Goal: Task Accomplishment & Management: Complete application form

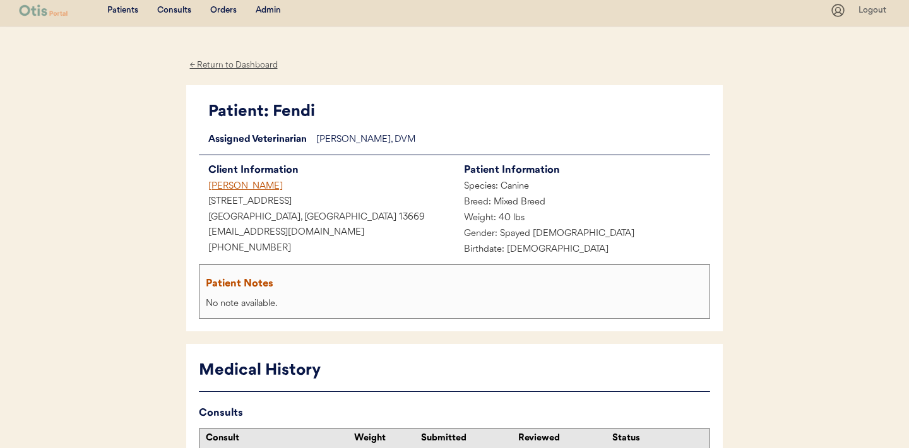
scroll to position [16, 0]
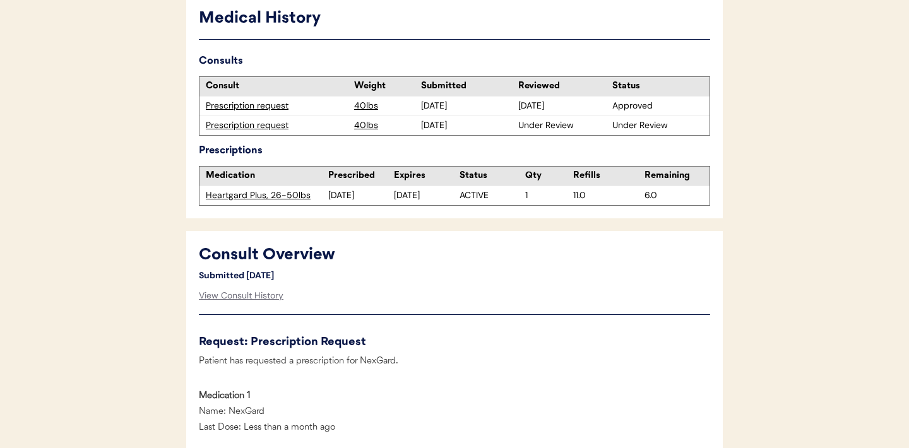
scroll to position [359, 0]
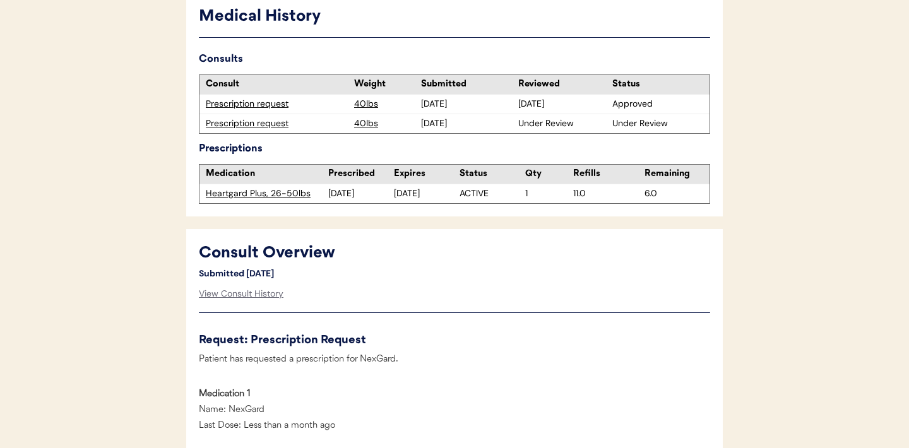
click at [264, 107] on div "Prescription request" at bounding box center [277, 104] width 142 height 13
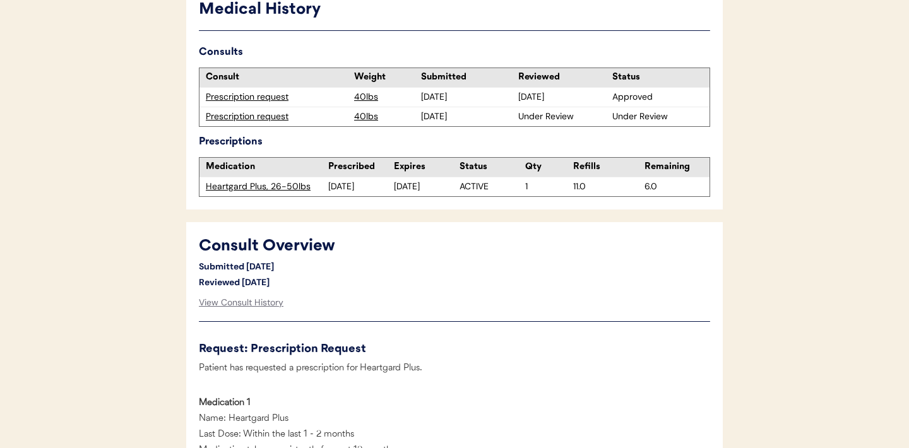
scroll to position [365, 0]
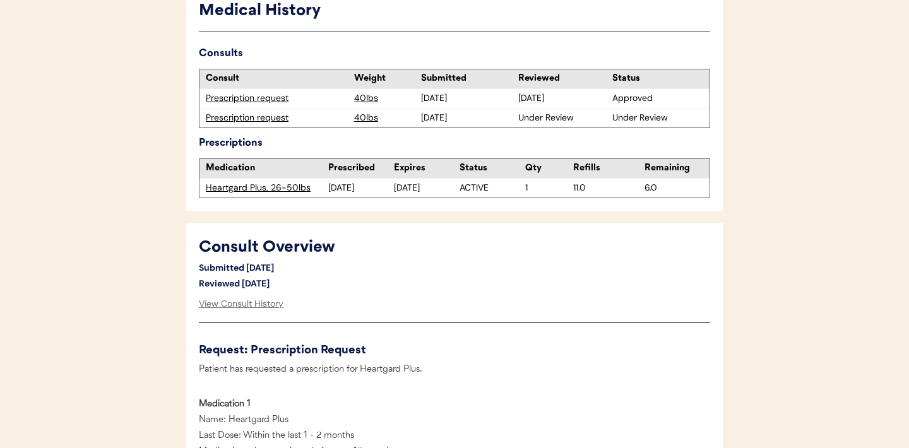
click at [257, 120] on div "Prescription request" at bounding box center [277, 118] width 142 height 13
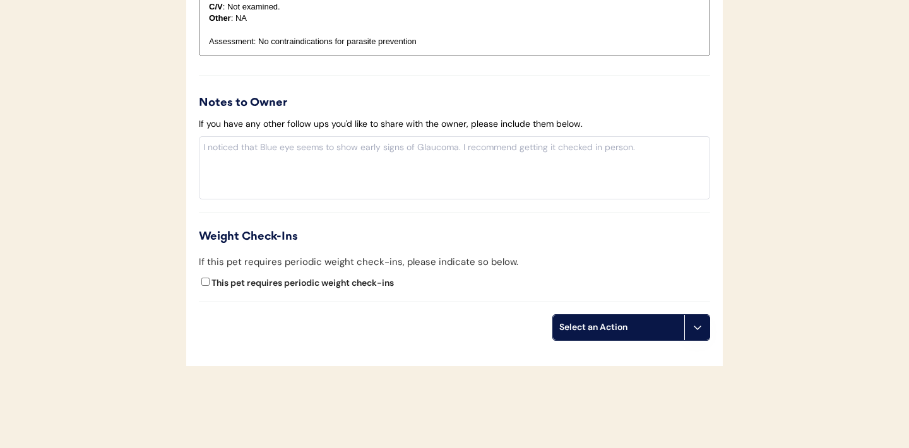
scroll to position [1384, 0]
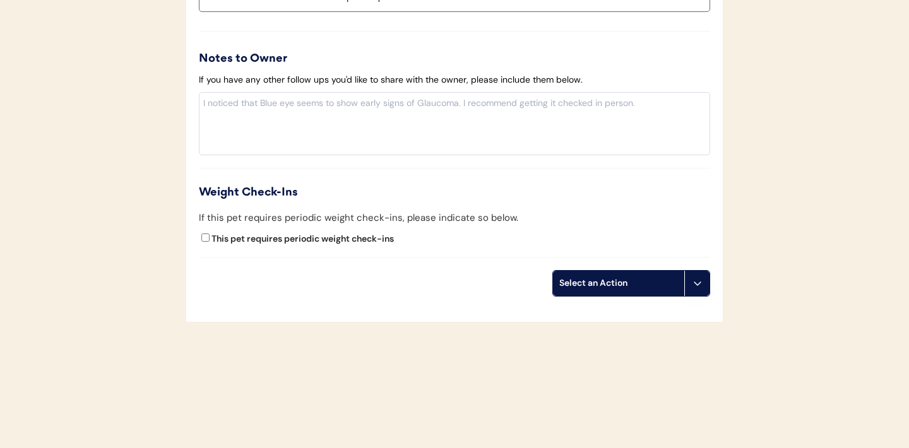
click at [695, 288] on button at bounding box center [696, 283] width 25 height 25
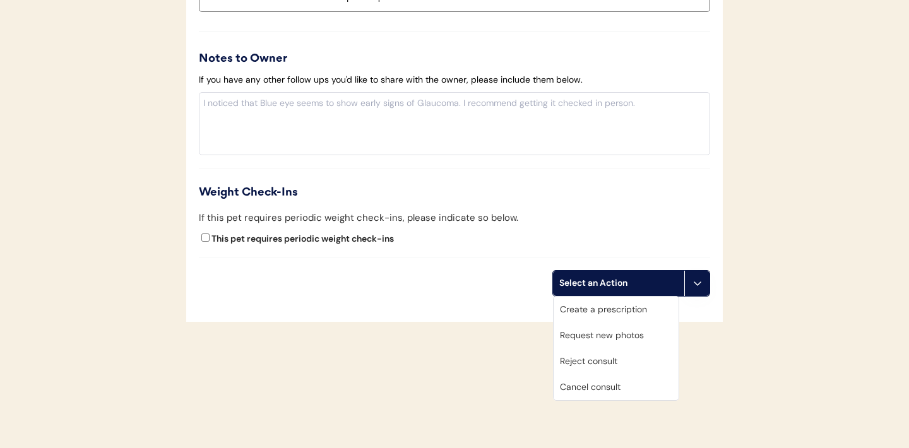
click at [617, 309] on div "Create a prescription" at bounding box center [615, 310] width 125 height 26
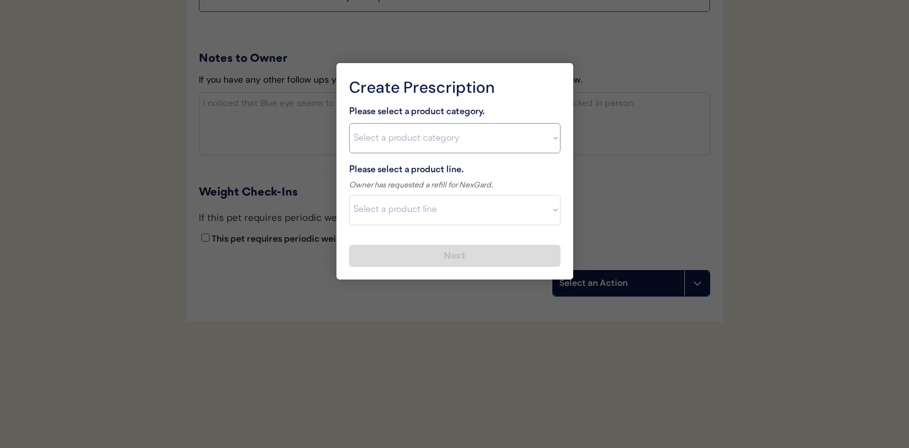
click at [553, 141] on select "Select a product category Allergies Antibiotics Anxiety Combo Parasite Preventi…" at bounding box center [454, 138] width 211 height 30
select select ""flea___tick""
click at [548, 211] on select "Select a product line" at bounding box center [454, 210] width 211 height 30
click at [551, 134] on select "Select a product category Allergies Antibiotics Anxiety Combo Parasite Preventi…" at bounding box center [454, 138] width 211 height 30
click at [548, 218] on select "Select a product line Advantix II Bravecto 1 Month Bravecto 1 Month (3 Month) B…" at bounding box center [454, 210] width 211 height 30
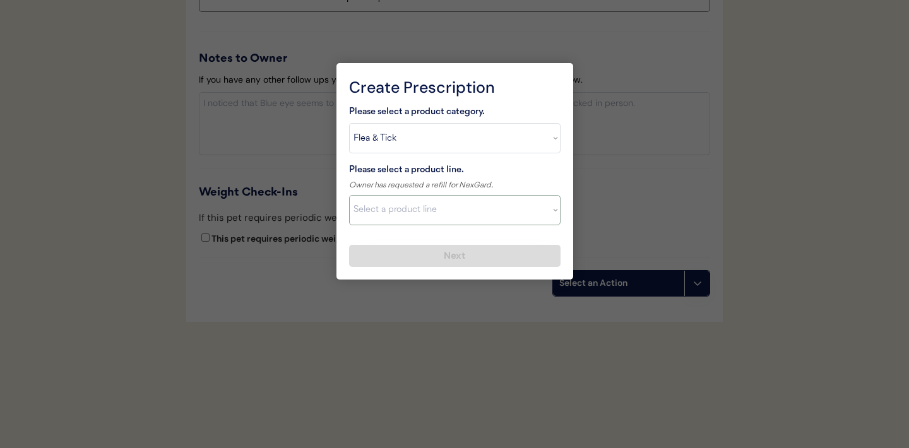
select select ""NexGard""
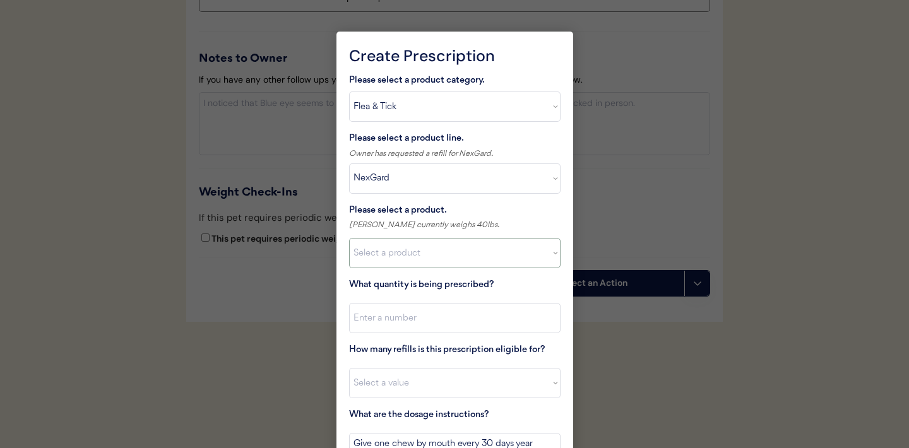
click at [492, 252] on select "Select a product NexGard, 4 - 10lbs NexGard, 10.1 - 24lbs NexGard, 24.1 - 60lbs…" at bounding box center [454, 253] width 211 height 30
select select ""1348695171700984260__LOOKUP__1670802168528x104437410217383500""
click at [437, 311] on input "input" at bounding box center [454, 318] width 211 height 30
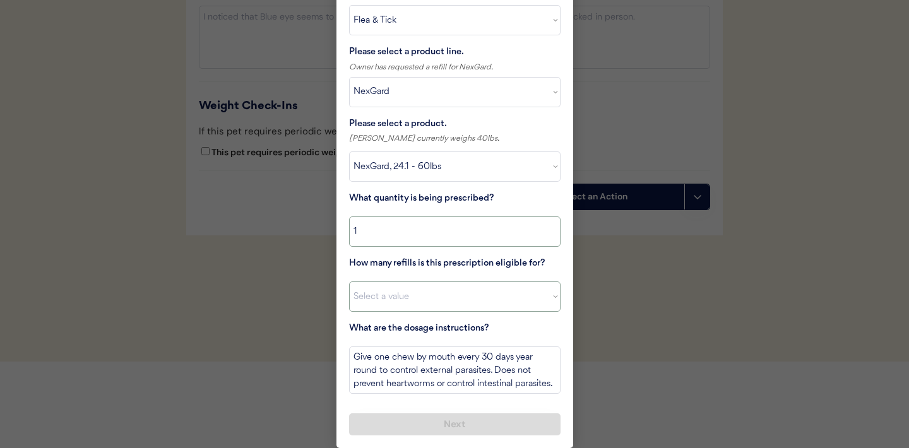
type input "1"
click at [546, 291] on select "Select a value 0 1 2 3 4 5 6 7 8 9 10 11" at bounding box center [454, 296] width 211 height 30
click at [468, 300] on select "Select a value 0 1 2 3 4 5 6 7 8 9 10 11" at bounding box center [454, 296] width 211 height 30
select select "11"
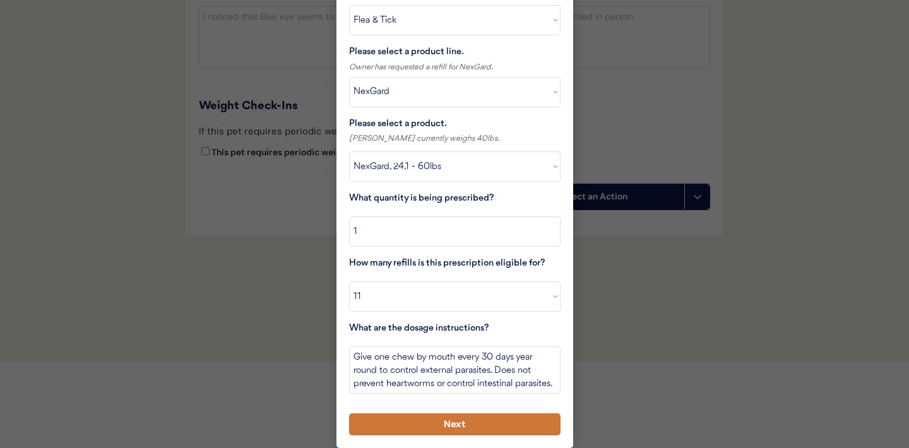
click at [442, 427] on button "Next" at bounding box center [454, 424] width 211 height 22
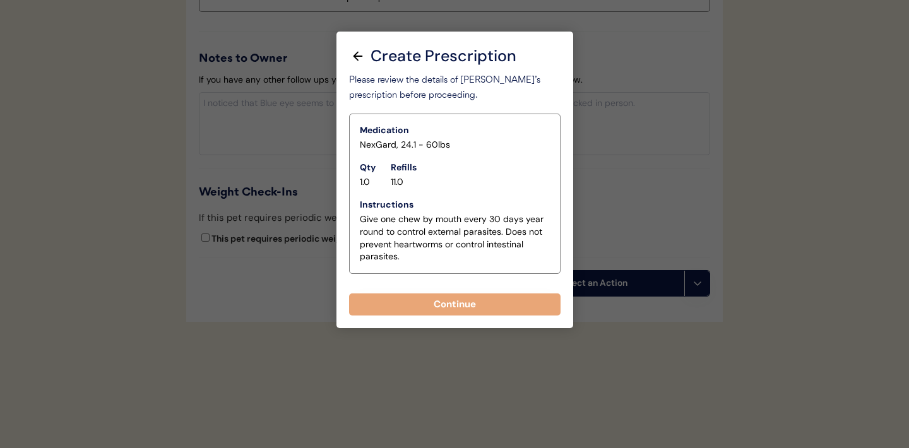
scroll to position [1384, 0]
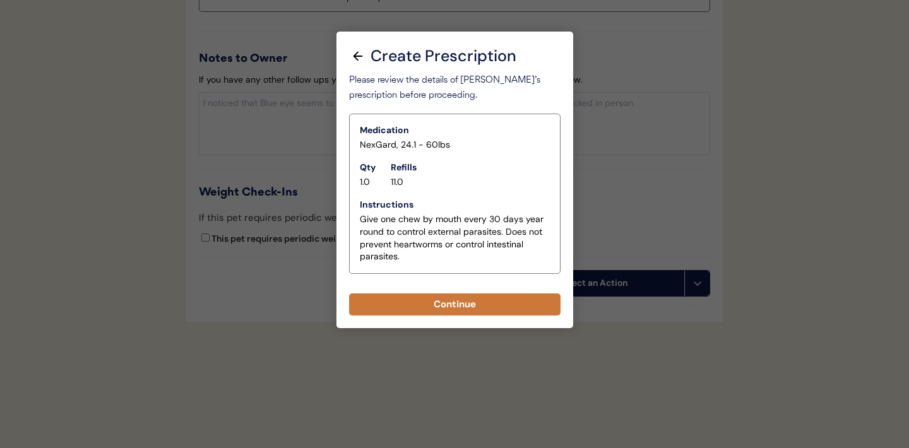
click at [457, 305] on button "Continue" at bounding box center [454, 304] width 211 height 22
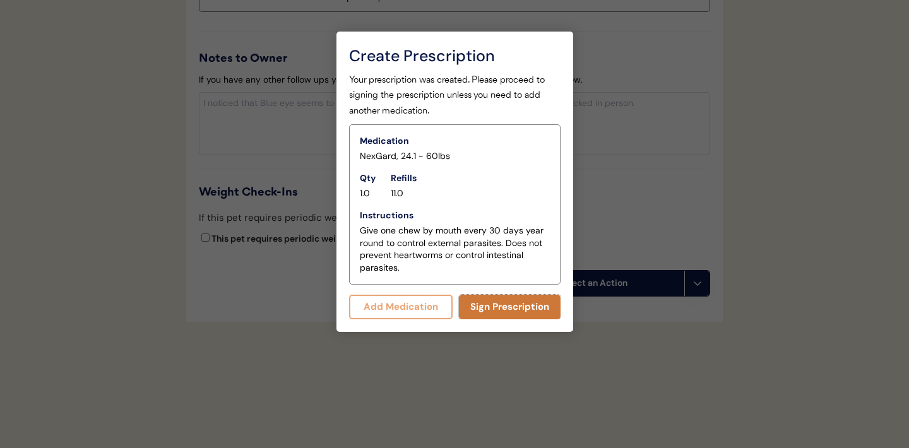
click at [492, 309] on button "Sign Prescription" at bounding box center [510, 307] width 102 height 25
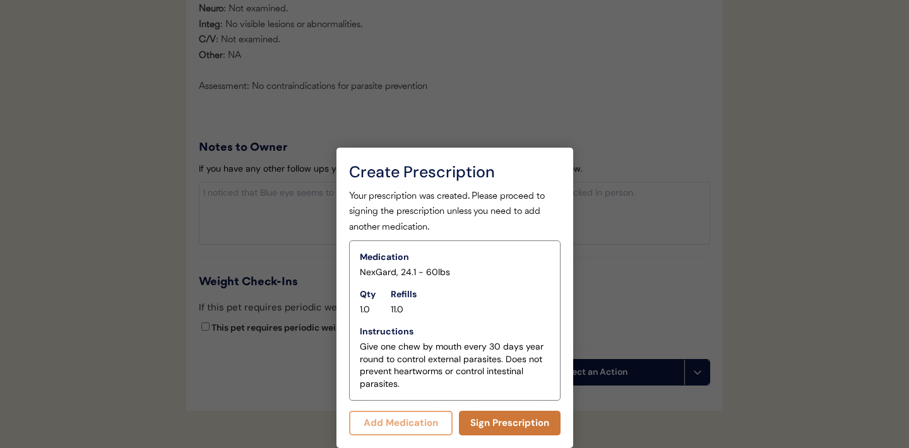
scroll to position [1372, 0]
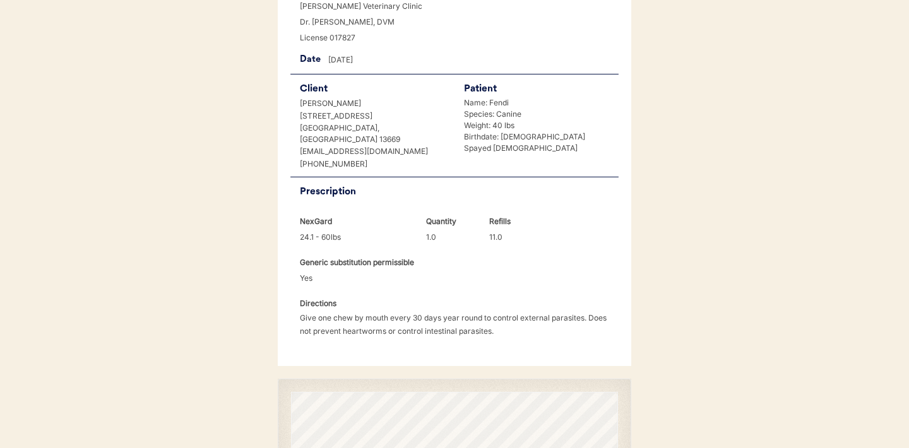
scroll to position [324, 0]
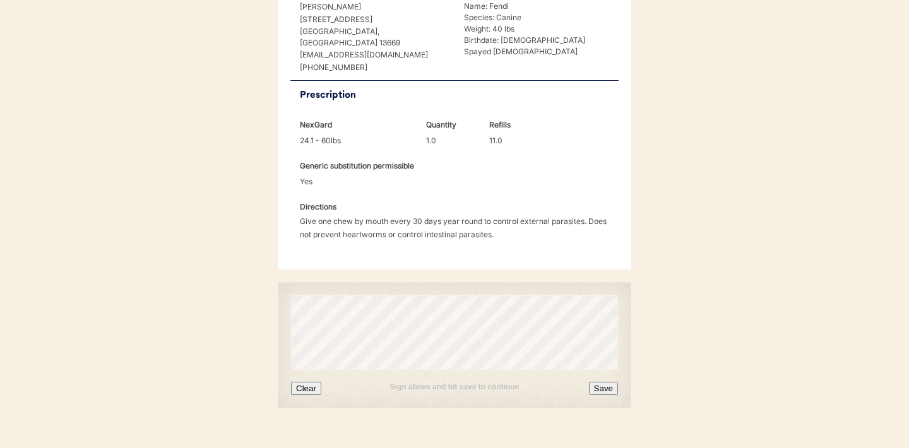
click at [311, 382] on button "Clear" at bounding box center [306, 388] width 30 height 13
click at [602, 382] on button "Save" at bounding box center [603, 388] width 29 height 13
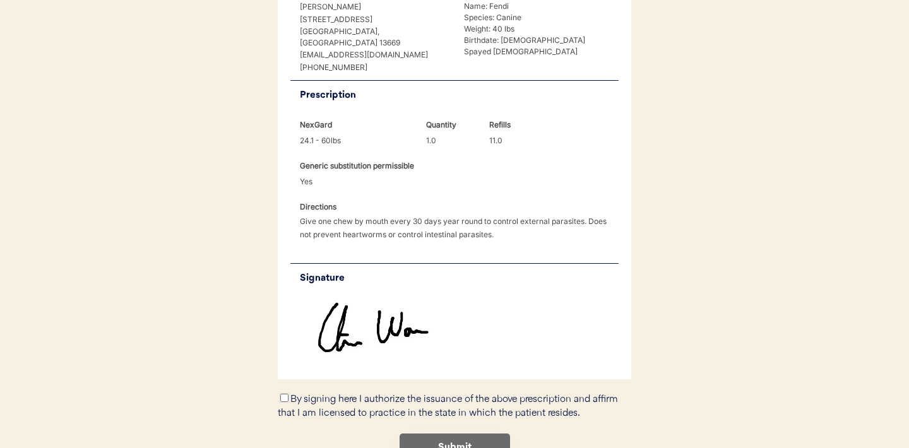
click at [283, 394] on input "By signing here I authorize the issuance of the above prescription and affirm t…" at bounding box center [284, 398] width 8 height 8
checkbox input "true"
click at [437, 434] on button "Submit" at bounding box center [454, 448] width 110 height 28
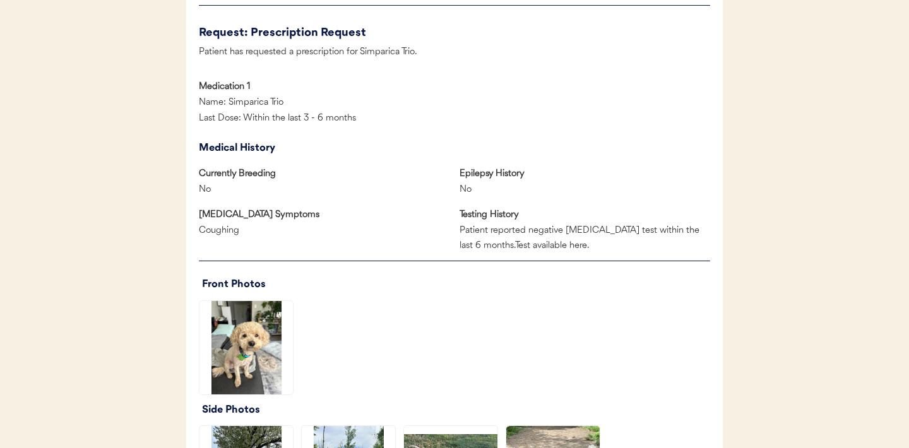
scroll to position [820, 0]
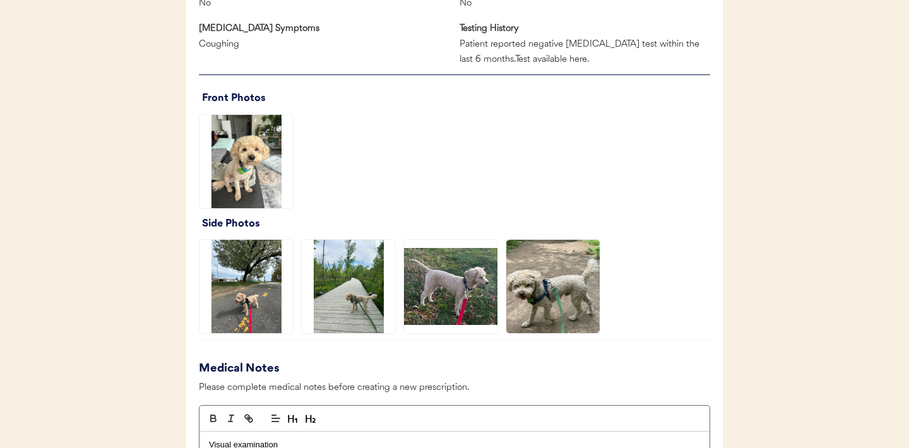
click at [251, 179] on img at bounding box center [245, 161] width 93 height 93
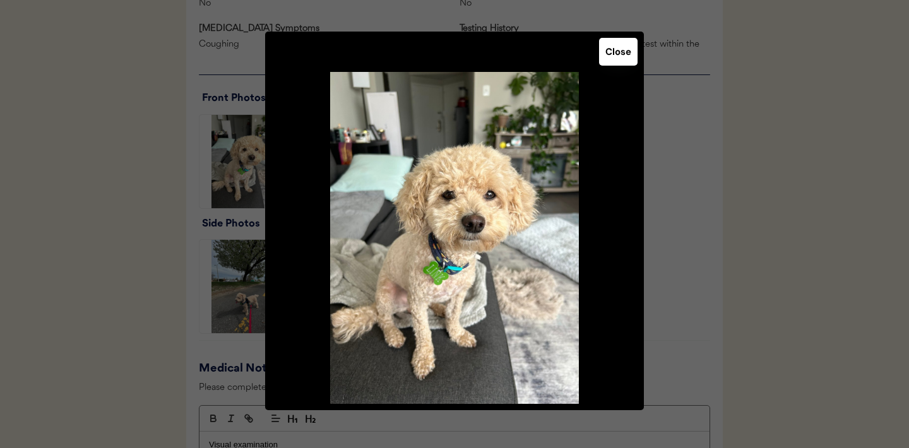
click at [618, 52] on button "Close" at bounding box center [618, 52] width 38 height 28
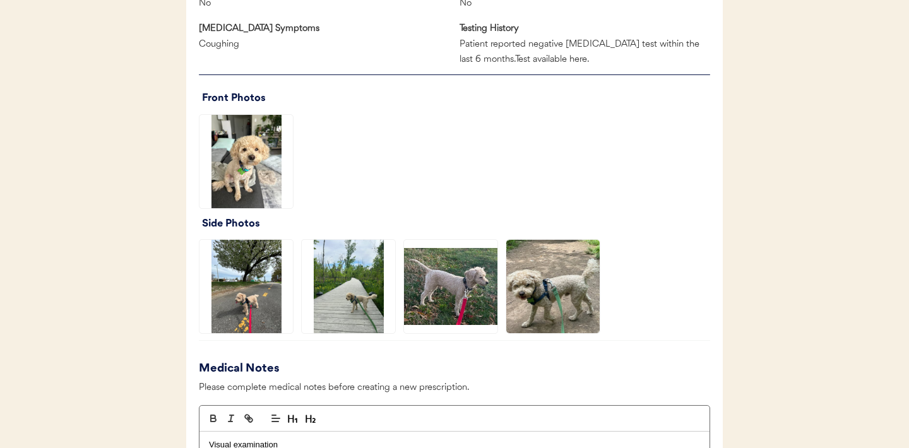
click at [249, 300] on img at bounding box center [245, 286] width 93 height 93
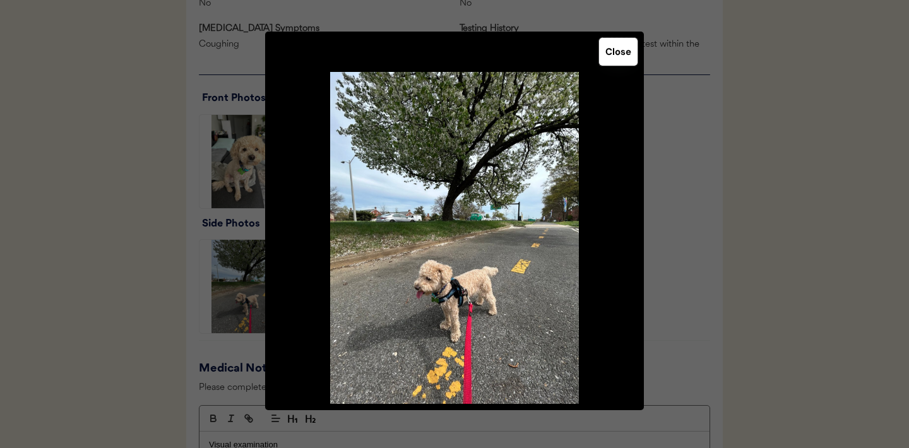
click at [616, 52] on button "Close" at bounding box center [618, 52] width 38 height 28
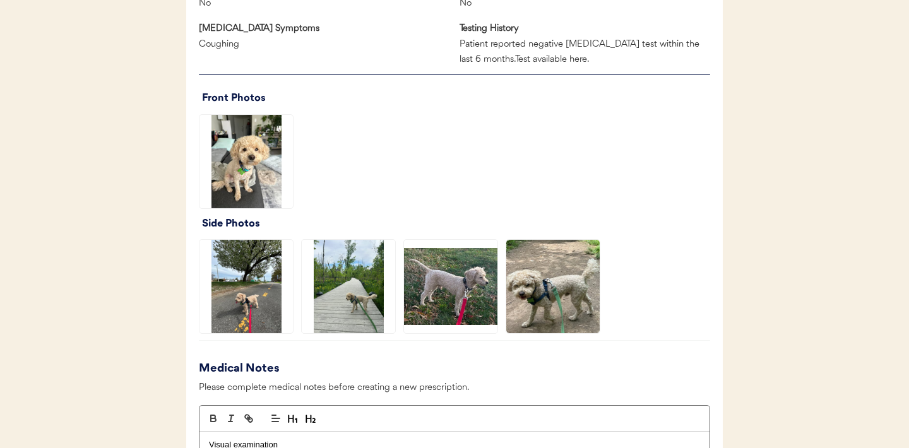
click at [355, 310] on img at bounding box center [348, 286] width 93 height 93
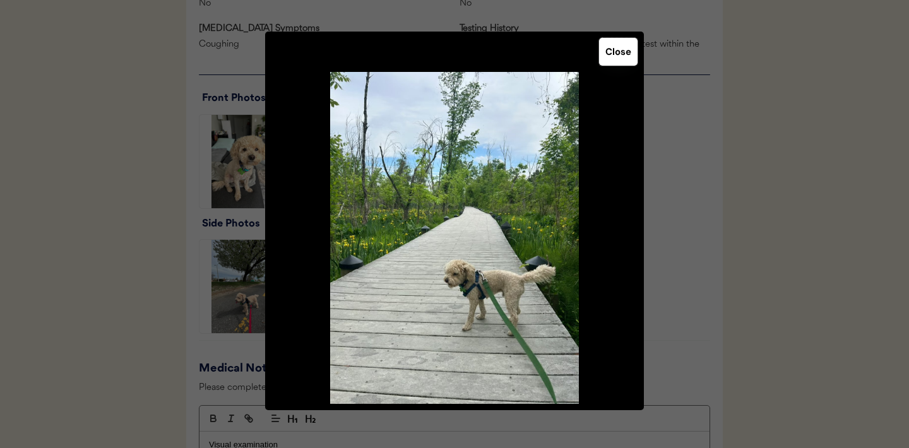
click at [622, 51] on button "Close" at bounding box center [618, 52] width 38 height 28
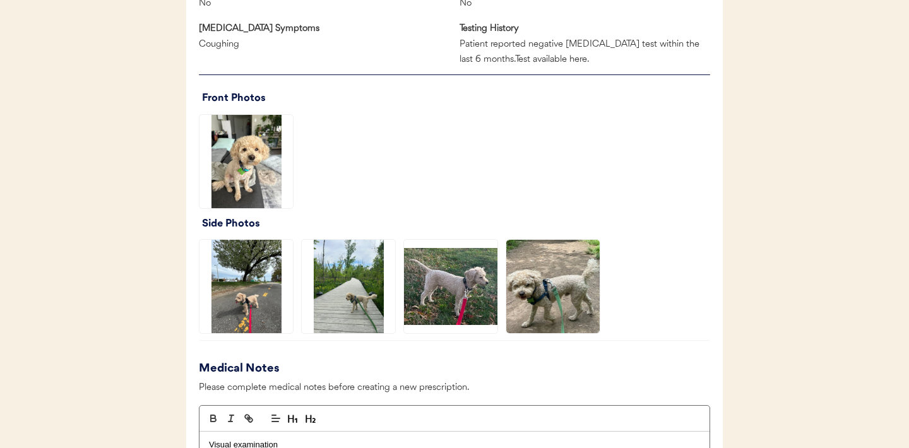
click at [468, 266] on img at bounding box center [450, 286] width 93 height 93
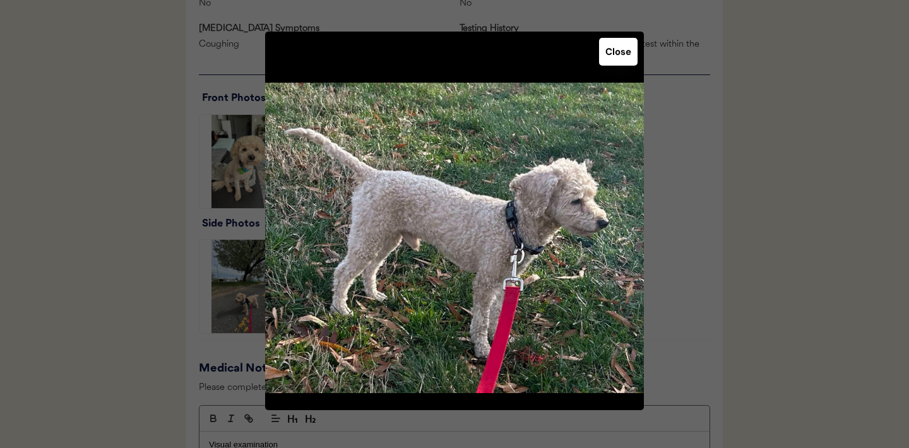
click at [613, 61] on button "Close" at bounding box center [618, 52] width 38 height 28
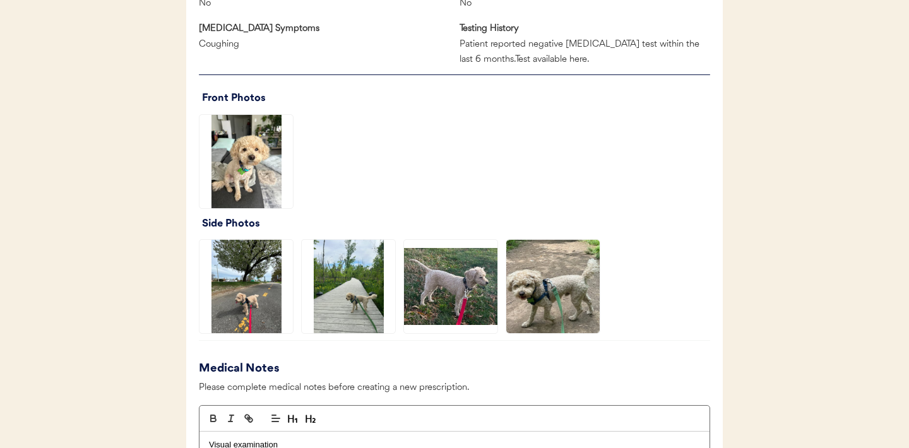
click at [545, 285] on img at bounding box center [552, 286] width 93 height 93
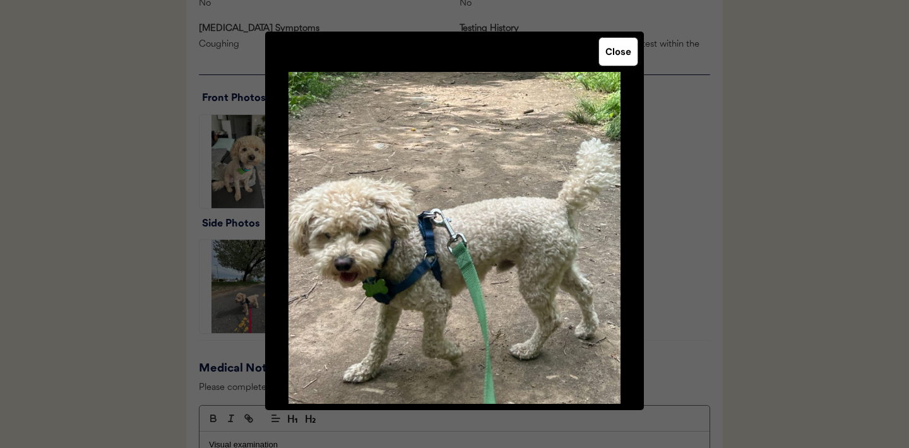
click at [616, 54] on button "Close" at bounding box center [618, 52] width 38 height 28
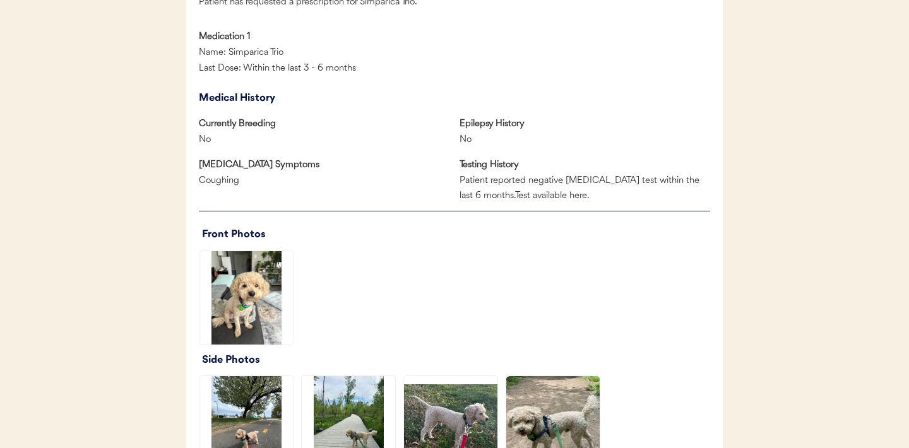
scroll to position [685, 0]
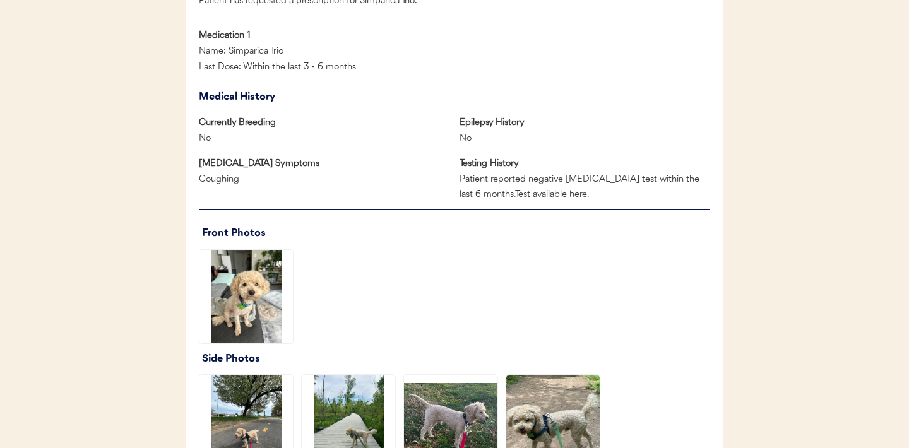
click at [266, 307] on img at bounding box center [245, 296] width 93 height 93
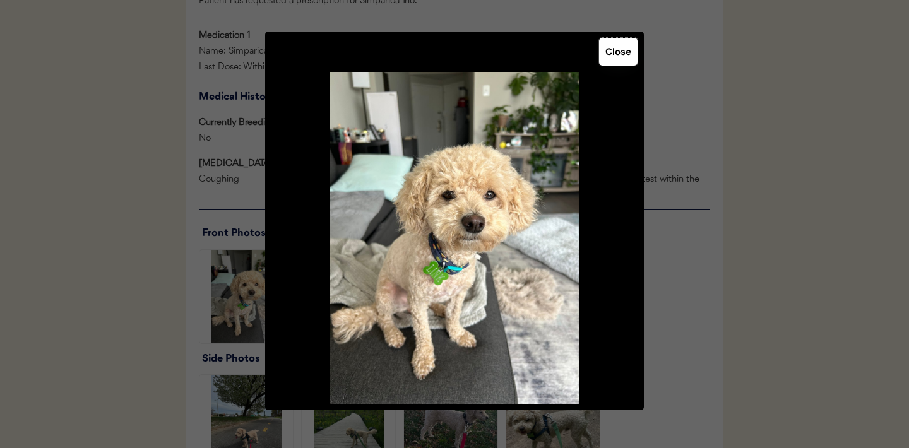
click at [616, 50] on button "Close" at bounding box center [618, 52] width 38 height 28
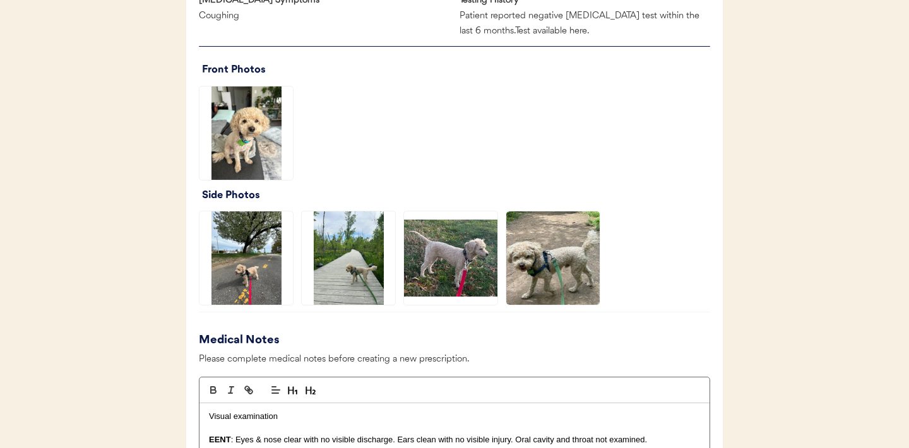
scroll to position [863, 0]
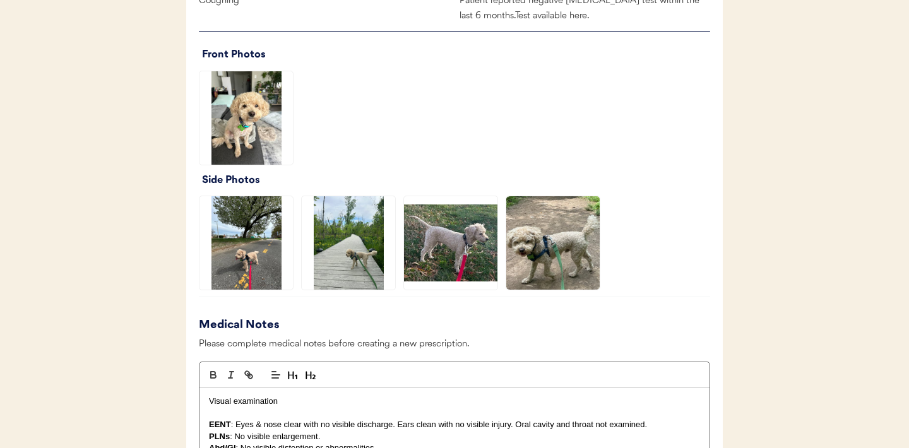
click at [264, 249] on img at bounding box center [245, 242] width 93 height 93
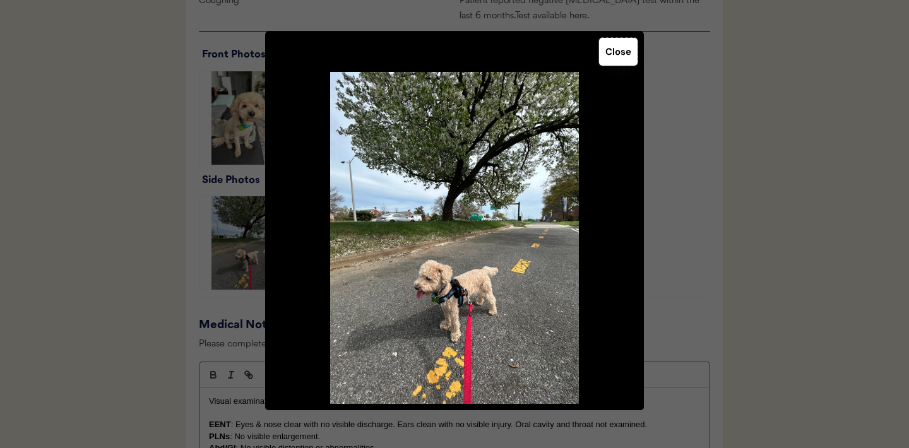
click at [620, 54] on button "Close" at bounding box center [618, 52] width 38 height 28
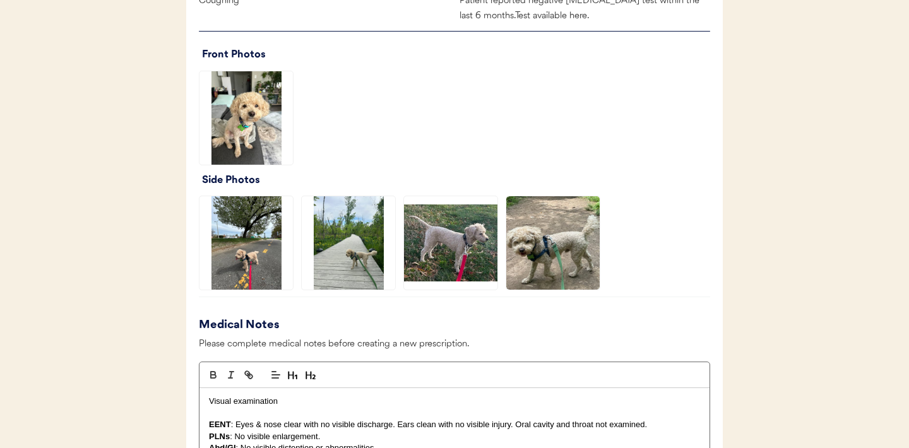
click at [374, 260] on img at bounding box center [348, 242] width 93 height 93
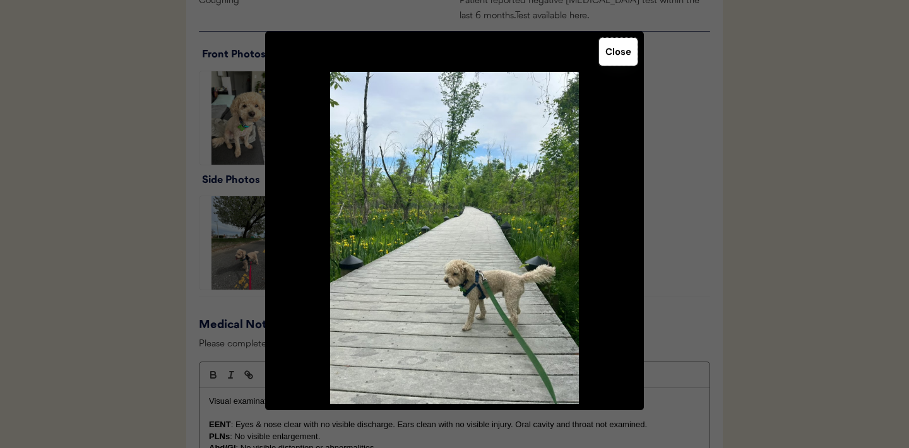
click at [623, 59] on button "Close" at bounding box center [618, 52] width 38 height 28
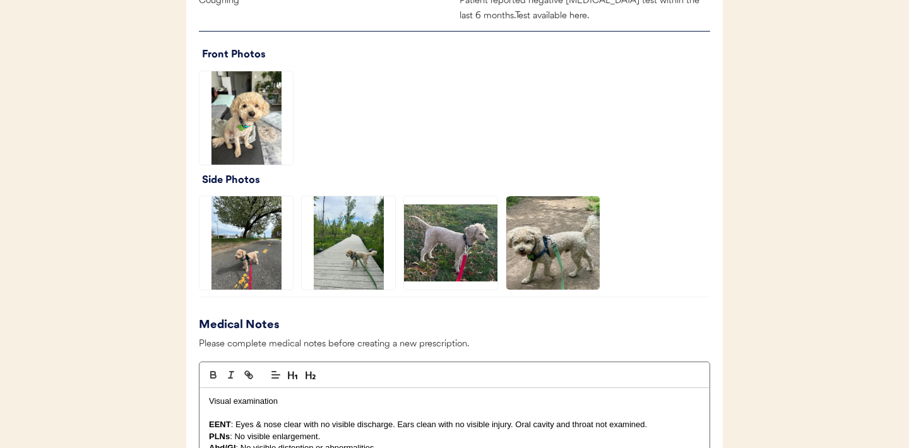
click at [473, 240] on img at bounding box center [450, 242] width 93 height 93
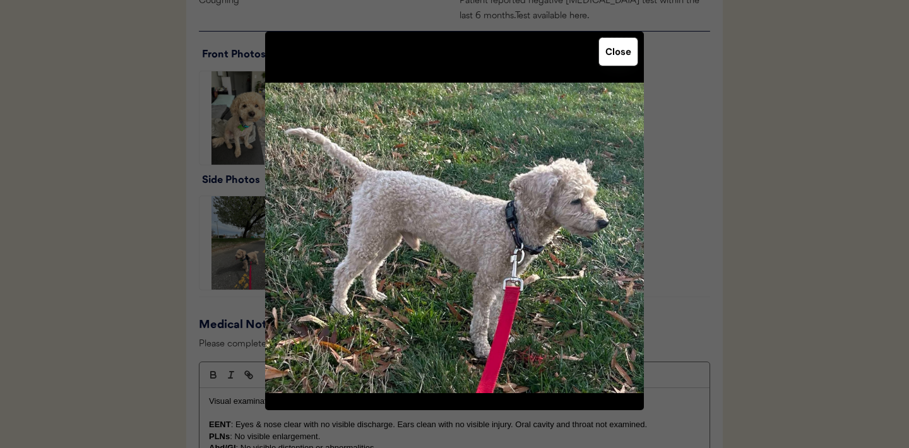
click at [628, 59] on button "Close" at bounding box center [618, 52] width 38 height 28
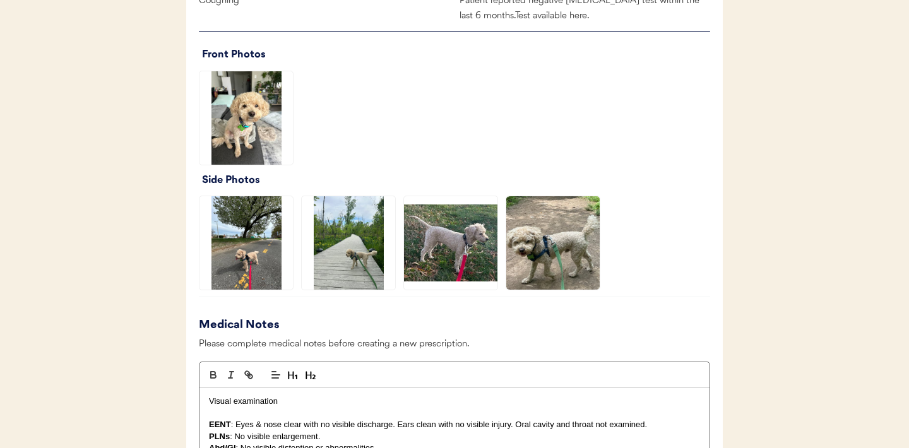
click at [531, 251] on img at bounding box center [552, 242] width 93 height 93
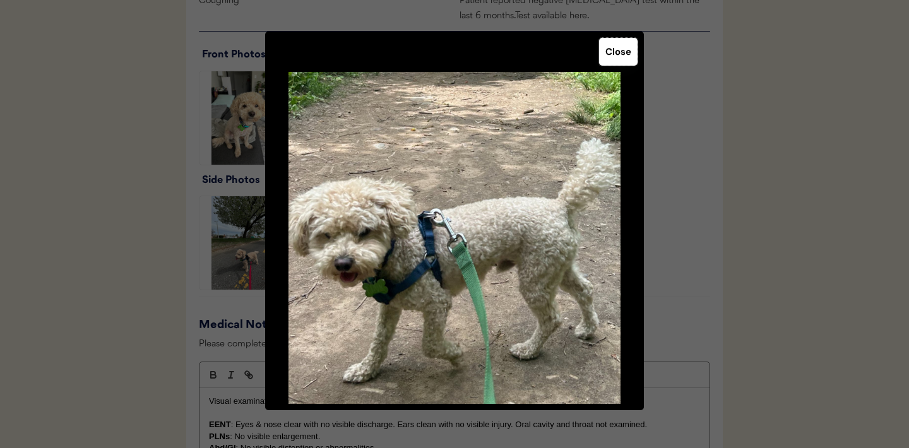
click at [611, 61] on button "Close" at bounding box center [618, 52] width 38 height 28
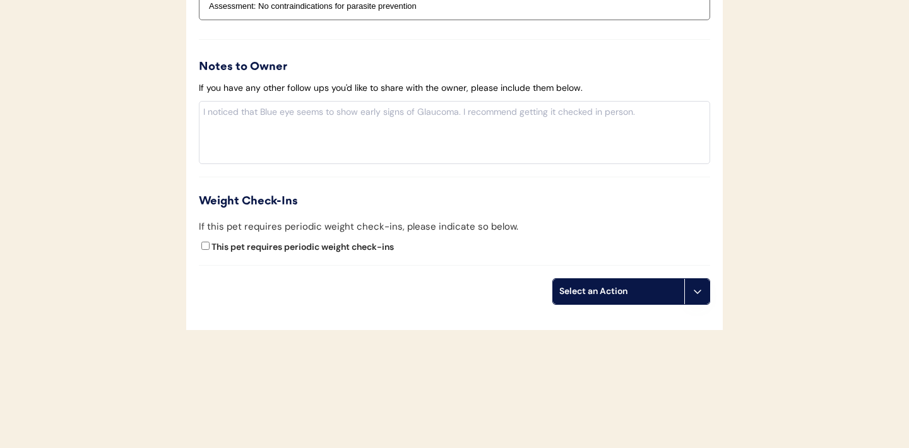
scroll to position [1407, 0]
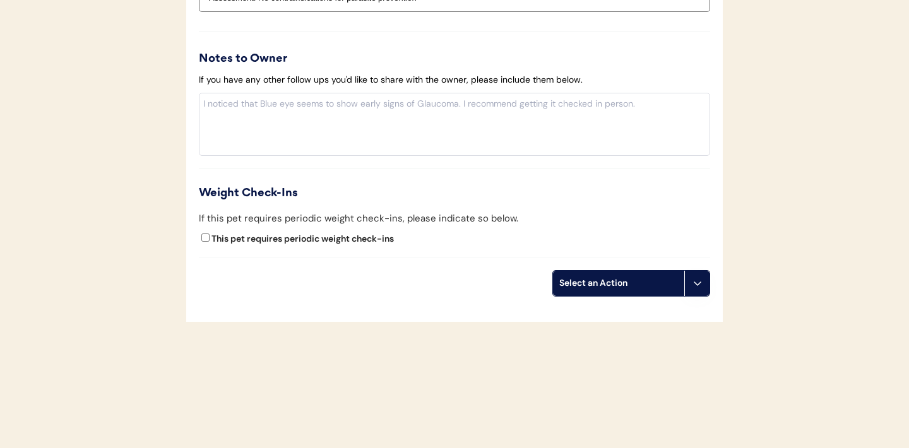
click at [694, 283] on icon at bounding box center [697, 283] width 10 height 10
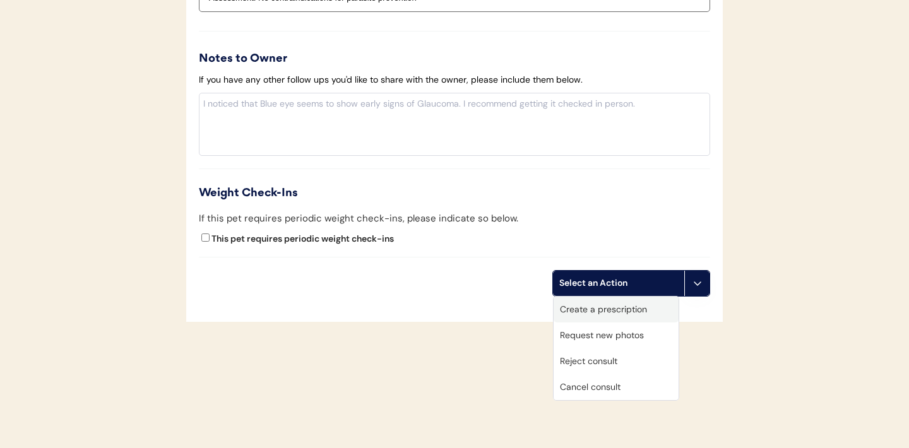
click at [606, 310] on div "Create a prescription" at bounding box center [615, 310] width 125 height 26
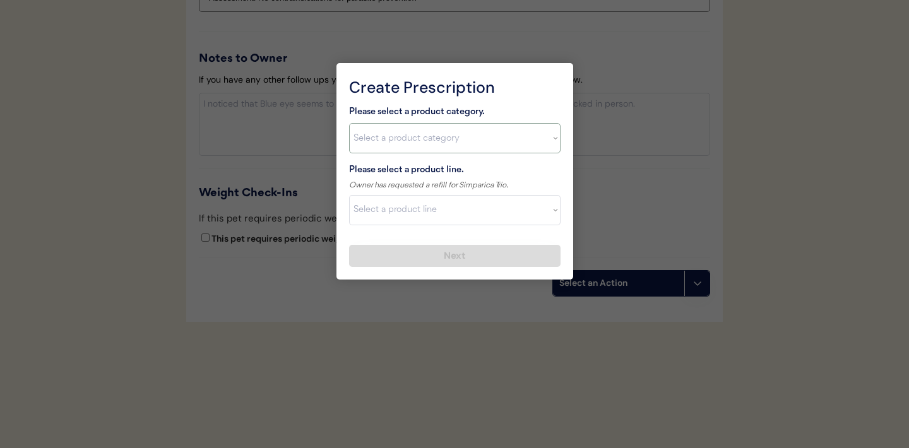
click at [543, 137] on select "Select a product category Allergies Antibiotics Anxiety Combo Parasite Preventi…" at bounding box center [454, 138] width 211 height 30
select select ""combo_parasite_prevention""
click at [548, 209] on select "Select a product line" at bounding box center [454, 210] width 211 height 30
click at [554, 150] on select "Select a product category Allergies Antibiotics Anxiety Combo Parasite Preventi…" at bounding box center [454, 138] width 211 height 30
click at [550, 211] on select "Select a product line Advantage Multi for Dogs Credelio Quattro NexGard Plus Ne…" at bounding box center [454, 210] width 211 height 30
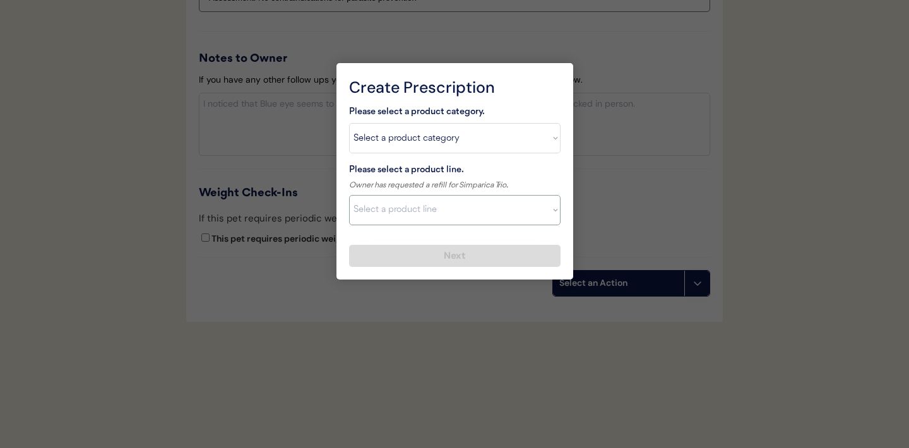
select select ""Simparica Trio""
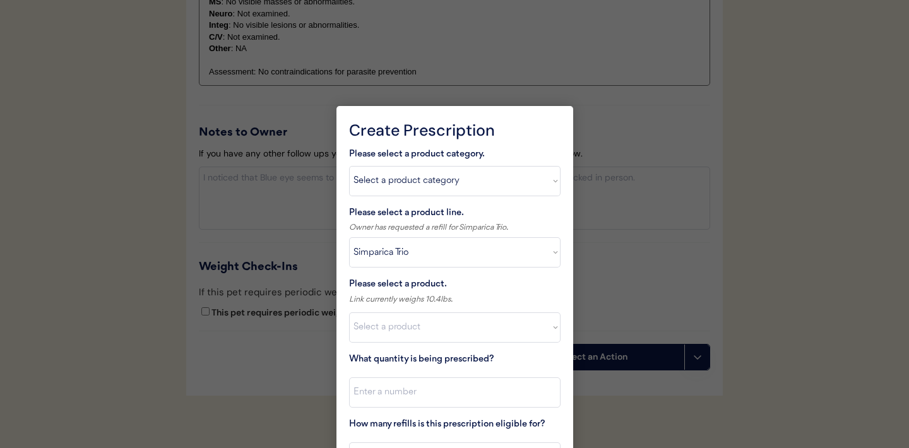
scroll to position [1335, 0]
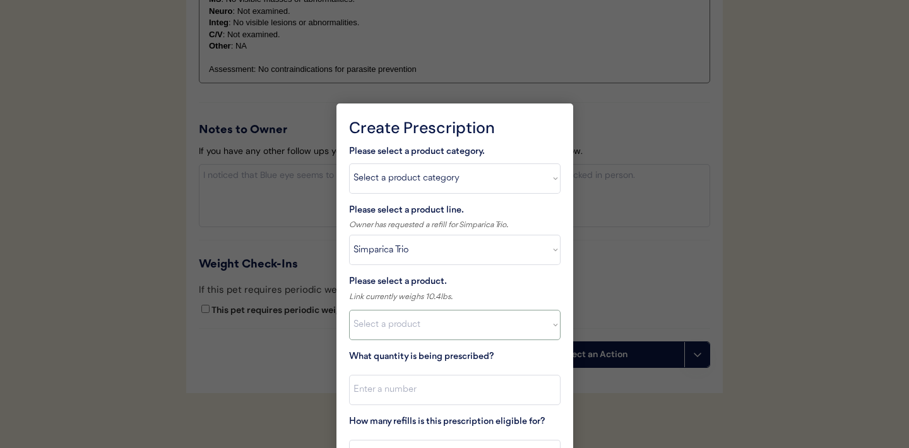
click at [500, 329] on select "Select a product Simparica Trio, 2.8 - 5.5lbs Simparica Trio, 5.6 - 11lbs Simpa…" at bounding box center [454, 325] width 211 height 30
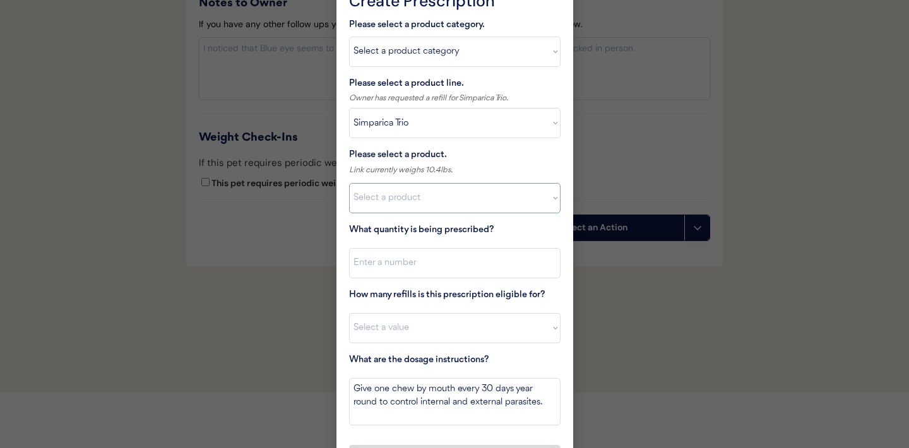
scroll to position [1463, 0]
click at [550, 203] on select "Select a product Simparica Trio, 2.8 - 5.5lbs Simparica Trio, 5.6 - 11lbs Simpa…" at bounding box center [454, 197] width 211 height 30
select select ""1348695171700984260__LOOKUP__1704773707523x787157127307732900""
click at [416, 267] on input "input" at bounding box center [454, 262] width 211 height 30
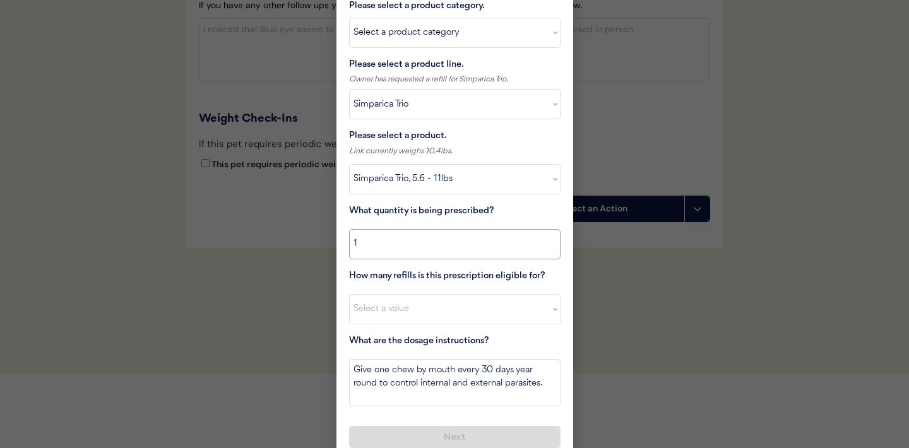
scroll to position [1484, 0]
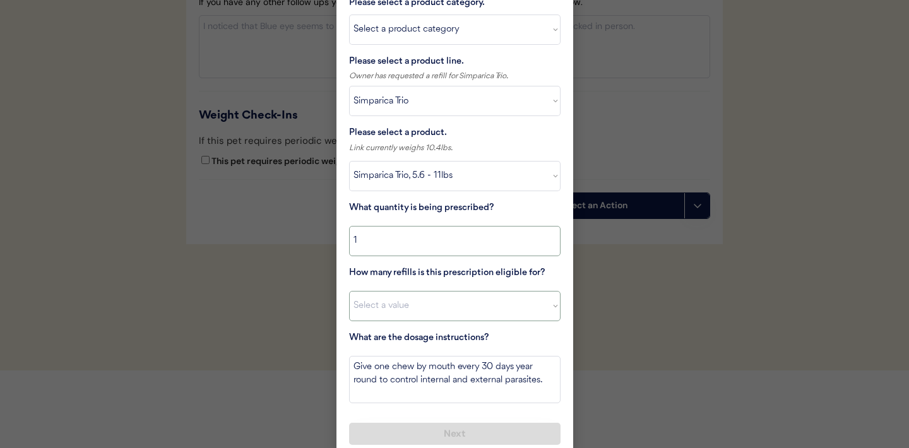
type input "1"
click at [504, 304] on select "Select a value 0 1 2 3 4 5 6 7 8 9 10 11" at bounding box center [454, 306] width 211 height 30
select select "8"
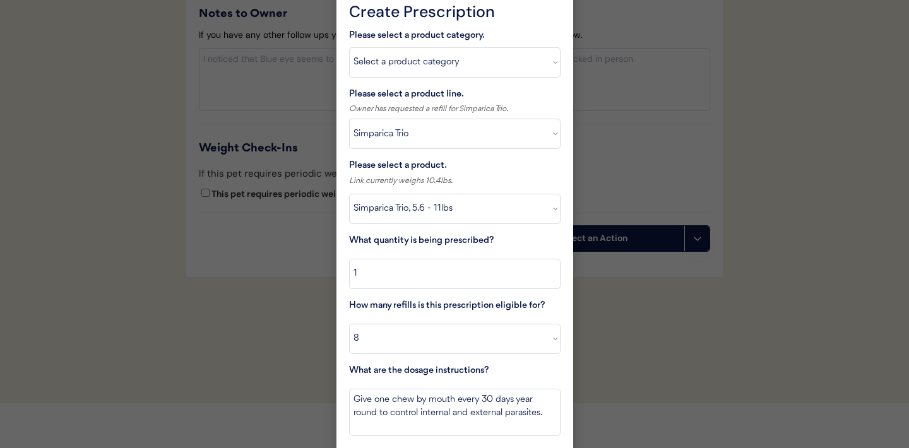
scroll to position [1493, 0]
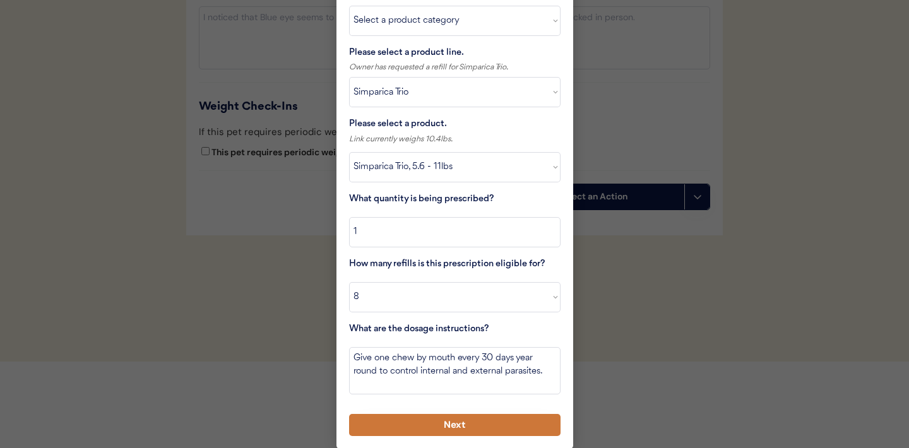
click at [422, 425] on button "Next" at bounding box center [454, 425] width 211 height 22
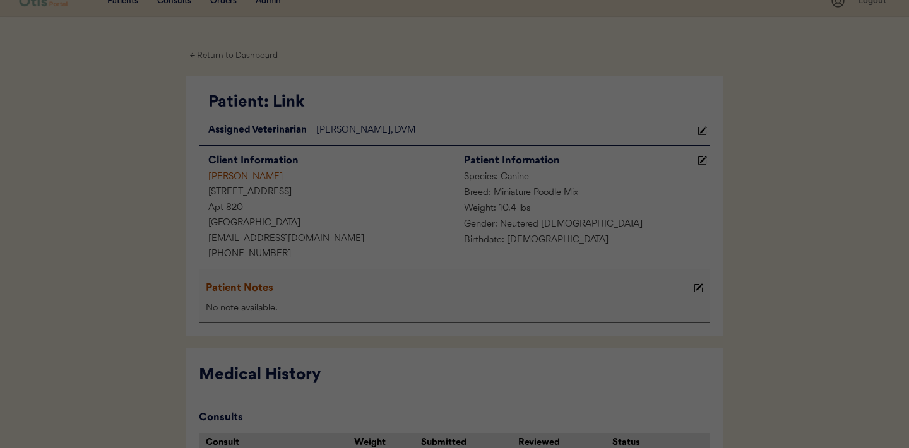
scroll to position [0, 0]
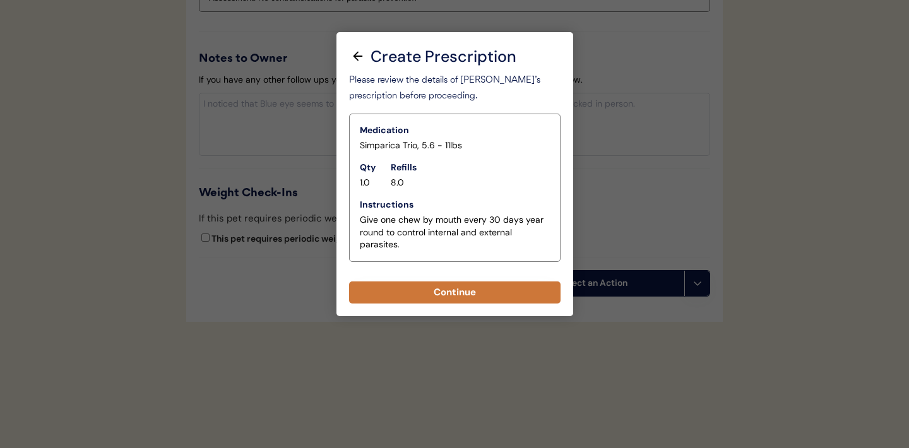
click at [415, 288] on button "Continue" at bounding box center [454, 292] width 211 height 22
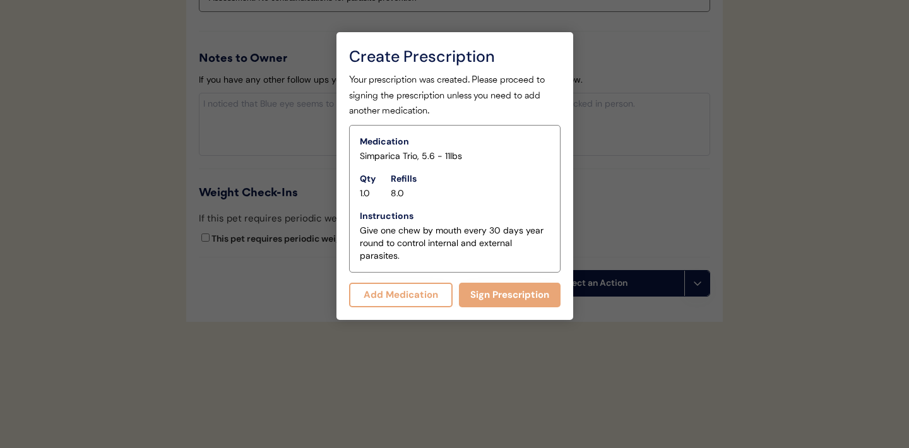
scroll to position [1434, 0]
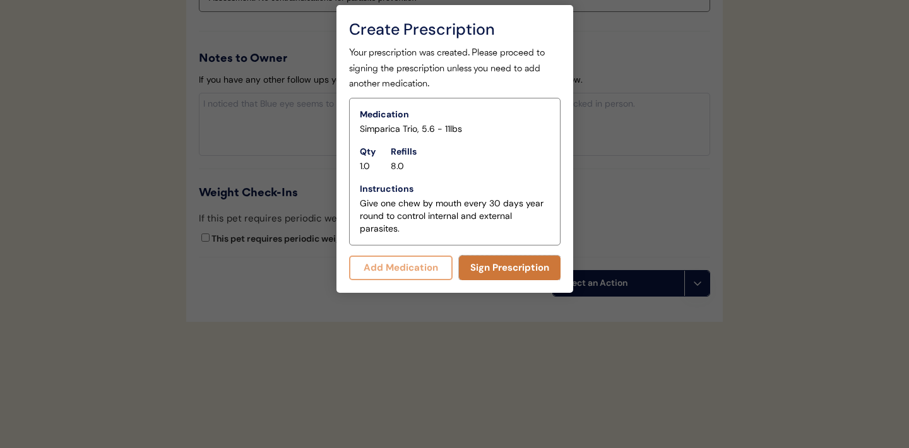
click at [492, 269] on button "Sign Prescription" at bounding box center [510, 268] width 102 height 25
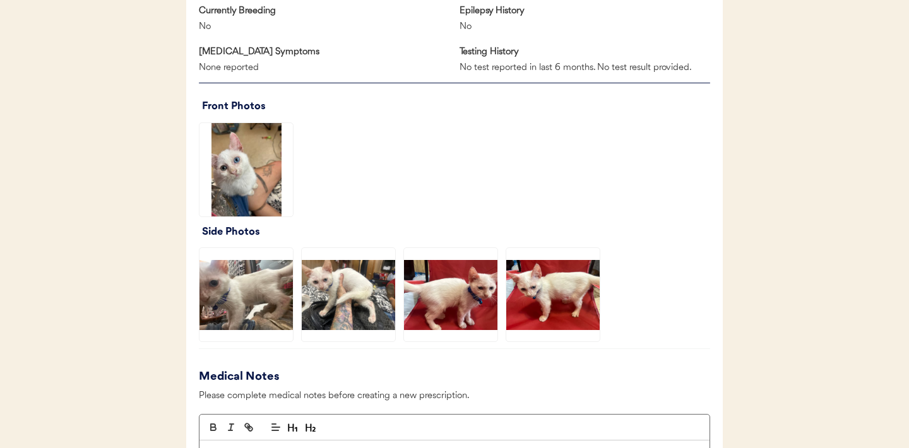
scroll to position [954, 0]
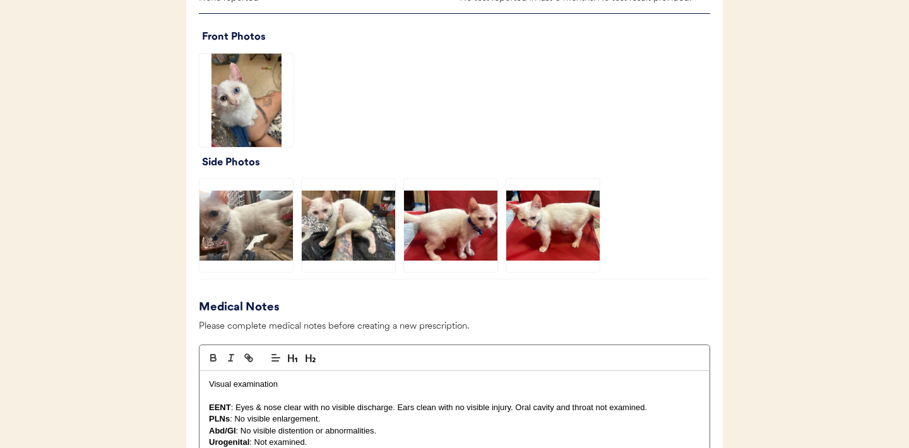
click at [252, 90] on img at bounding box center [245, 100] width 93 height 93
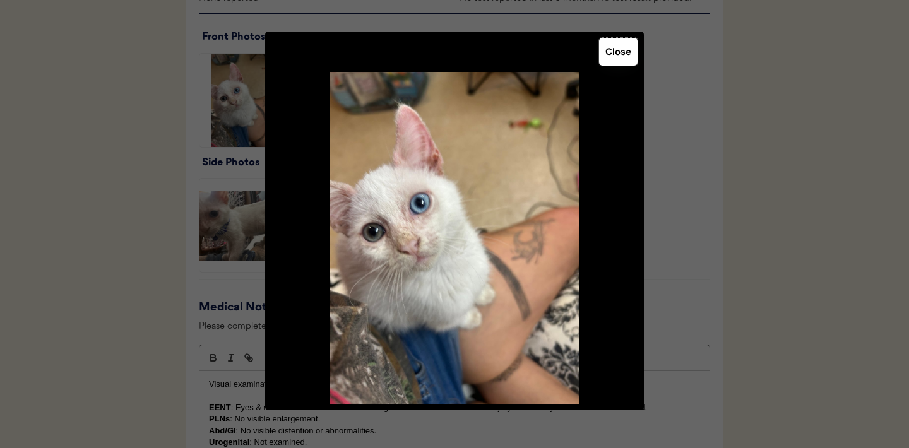
click at [618, 56] on button "Close" at bounding box center [618, 52] width 38 height 28
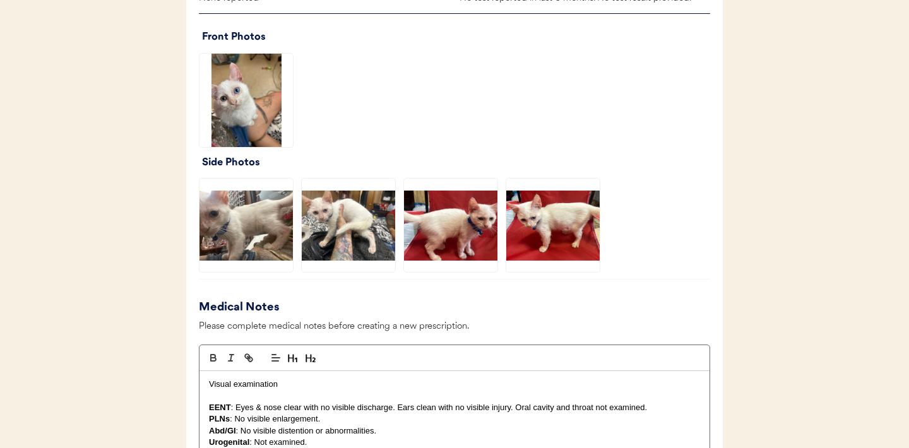
click at [247, 226] on img at bounding box center [245, 225] width 93 height 93
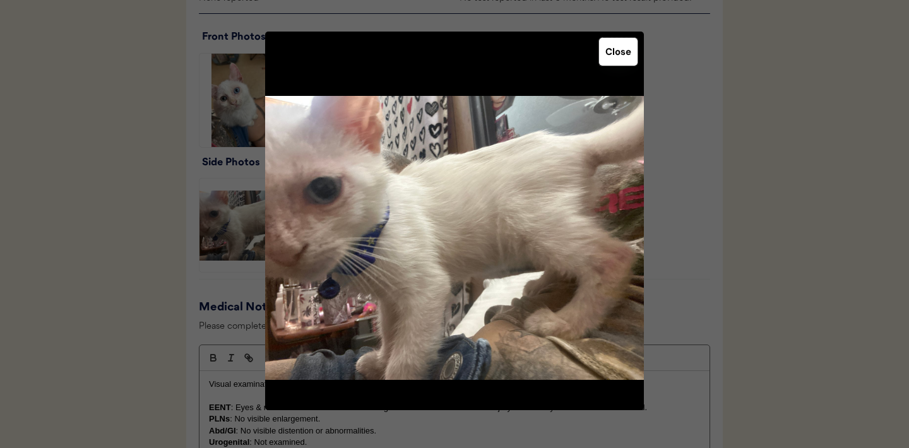
click at [620, 59] on button "Close" at bounding box center [618, 52] width 38 height 28
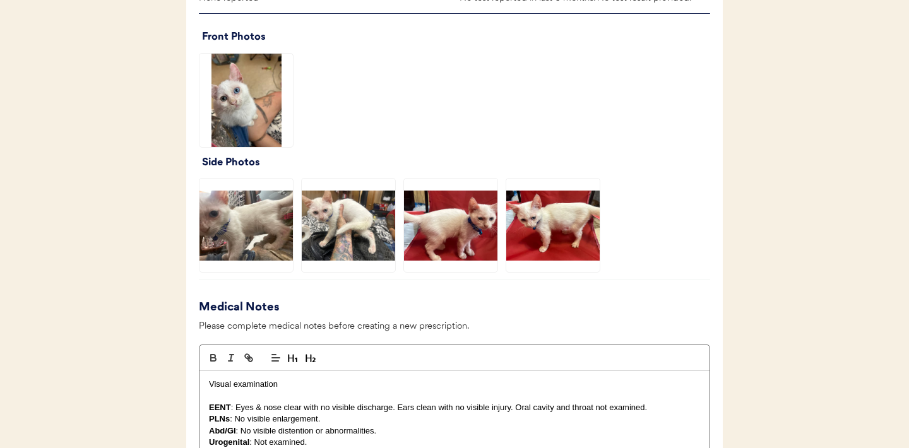
click at [351, 221] on img at bounding box center [348, 225] width 93 height 93
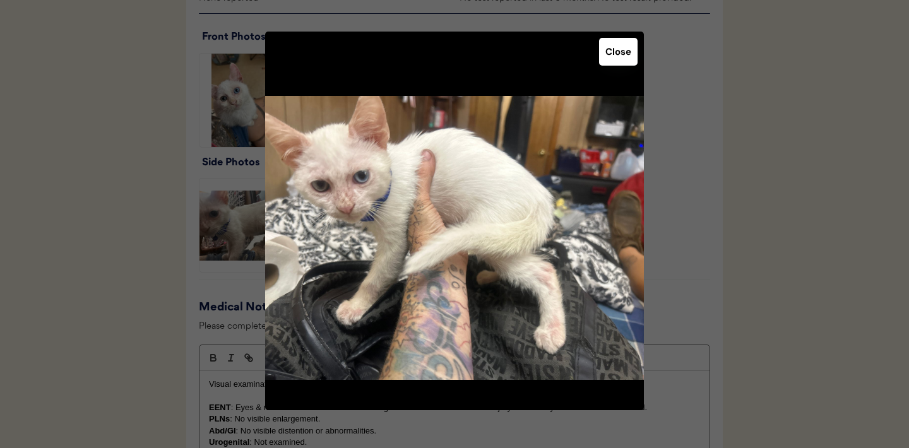
click at [619, 57] on button "Close" at bounding box center [618, 52] width 38 height 28
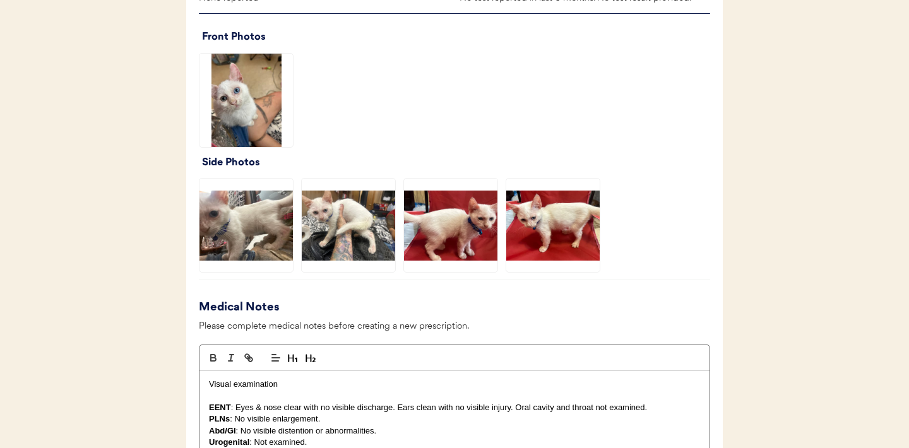
click at [447, 237] on img at bounding box center [450, 225] width 93 height 93
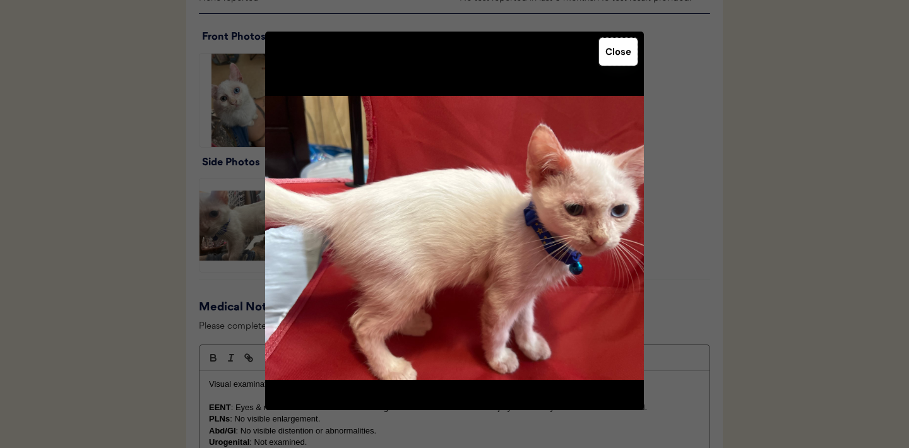
click at [623, 59] on button "Close" at bounding box center [618, 52] width 38 height 28
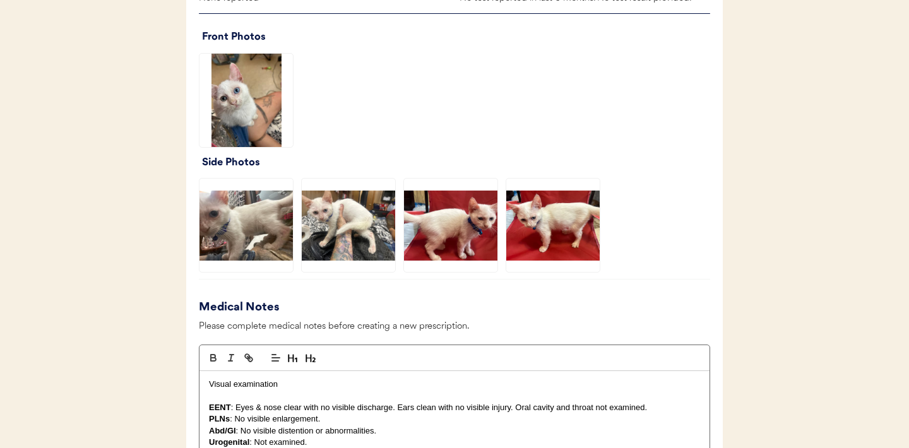
click at [557, 215] on img at bounding box center [552, 225] width 93 height 93
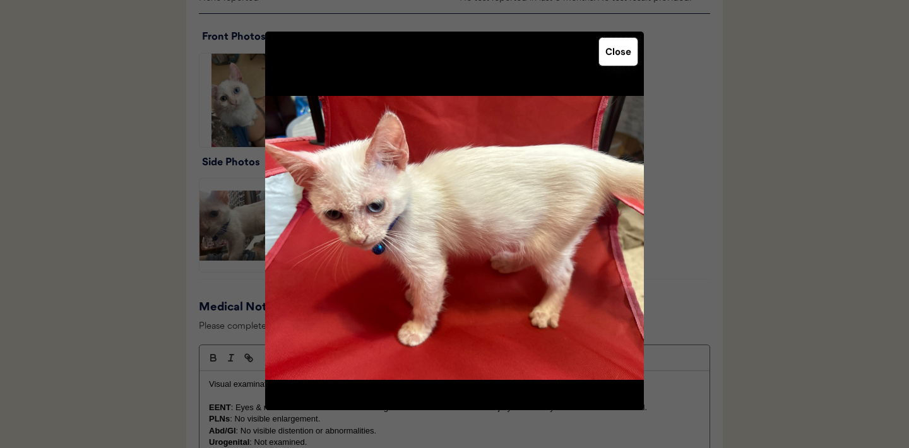
click at [626, 56] on button "Close" at bounding box center [618, 52] width 38 height 28
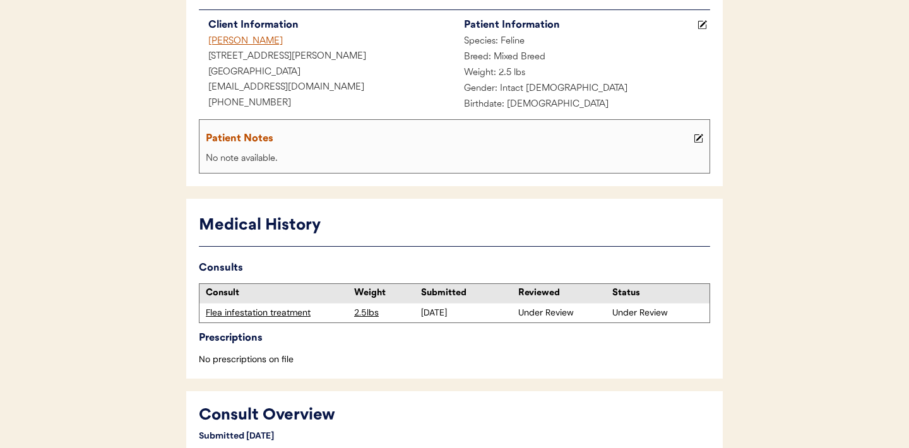
scroll to position [153, 0]
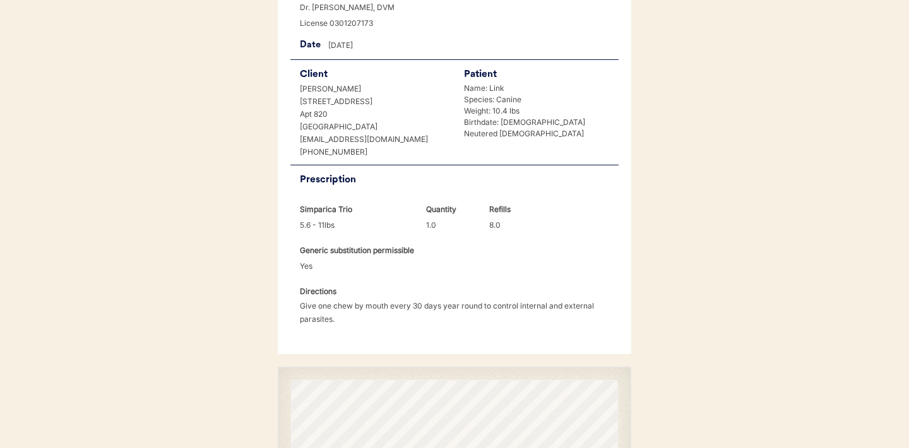
scroll to position [337, 0]
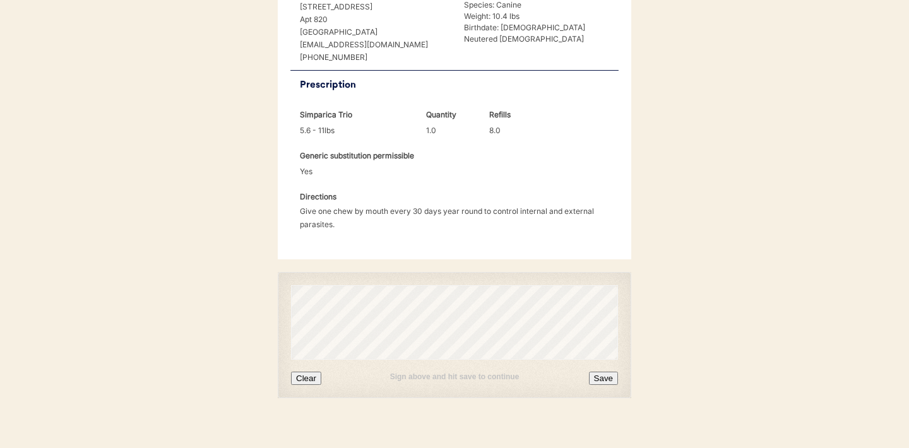
click at [304, 372] on button "Clear" at bounding box center [306, 378] width 30 height 13
click at [312, 372] on button "Clear" at bounding box center [306, 378] width 30 height 13
click at [316, 372] on button "Clear" at bounding box center [306, 378] width 30 height 13
click at [604, 372] on button "Save" at bounding box center [603, 378] width 29 height 13
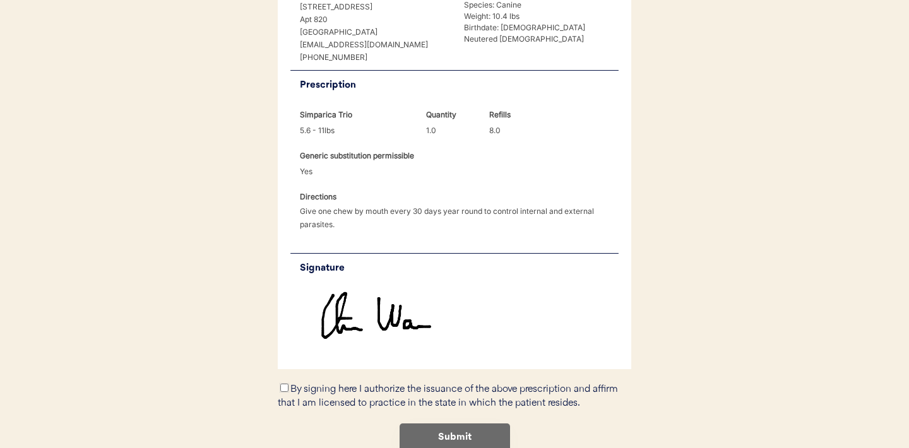
click at [285, 384] on input "By signing here I authorize the issuance of the above prescription and affirm t…" at bounding box center [284, 388] width 8 height 8
checkbox input "true"
click at [438, 423] on button "Submit" at bounding box center [454, 437] width 110 height 28
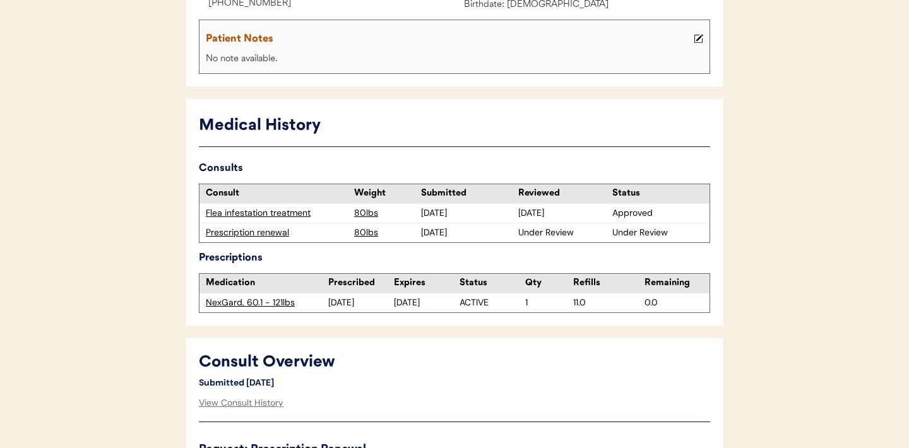
scroll to position [155, 0]
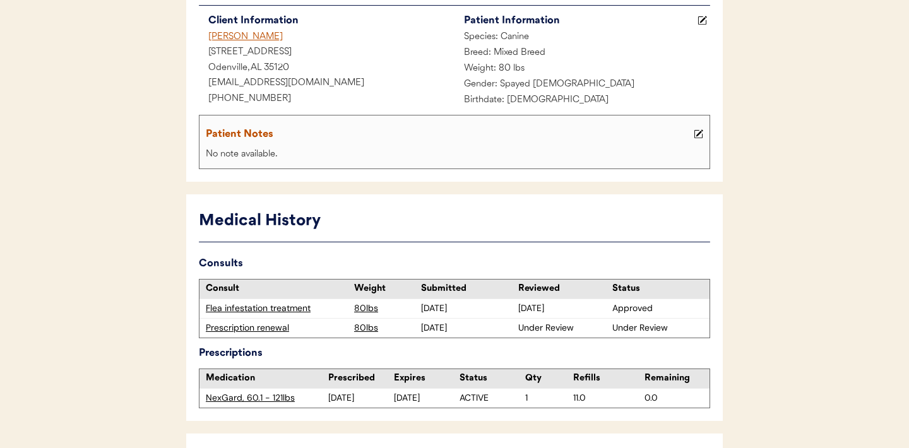
click at [258, 307] on div "Flea infestation treatment" at bounding box center [277, 308] width 142 height 13
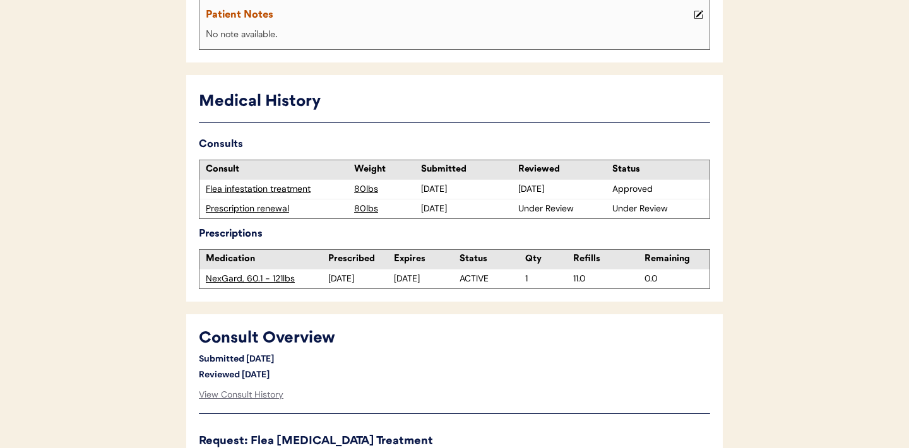
click at [254, 210] on div "Prescription renewal" at bounding box center [277, 209] width 142 height 13
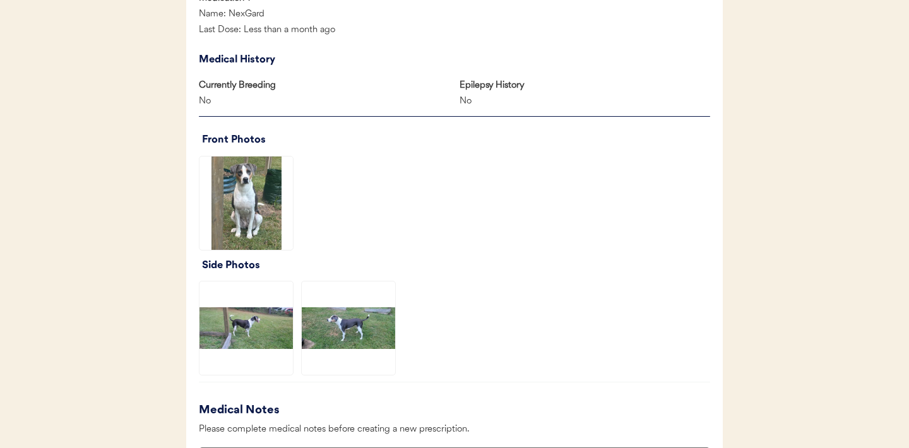
scroll to position [770, 0]
click at [280, 204] on img at bounding box center [245, 202] width 93 height 93
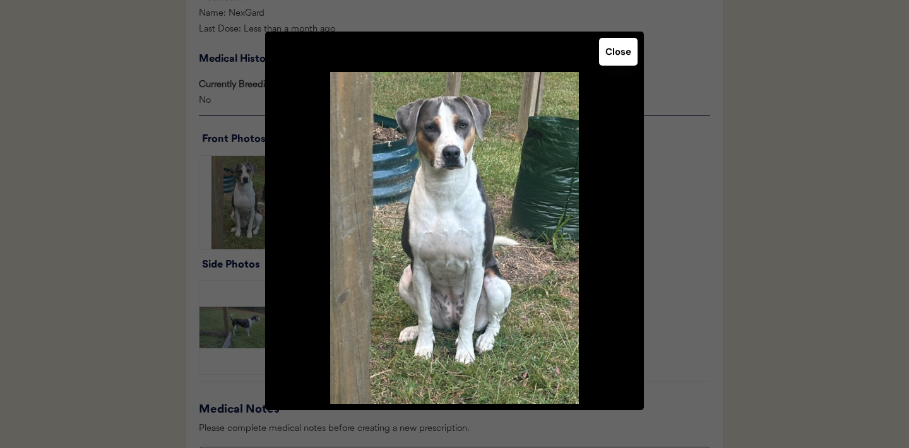
click at [618, 59] on button "Close" at bounding box center [618, 52] width 38 height 28
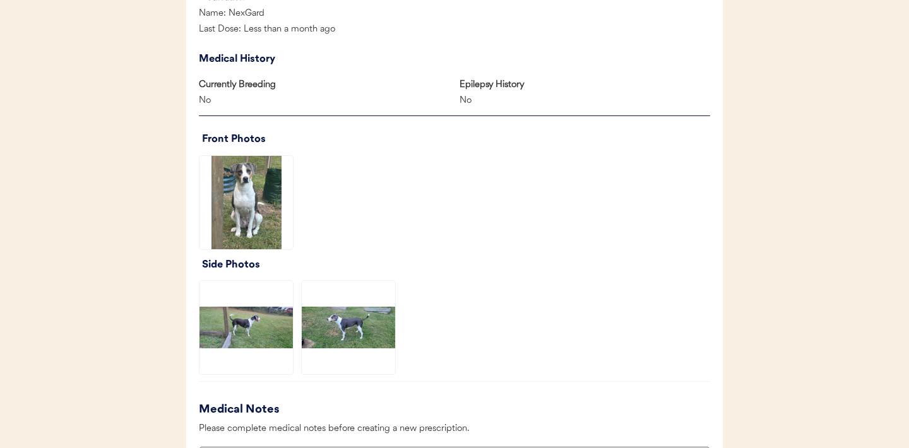
click at [252, 322] on img at bounding box center [245, 327] width 93 height 93
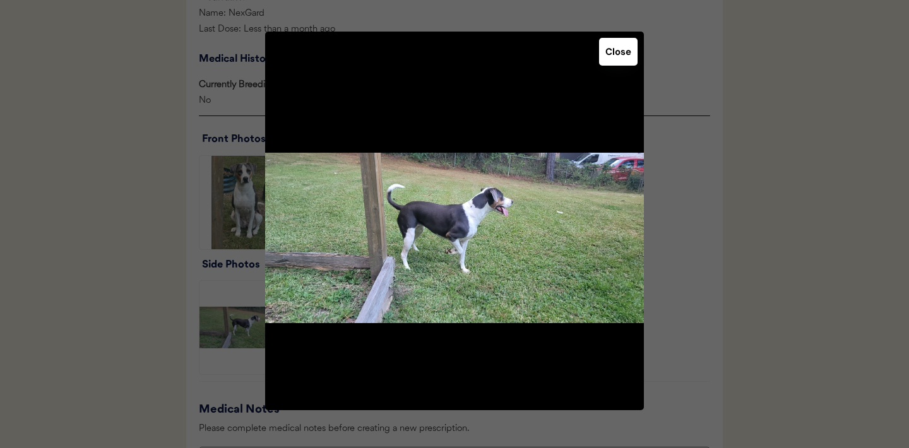
click at [623, 61] on button "Close" at bounding box center [618, 52] width 38 height 28
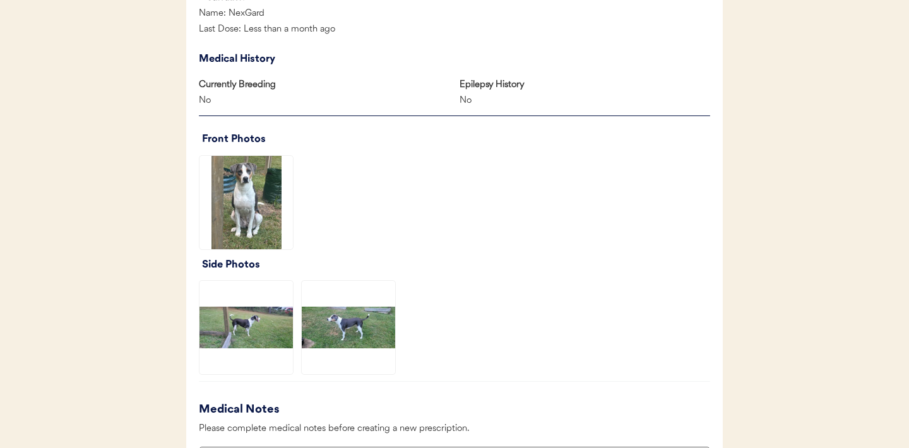
click at [370, 323] on img at bounding box center [348, 327] width 93 height 93
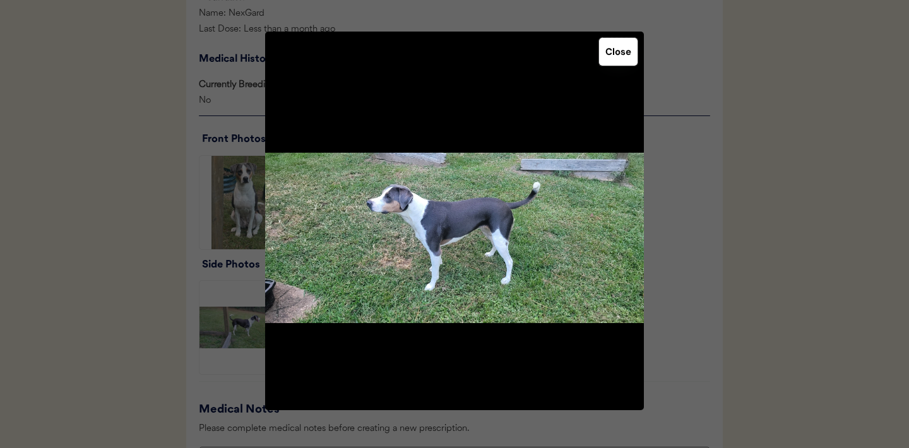
click at [616, 54] on button "Close" at bounding box center [618, 52] width 38 height 28
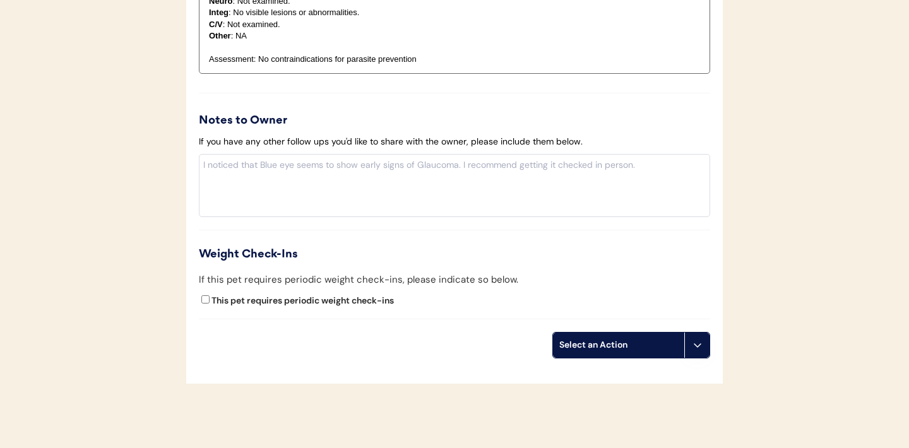
scroll to position [1399, 0]
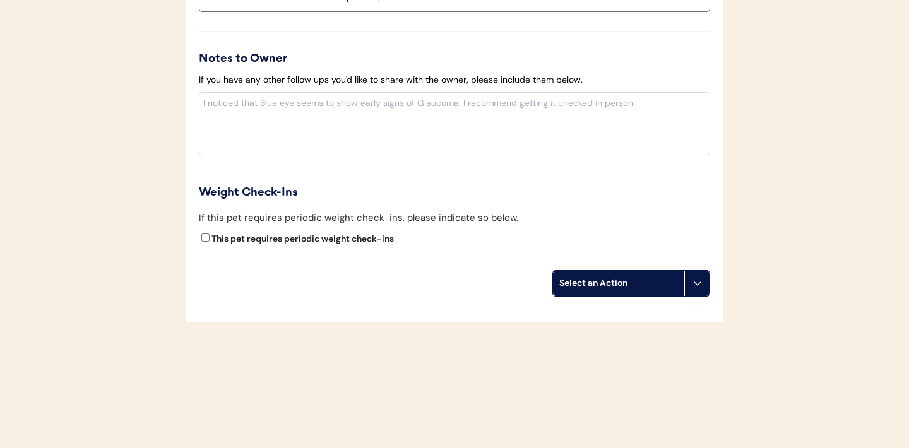
click at [700, 286] on icon at bounding box center [697, 283] width 10 height 10
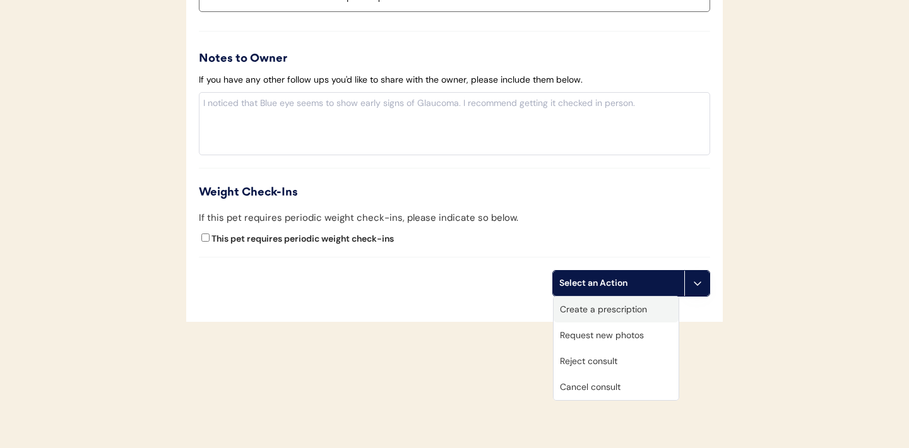
click at [615, 307] on div "Create a prescription" at bounding box center [615, 310] width 125 height 26
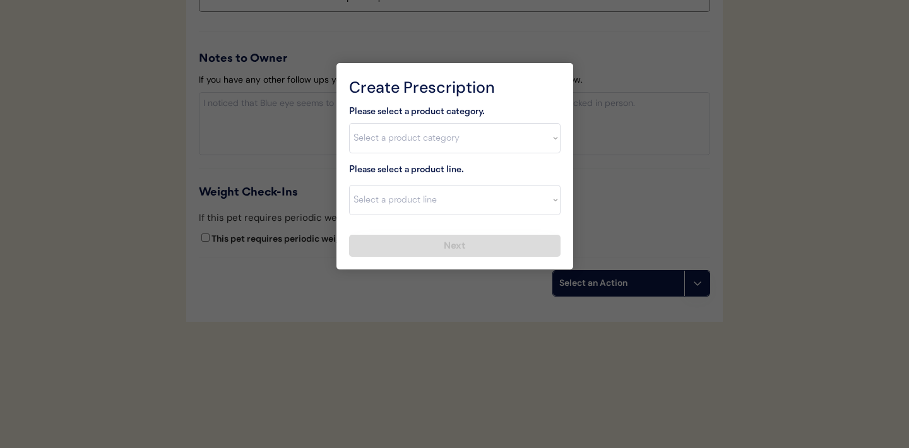
click at [553, 131] on select "Select a product category [MEDICAL_DATA] Antibiotics Anxiety Combo [MEDICAL_DAT…" at bounding box center [454, 138] width 211 height 30
select select ""flea___tick""
click at [539, 204] on select "Select a product line" at bounding box center [454, 200] width 211 height 30
click at [548, 140] on select "Select a product category Allergies Antibiotics Anxiety Combo Parasite Preventi…" at bounding box center [454, 138] width 211 height 30
click at [554, 206] on select "Select a product line Advantix II Bravecto 1 Month Bravecto 1 Month (3 Month) B…" at bounding box center [454, 200] width 211 height 30
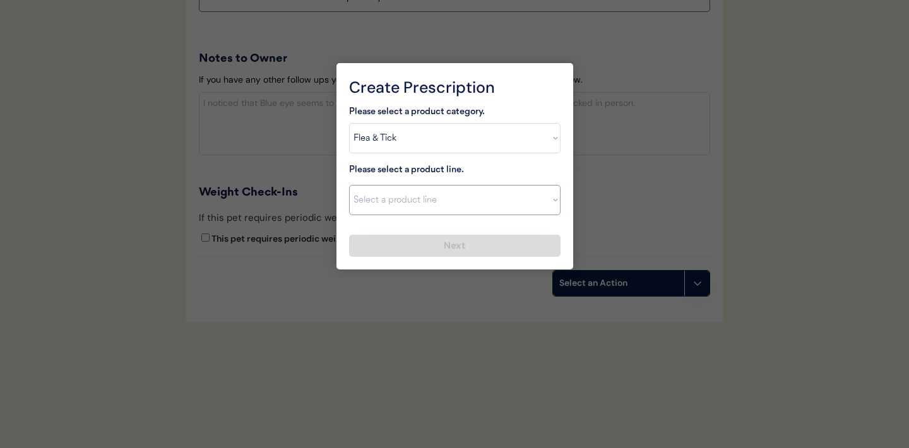
select select ""NexGard""
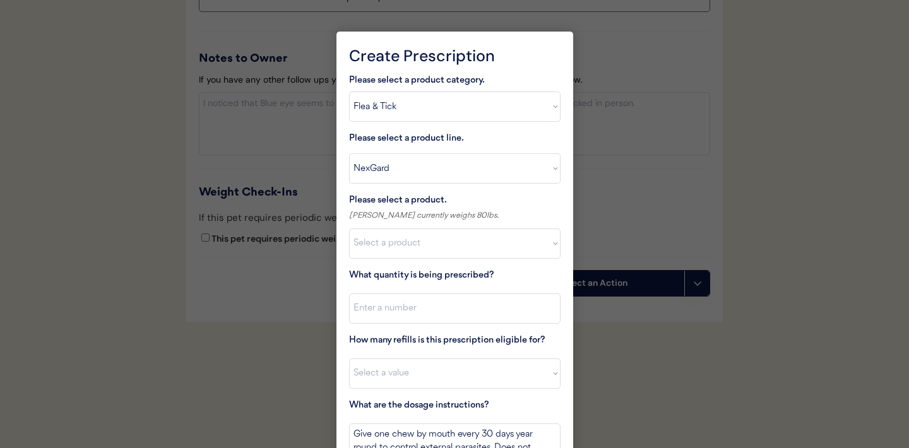
click at [445, 251] on select "Select a product NexGard, 4 - 10lbs NexGard, 10.1 - 24lbs NexGard, 24.1 - 60lbs…" at bounding box center [454, 243] width 211 height 30
select select ""1348695171700984260__LOOKUP__1670802184069x769842999752052000""
click at [423, 310] on input "input" at bounding box center [454, 308] width 211 height 30
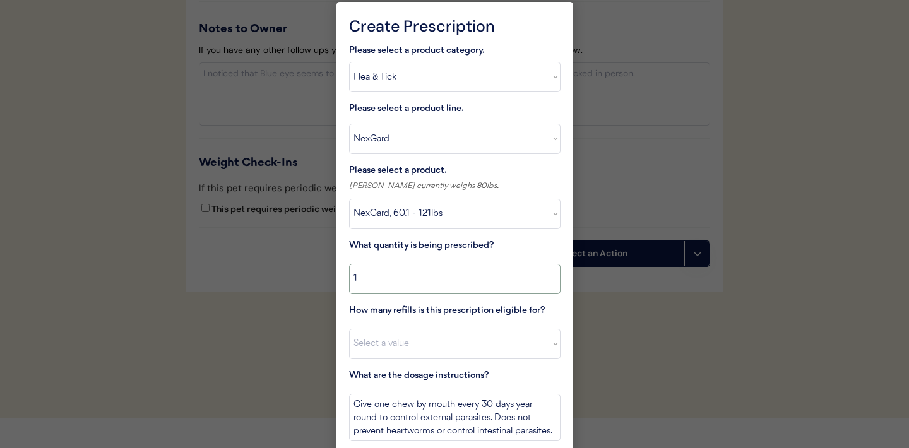
scroll to position [1430, 0]
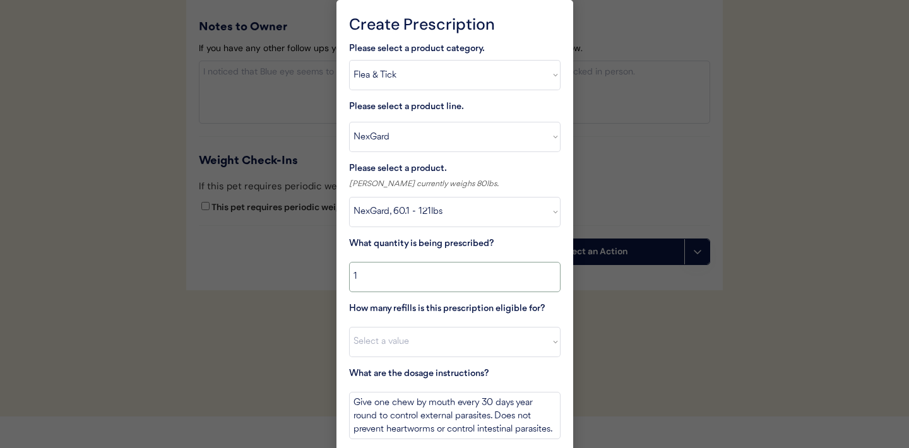
type input "1"
click at [422, 336] on select "Select a value 0 1 2 3 4 5 6 7 8 9 10 11" at bounding box center [454, 342] width 211 height 30
select select "11"
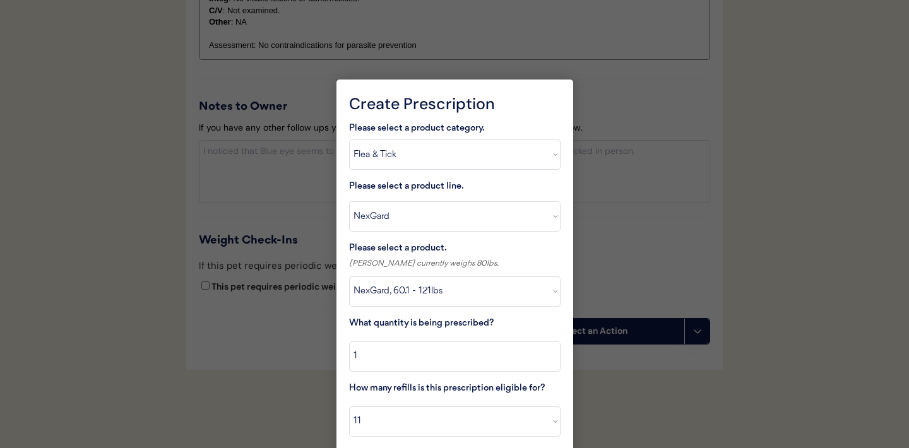
scroll to position [1475, 0]
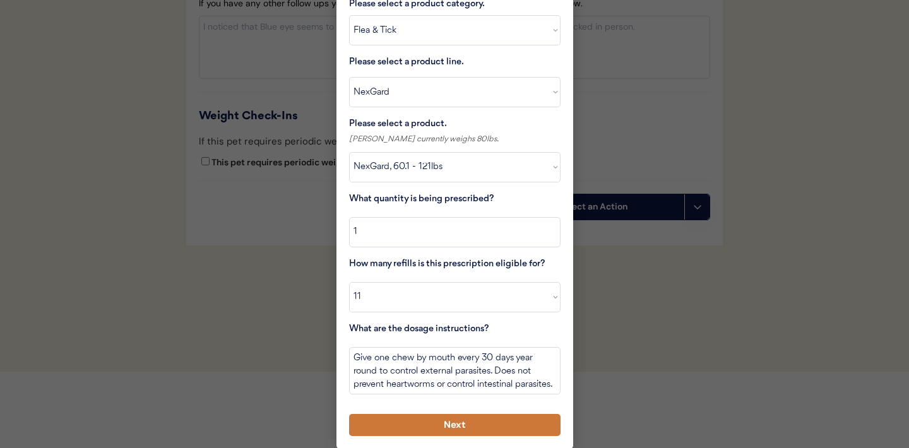
click at [445, 426] on button "Next" at bounding box center [454, 425] width 211 height 22
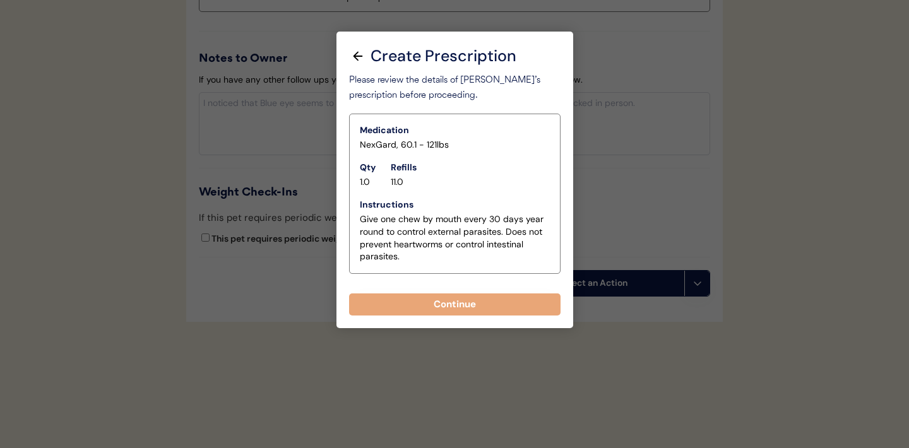
scroll to position [1399, 0]
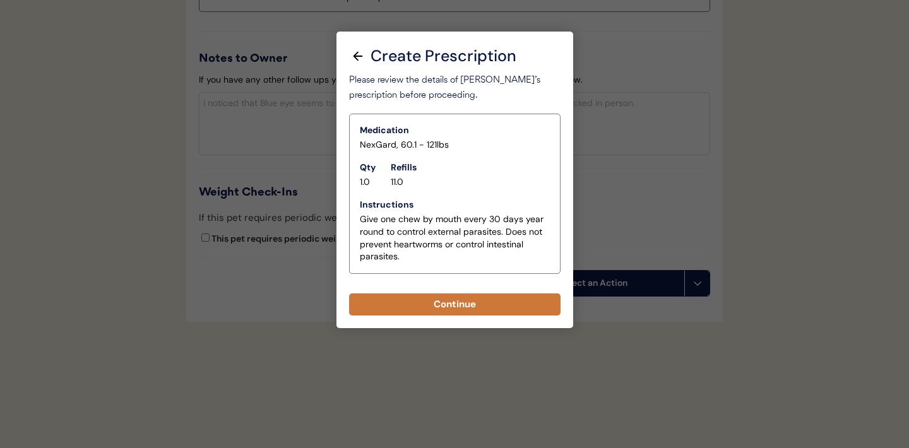
click at [430, 299] on button "Continue" at bounding box center [454, 304] width 211 height 22
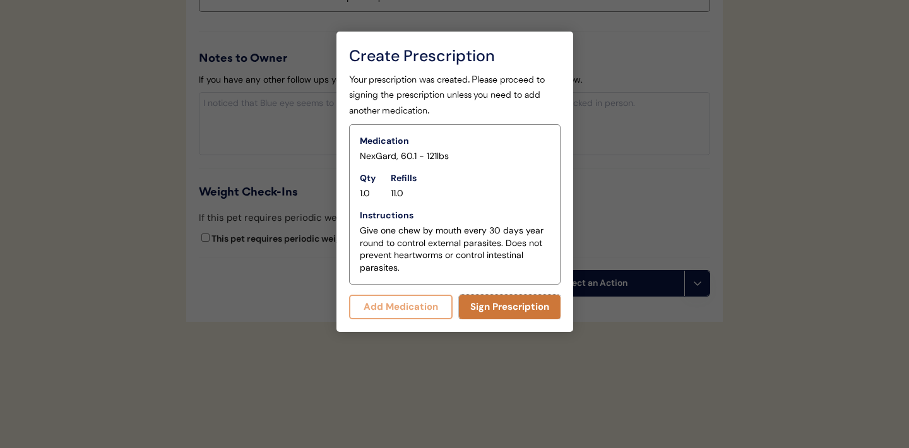
click at [492, 310] on button "Sign Prescription" at bounding box center [510, 307] width 102 height 25
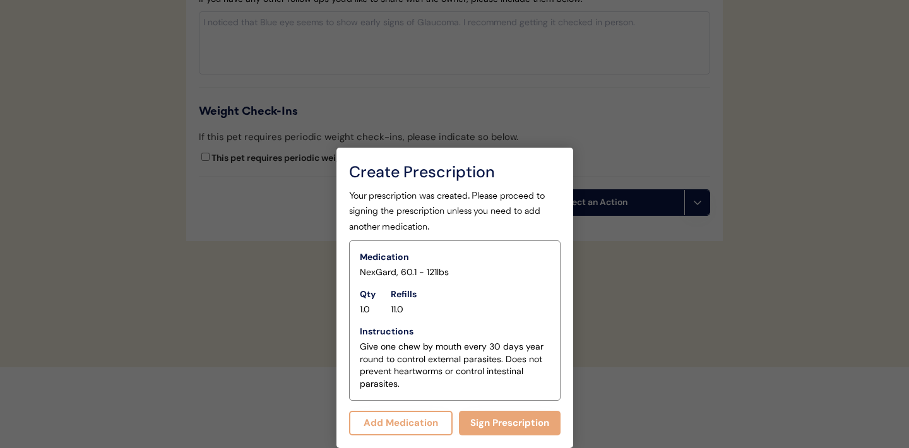
scroll to position [1388, 0]
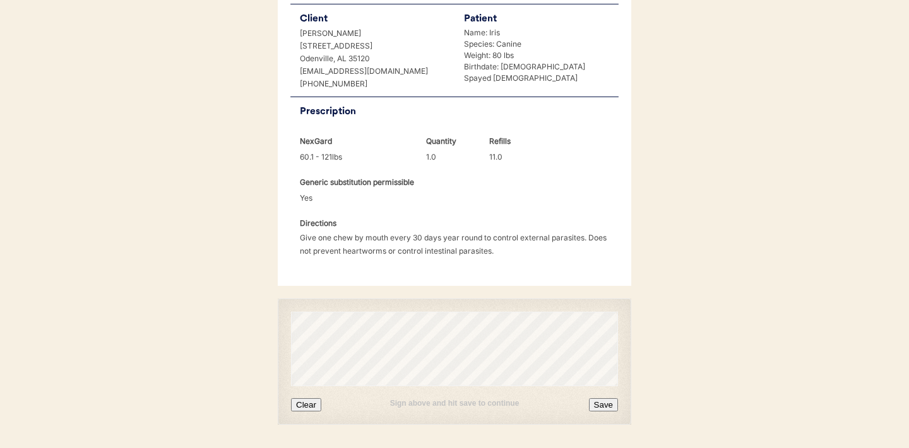
scroll to position [324, 0]
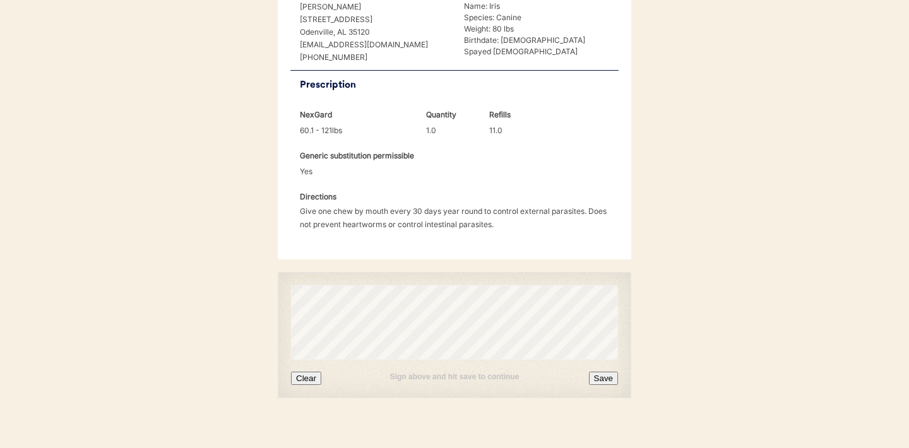
click at [306, 372] on button "Clear" at bounding box center [306, 378] width 30 height 13
click at [603, 372] on button "Save" at bounding box center [603, 378] width 29 height 13
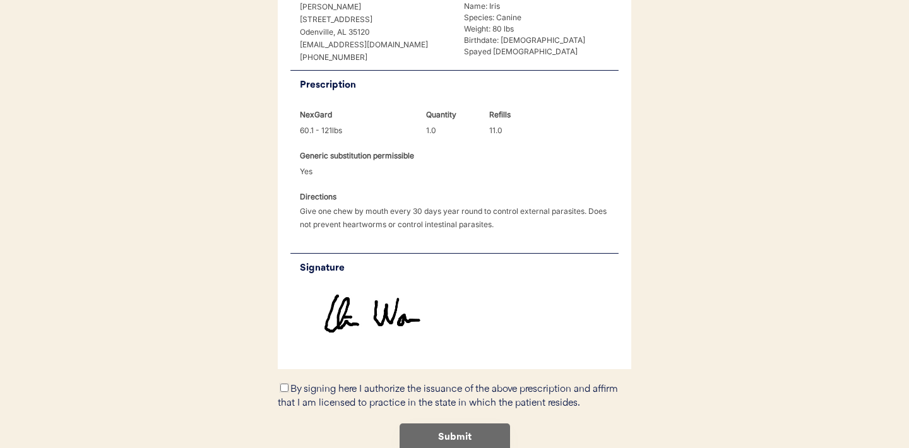
click at [283, 384] on input "By signing here I authorize the issuance of the above prescription and affirm t…" at bounding box center [284, 388] width 8 height 8
checkbox input "true"
click at [449, 423] on button "Submit" at bounding box center [454, 437] width 110 height 28
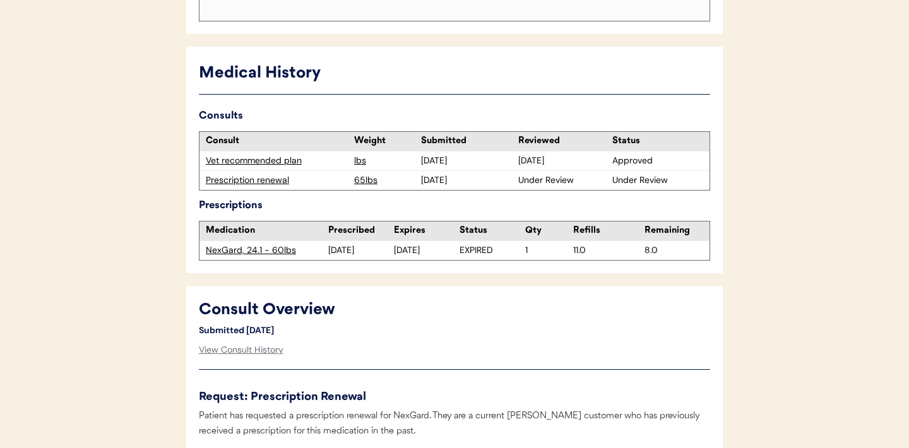
scroll to position [346, 0]
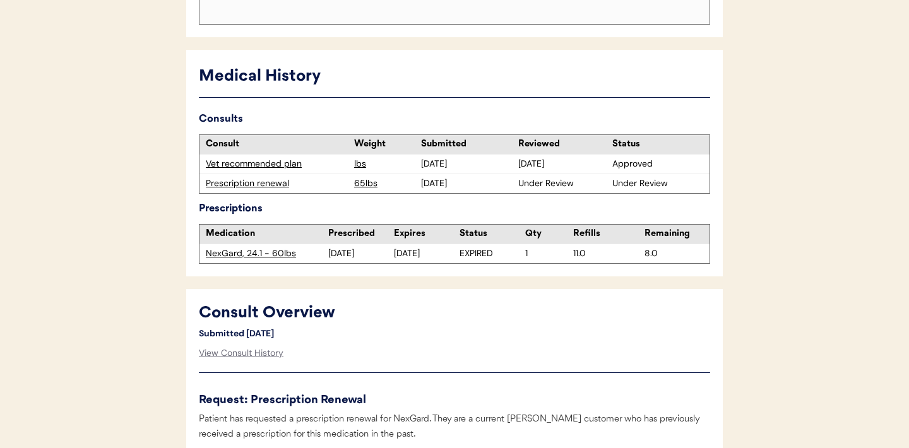
click at [252, 180] on div "Prescription renewal" at bounding box center [277, 183] width 142 height 13
click at [262, 186] on div "Prescription renewal" at bounding box center [277, 183] width 142 height 13
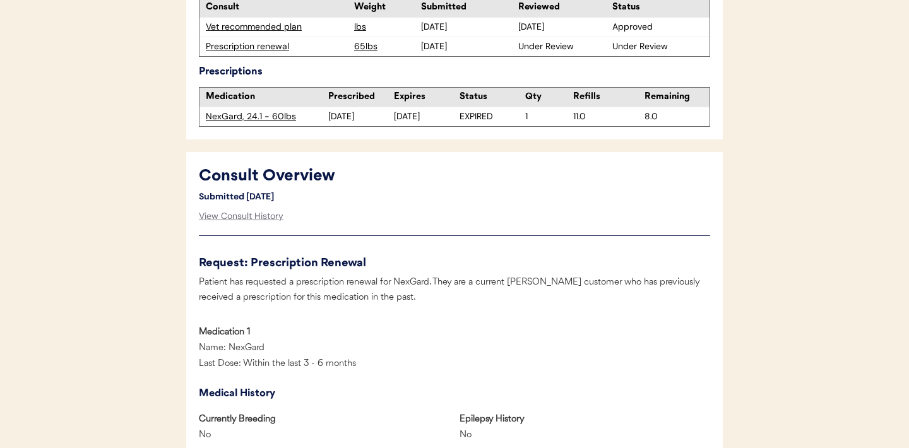
scroll to position [0, 0]
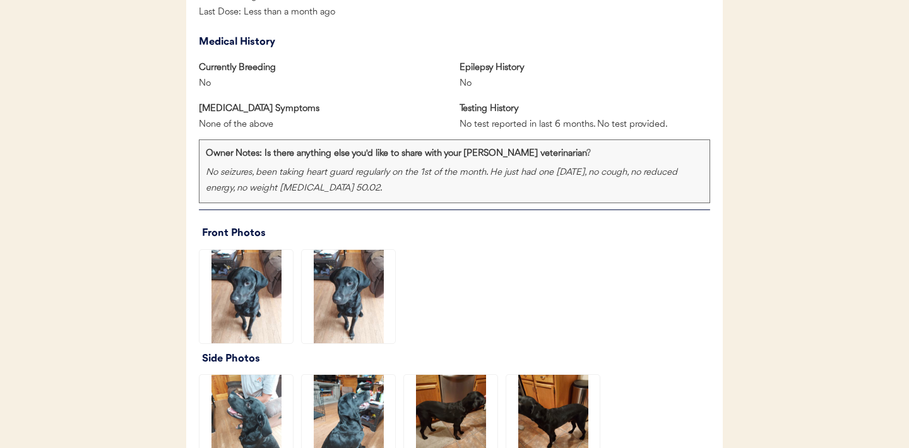
scroll to position [936, 0]
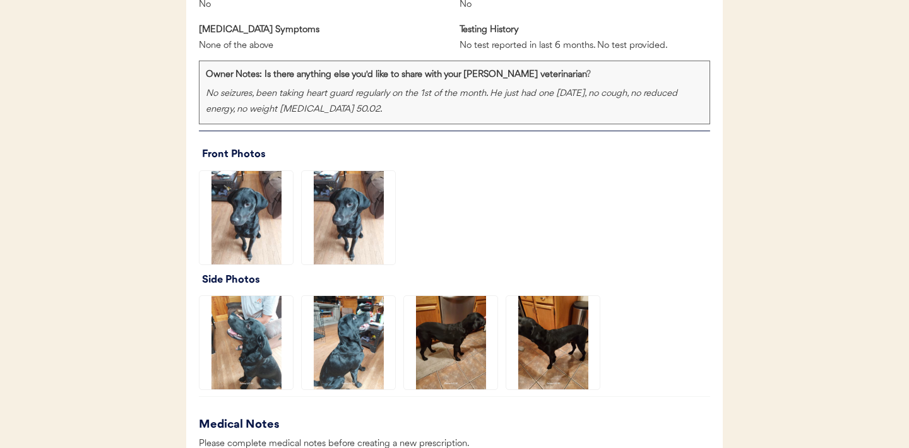
click at [355, 211] on img at bounding box center [348, 217] width 93 height 93
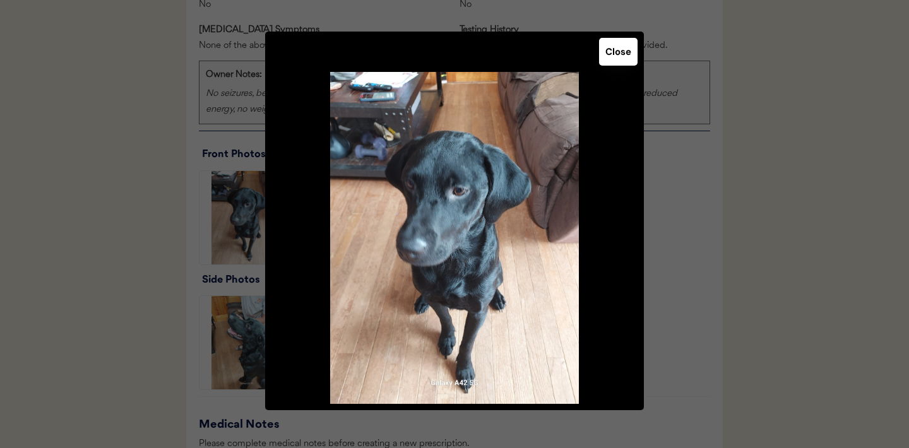
click at [622, 48] on button "Close" at bounding box center [618, 52] width 38 height 28
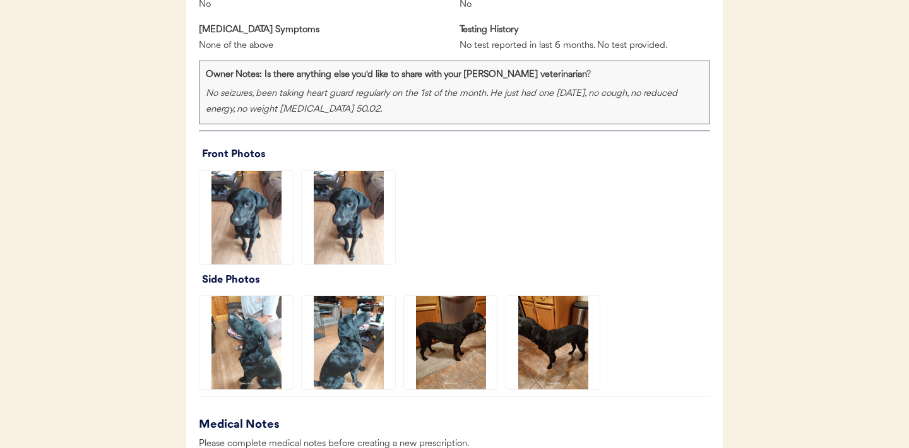
click at [232, 355] on img at bounding box center [245, 342] width 93 height 93
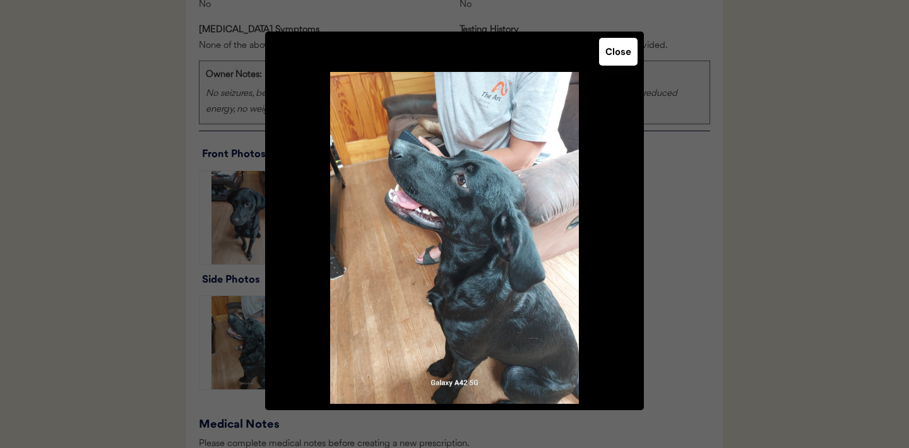
click at [612, 58] on button "Close" at bounding box center [618, 52] width 38 height 28
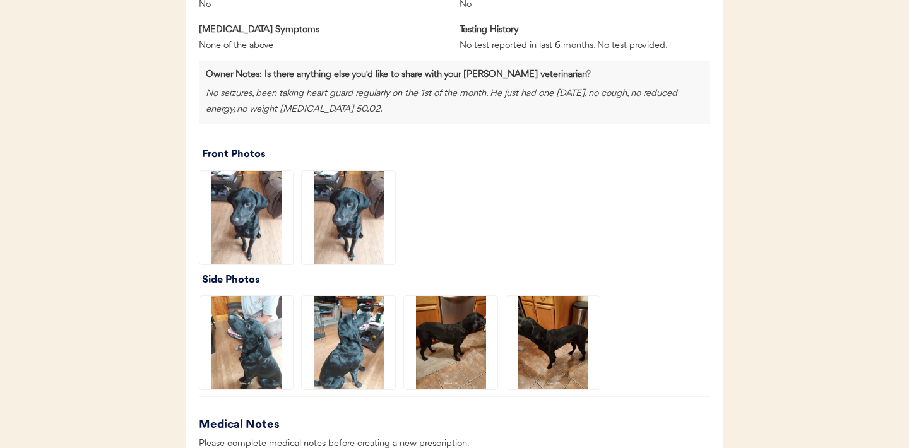
click at [348, 355] on img at bounding box center [348, 342] width 93 height 93
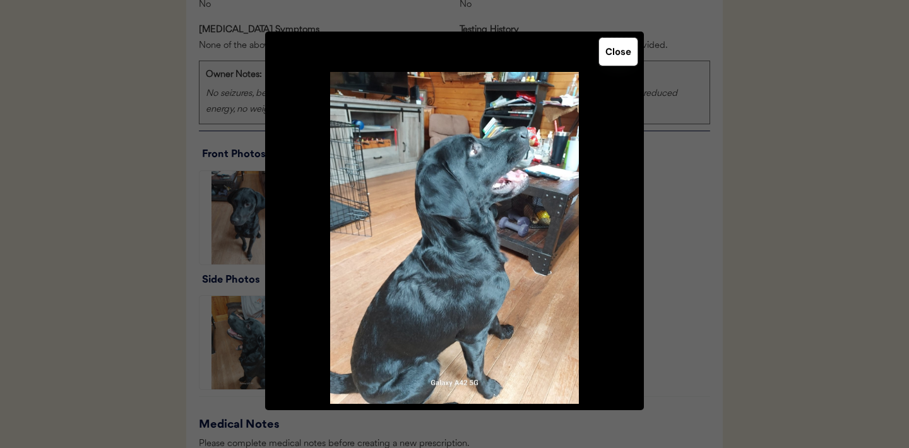
click at [608, 62] on button "Close" at bounding box center [618, 52] width 38 height 28
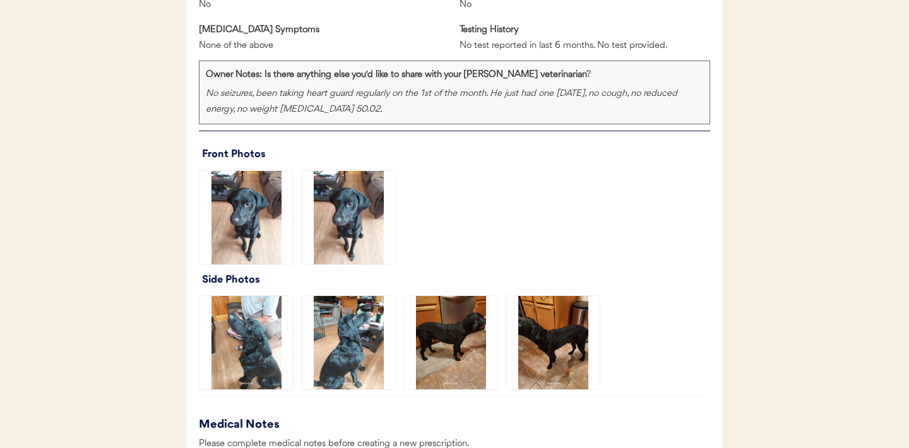
click at [464, 353] on img at bounding box center [450, 342] width 93 height 93
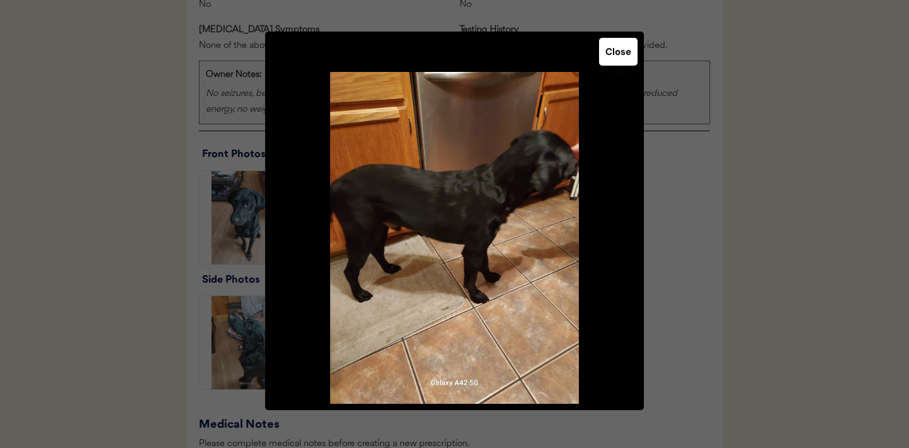
click at [617, 61] on button "Close" at bounding box center [618, 52] width 38 height 28
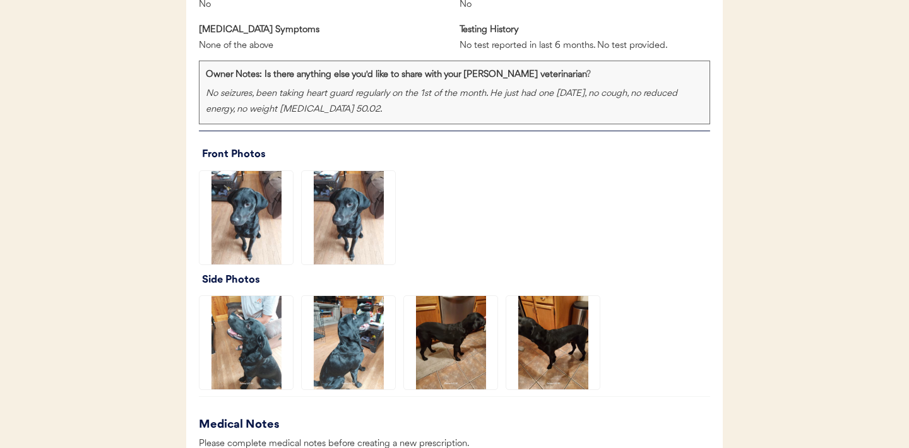
click at [553, 346] on img at bounding box center [552, 342] width 93 height 93
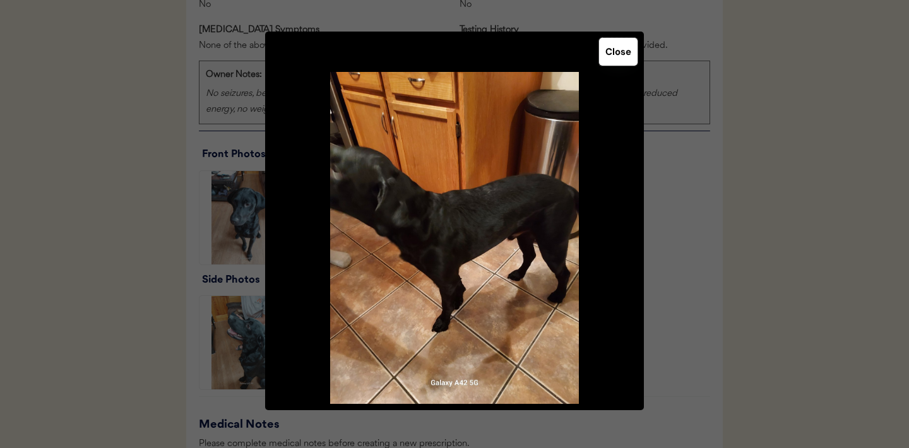
click at [615, 56] on button "Close" at bounding box center [618, 52] width 38 height 28
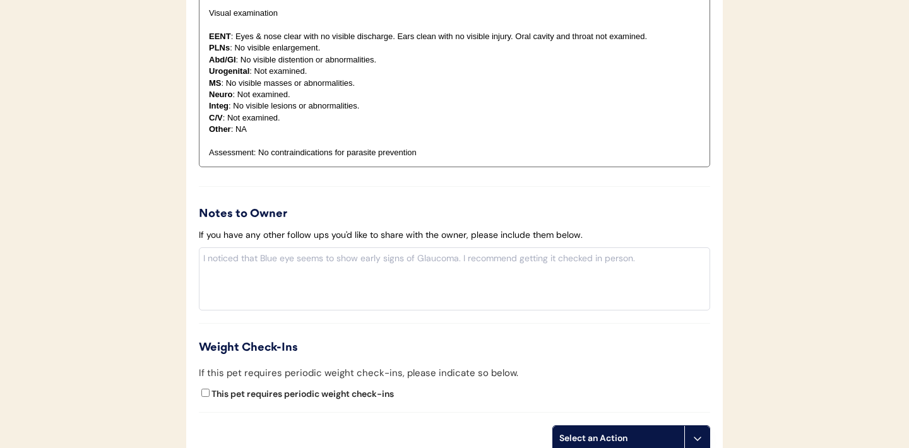
scroll to position [1580, 0]
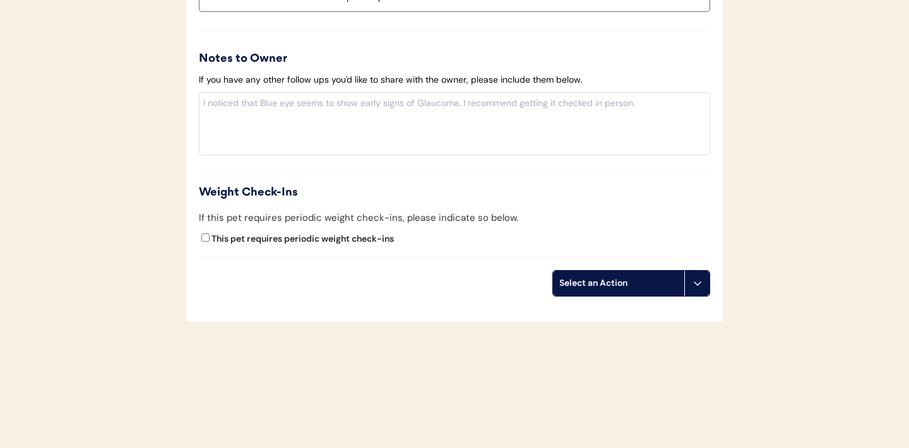
click at [701, 288] on button at bounding box center [696, 283] width 25 height 25
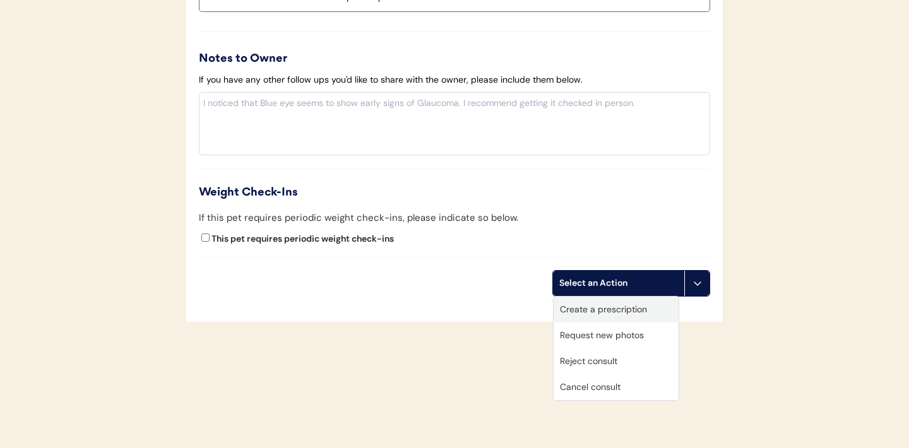
click at [605, 314] on div "Create a prescription" at bounding box center [615, 310] width 125 height 26
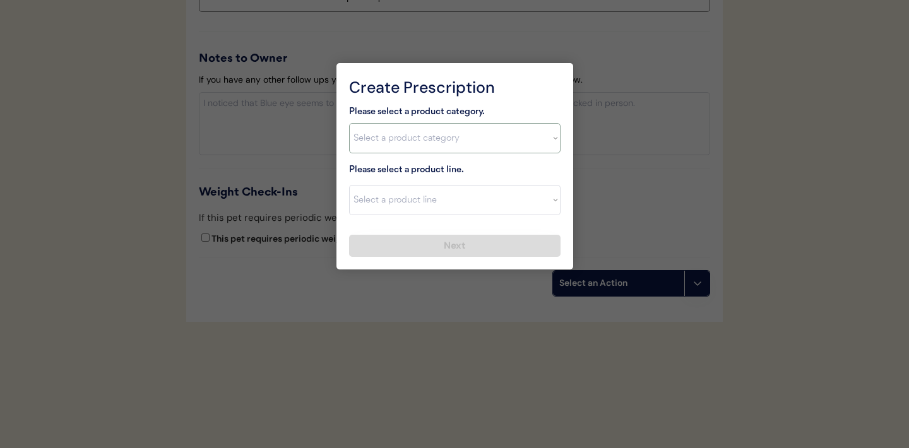
click at [550, 139] on select "Select a product category [MEDICAL_DATA] Antibiotics Anxiety Combo [MEDICAL_DAT…" at bounding box center [454, 138] width 211 height 30
select select ""[MEDICAL_DATA]""
click at [495, 208] on select "Select a product line Heartgard Plus Heartgard Plus (12 Month) Heartgard Plus (…" at bounding box center [454, 200] width 211 height 30
select select ""Heartgard Plus""
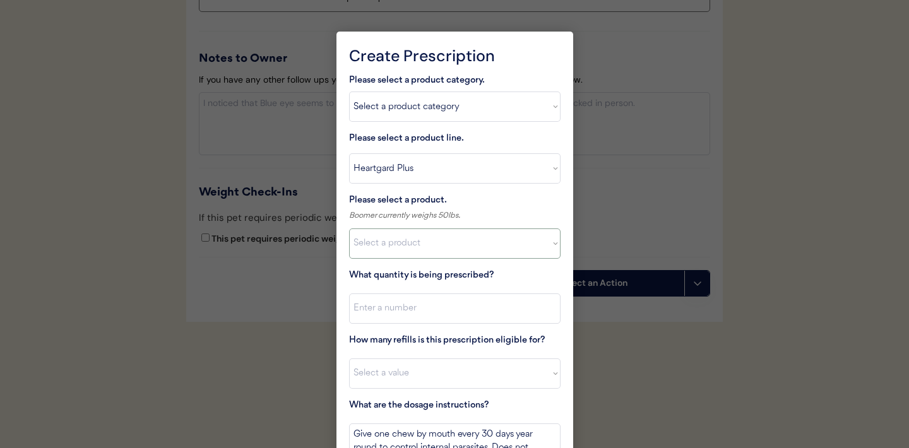
click at [551, 245] on select "Select a product Heartgard Plus, 1-25lbs Heartgard Plus, 26-50lbs Heartgard Plu…" at bounding box center [454, 243] width 211 height 30
select select ""BLANK_1427118194589""
click at [540, 173] on select "Select a product line Heartgard Plus Heartgard Plus (12 Month) Heartgard Plus (…" at bounding box center [454, 168] width 211 height 30
select select ""Interceptor Plus""
select select ""BLANK_1427118194589""
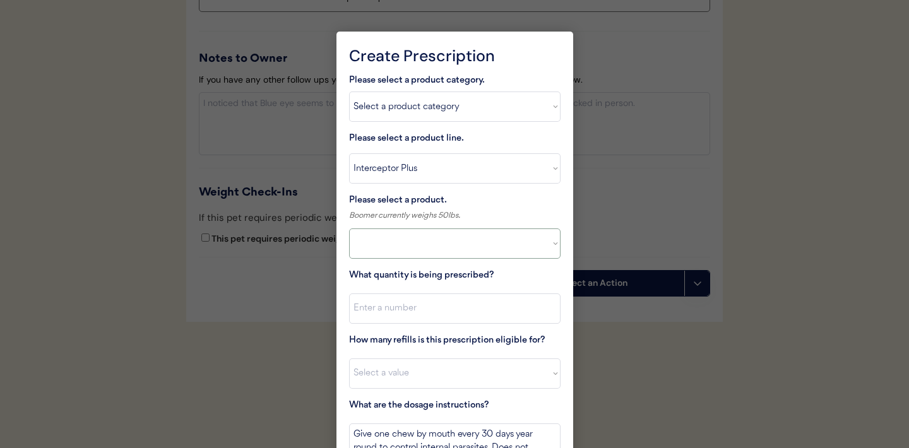
click at [551, 250] on select "Select a product Interceptor Plus, 2 - 8lbs Interceptor Plus, 8.1 - 25lbs Inter…" at bounding box center [454, 243] width 211 height 30
click at [547, 165] on select "Select a product line Heartgard Plus Heartgard Plus (12 Month) Heartgard Plus (…" at bounding box center [454, 168] width 211 height 30
select select ""Sentinel Flavor Tabs""
type textarea "Give one tablet by mouth every 30 days year round to control internal parasites…"
select select ""BLANK_1427118194589""
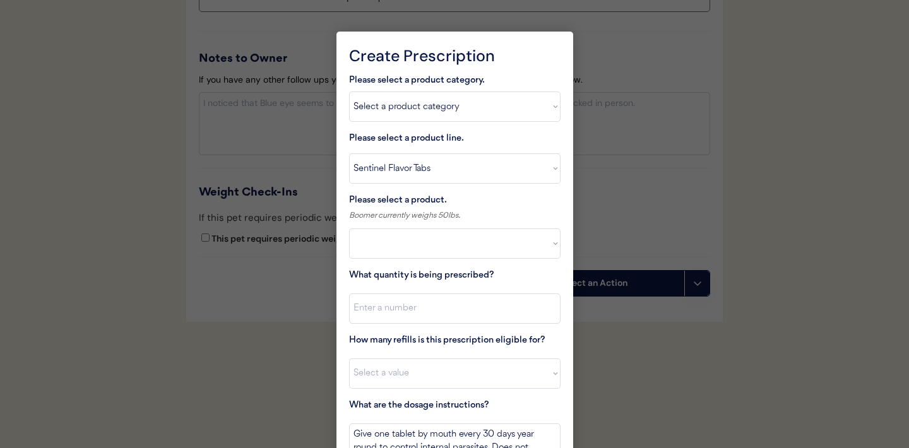
click at [553, 252] on select "Select a product Sentinel Flavor Tabs, 11-25lbs Sentinel Flavor Tabs, 26-50lbs,…" at bounding box center [454, 243] width 211 height 30
click at [550, 168] on select "Select a product line Heartgard Plus Heartgard Plus (12 Month) Heartgard Plus (…" at bounding box center [454, 168] width 211 height 30
select select ""Heartgard Plus""
type textarea "Give one chew by mouth every 30 days year round to control internal parasites. …"
select select ""BLANK_1427118194589""
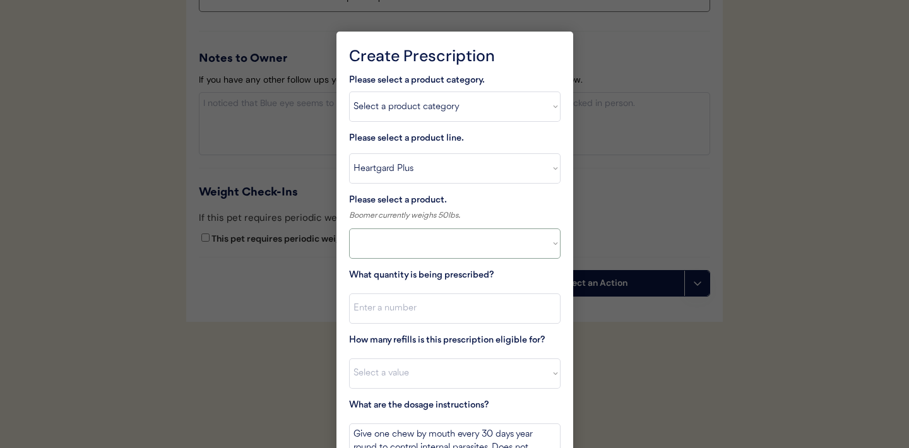
click at [542, 249] on select "Select a product Heartgard Plus, 1-25lbs Heartgard Plus, 26-50lbs Heartgard Plu…" at bounding box center [454, 243] width 211 height 30
click at [701, 241] on div at bounding box center [454, 224] width 909 height 448
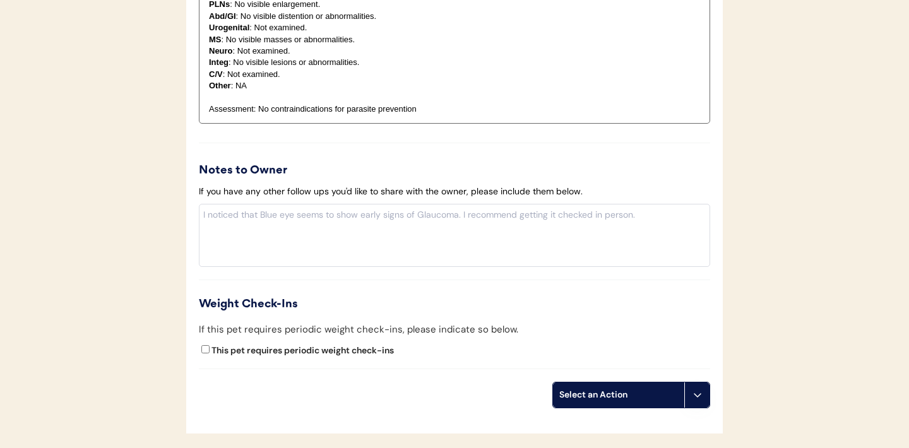
scroll to position [1487, 0]
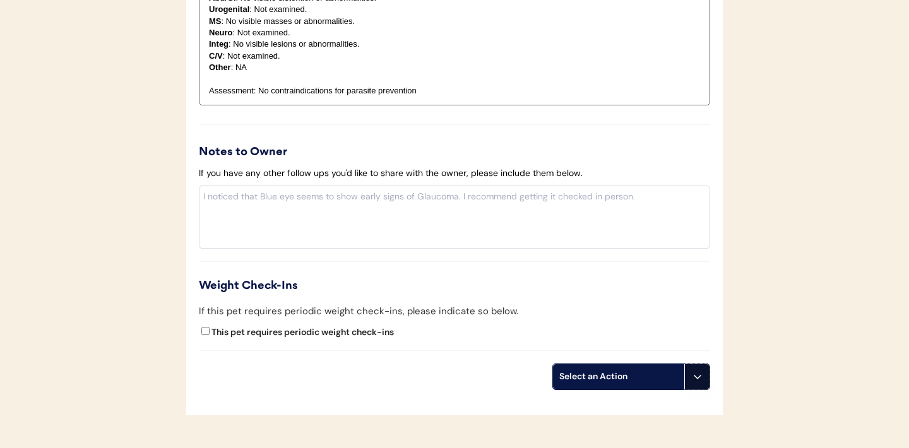
click at [703, 377] on button at bounding box center [696, 376] width 25 height 25
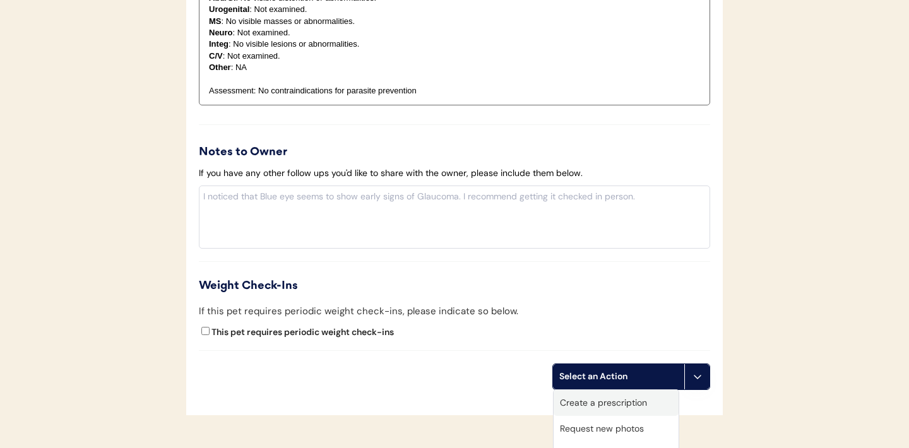
click at [619, 401] on div "Create a prescription" at bounding box center [615, 403] width 125 height 26
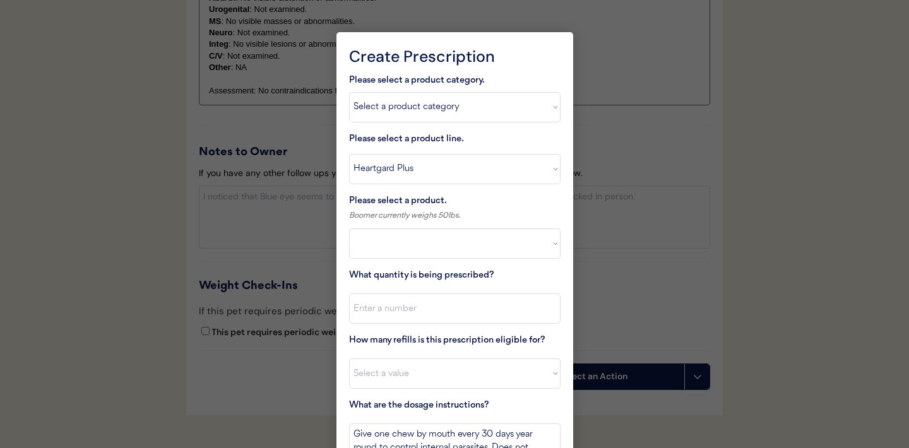
click at [552, 112] on select "Select a product category Allergies Antibiotics Anxiety Combo Parasite Preventi…" at bounding box center [454, 107] width 211 height 30
select select ""combo_parasite_prevention""
click at [556, 168] on select "Select a product line Heartgard Plus Heartgard Plus (12 Month) Heartgard Plus (…" at bounding box center [454, 169] width 211 height 30
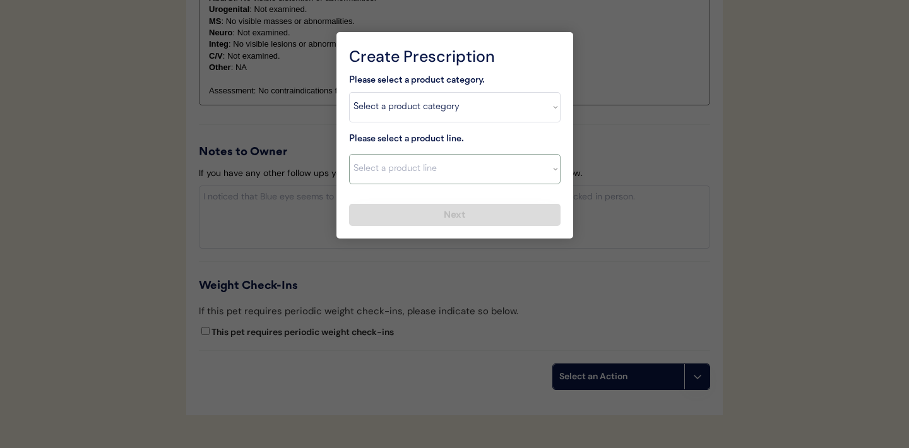
click at [530, 170] on select "Select a product line Heartgard Plus Heartgard Plus (12 Month) Heartgard Plus (…" at bounding box center [454, 169] width 211 height 30
click at [541, 111] on select "Select a product category Allergies Antibiotics Anxiety Combo Parasite Preventi…" at bounding box center [454, 107] width 211 height 30
click at [552, 169] on select "Select a product line Advantage Multi for Dogs Credelio Quattro NexGard Plus Ne…" at bounding box center [454, 169] width 211 height 30
select select ""Simparica Trio""
type textarea "Give one chew by mouth every 30 days year round to control internal and externa…"
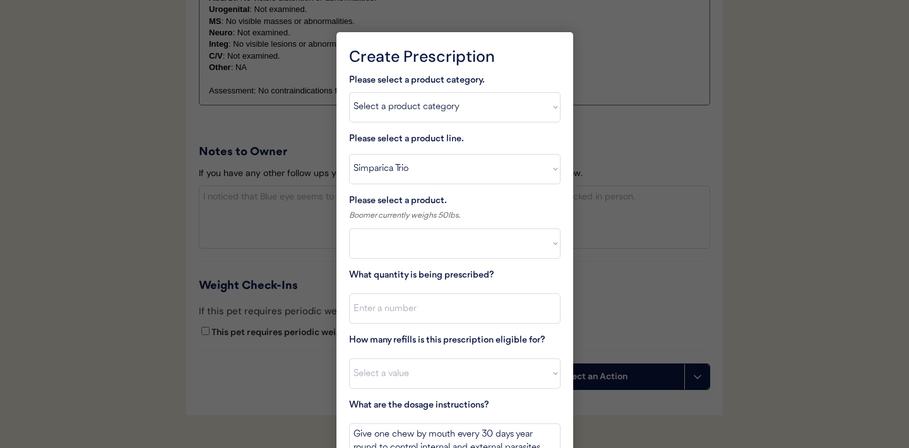
select select ""BLANK_1427118194589""
click at [543, 251] on select "Select a product Simparica Trio, 2.8 - 5.5lbs Simparica Trio, 5.6 - 11lbs Simpa…" at bounding box center [454, 243] width 211 height 30
click at [553, 174] on select "Select a product line Advantage Multi for Dogs Credelio Quattro NexGard Plus Ne…" at bounding box center [454, 169] width 211 height 30
click at [550, 117] on select "Select a product category Allergies Antibiotics Anxiety Combo Parasite Preventi…" at bounding box center [454, 107] width 211 height 30
select select ""heartworm""
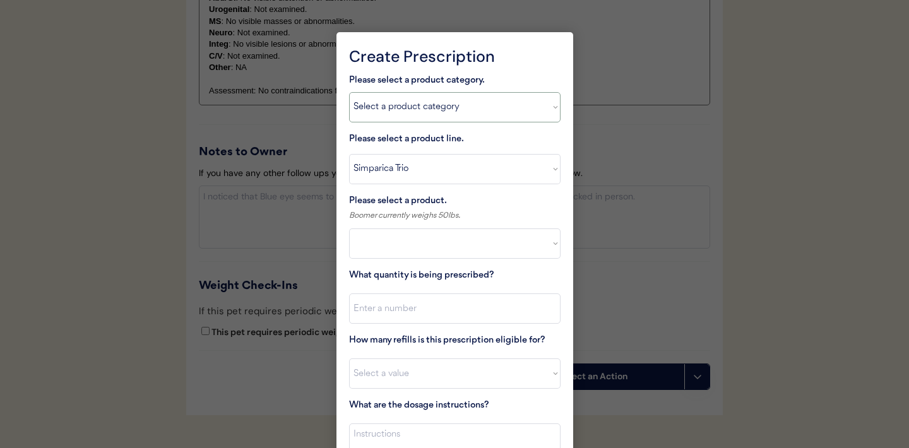
select select ""PLACEHOLDER_1427118222253""
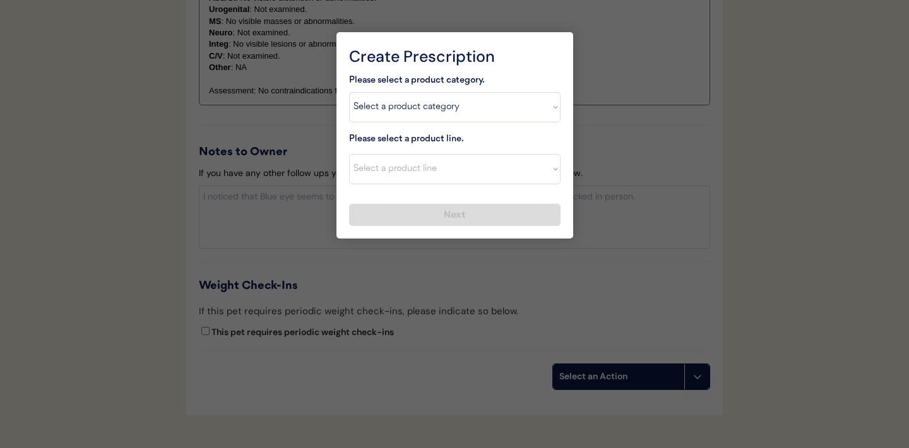
click at [459, 144] on div "Please select a product line." at bounding box center [412, 140] width 126 height 16
click at [246, 119] on div at bounding box center [454, 224] width 909 height 448
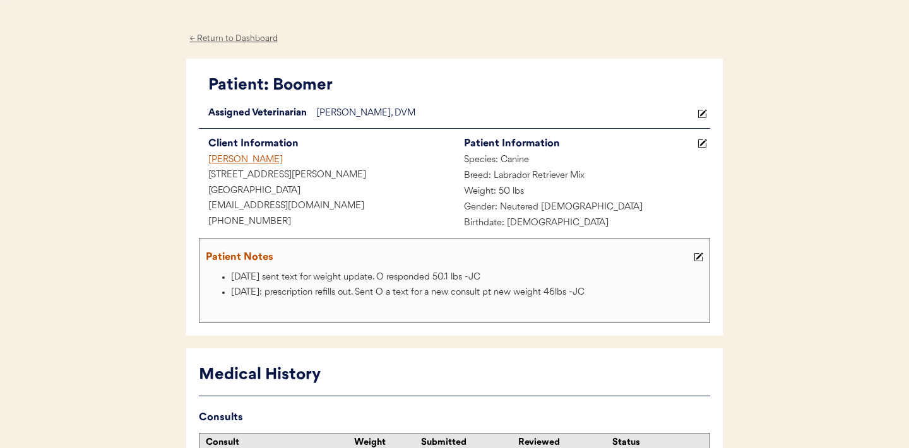
scroll to position [0, 0]
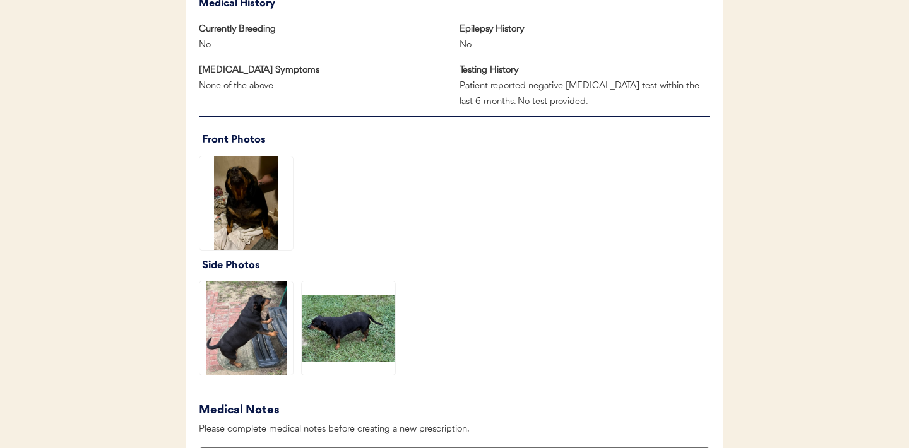
scroll to position [842, 0]
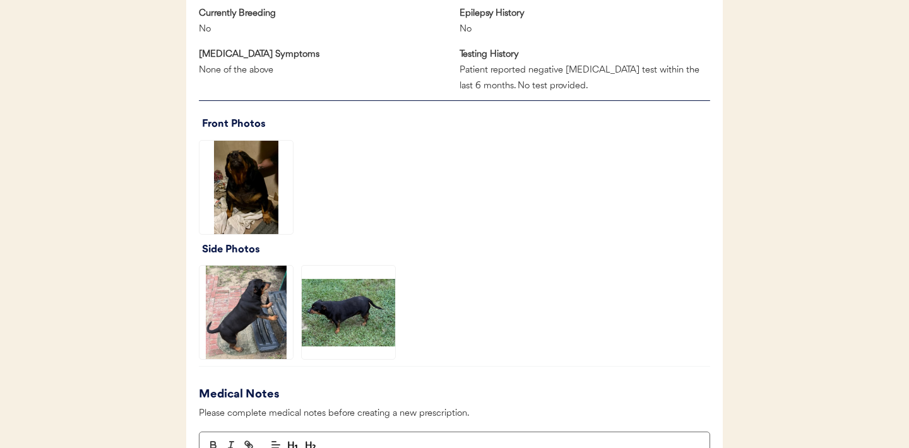
click at [249, 187] on img at bounding box center [245, 187] width 93 height 93
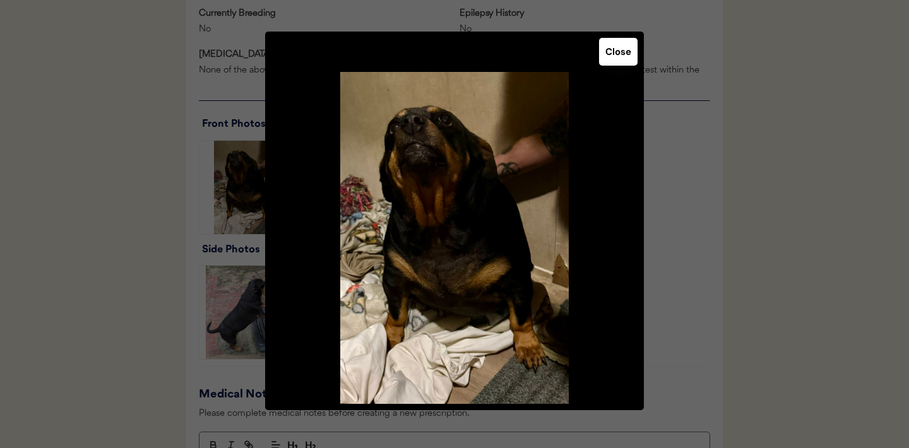
click at [617, 61] on button "Close" at bounding box center [618, 52] width 38 height 28
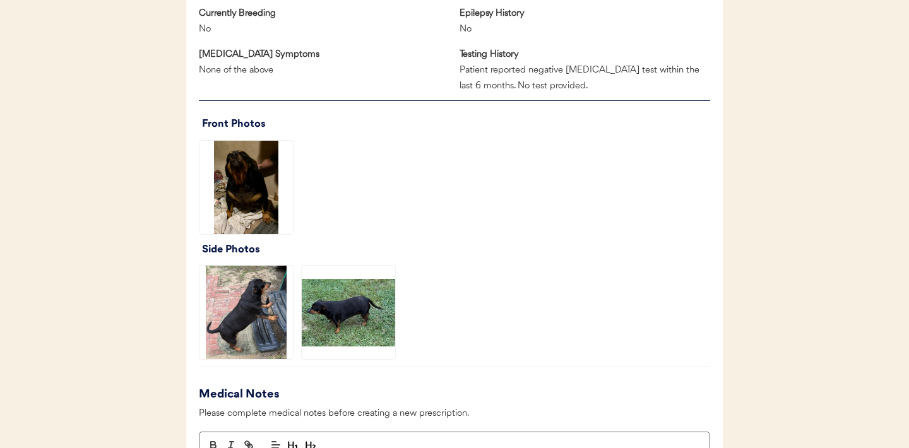
click at [254, 332] on img at bounding box center [245, 312] width 93 height 93
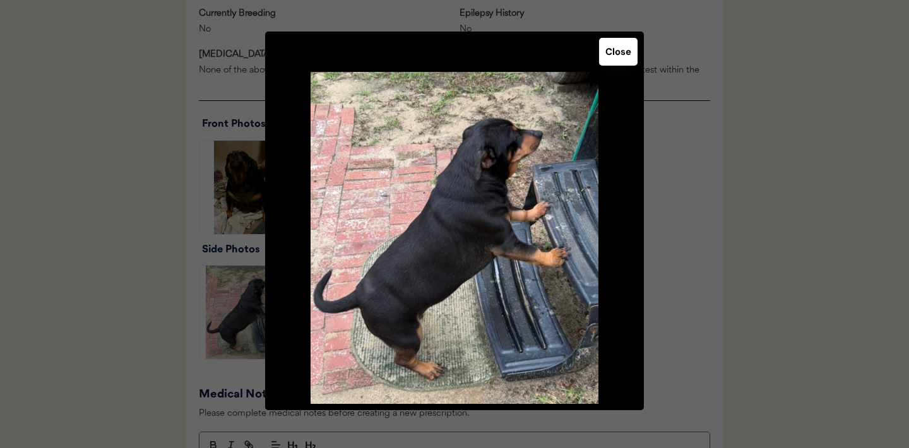
click at [621, 48] on button "Close" at bounding box center [618, 52] width 38 height 28
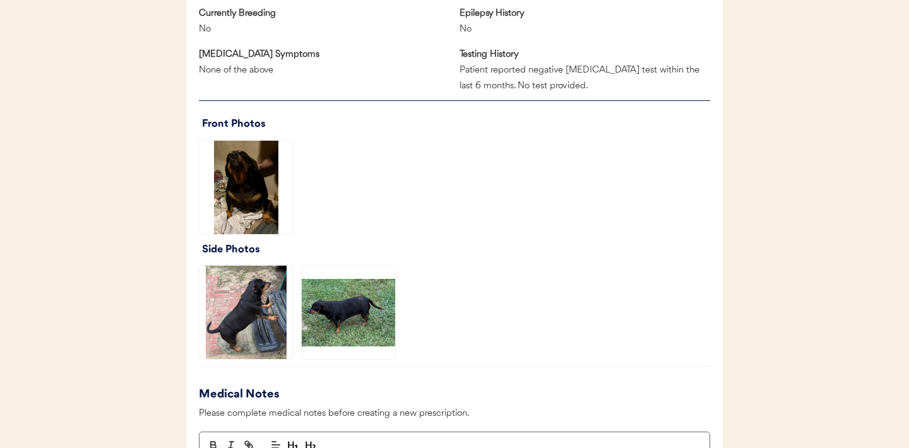
click at [342, 322] on img at bounding box center [348, 312] width 93 height 93
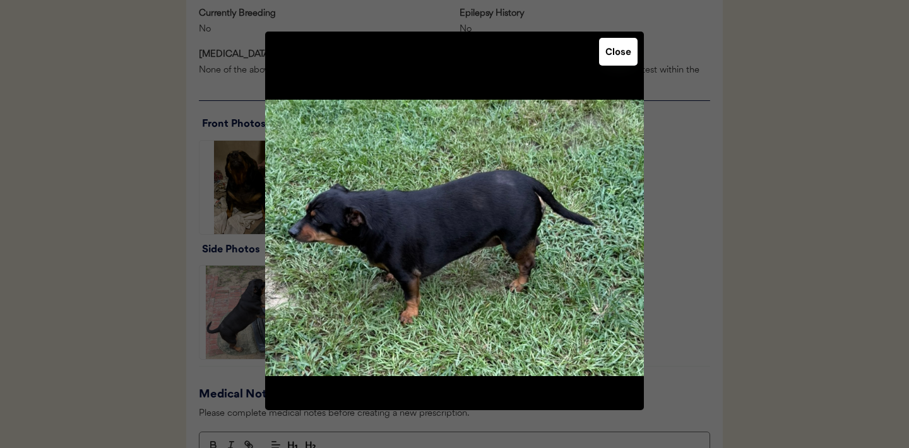
click at [612, 57] on button "Close" at bounding box center [618, 52] width 38 height 28
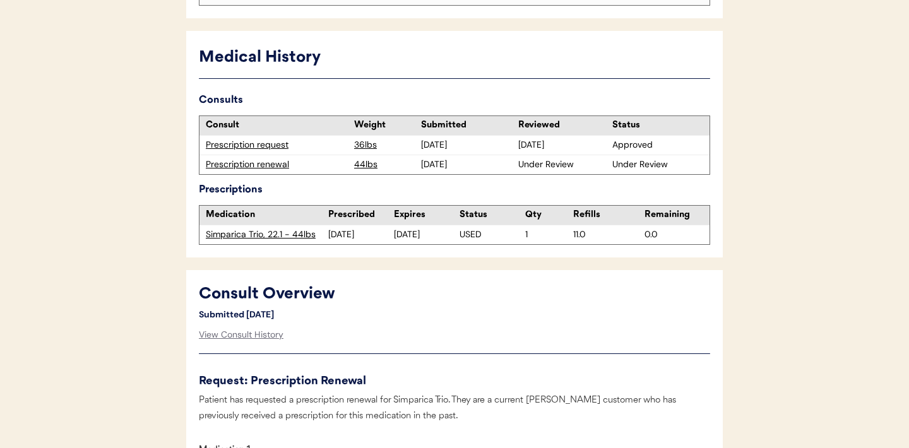
scroll to position [317, 0]
click at [244, 142] on div "Prescription request" at bounding box center [277, 145] width 142 height 13
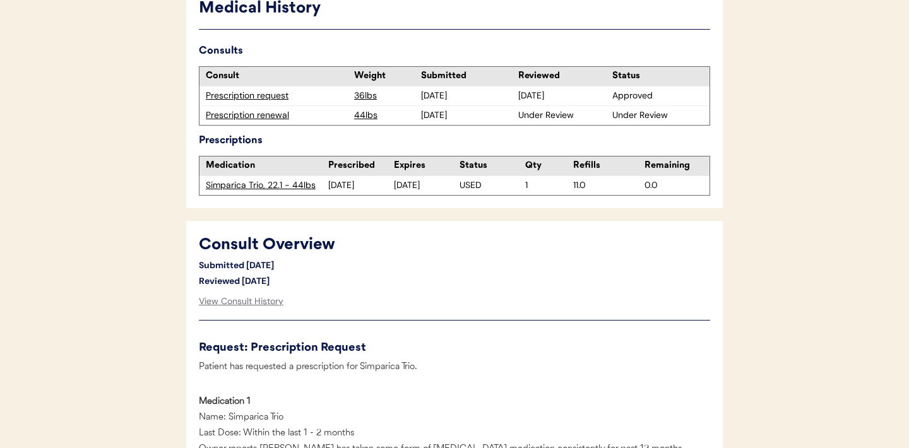
scroll to position [328, 0]
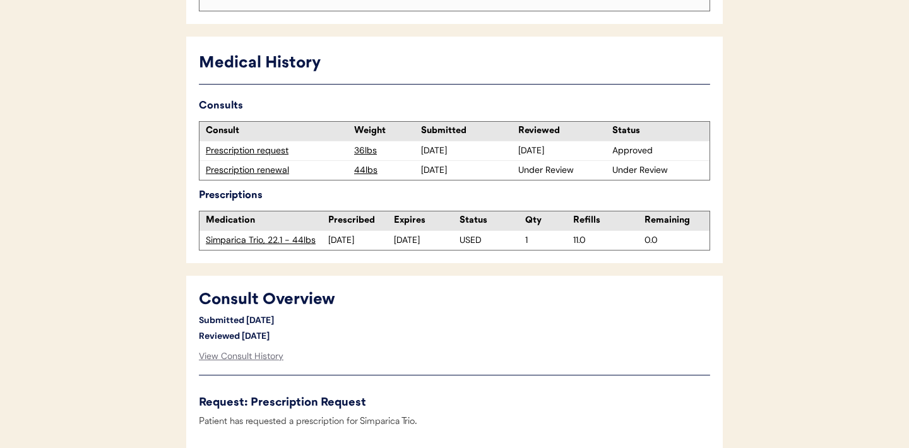
click at [264, 172] on div "Prescription renewal" at bounding box center [277, 170] width 142 height 13
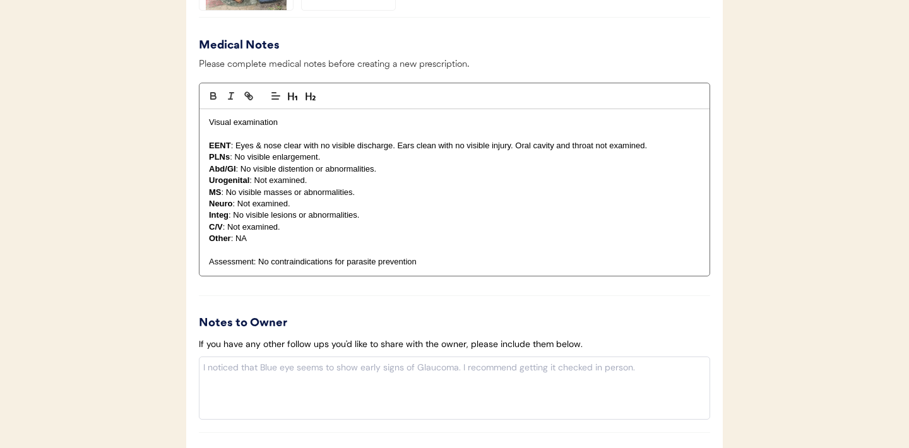
scroll to position [1383, 0]
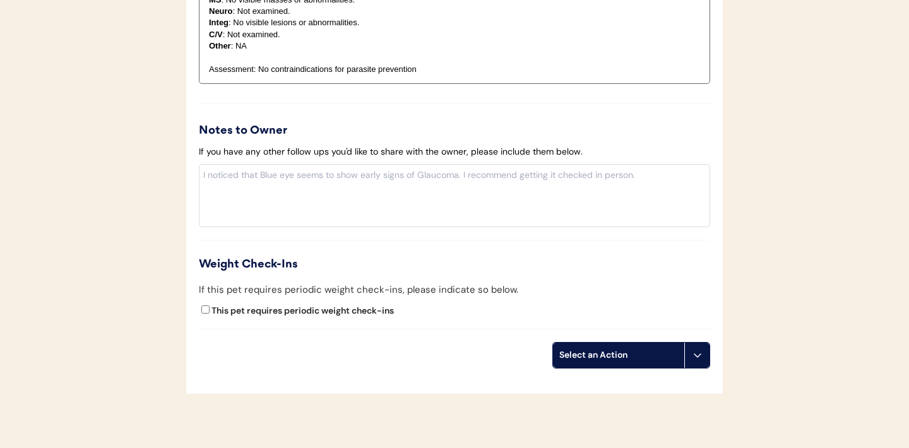
click at [700, 357] on icon at bounding box center [697, 355] width 10 height 10
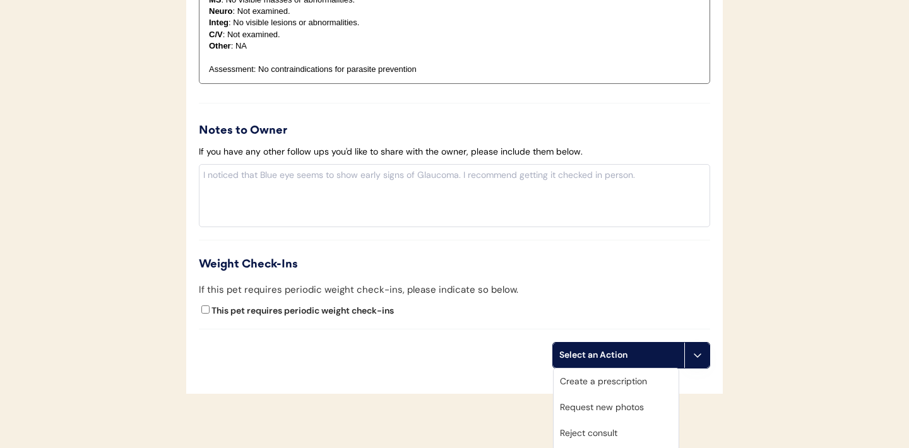
click at [608, 404] on div "Request new photos" at bounding box center [615, 407] width 125 height 26
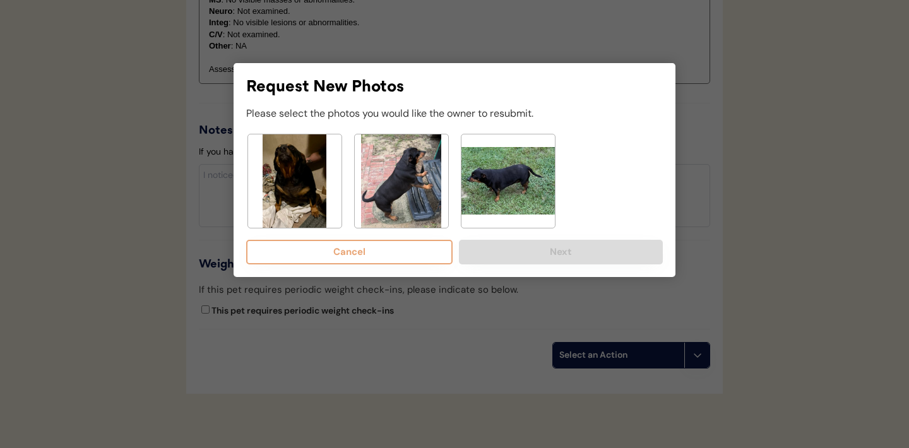
click at [309, 194] on img at bounding box center [294, 180] width 93 height 93
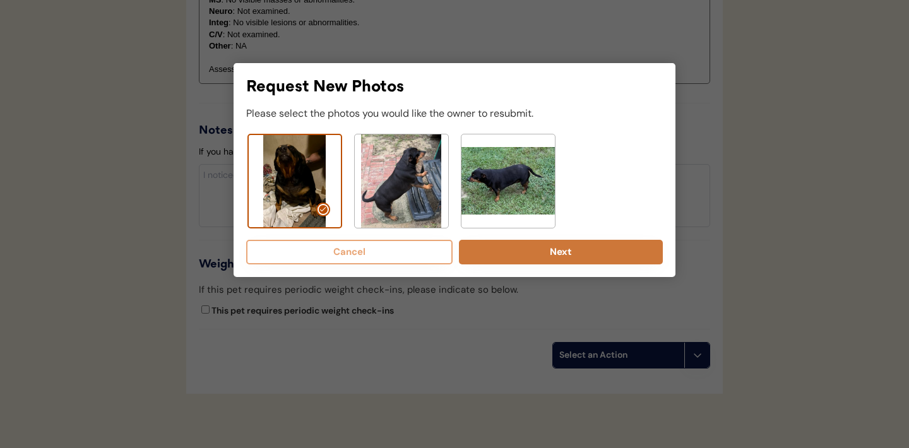
click at [529, 245] on button "Next" at bounding box center [561, 252] width 204 height 25
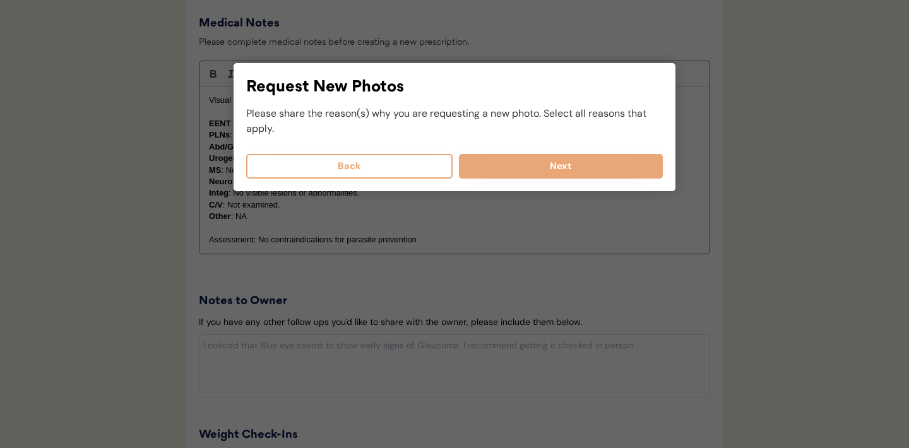
scroll to position [1212, 0]
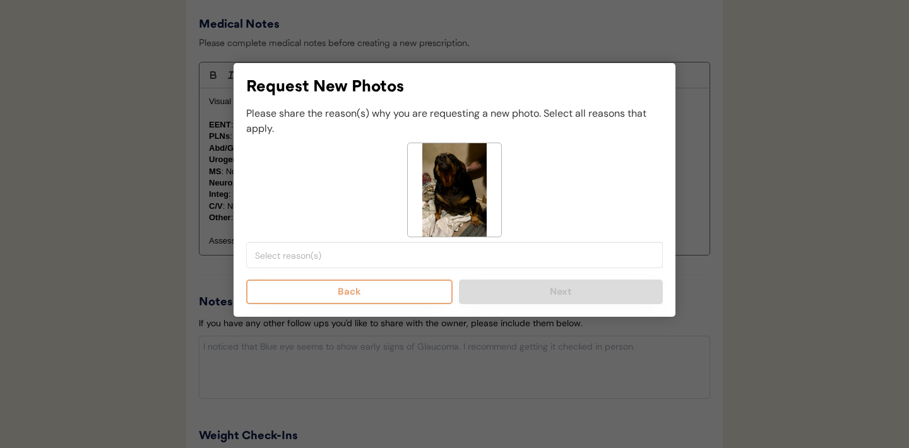
click at [339, 248] on li at bounding box center [454, 255] width 399 height 16
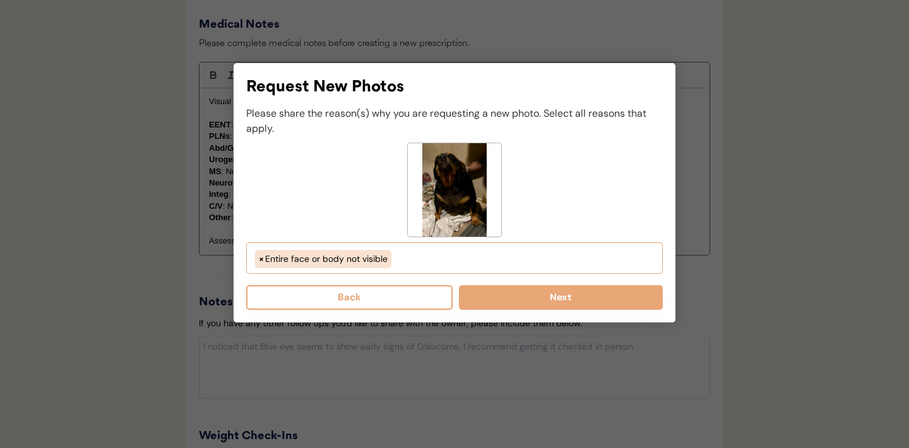
scroll to position [97, 0]
select select "pet_is_laying_down"
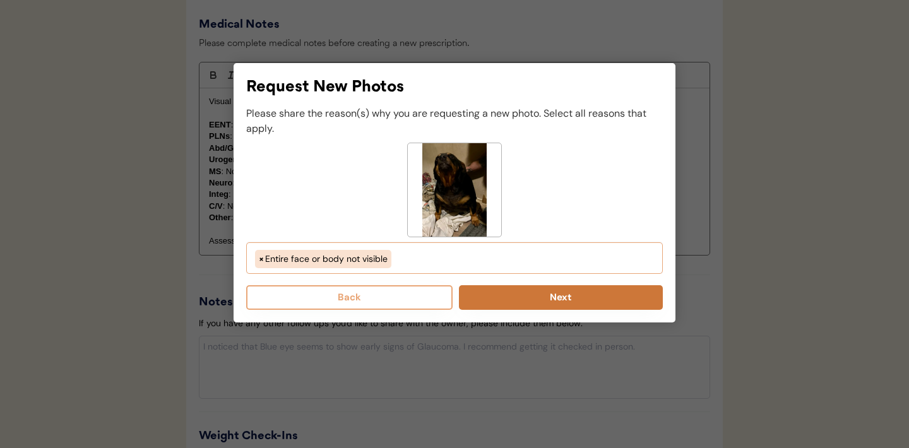
click at [512, 296] on button "Next" at bounding box center [561, 297] width 204 height 25
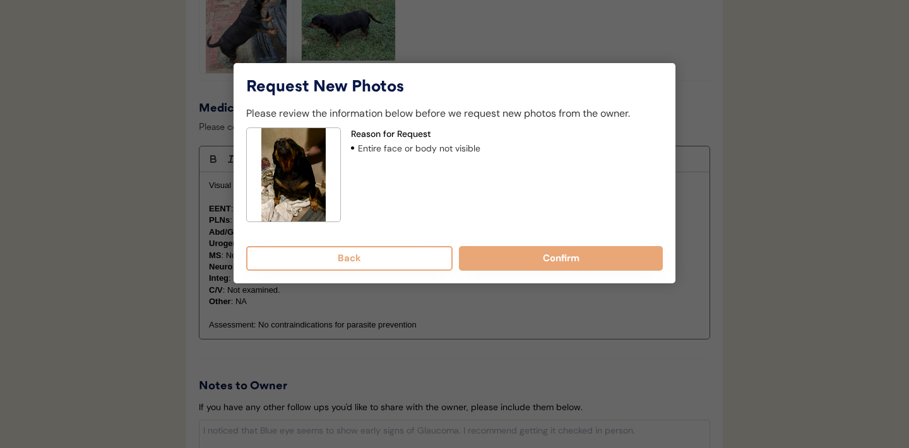
scroll to position [1086, 0]
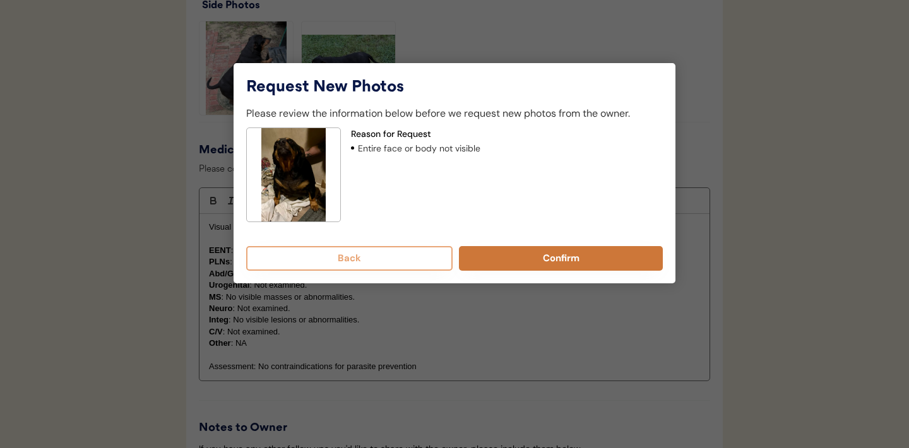
click at [526, 264] on button "Confirm" at bounding box center [561, 258] width 204 height 25
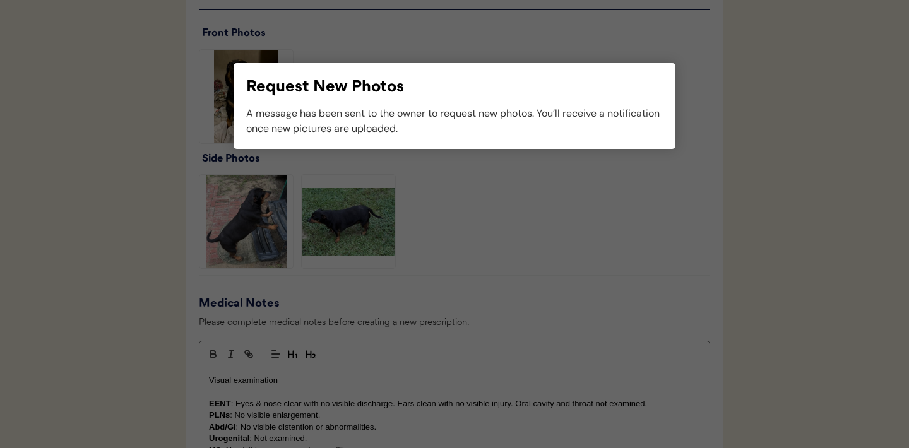
scroll to position [921, 0]
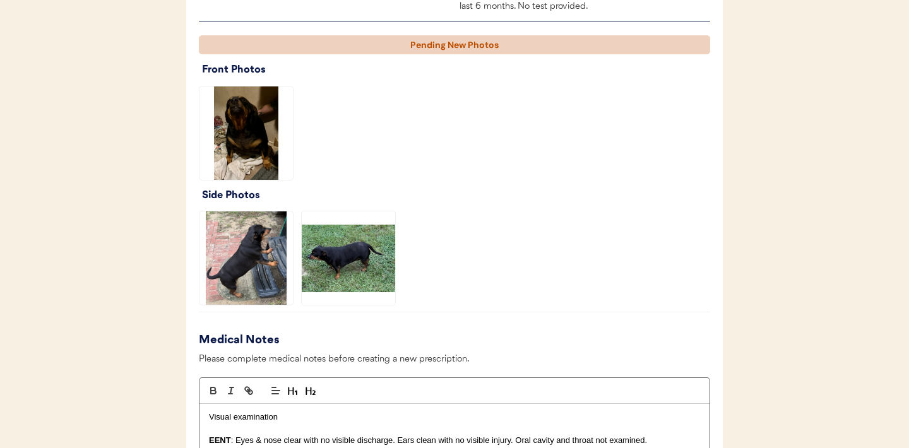
click at [422, 170] on div at bounding box center [454, 133] width 511 height 95
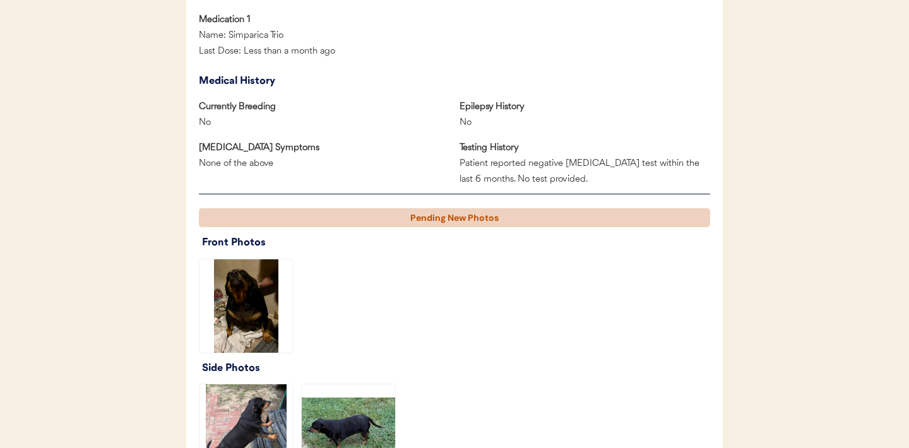
scroll to position [765, 0]
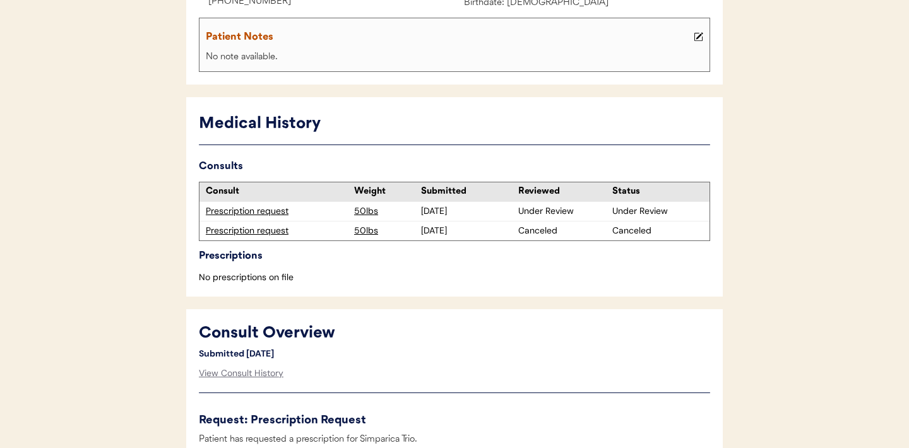
scroll to position [194, 0]
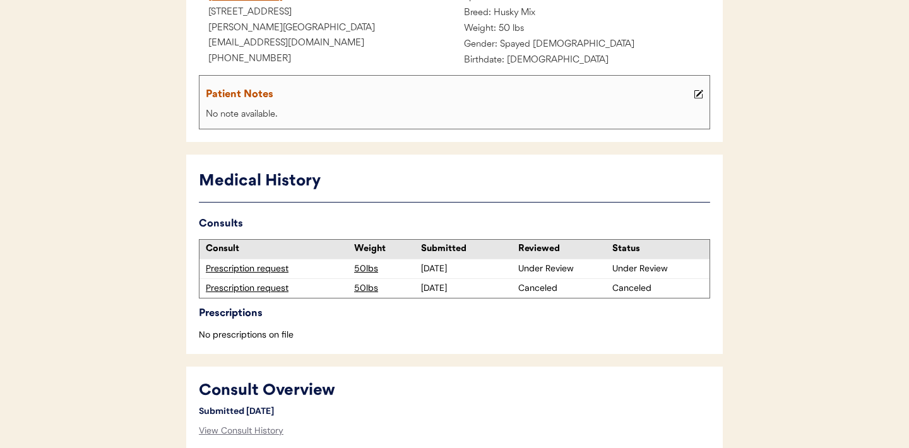
click at [250, 286] on div "Prescription request" at bounding box center [277, 288] width 142 height 13
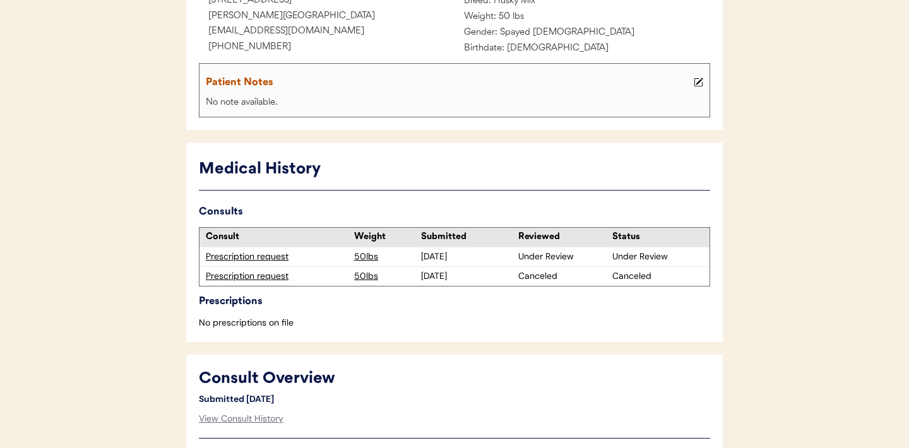
scroll to position [384, 0]
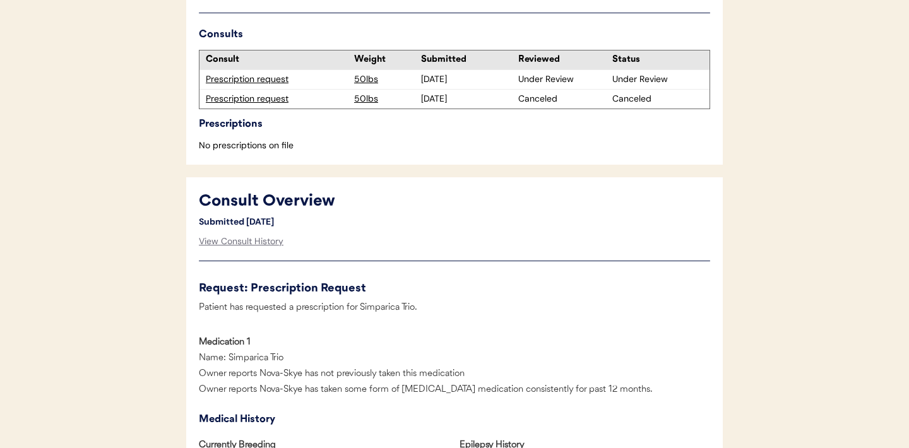
click at [240, 82] on div "Prescription request" at bounding box center [277, 79] width 142 height 13
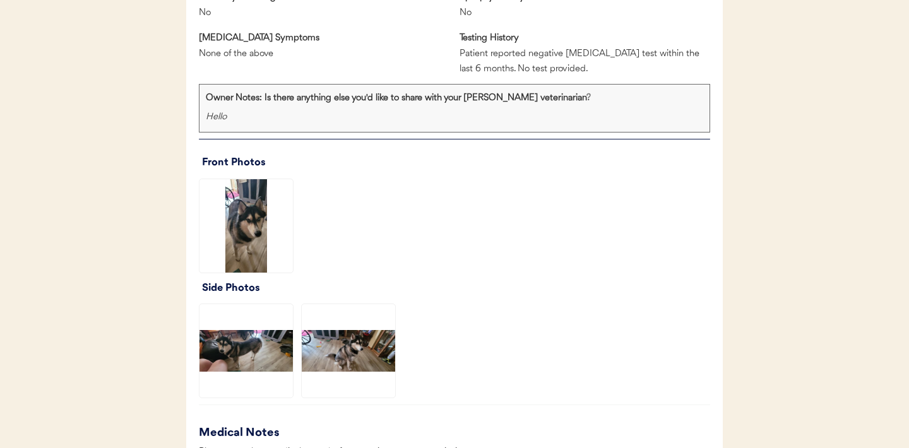
scroll to position [834, 0]
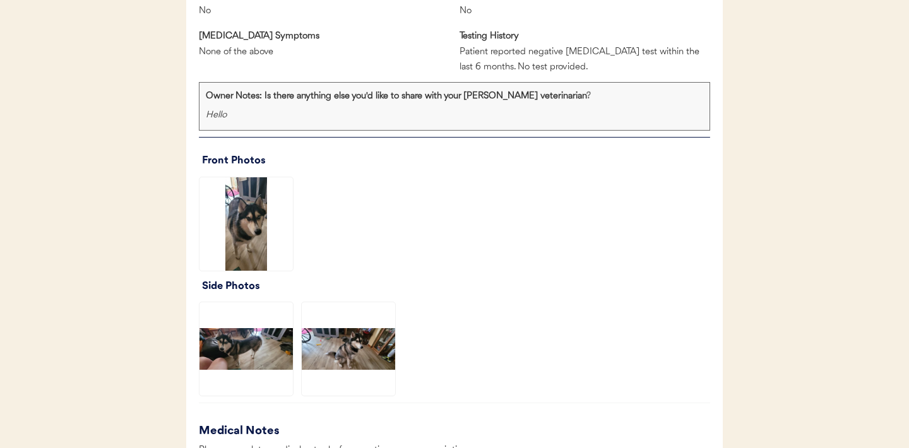
click at [248, 211] on img at bounding box center [245, 223] width 93 height 93
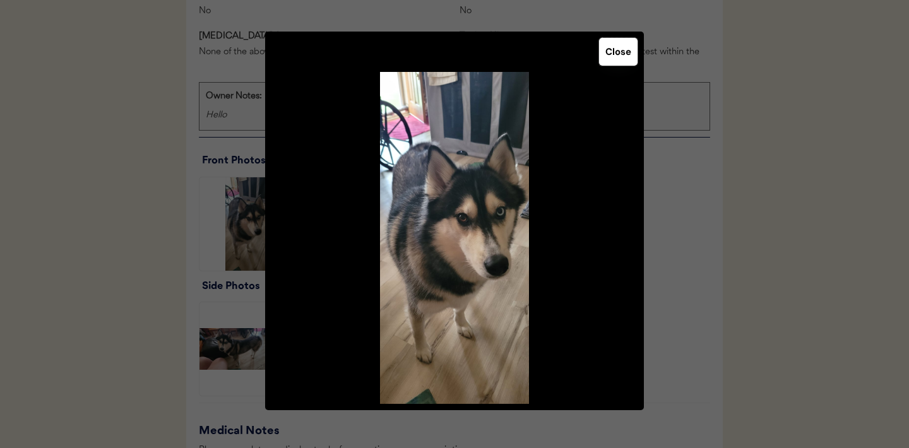
click at [620, 54] on button "Close" at bounding box center [618, 52] width 38 height 28
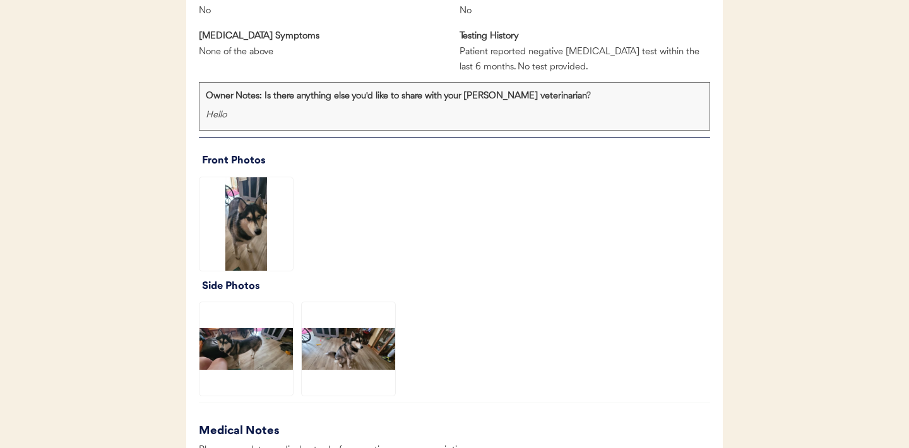
click at [241, 357] on img at bounding box center [245, 348] width 93 height 93
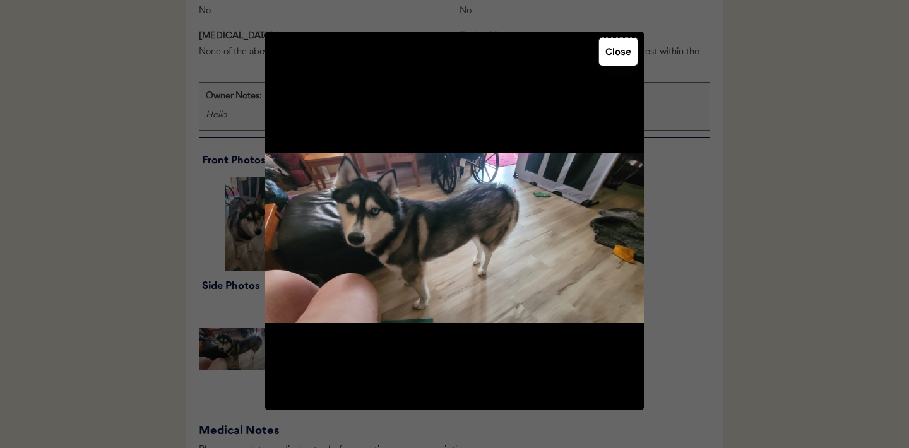
click at [619, 59] on button "Close" at bounding box center [618, 52] width 38 height 28
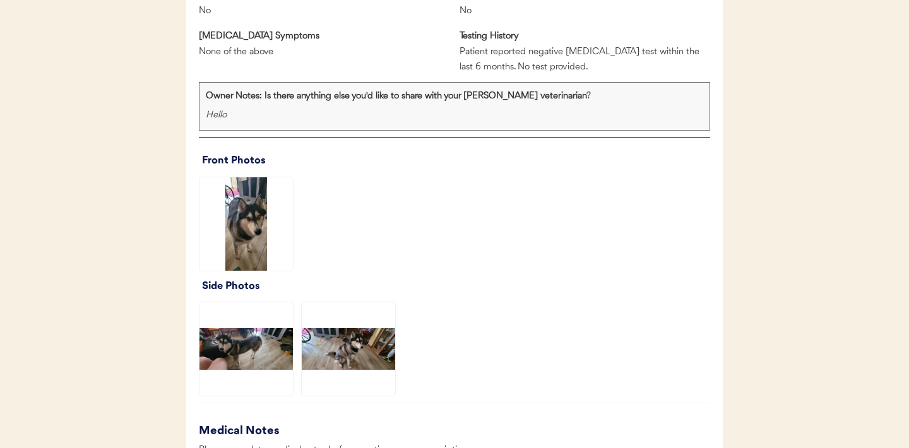
click at [362, 348] on img at bounding box center [348, 348] width 93 height 93
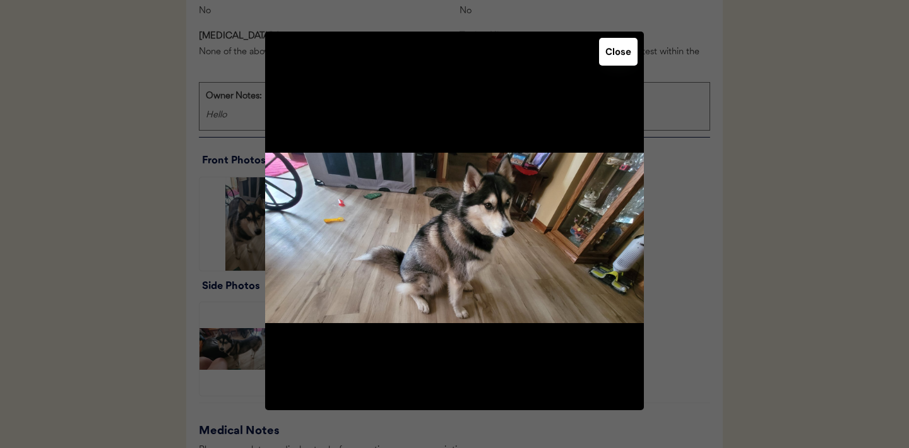
click at [624, 57] on button "Close" at bounding box center [618, 52] width 38 height 28
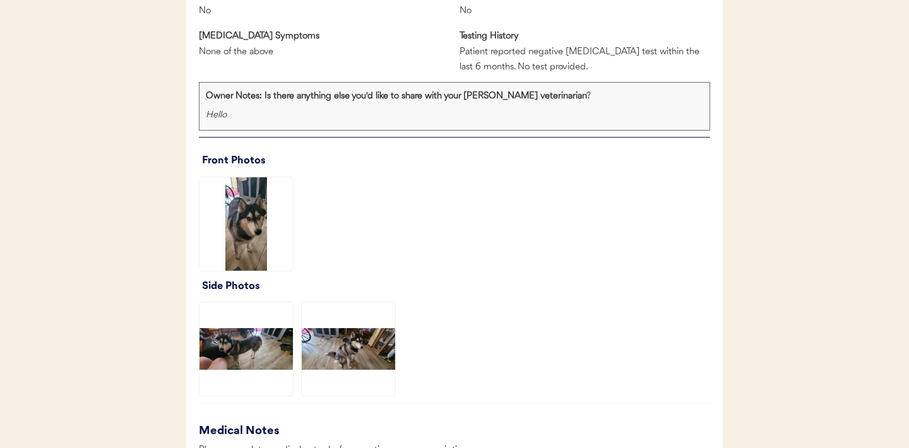
click at [247, 345] on img at bounding box center [245, 348] width 93 height 93
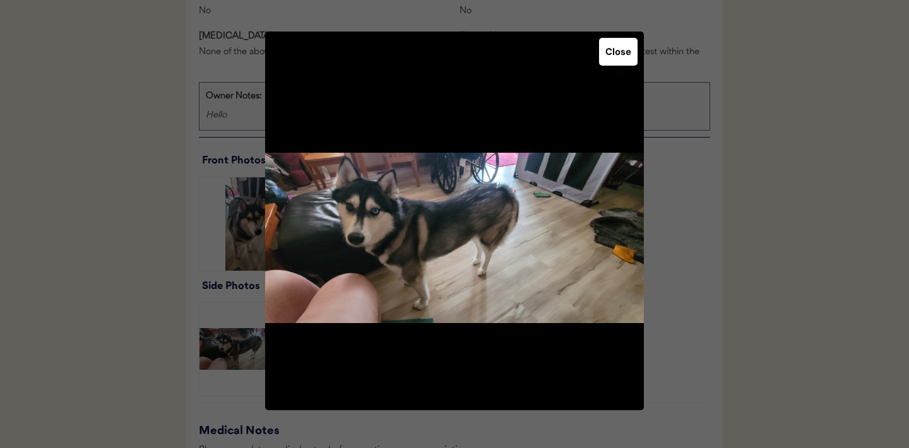
click at [621, 59] on button "Close" at bounding box center [618, 52] width 38 height 28
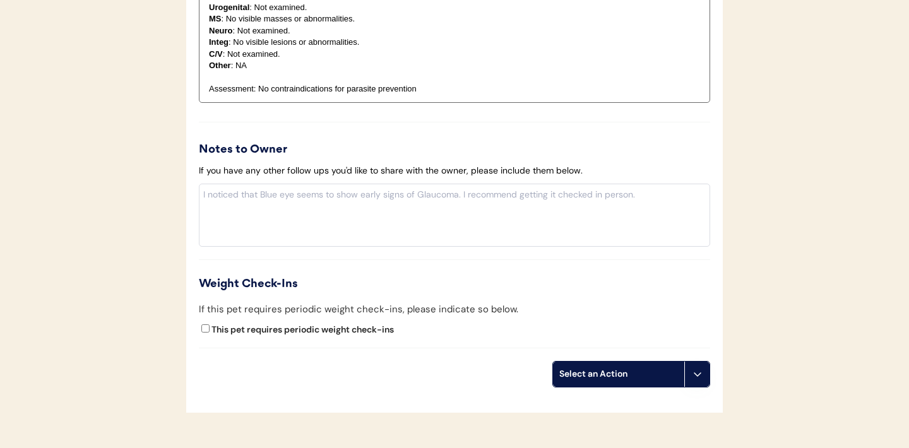
scroll to position [1393, 0]
click at [700, 377] on icon at bounding box center [697, 374] width 10 height 10
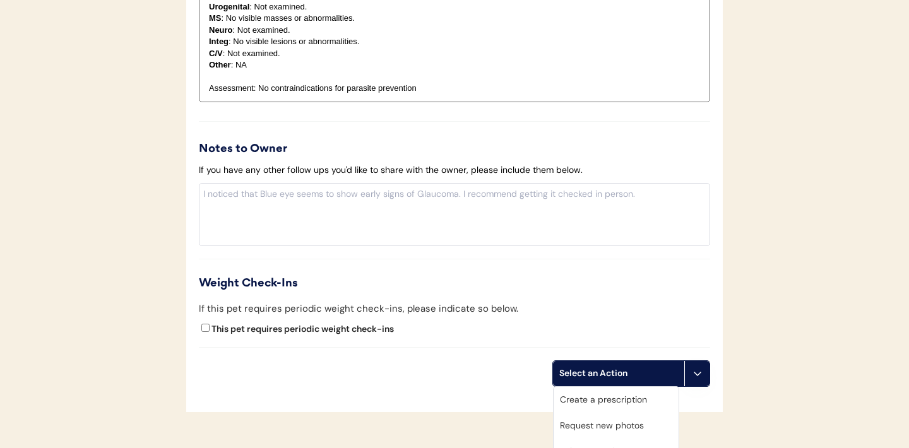
click at [611, 403] on div "Create a prescription" at bounding box center [615, 400] width 125 height 26
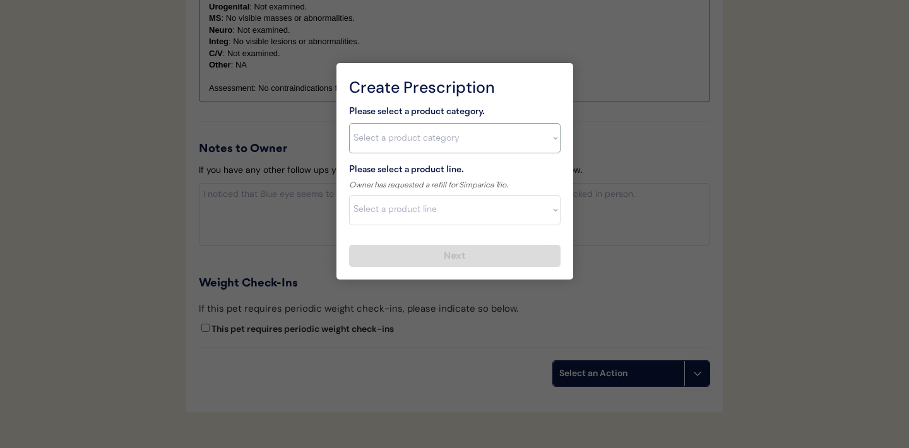
click at [551, 145] on select "Select a product category [MEDICAL_DATA] Antibiotics Anxiety Combo [MEDICAL_DAT…" at bounding box center [454, 138] width 211 height 30
select select ""combo_[MEDICAL_DATA]_prevention""
click at [549, 214] on select "Select a product line Advantage Multi for Dogs Credelio Quattro NexGard Plus Ne…" at bounding box center [454, 210] width 211 height 30
select select ""Simparica Trio""
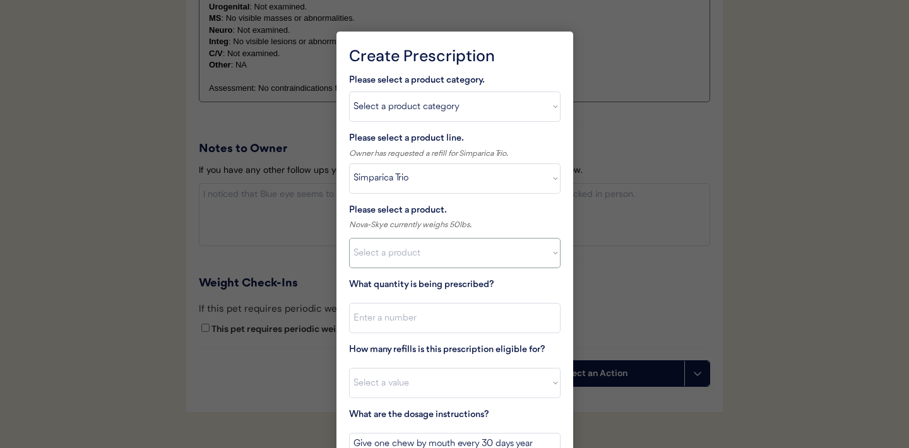
click at [526, 254] on select "Select a product Simparica Trio, 2.8 - 5.5lbs Simparica Trio, 5.6 - 11lbs Simpa…" at bounding box center [454, 253] width 211 height 30
select select ""1348695171700984260__LOOKUP__1704773707524x987977572973748600""
click at [463, 325] on input "input" at bounding box center [454, 318] width 211 height 30
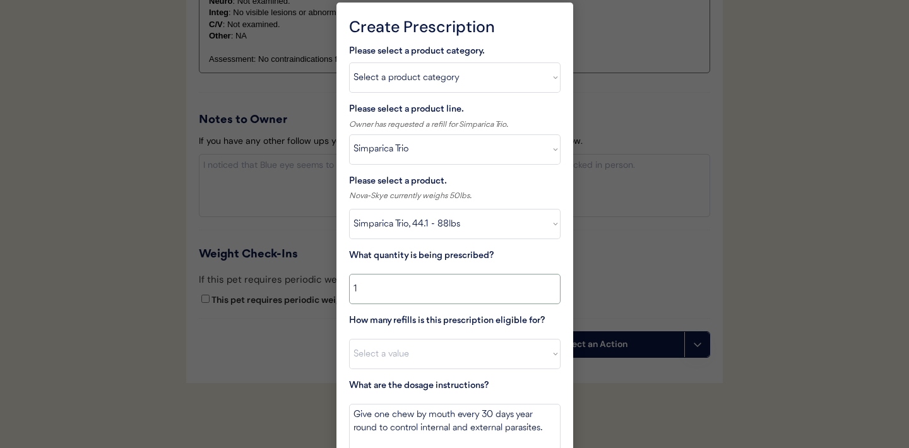
scroll to position [1429, 0]
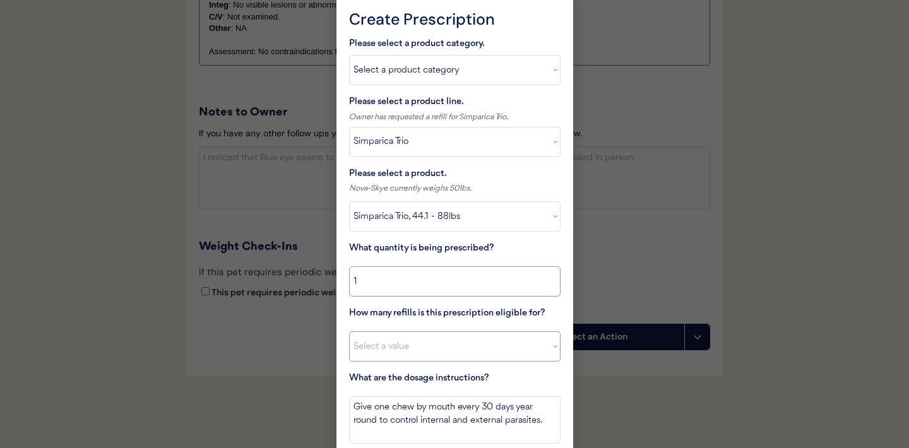
type input "1"
click at [460, 342] on select "Select a value 0 1 2 3 4 5 6 7 8 9 10 11" at bounding box center [454, 346] width 211 height 30
select select "11"
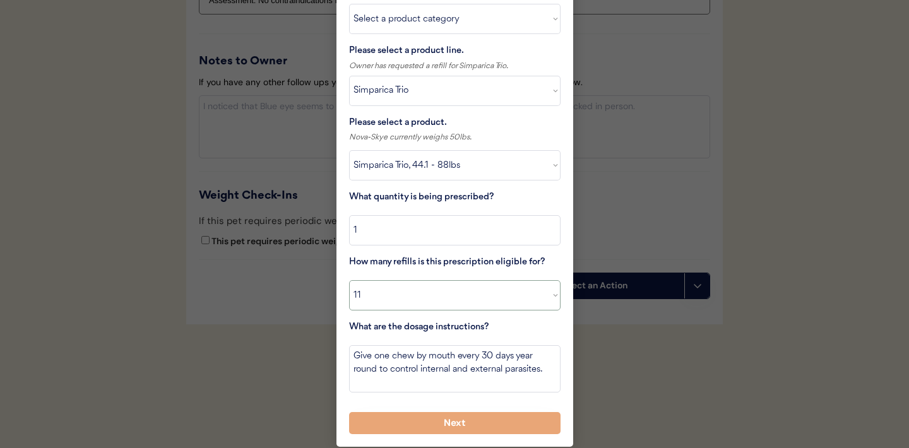
scroll to position [1483, 0]
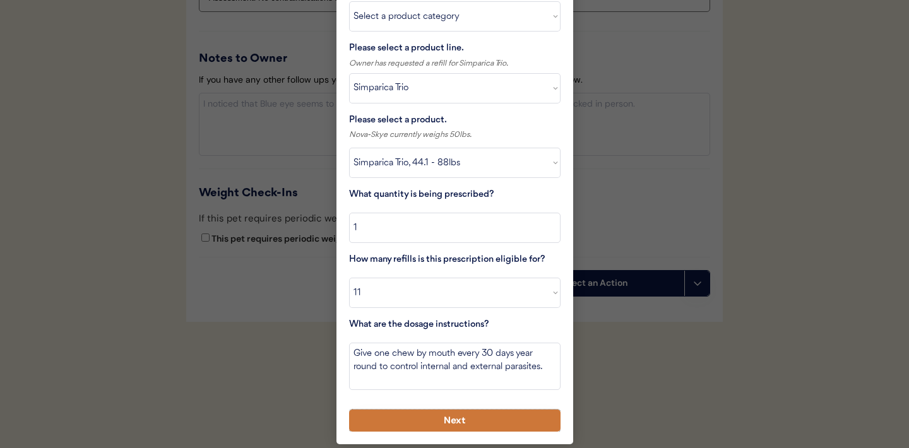
click at [432, 420] on button "Next" at bounding box center [454, 421] width 211 height 22
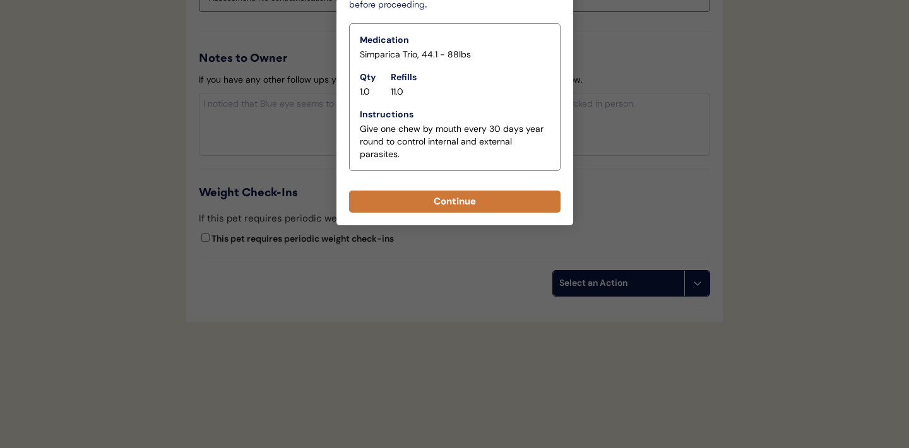
click at [456, 206] on button "Continue" at bounding box center [454, 202] width 211 height 22
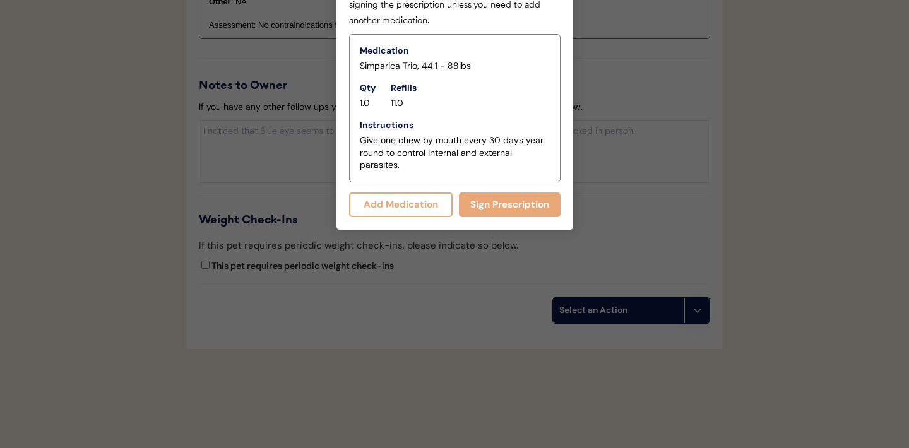
scroll to position [1510, 0]
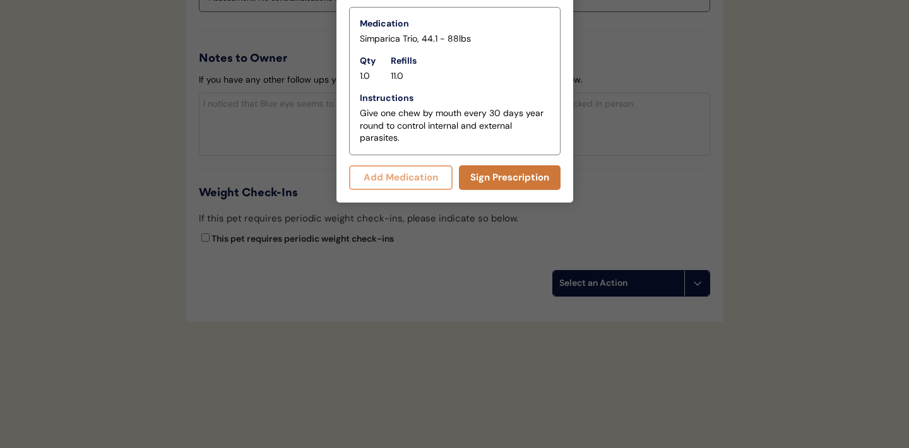
click at [493, 174] on button "Sign Prescription" at bounding box center [510, 177] width 102 height 25
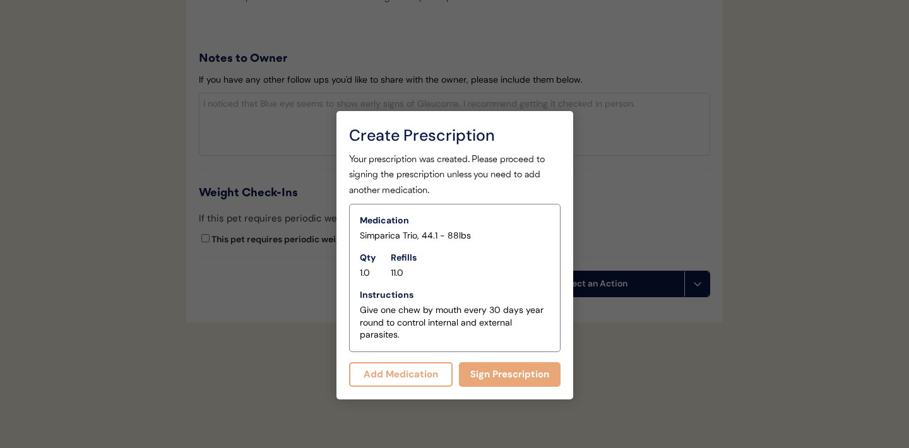
scroll to position [1499, 0]
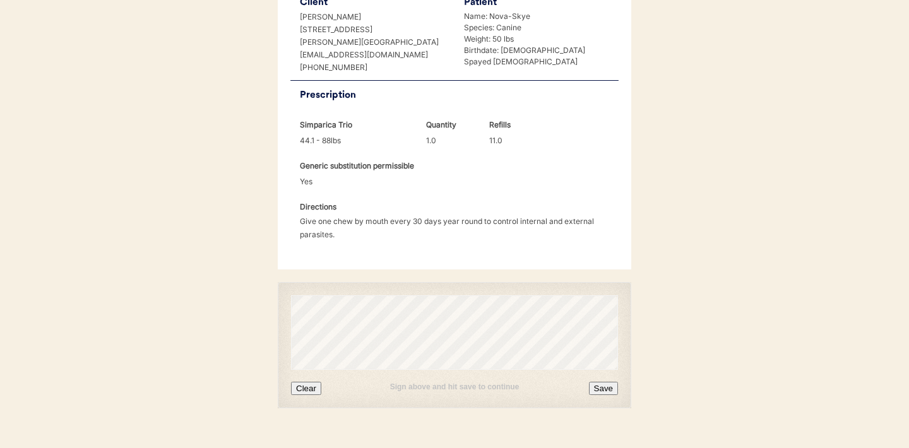
scroll to position [316, 0]
click at [314, 387] on button "Clear" at bounding box center [306, 386] width 30 height 13
click at [304, 394] on div "Sign above and hit save to continue Clear Save" at bounding box center [454, 344] width 353 height 126
click at [306, 387] on button "Clear" at bounding box center [306, 386] width 30 height 13
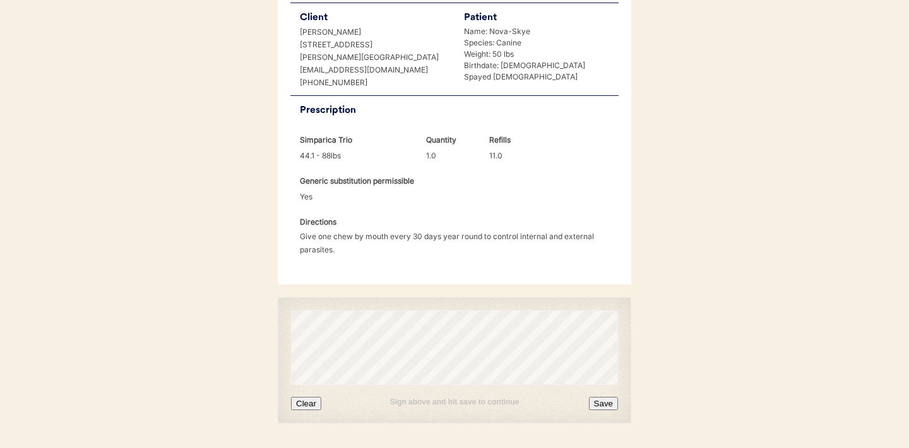
scroll to position [334, 0]
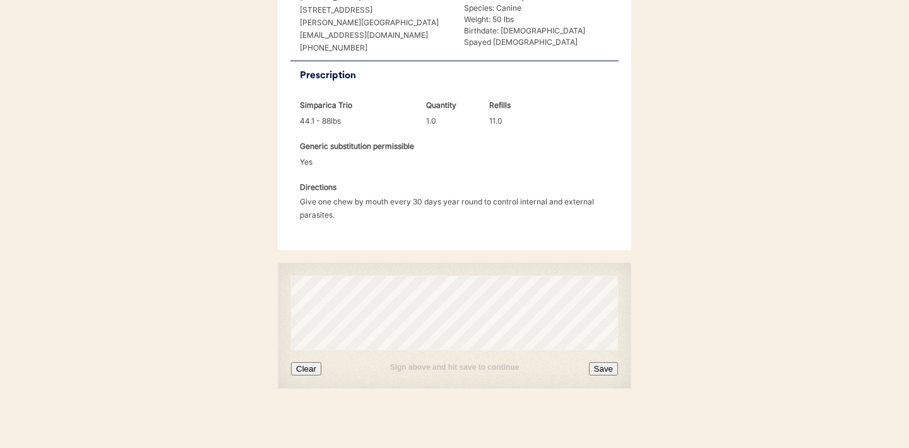
click at [603, 369] on button "Save" at bounding box center [603, 368] width 29 height 13
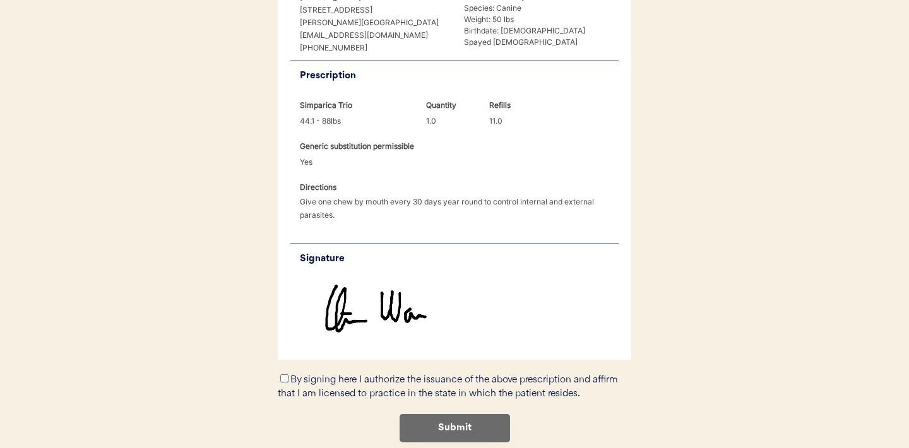
click at [286, 377] on input "By signing here I authorize the issuance of the above prescription and affirm t…" at bounding box center [284, 378] width 8 height 8
checkbox input "true"
click at [468, 427] on button "Submit" at bounding box center [454, 428] width 110 height 28
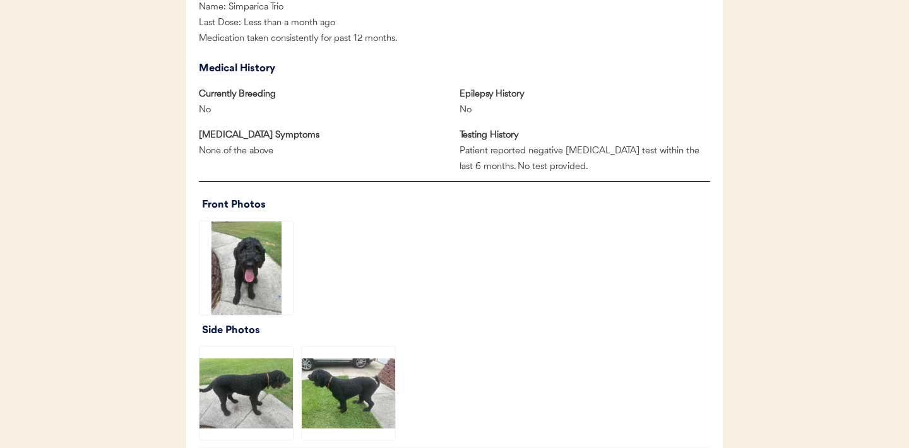
scroll to position [817, 0]
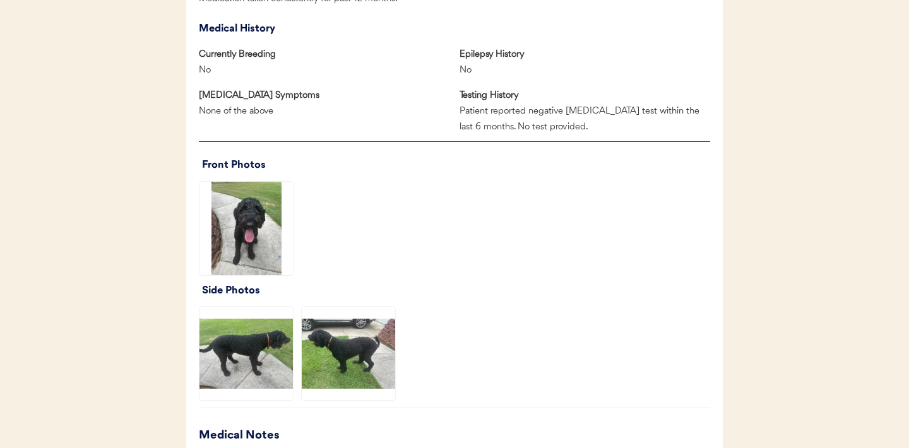
click at [233, 206] on img at bounding box center [245, 228] width 93 height 93
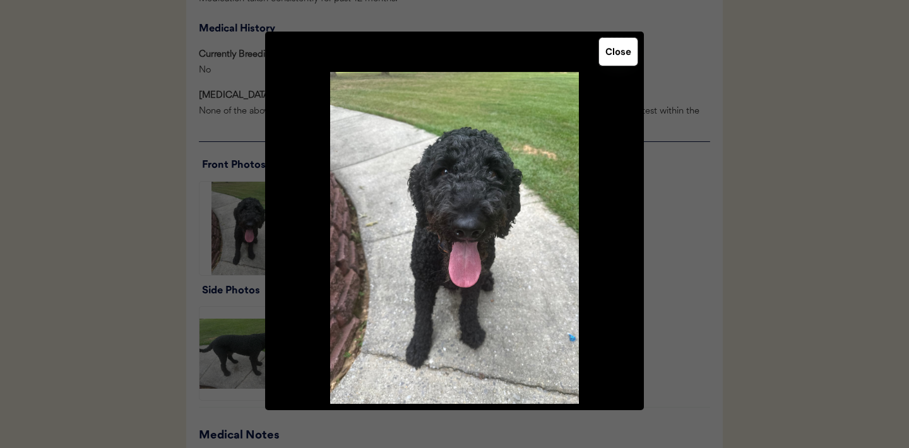
click at [623, 55] on button "Close" at bounding box center [618, 52] width 38 height 28
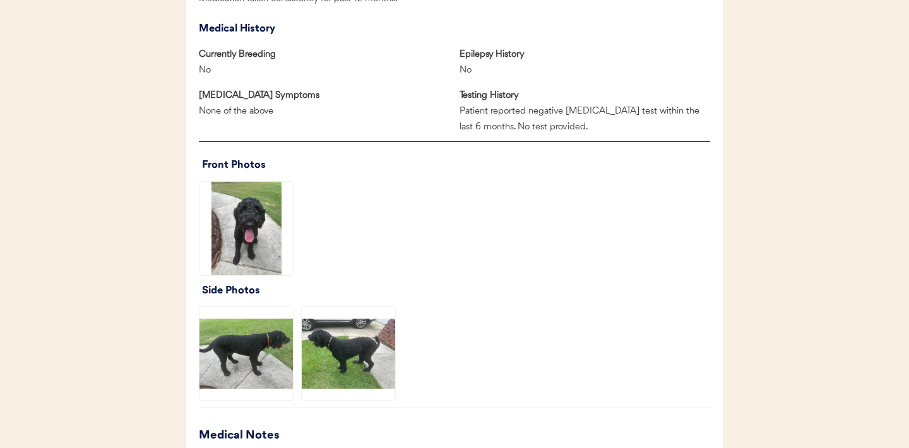
click at [254, 353] on img at bounding box center [245, 353] width 93 height 93
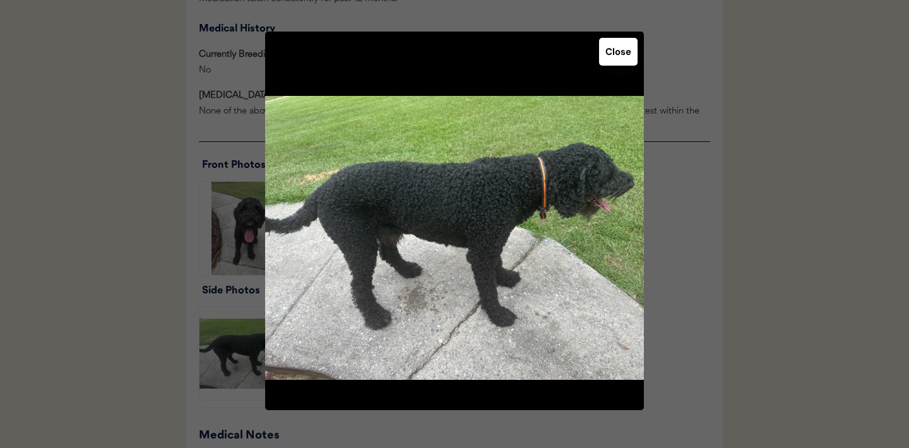
click at [621, 55] on button "Close" at bounding box center [618, 52] width 38 height 28
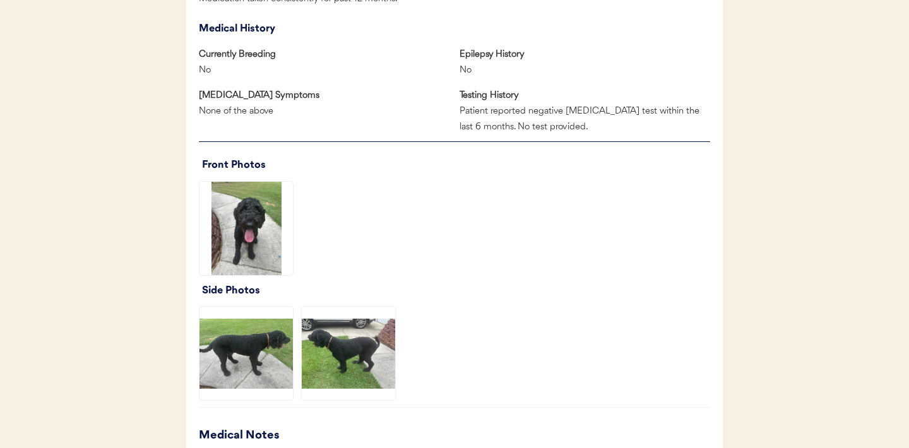
click at [376, 333] on img at bounding box center [348, 353] width 93 height 93
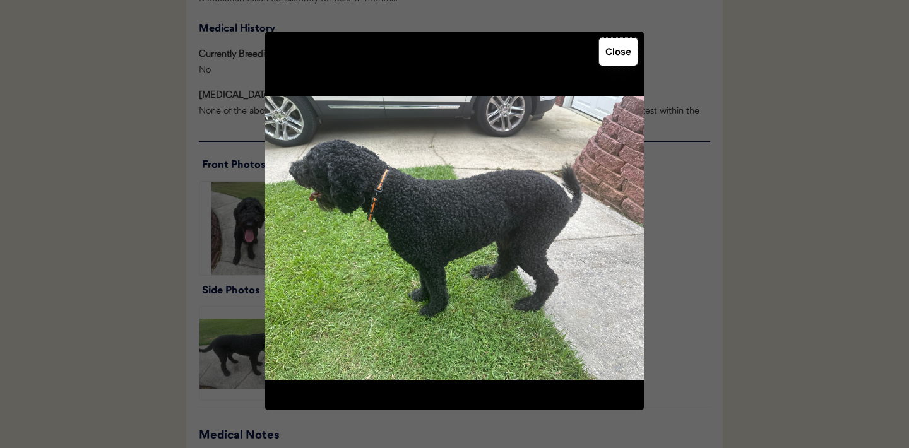
click at [620, 49] on button "Close" at bounding box center [618, 52] width 38 height 28
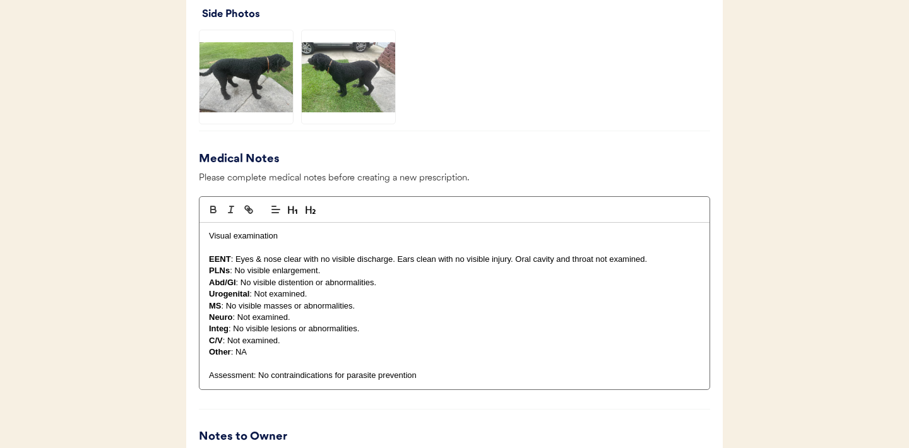
scroll to position [1471, 0]
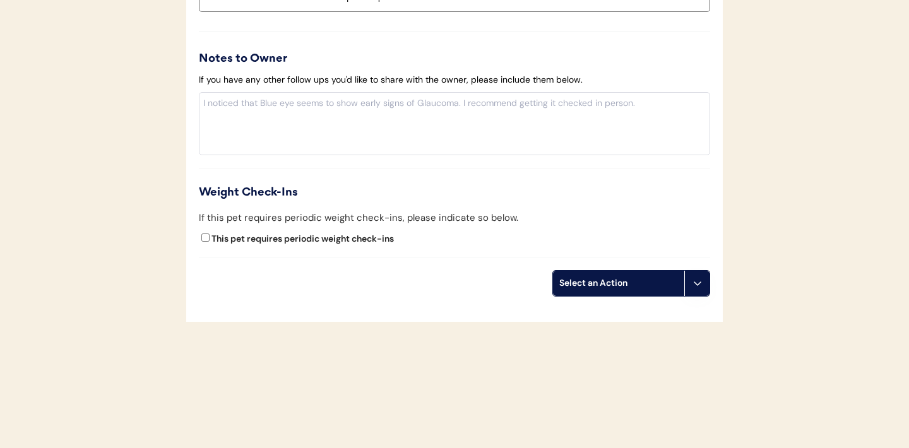
click at [703, 286] on button at bounding box center [696, 283] width 25 height 25
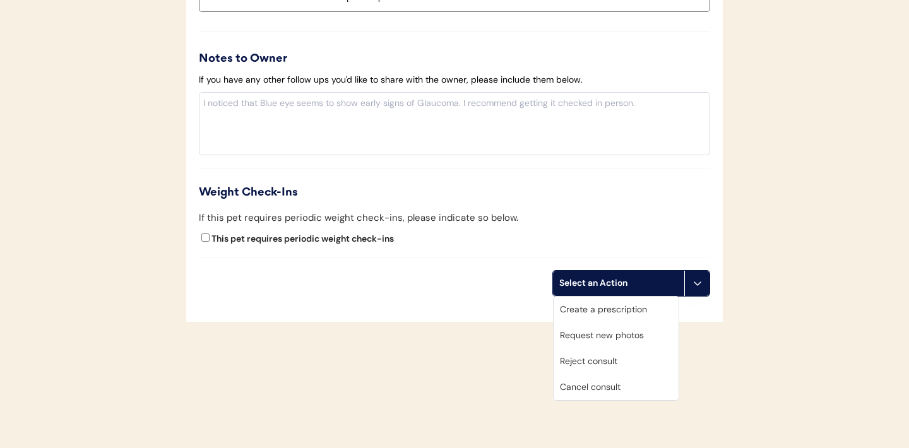
click at [608, 310] on div "Create a prescription" at bounding box center [615, 310] width 125 height 26
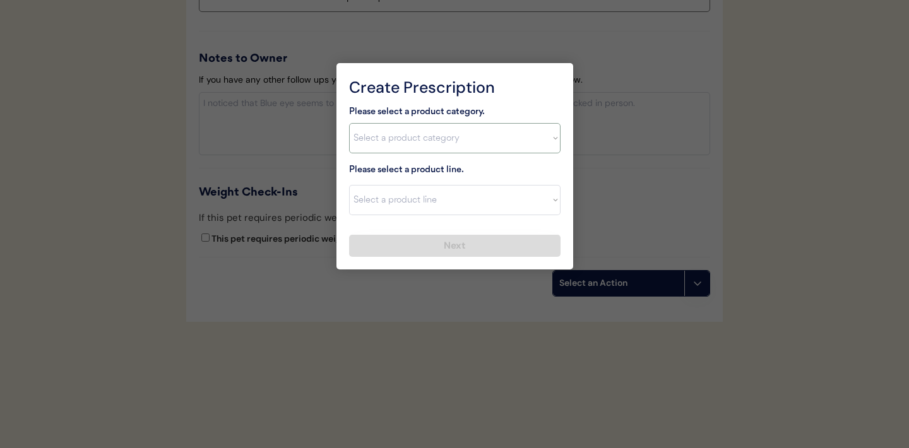
click at [544, 142] on select "Select a product category Allergies Antibiotics Anxiety Combo Parasite Preventi…" at bounding box center [454, 138] width 211 height 30
select select ""combo_parasite_prevention""
click at [530, 175] on div "Please select a product line. Select a product line" at bounding box center [454, 189] width 211 height 52
click at [548, 205] on select "Select a product line Advantage Multi for Dogs Credelio Quattro NexGard Plus Ne…" at bounding box center [454, 200] width 211 height 30
select select ""Simparica Trio""
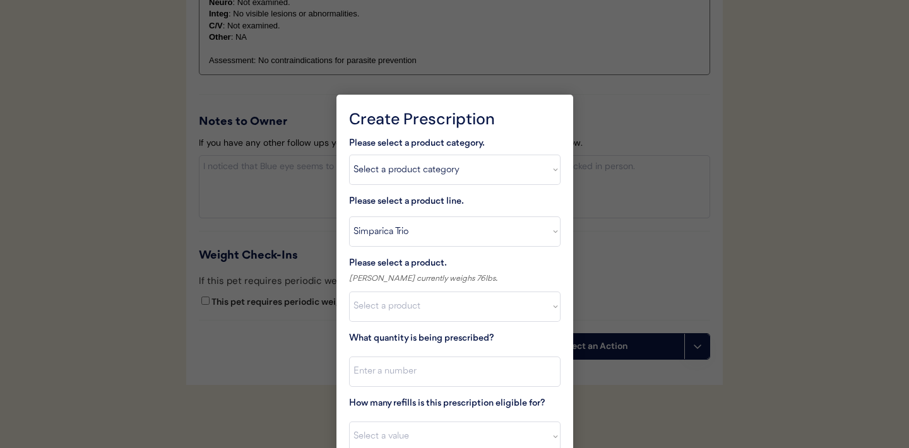
scroll to position [1547, 0]
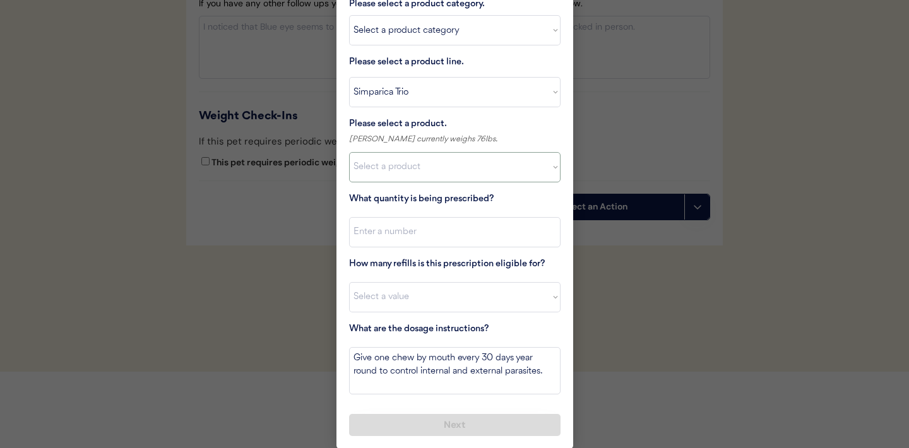
click at [550, 174] on select "Select a product Simparica Trio, 2.8 - 5.5lbs Simparica Trio, 5.6 - 11lbs Simpa…" at bounding box center [454, 167] width 211 height 30
select select ""1348695171700984260__LOOKUP__1704773707524x987977572973748600""
click at [514, 237] on input "input" at bounding box center [454, 232] width 211 height 30
type input "1"
click at [522, 302] on select "Select a value 0 1 2 3 4 5 6 7 8 9 10 11" at bounding box center [454, 297] width 211 height 30
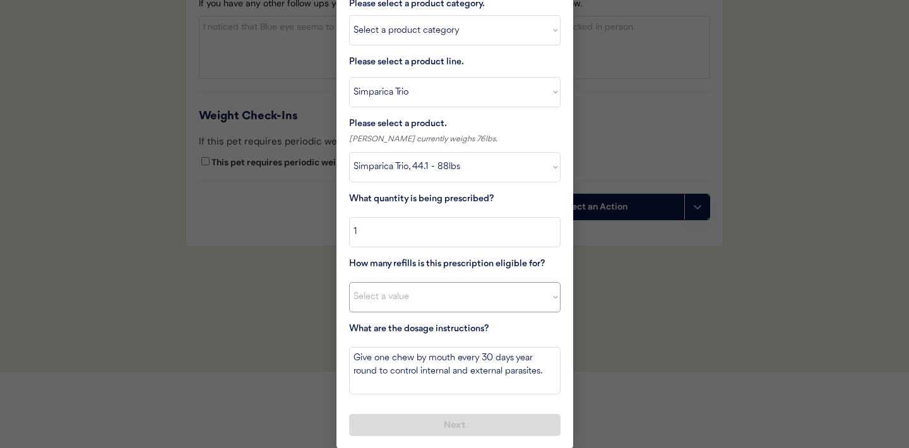
select select "11"
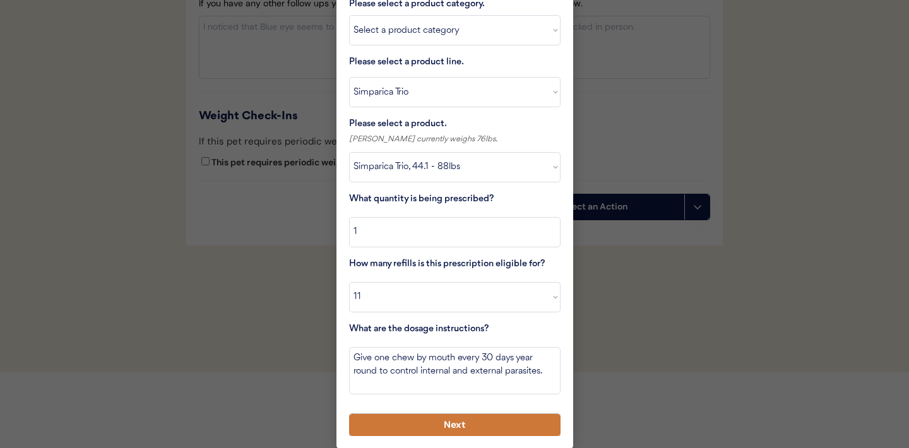
click at [427, 419] on button "Next" at bounding box center [454, 425] width 211 height 22
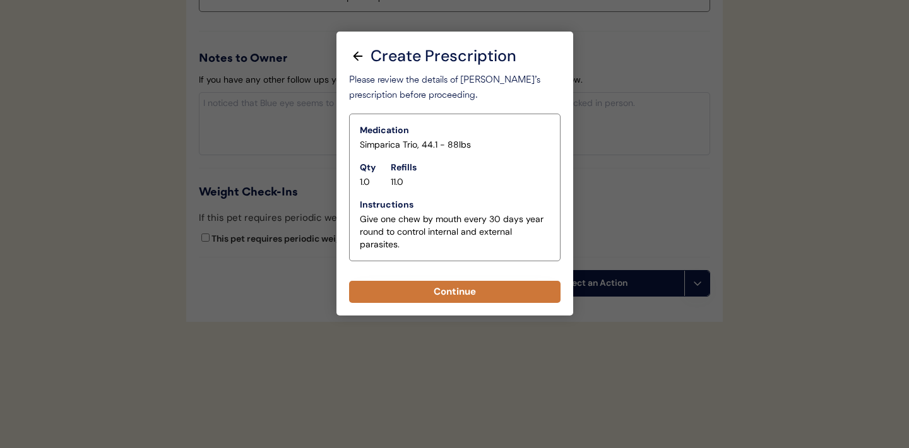
click at [439, 292] on button "Continue" at bounding box center [454, 292] width 211 height 22
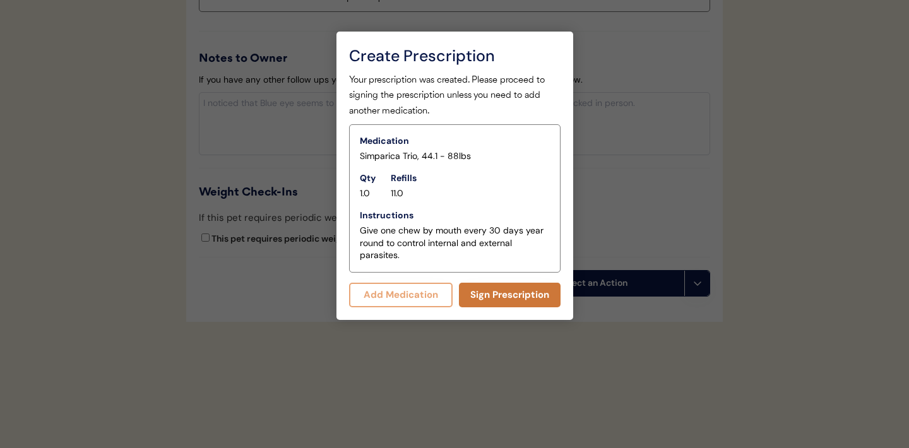
click at [517, 299] on button "Sign Prescription" at bounding box center [510, 295] width 102 height 25
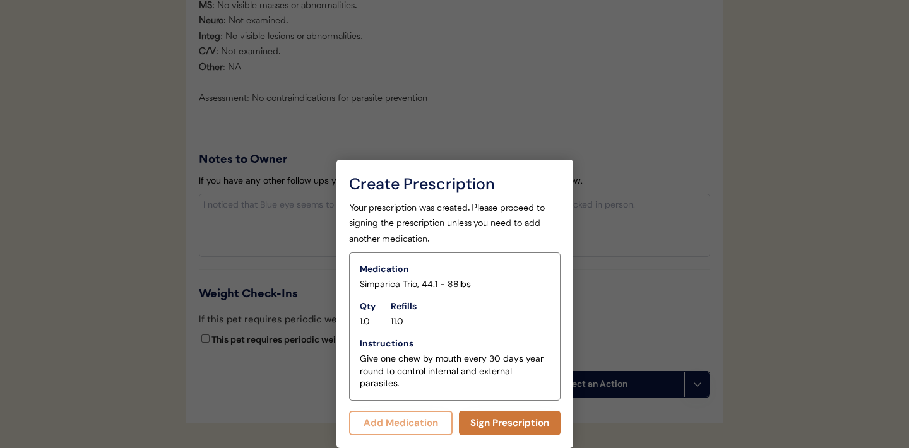
scroll to position [1460, 0]
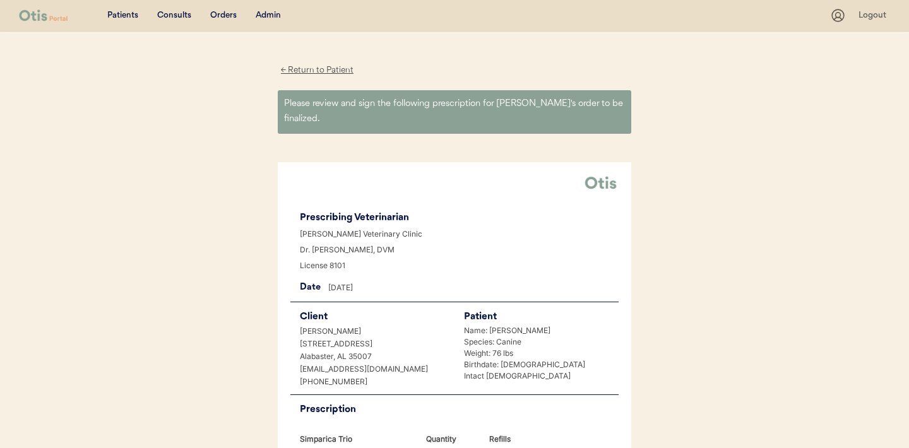
scroll to position [319, 0]
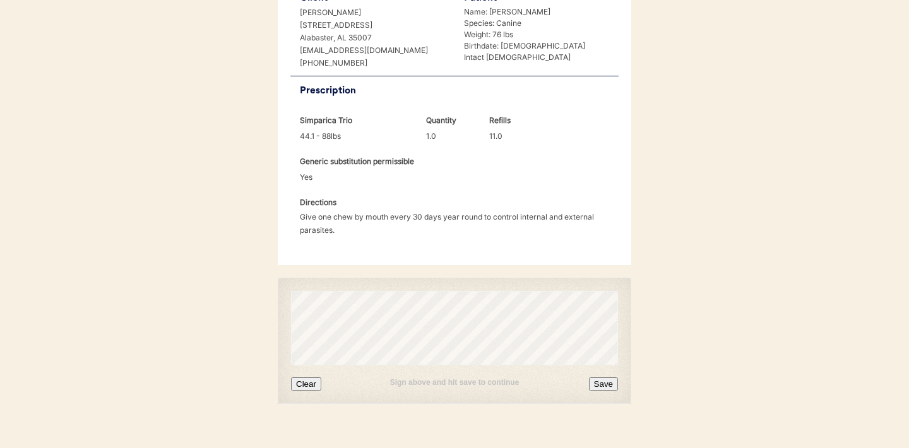
click at [310, 377] on button "Clear" at bounding box center [306, 383] width 30 height 13
click at [313, 365] on div "Sign above and hit save to continue Clear Save" at bounding box center [454, 377] width 327 height 25
click at [308, 377] on button "Clear" at bounding box center [306, 383] width 30 height 13
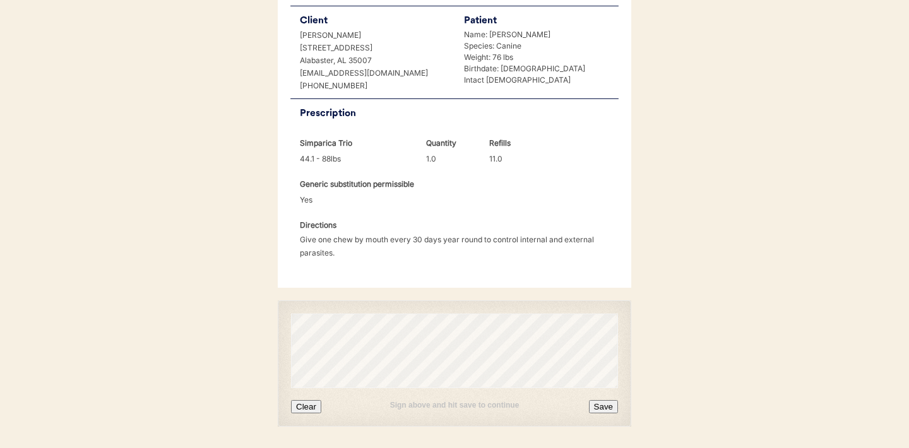
scroll to position [324, 0]
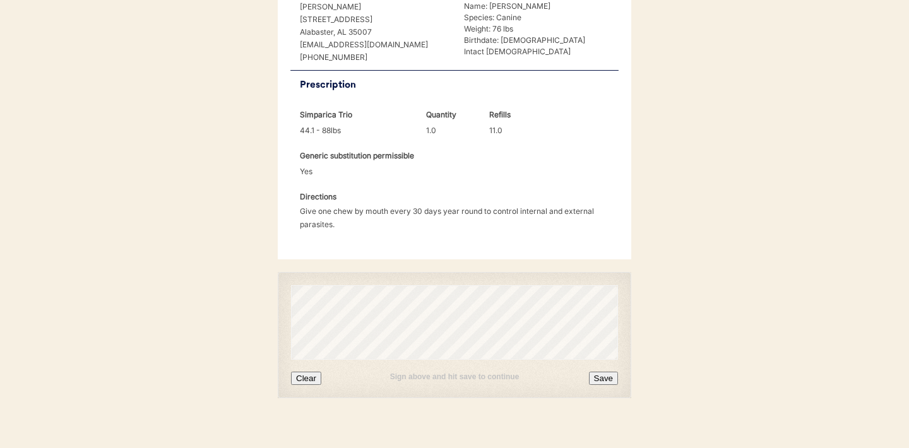
click at [606, 372] on button "Save" at bounding box center [603, 378] width 29 height 13
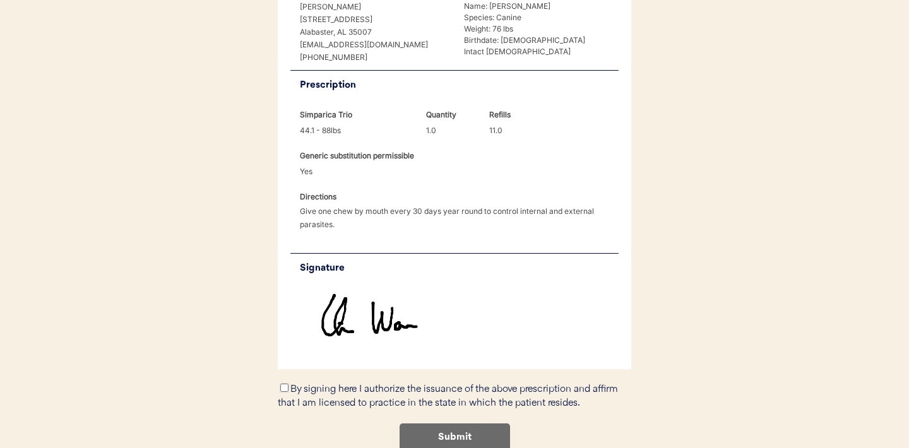
click at [285, 384] on input "By signing here I authorize the issuance of the above prescription and affirm t…" at bounding box center [284, 388] width 8 height 8
checkbox input "true"
click at [449, 423] on button "Submit" at bounding box center [454, 437] width 110 height 28
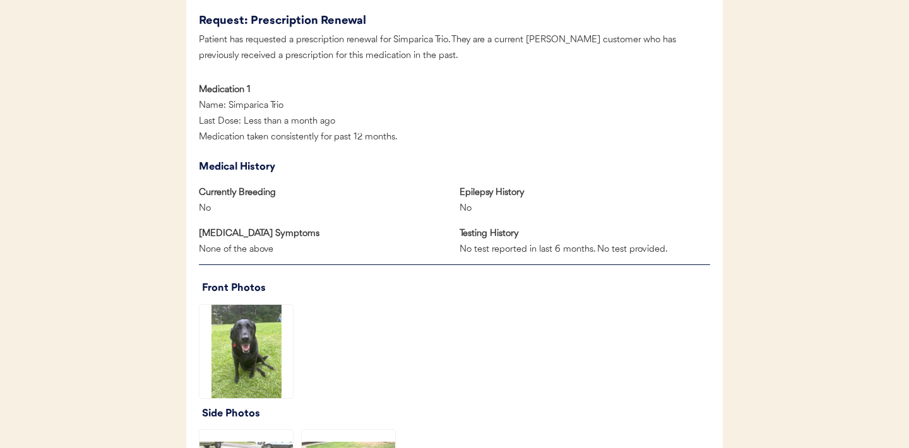
scroll to position [676, 0]
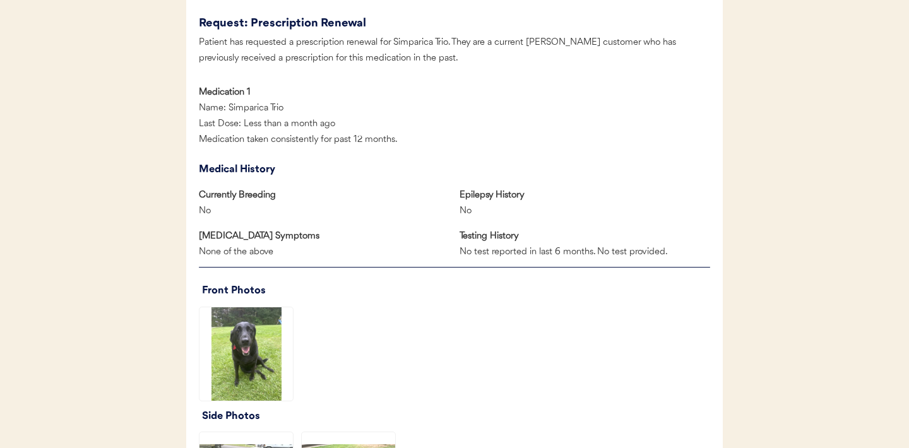
click at [257, 345] on img at bounding box center [245, 353] width 93 height 93
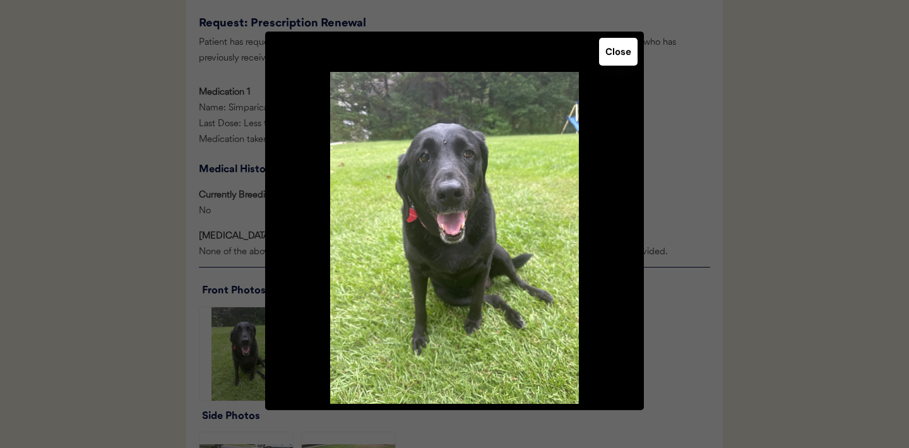
click at [606, 56] on button "Close" at bounding box center [618, 52] width 38 height 28
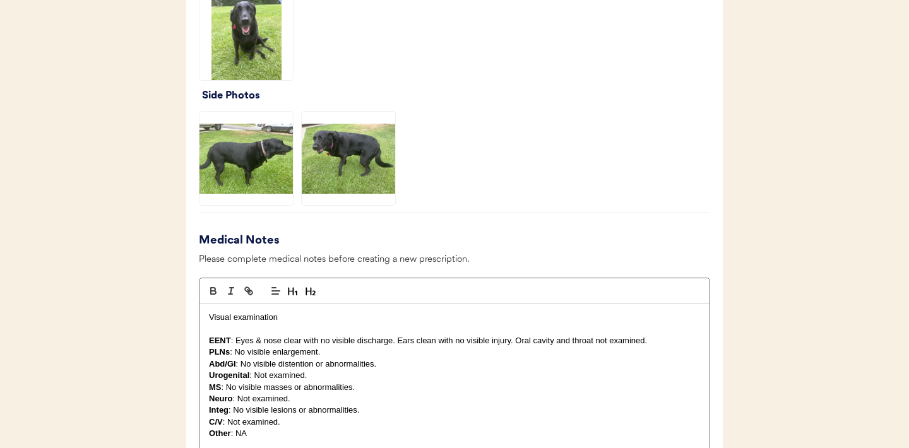
scroll to position [1031, 0]
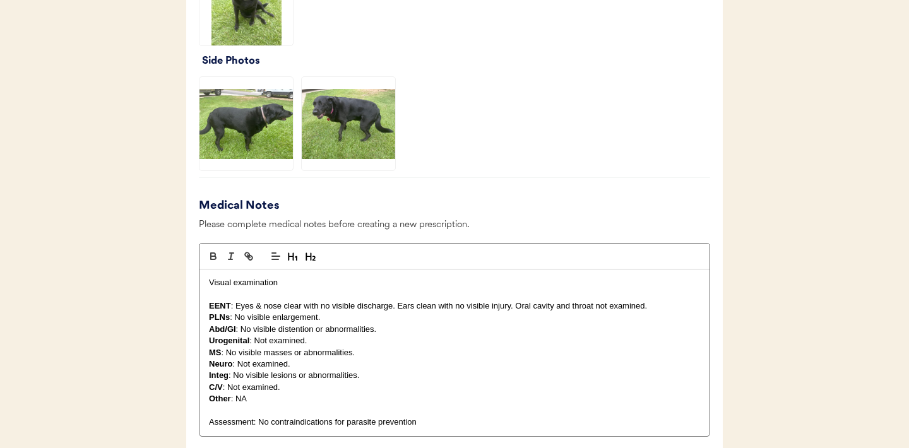
click at [246, 124] on img at bounding box center [245, 123] width 93 height 93
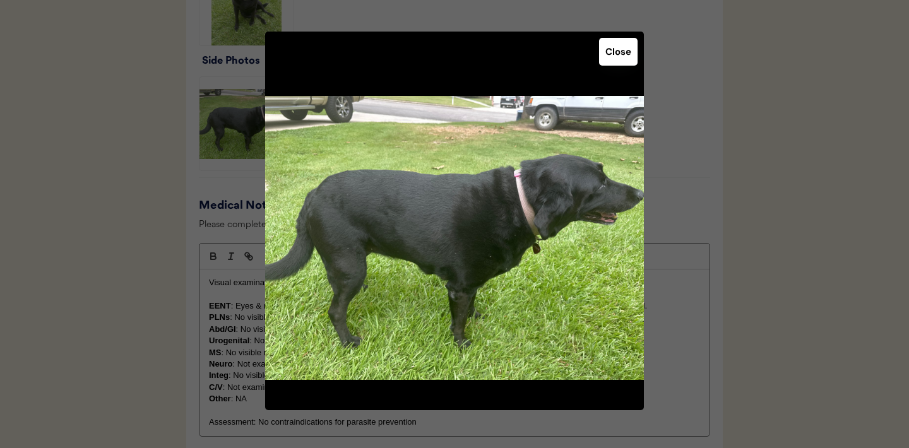
click at [616, 58] on button "Close" at bounding box center [618, 52] width 38 height 28
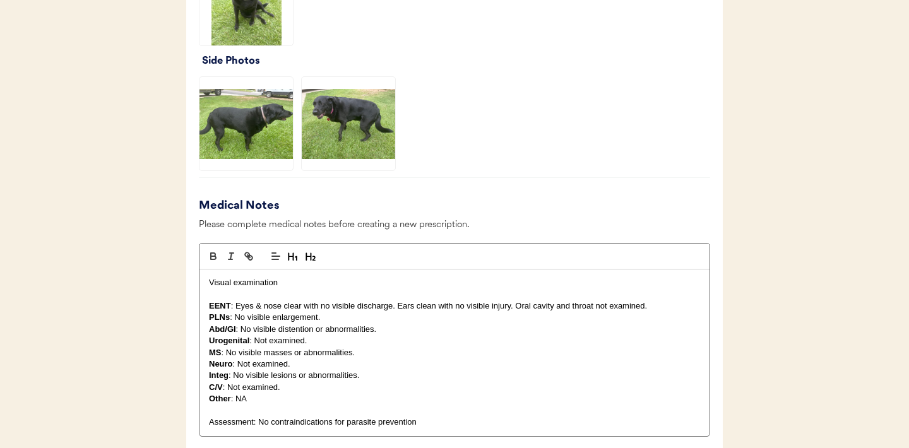
click at [365, 138] on img at bounding box center [348, 123] width 93 height 93
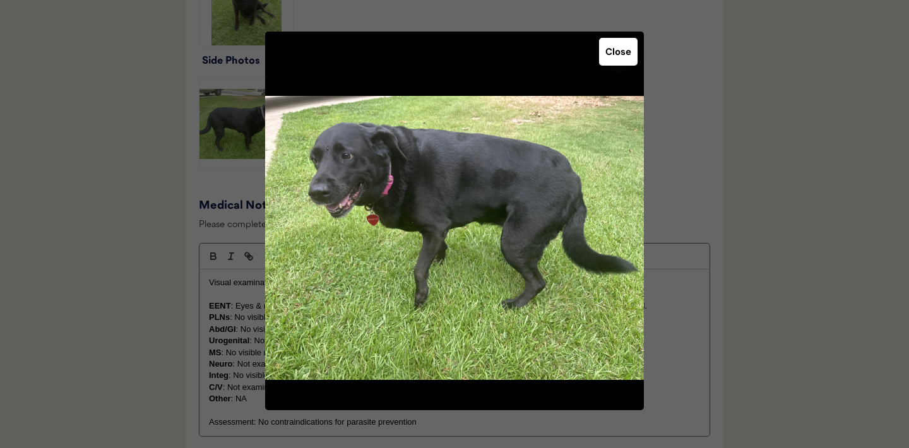
click at [615, 56] on button "Close" at bounding box center [618, 52] width 38 height 28
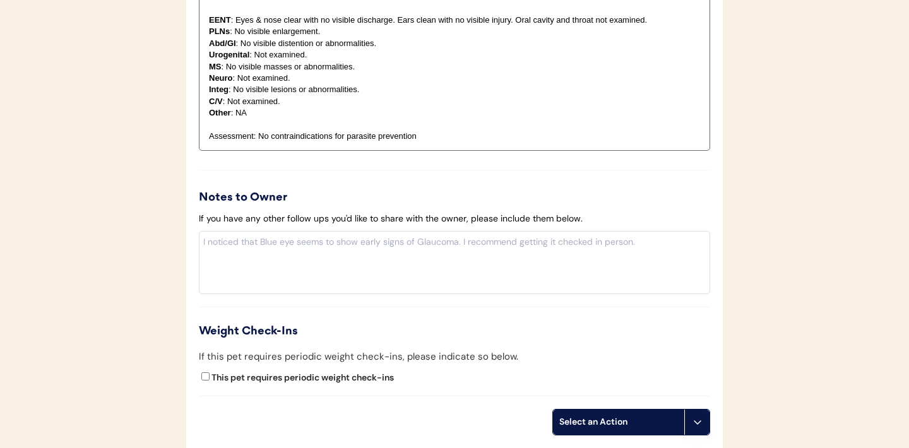
scroll to position [1456, 0]
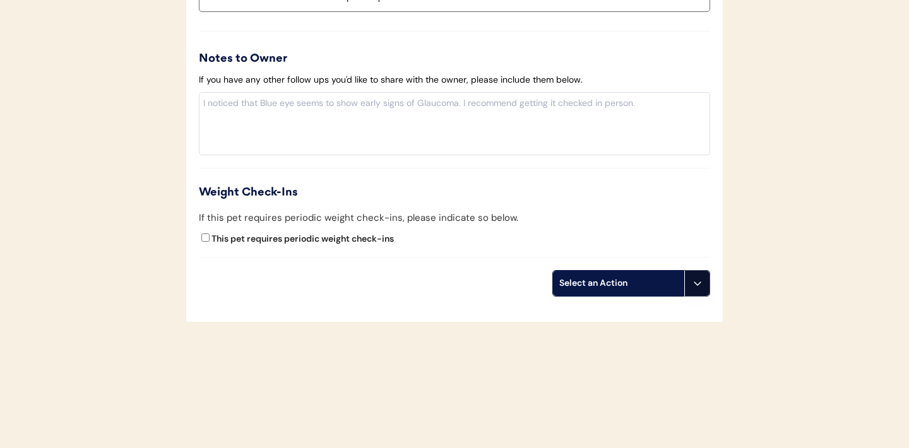
click at [701, 290] on button at bounding box center [696, 283] width 25 height 25
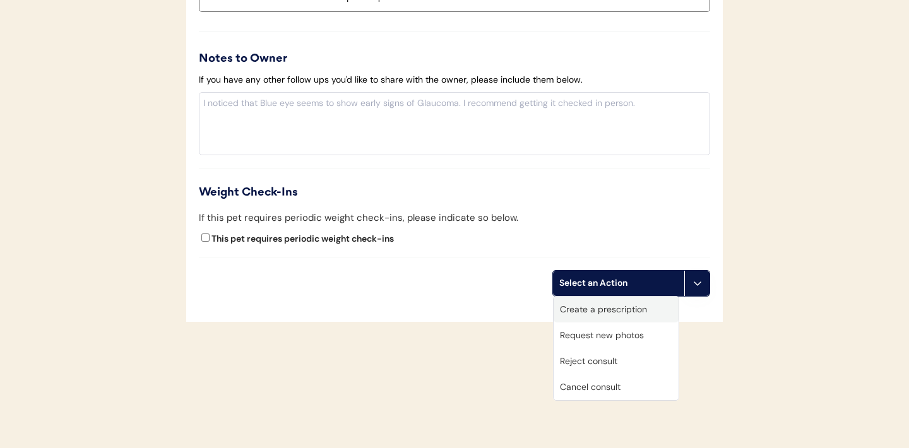
click at [598, 314] on div "Create a prescription" at bounding box center [615, 310] width 125 height 26
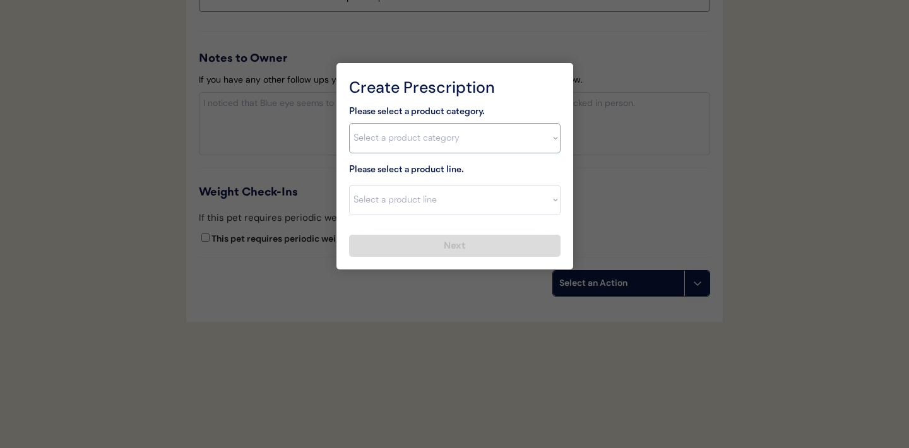
click at [532, 138] on select "Select a product category [MEDICAL_DATA] Antibiotics Anxiety Combo [MEDICAL_DAT…" at bounding box center [454, 138] width 211 height 30
select select ""combo_[MEDICAL_DATA]_prevention""
click at [540, 198] on select "Select a product line" at bounding box center [454, 200] width 211 height 30
click at [548, 130] on select "Select a product category [MEDICAL_DATA] Antibiotics Anxiety Combo [MEDICAL_DAT…" at bounding box center [454, 138] width 211 height 30
select select ""BLANK_1427118194589""
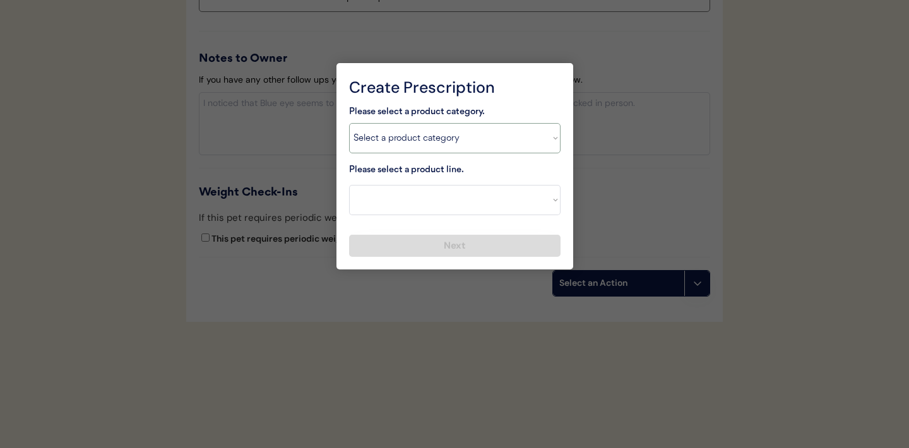
select select ""anxiety""
click at [546, 141] on select "Select a product category [MEDICAL_DATA] Antibiotics Anxiety Combo [MEDICAL_DAT…" at bounding box center [454, 138] width 211 height 30
select select ""BLANK_1427118194589""
select select ""combo_[MEDICAL_DATA]_prevention""
click at [549, 206] on select "Select a product line Advantage Multi for Dogs Credelio Quattro NexGard Plus Ne…" at bounding box center [454, 200] width 211 height 30
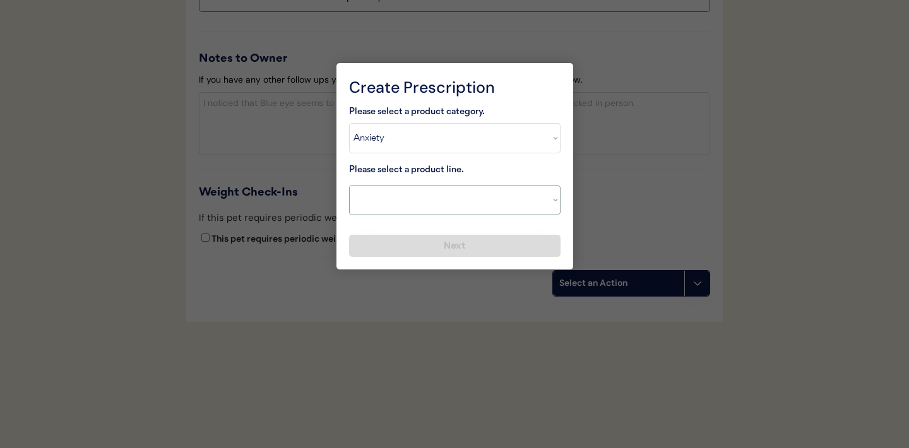
select select ""Simparica Trio""
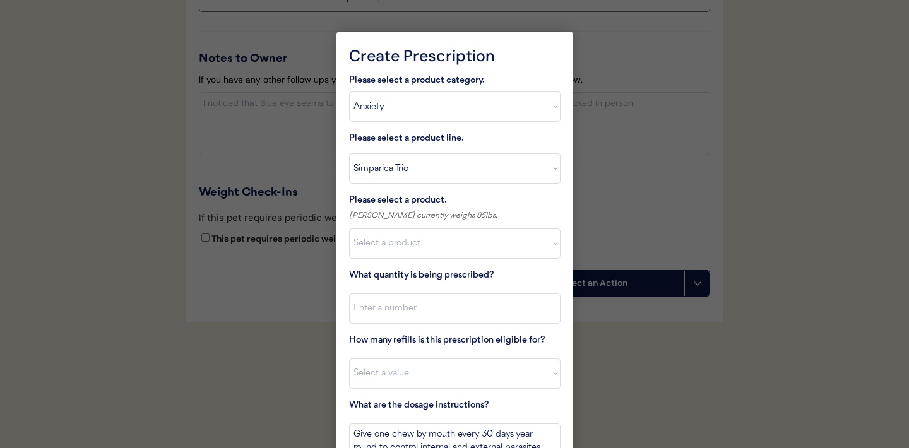
click at [547, 258] on div "Please select a product category. Select a product category [MEDICAL_DATA] Anti…" at bounding box center [454, 292] width 211 height 439
click at [550, 245] on select "Select a product Simparica Trio, 2.8 - 5.5lbs Simparica Trio, 5.6 - 11lbs Simpa…" at bounding box center [454, 243] width 211 height 30
select select ""1348695171700984260__LOOKUP__1704773707524x987977572973748600""
click at [420, 314] on input "input" at bounding box center [454, 308] width 211 height 30
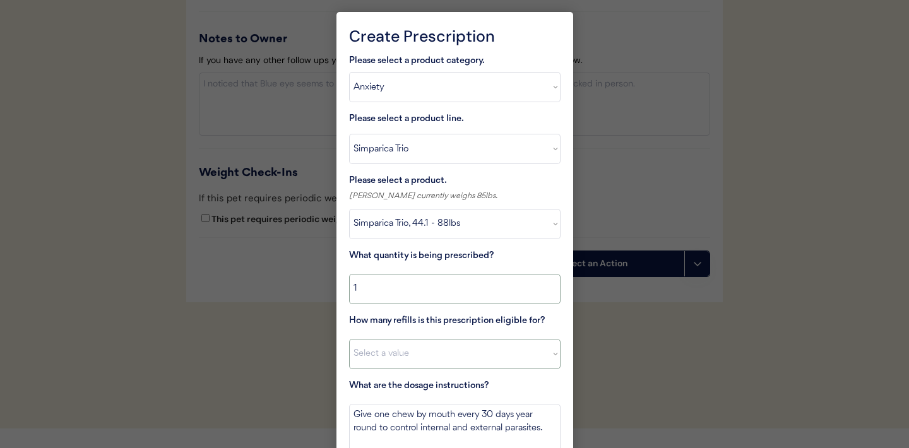
scroll to position [1492, 0]
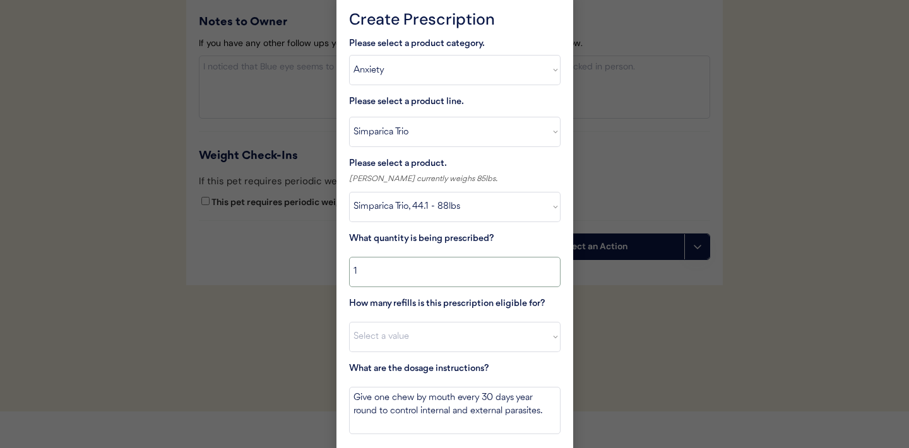
type input "1"
click at [420, 335] on select "Select a value 0 1 2 3 4 5 6 7 8 9 10 11" at bounding box center [454, 337] width 211 height 30
select select "11"
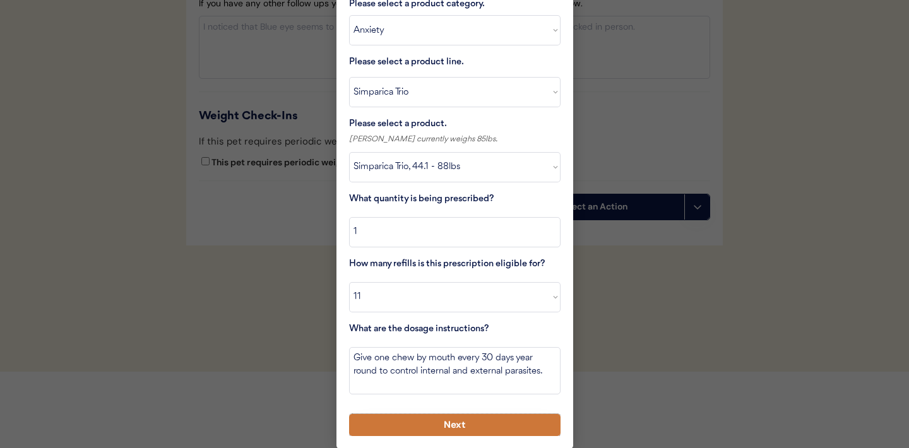
click at [430, 423] on button "Next" at bounding box center [454, 425] width 211 height 22
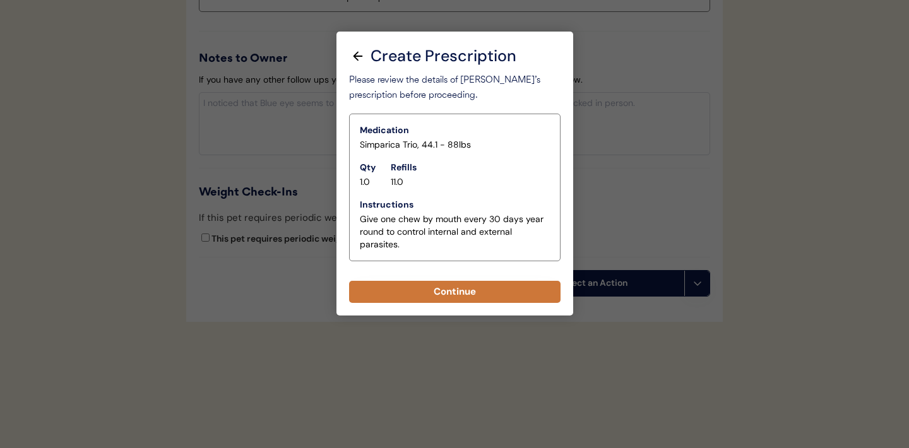
click at [452, 293] on button "Continue" at bounding box center [454, 292] width 211 height 22
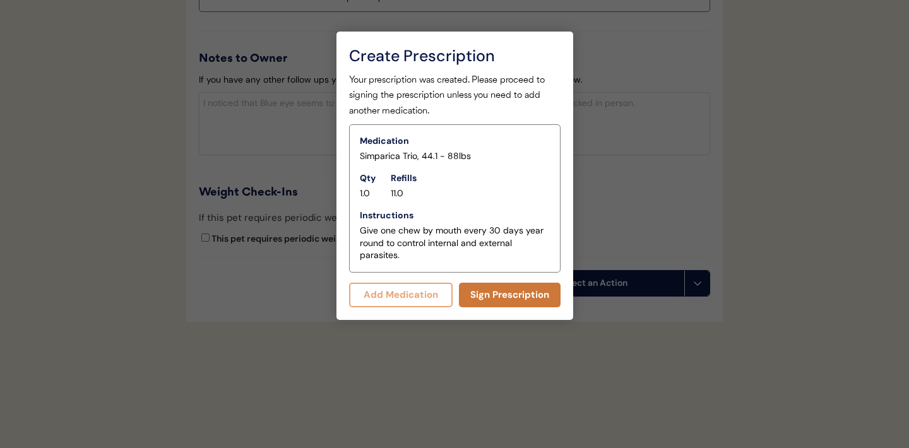
click at [497, 297] on button "Sign Prescription" at bounding box center [510, 295] width 102 height 25
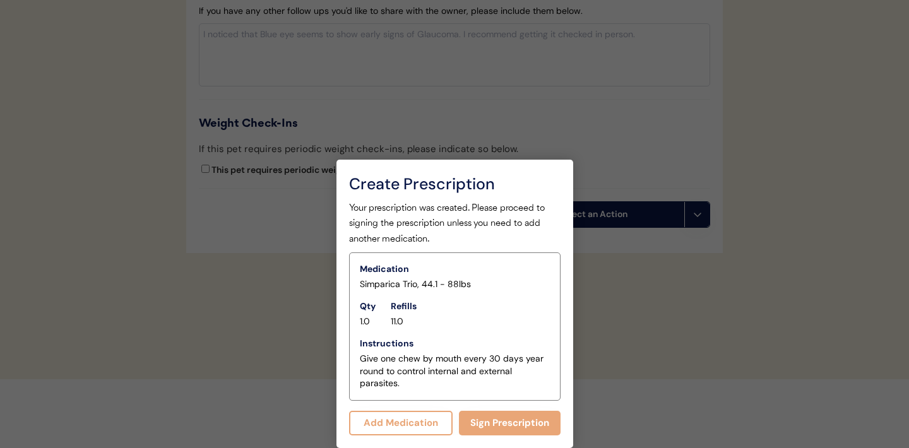
scroll to position [1444, 0]
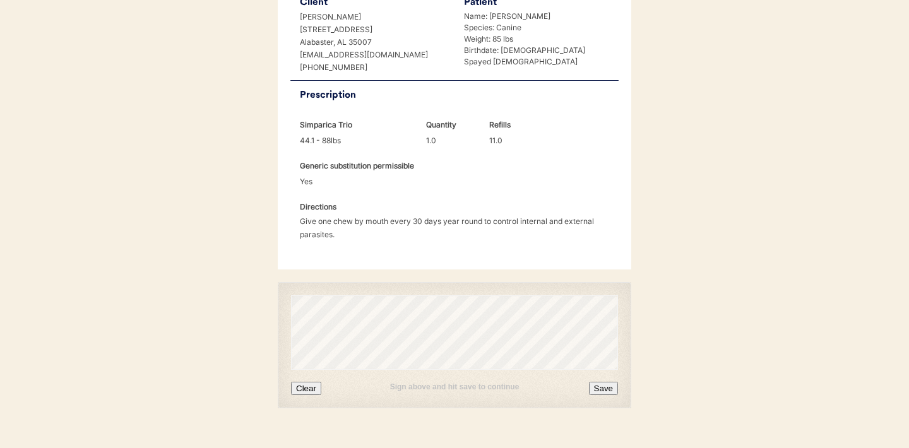
scroll to position [324, 0]
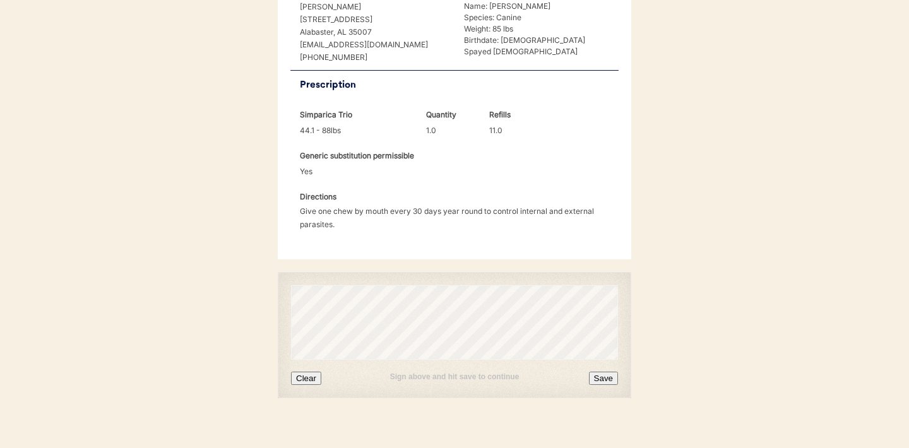
click at [312, 372] on button "Clear" at bounding box center [306, 378] width 30 height 13
click at [310, 372] on button "Clear" at bounding box center [306, 378] width 30 height 13
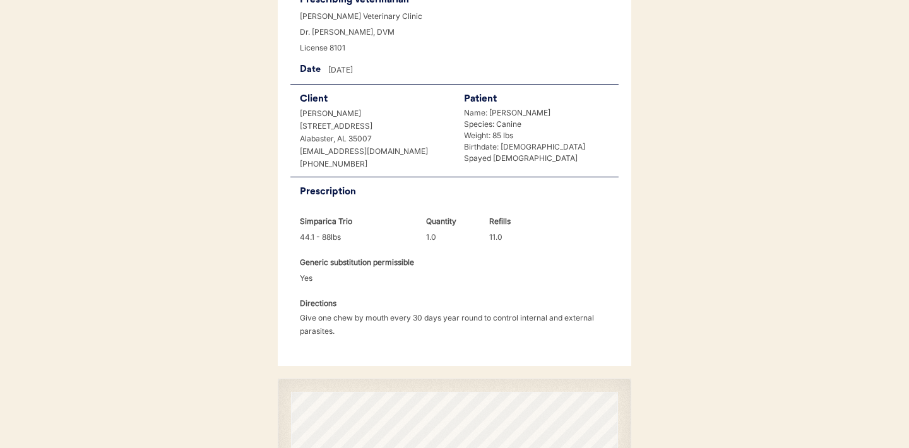
scroll to position [324, 0]
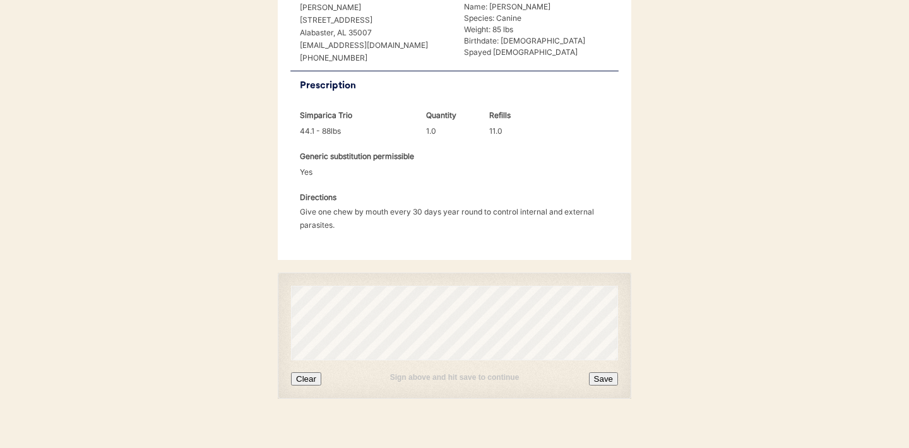
click at [609, 372] on button "Save" at bounding box center [603, 378] width 29 height 13
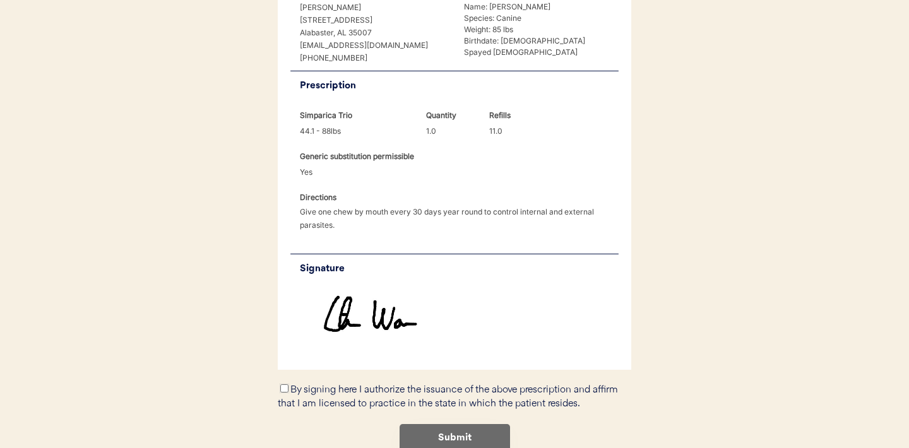
click at [281, 384] on input "By signing here I authorize the issuance of the above prescription and affirm t…" at bounding box center [284, 388] width 8 height 8
checkbox input "true"
click at [453, 424] on button "Submit" at bounding box center [454, 438] width 110 height 28
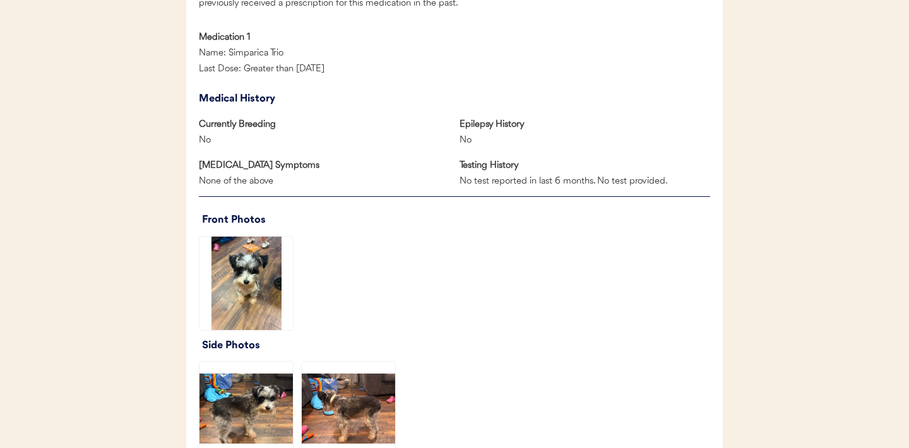
scroll to position [732, 0]
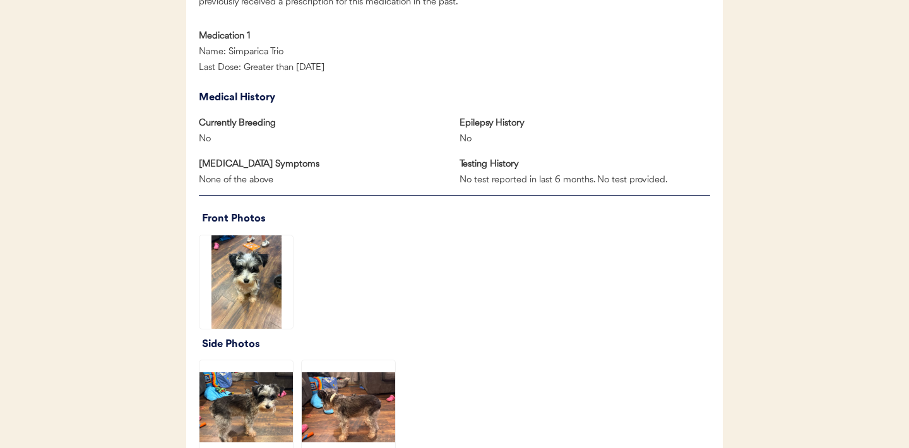
click at [237, 283] on img at bounding box center [245, 281] width 93 height 93
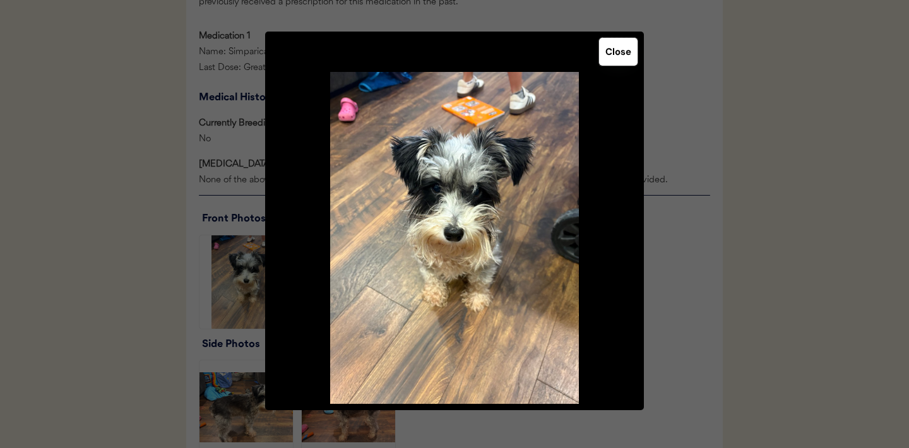
click at [622, 54] on button "Close" at bounding box center [618, 52] width 38 height 28
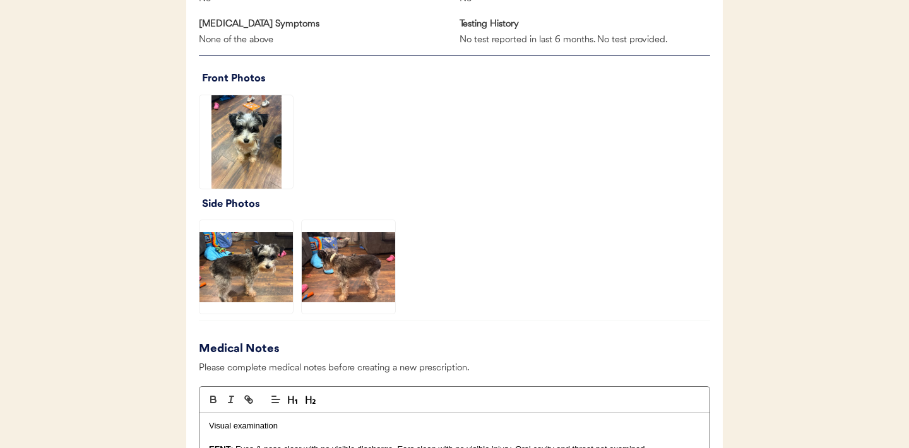
scroll to position [875, 0]
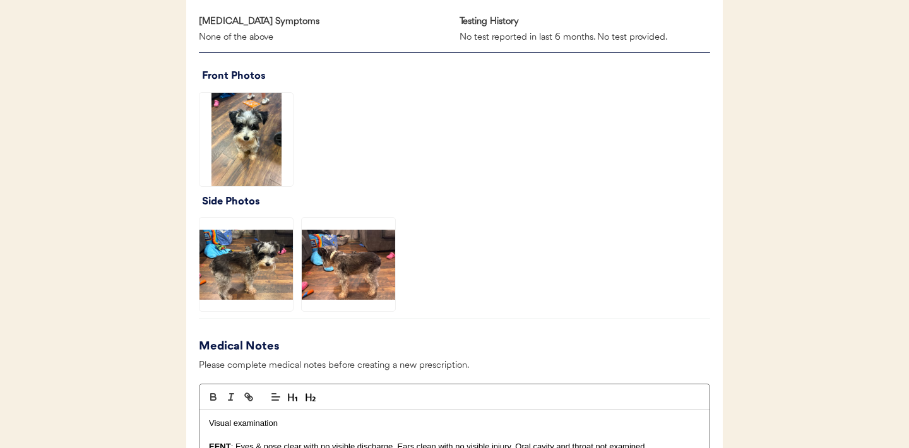
click at [257, 267] on img at bounding box center [245, 264] width 93 height 93
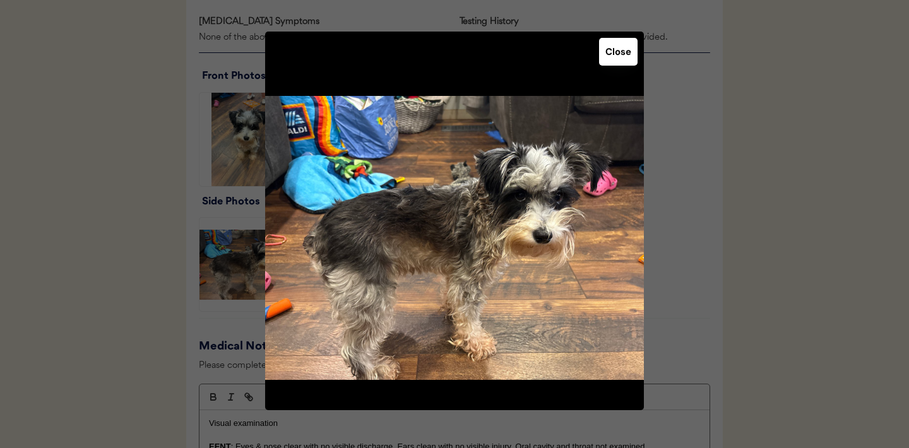
click at [615, 56] on button "Close" at bounding box center [618, 52] width 38 height 28
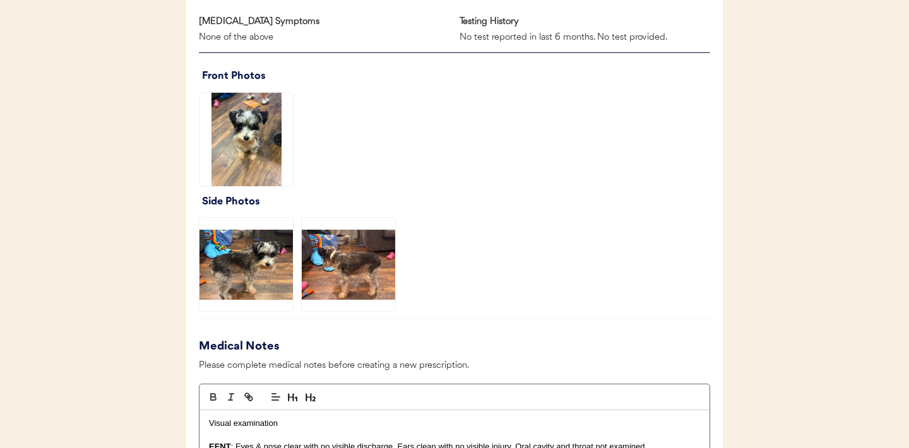
click at [351, 278] on img at bounding box center [348, 264] width 93 height 93
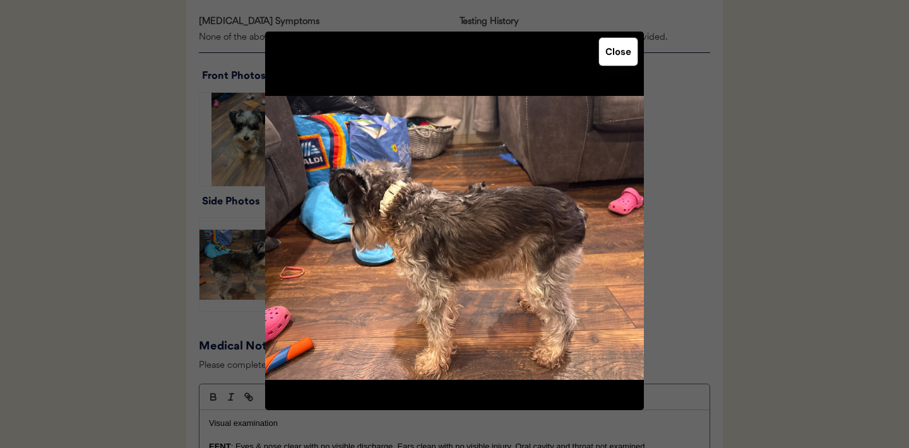
click at [622, 58] on button "Close" at bounding box center [618, 52] width 38 height 28
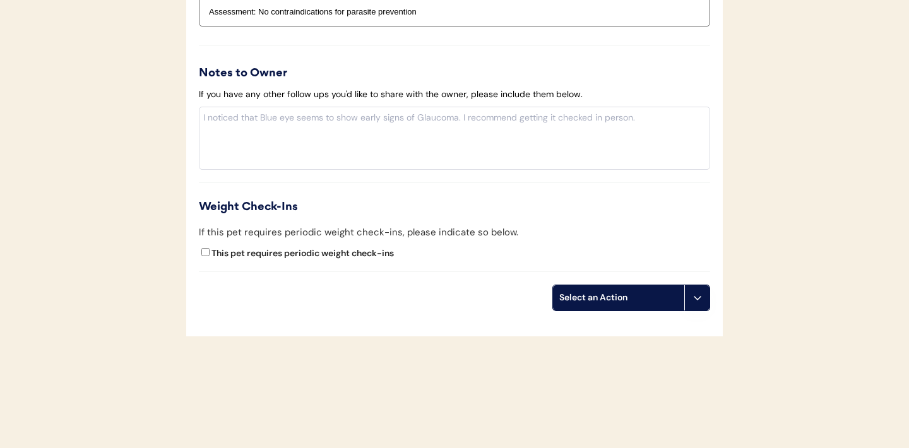
scroll to position [1438, 0]
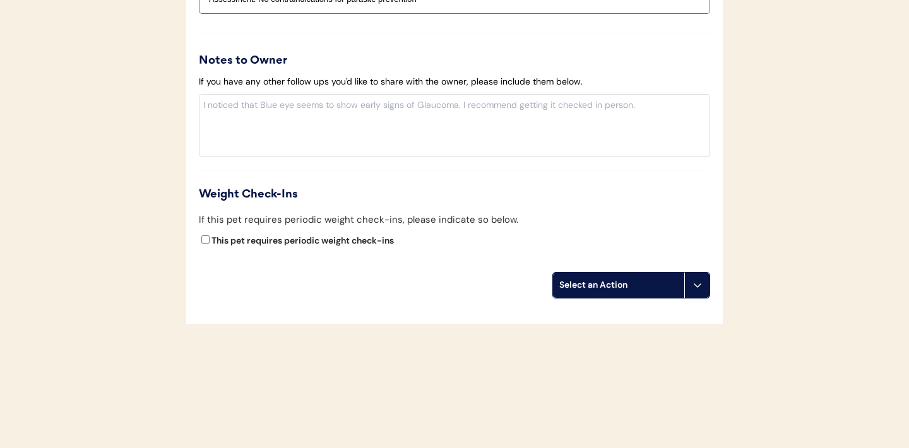
click at [695, 289] on icon at bounding box center [697, 285] width 10 height 10
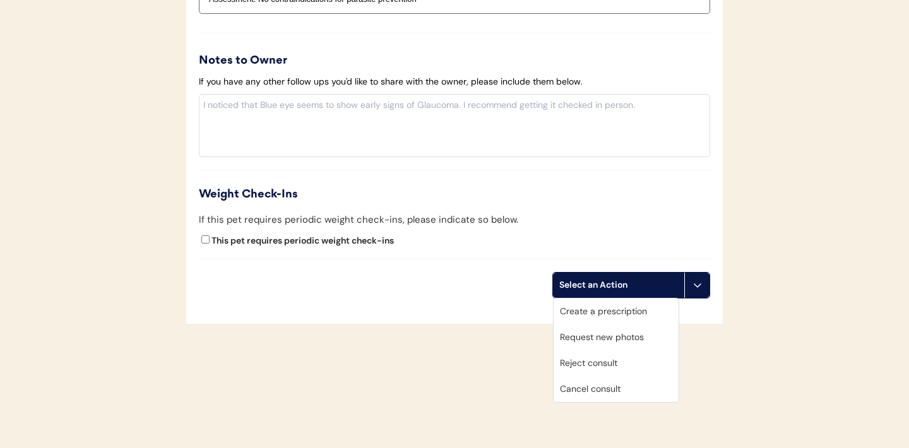
click at [606, 317] on div "Create a prescription" at bounding box center [615, 311] width 125 height 26
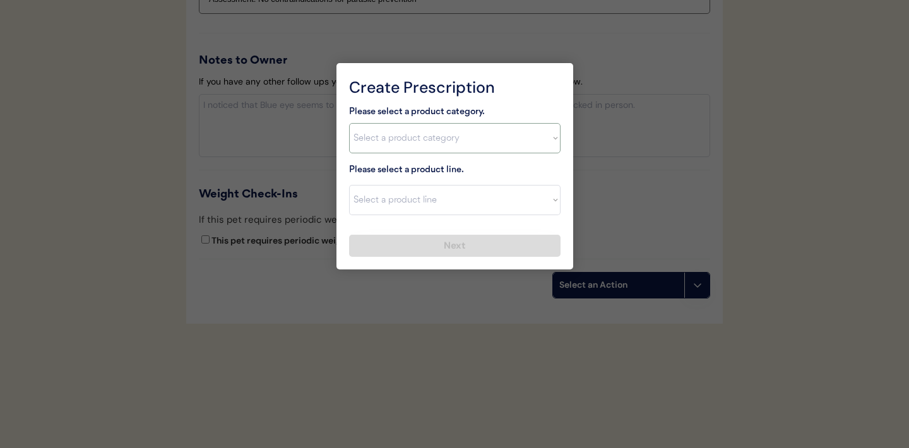
click at [553, 145] on select "Select a product category [MEDICAL_DATA] Antibiotics Anxiety Combo [MEDICAL_DAT…" at bounding box center [454, 138] width 211 height 30
select select ""combo_[MEDICAL_DATA]_prevention""
click at [556, 204] on select "Select a product line" at bounding box center [454, 200] width 211 height 30
click at [550, 205] on select "Select a product line" at bounding box center [454, 200] width 211 height 30
click at [548, 138] on select "Select a product category [MEDICAL_DATA] Antibiotics Anxiety Combo [MEDICAL_DAT…" at bounding box center [454, 138] width 211 height 30
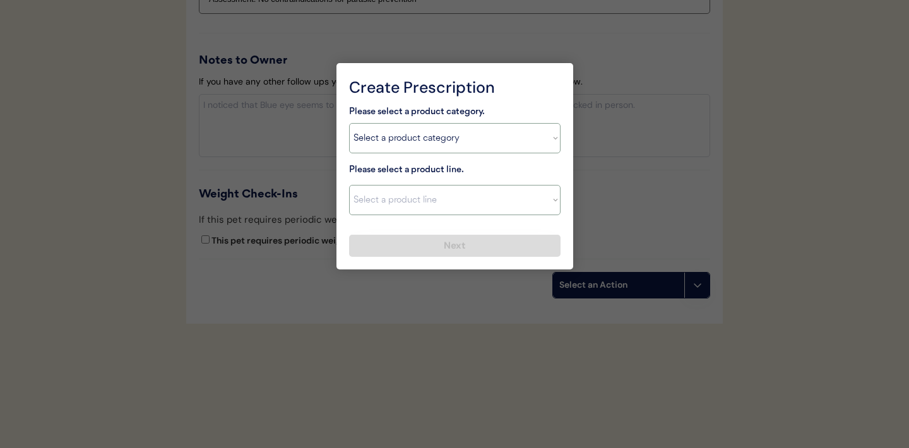
click at [549, 204] on select "Select a product line Advantage Multi for Dogs Credelio Quattro NexGard Plus Ne…" at bounding box center [454, 200] width 211 height 30
select select ""Simparica Trio""
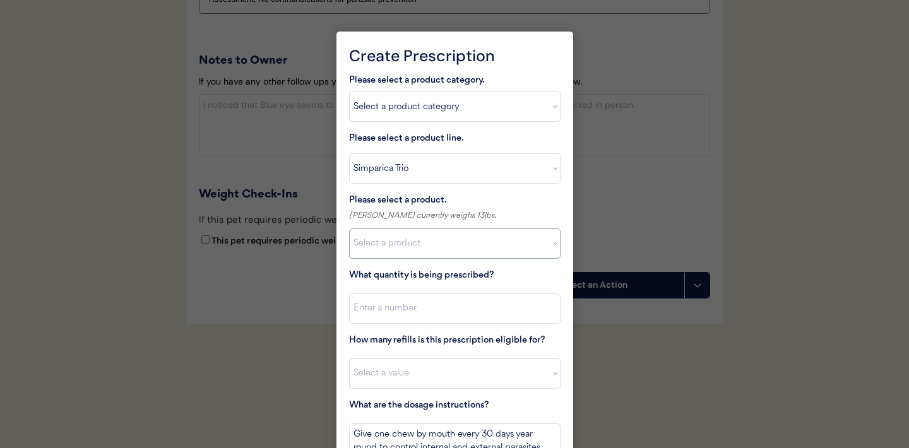
click at [545, 238] on select "Select a product Simparica Trio, 2.8 - 5.5lbs Simparica Trio, 5.6 - 11lbs Simpa…" at bounding box center [454, 243] width 211 height 30
select select ""1348695171700984260__LOOKUP__1704773707524x272401533562219200""
click at [514, 308] on input "input" at bounding box center [454, 308] width 211 height 30
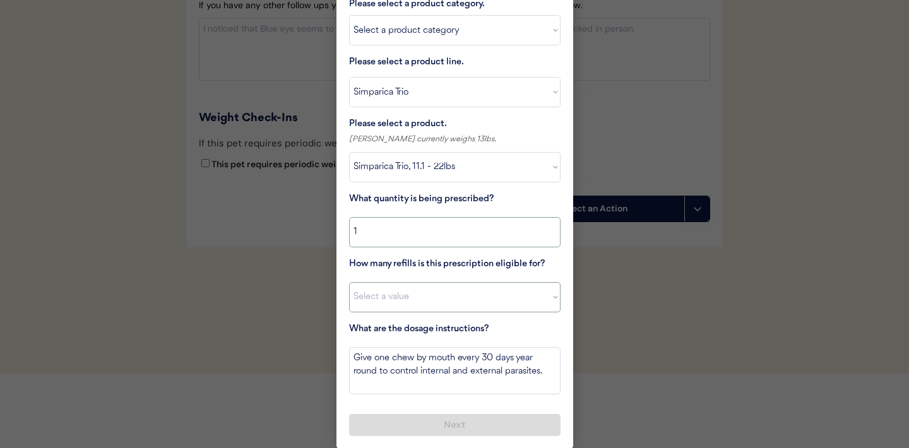
type input "1"
click at [483, 305] on select "Select a value 0 1 2 3 4 5 6 7 8 9 10 11" at bounding box center [454, 297] width 211 height 30
select select "11"
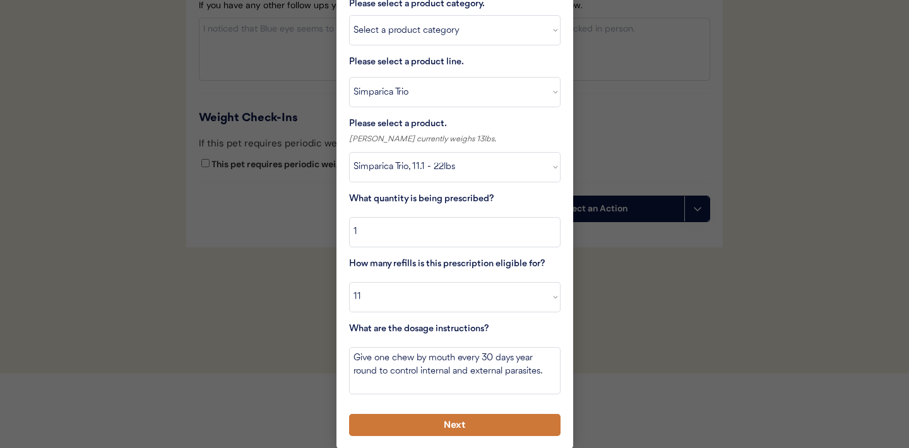
click at [432, 426] on button "Next" at bounding box center [454, 425] width 211 height 22
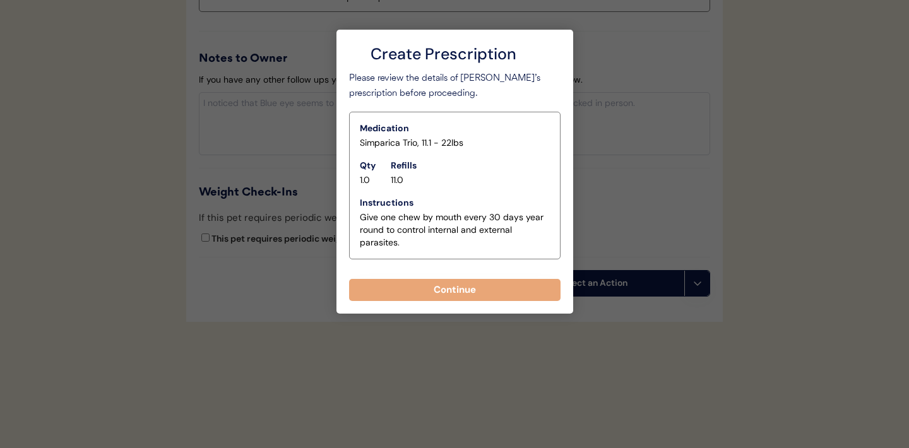
scroll to position [1440, 0]
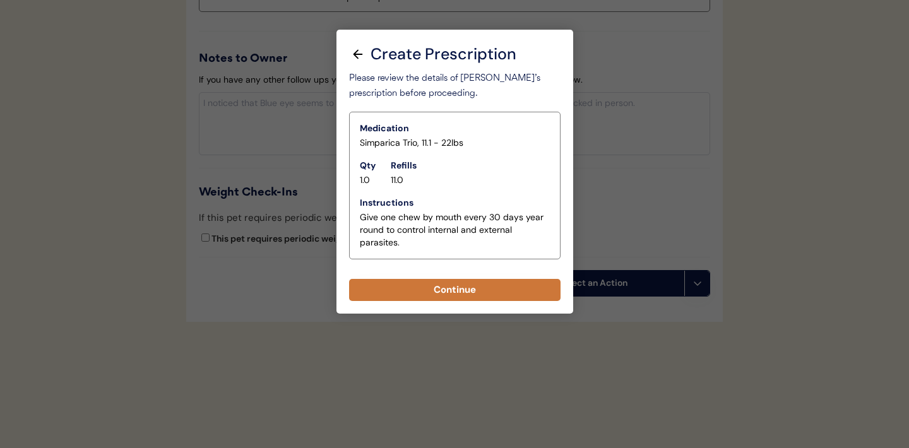
click at [446, 288] on button "Continue" at bounding box center [454, 290] width 211 height 22
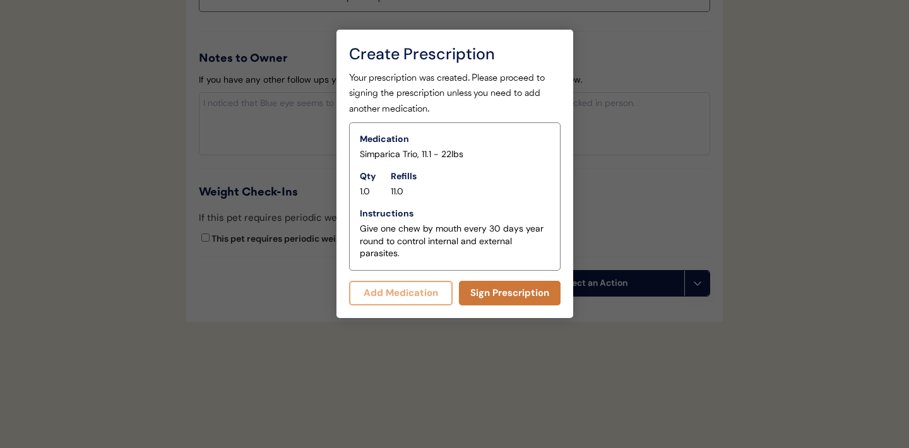
click at [500, 297] on button "Sign Prescription" at bounding box center [510, 293] width 102 height 25
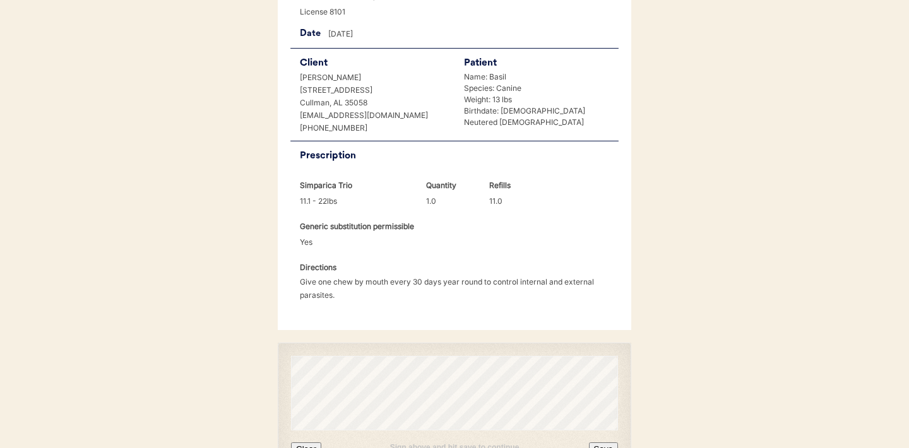
scroll to position [324, 0]
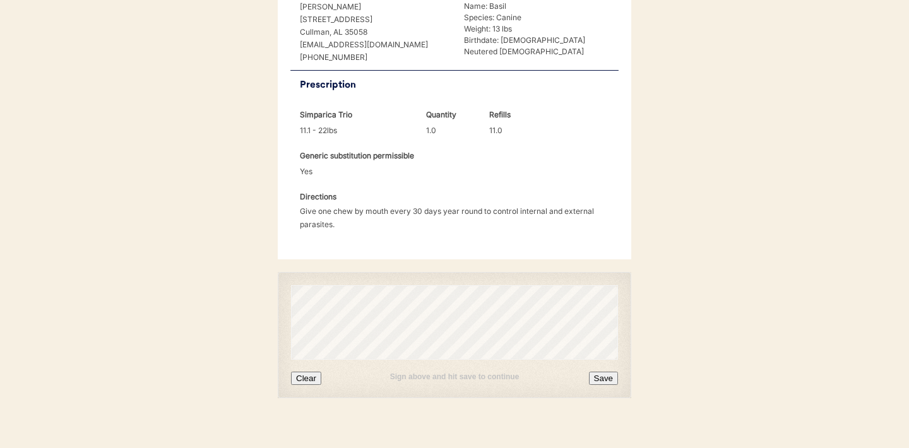
click at [310, 372] on button "Clear" at bounding box center [306, 378] width 30 height 13
click at [314, 372] on button "Clear" at bounding box center [306, 378] width 30 height 13
click at [607, 372] on button "Save" at bounding box center [603, 378] width 29 height 13
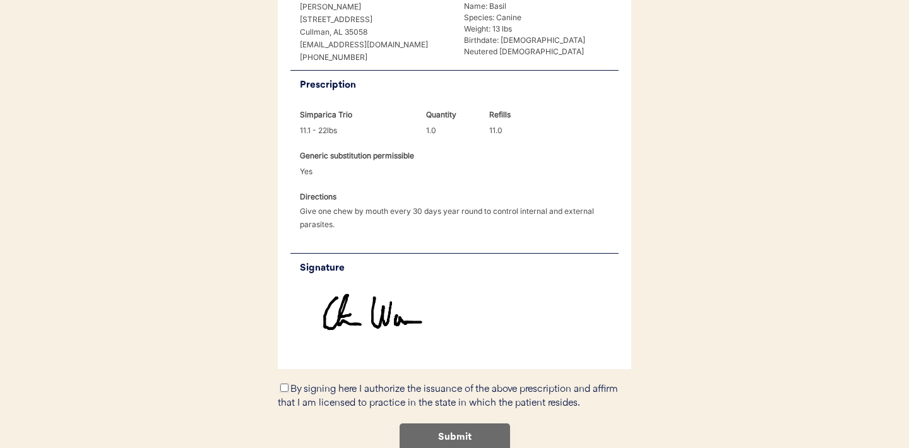
click at [286, 384] on input "By signing here I authorize the issuance of the above prescription and affirm t…" at bounding box center [284, 388] width 8 height 8
checkbox input "true"
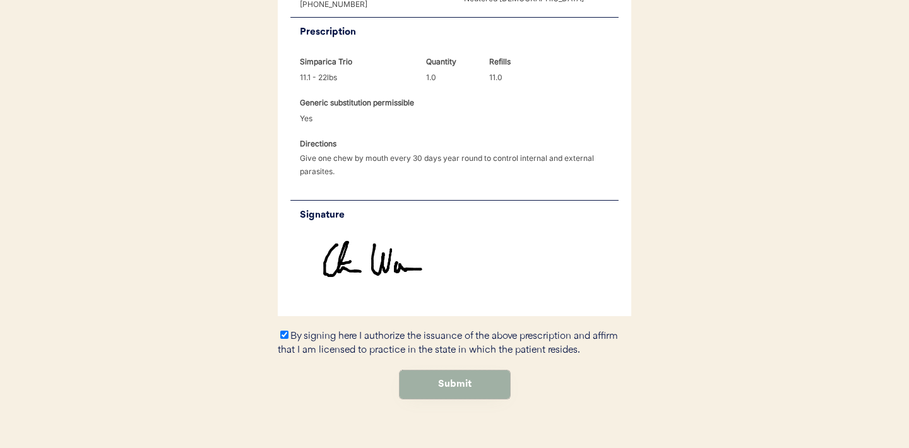
click at [461, 370] on button "Submit" at bounding box center [454, 384] width 110 height 28
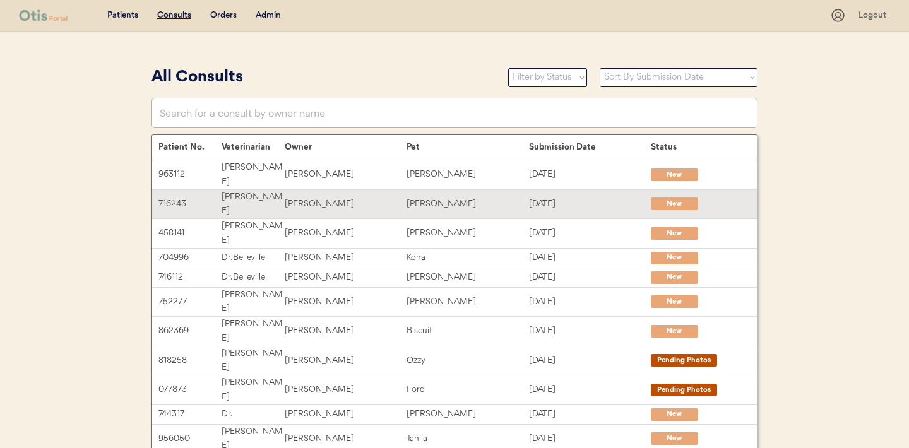
scroll to position [261, 0]
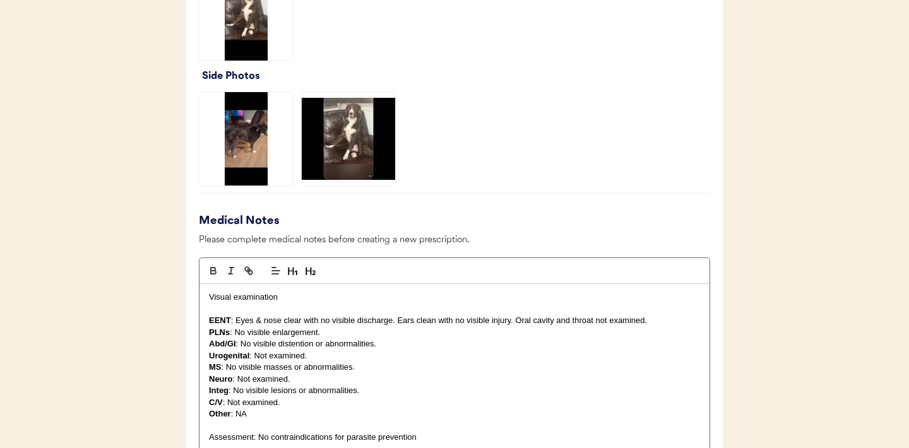
scroll to position [822, 0]
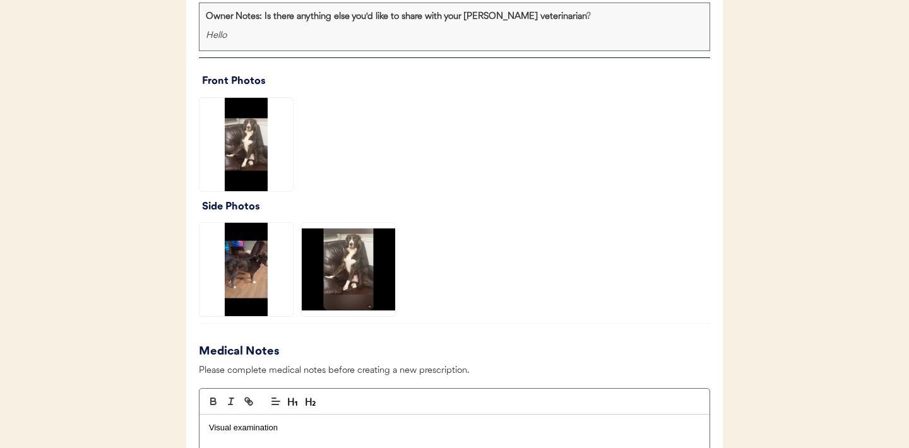
click at [245, 143] on img at bounding box center [245, 144] width 93 height 93
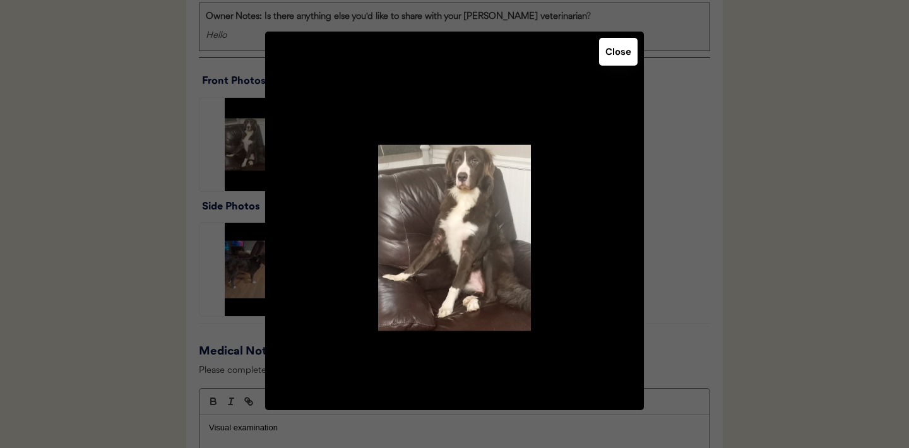
click at [613, 44] on button "Close" at bounding box center [618, 52] width 38 height 28
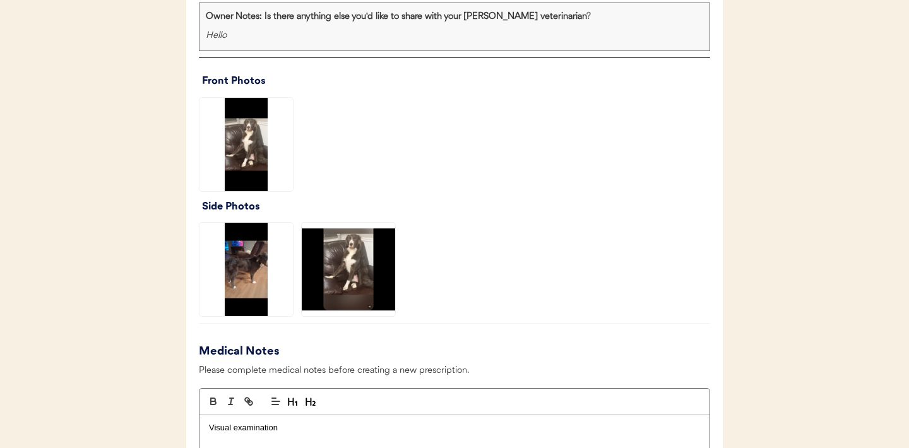
click at [245, 262] on img at bounding box center [245, 269] width 93 height 93
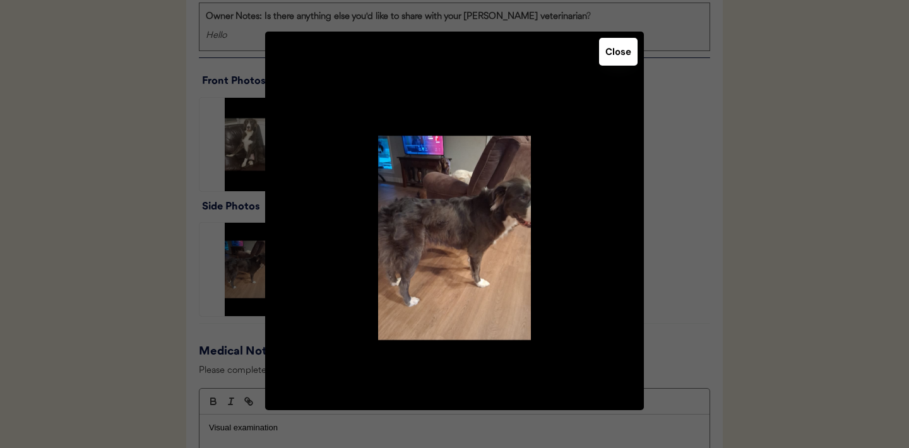
click at [622, 54] on button "Close" at bounding box center [618, 52] width 38 height 28
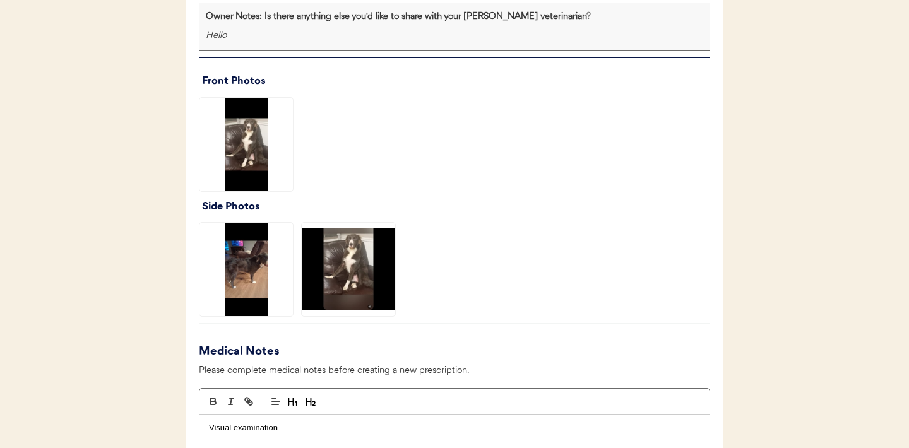
click at [339, 288] on img at bounding box center [348, 269] width 93 height 93
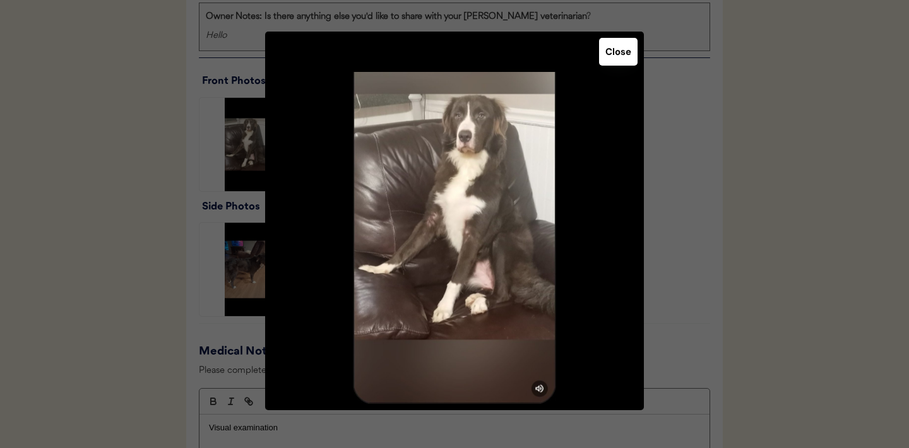
click at [618, 53] on button "Close" at bounding box center [618, 52] width 38 height 28
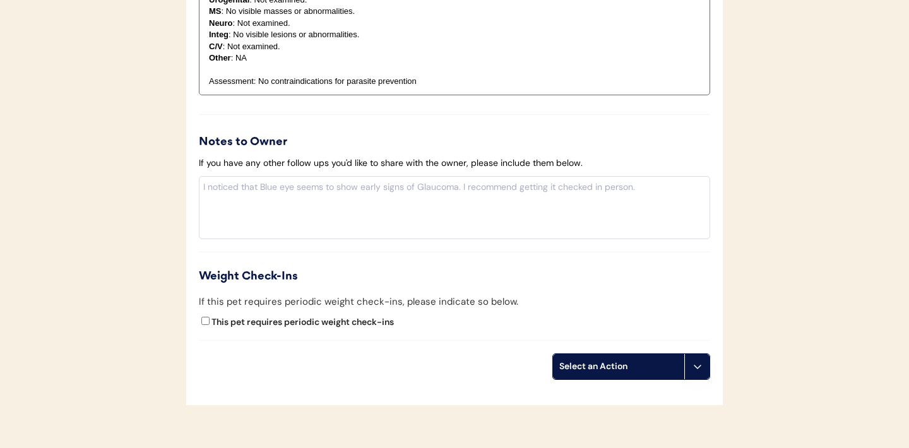
scroll to position [1391, 0]
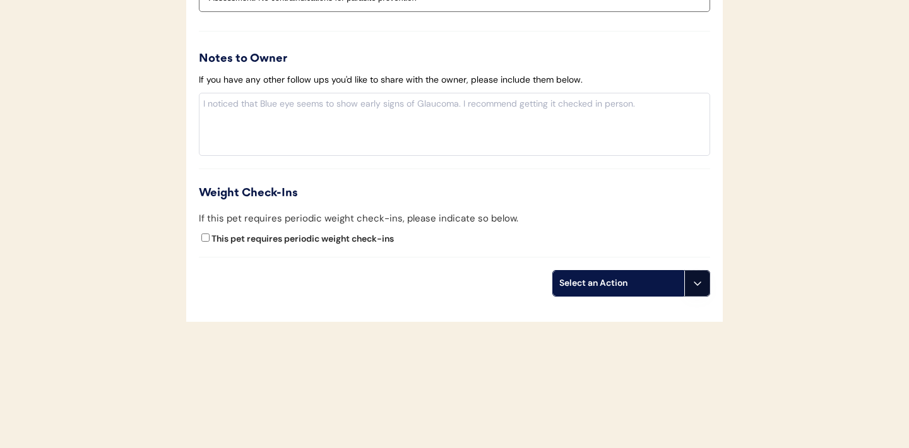
click at [696, 280] on icon at bounding box center [697, 283] width 10 height 10
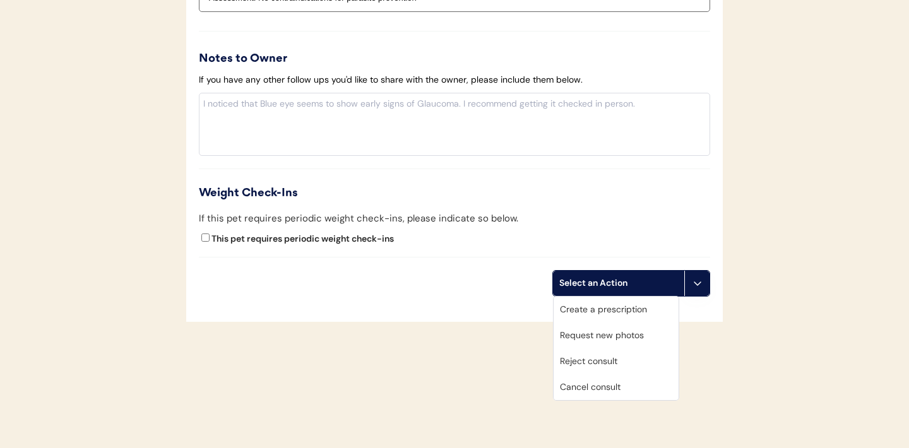
click at [594, 330] on div "Request new photos" at bounding box center [615, 335] width 125 height 26
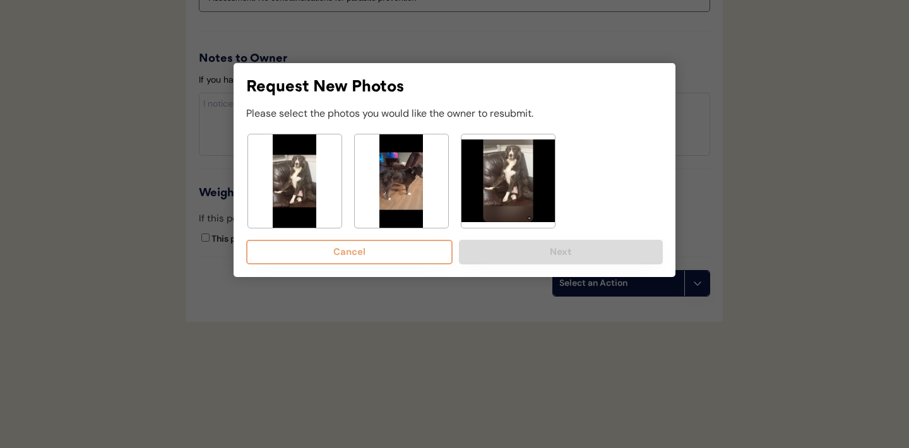
click at [299, 166] on img at bounding box center [294, 180] width 93 height 93
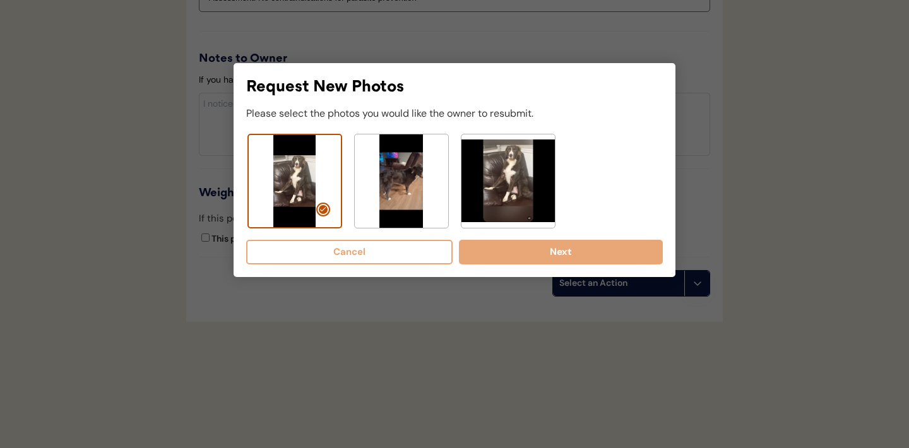
click at [507, 180] on img at bounding box center [507, 180] width 93 height 93
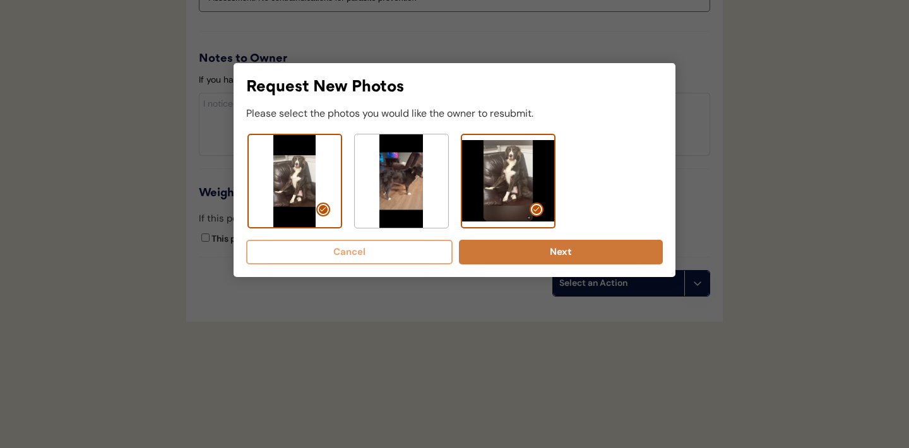
click at [555, 252] on button "Next" at bounding box center [561, 252] width 204 height 25
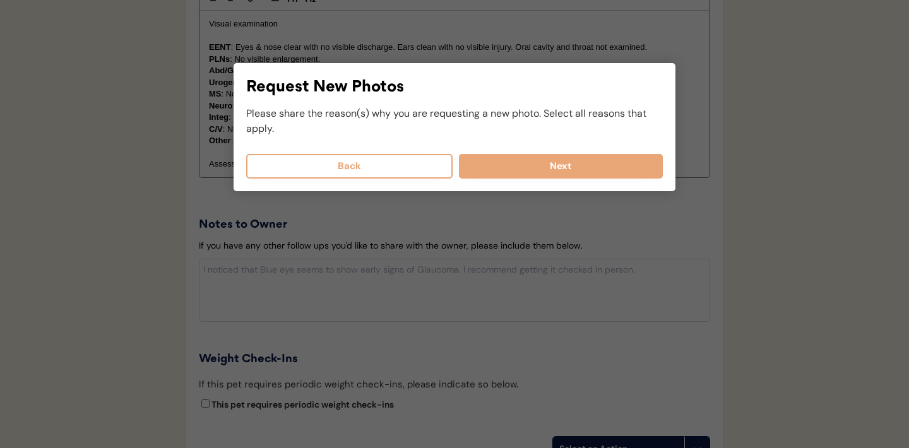
scroll to position [1220, 0]
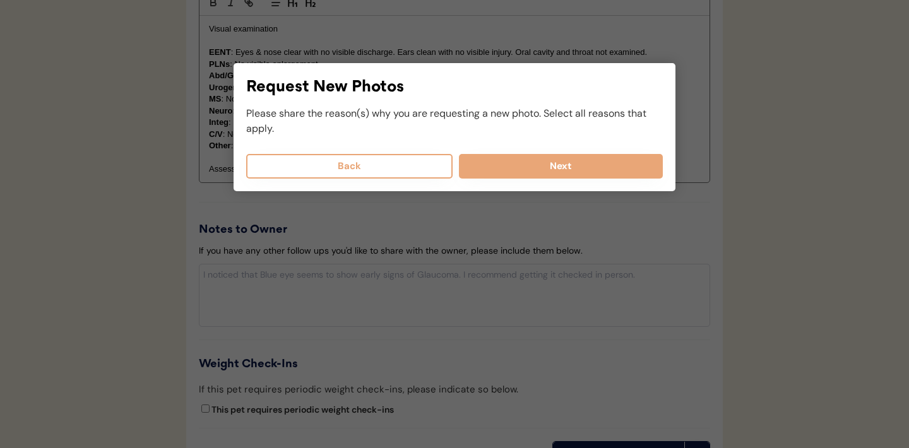
select select
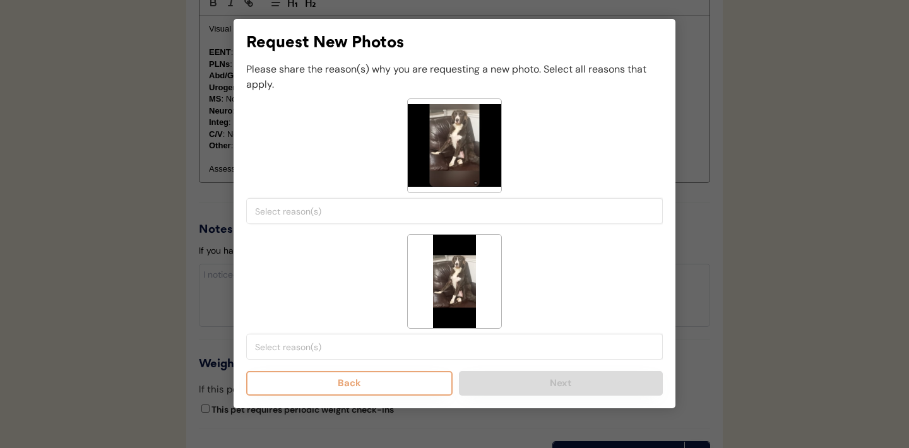
click at [380, 214] on input "search" at bounding box center [457, 211] width 405 height 11
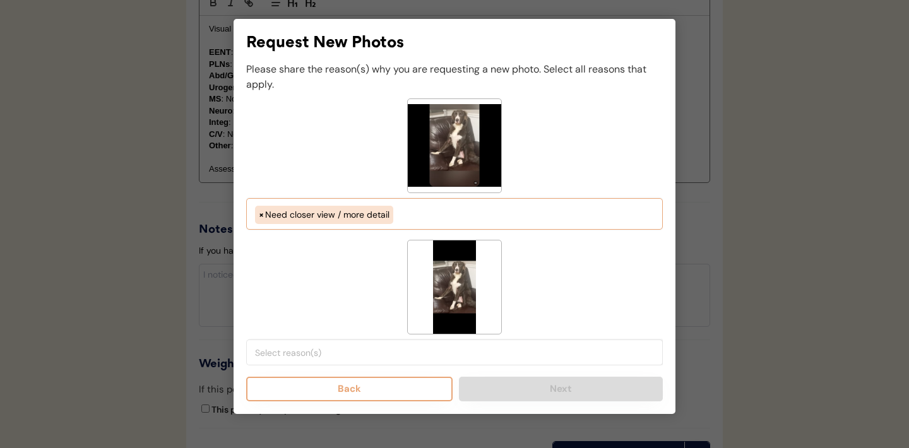
scroll to position [139, 0]
click at [424, 218] on ul "× Need closer view / more detail" at bounding box center [454, 213] width 405 height 21
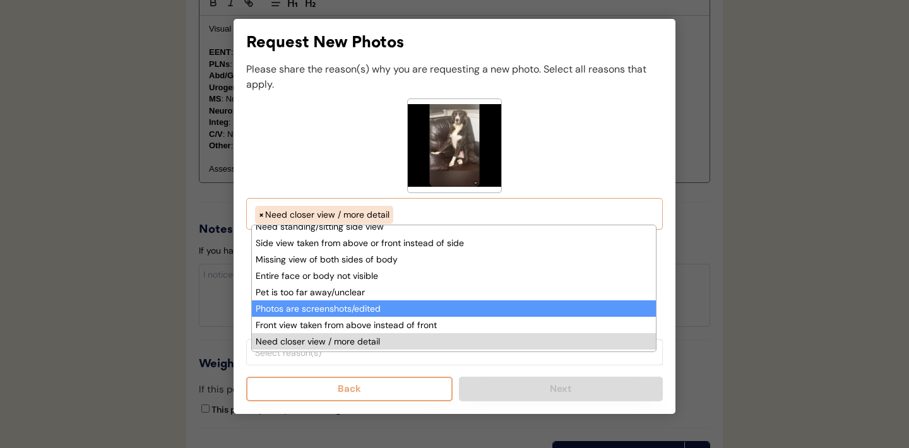
scroll to position [120, 0]
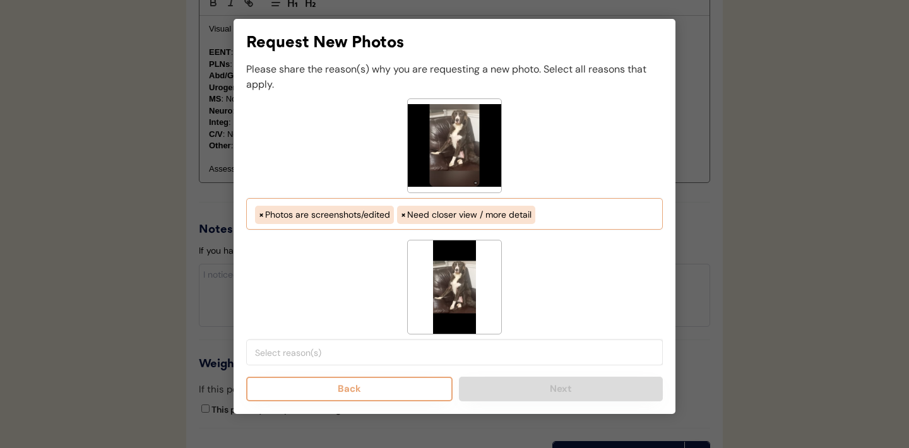
select select "photos_are_screenshots_edited"
click at [387, 350] on input "search" at bounding box center [457, 352] width 405 height 11
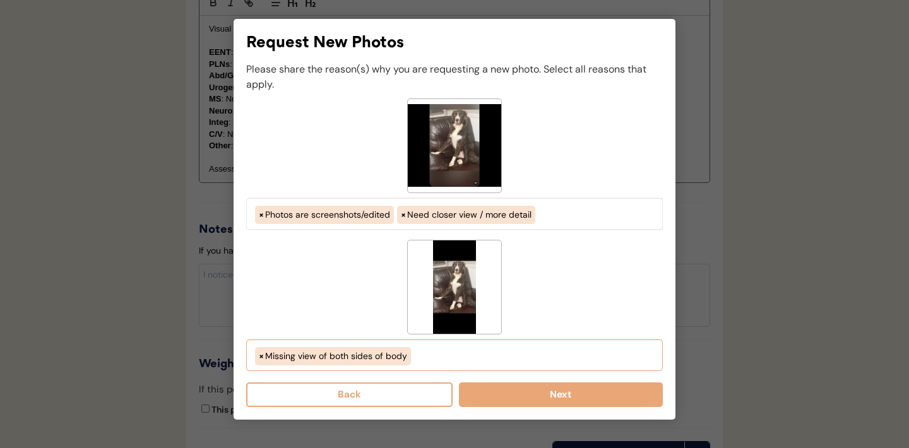
scroll to position [86, 0]
click at [430, 353] on ul "× Missing view of both sides of body" at bounding box center [454, 354] width 405 height 21
click at [453, 366] on span "× Missing view of both sides of body" at bounding box center [454, 355] width 405 height 23
select select "missing_both_sides_of_face"
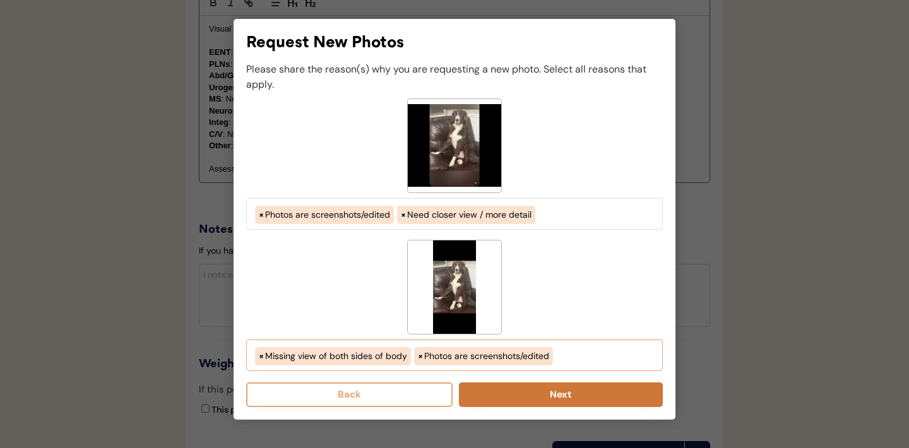
click at [545, 392] on button "Next" at bounding box center [561, 394] width 204 height 25
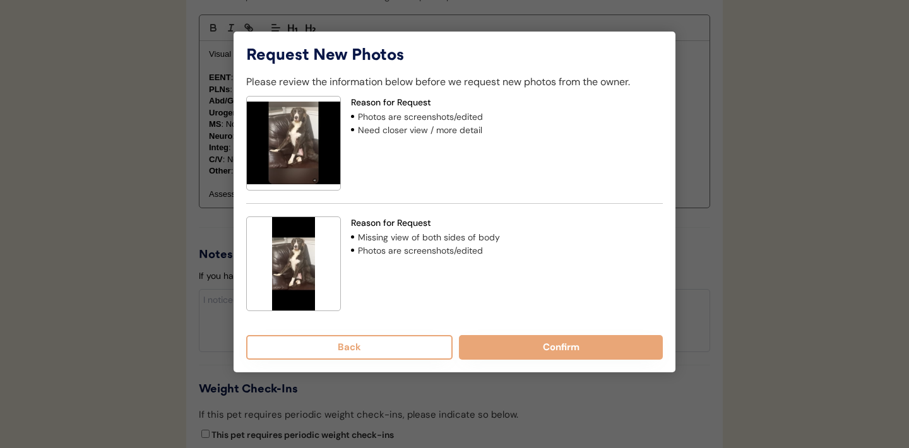
scroll to position [1192, 0]
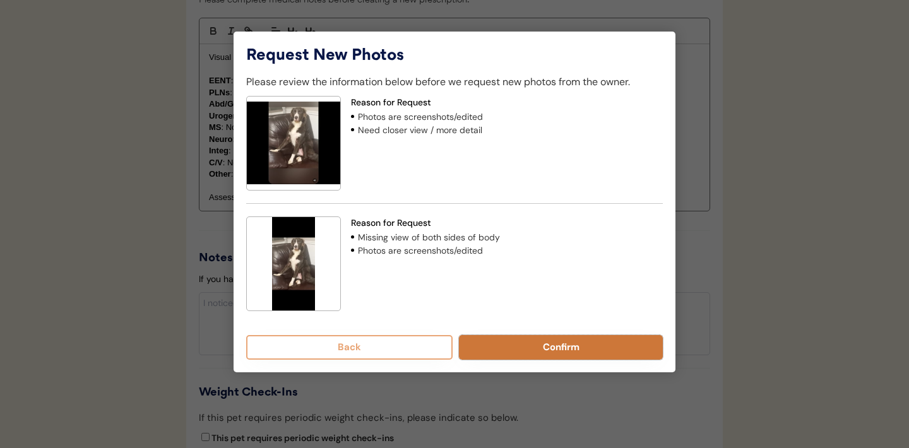
click at [541, 349] on button "Confirm" at bounding box center [561, 347] width 204 height 25
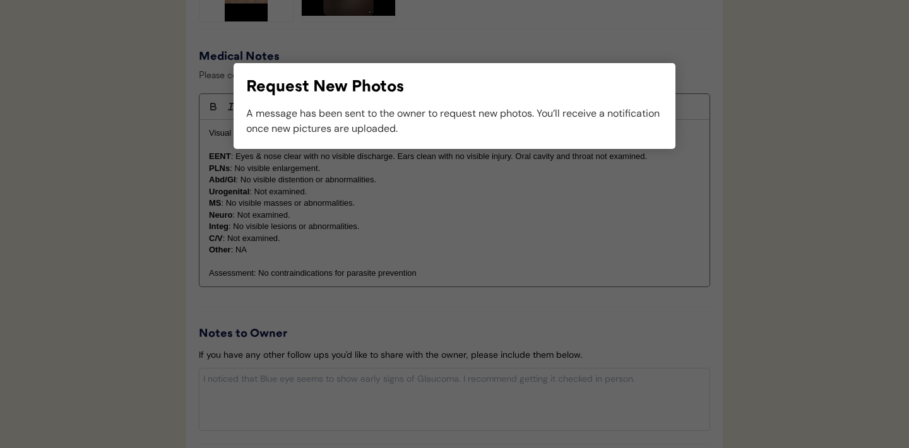
scroll to position [1141, 0]
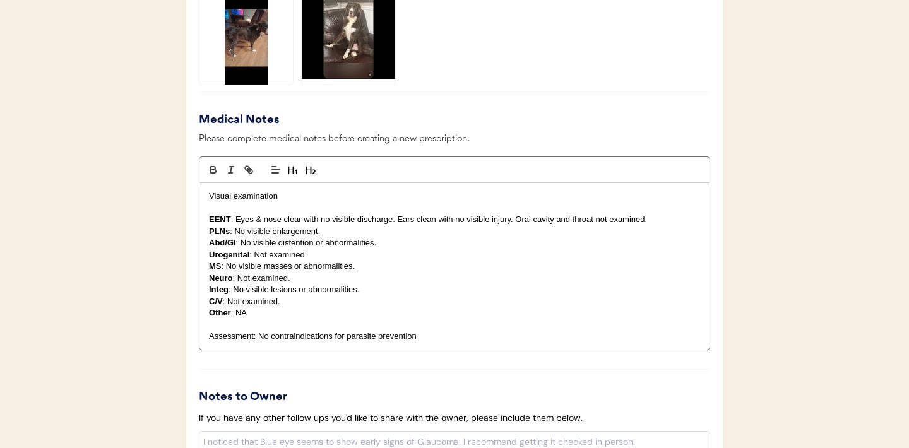
scroll to position [931, 0]
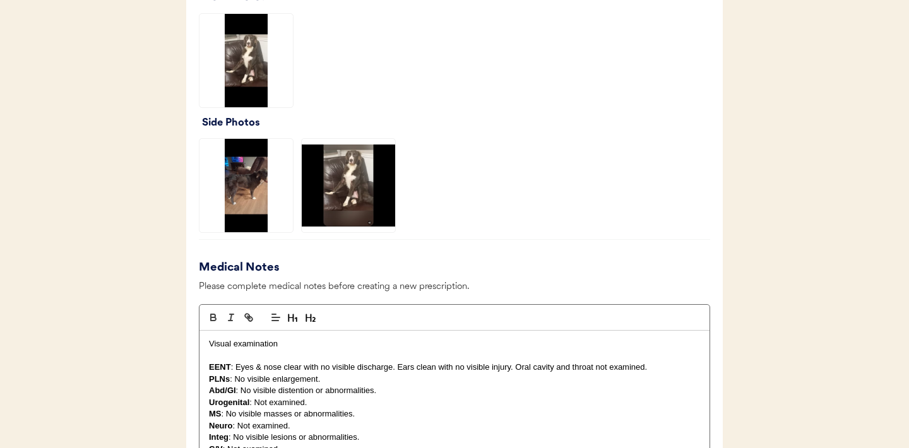
click at [247, 198] on img at bounding box center [245, 185] width 93 height 93
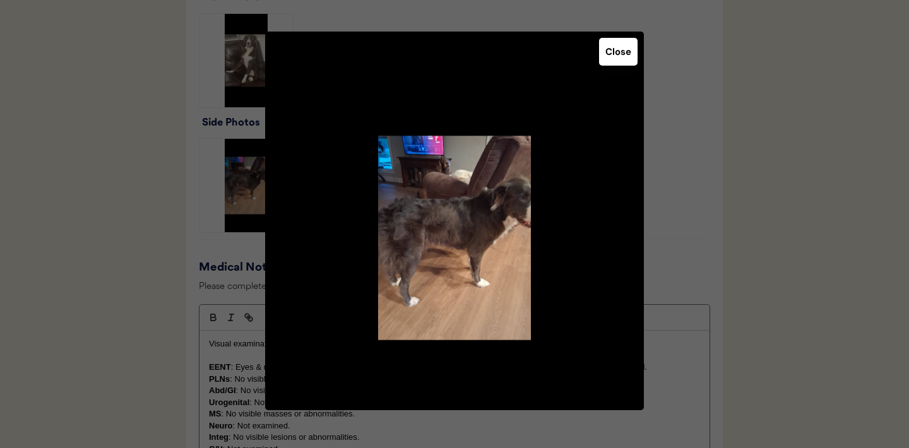
click at [622, 51] on button "Close" at bounding box center [618, 52] width 38 height 28
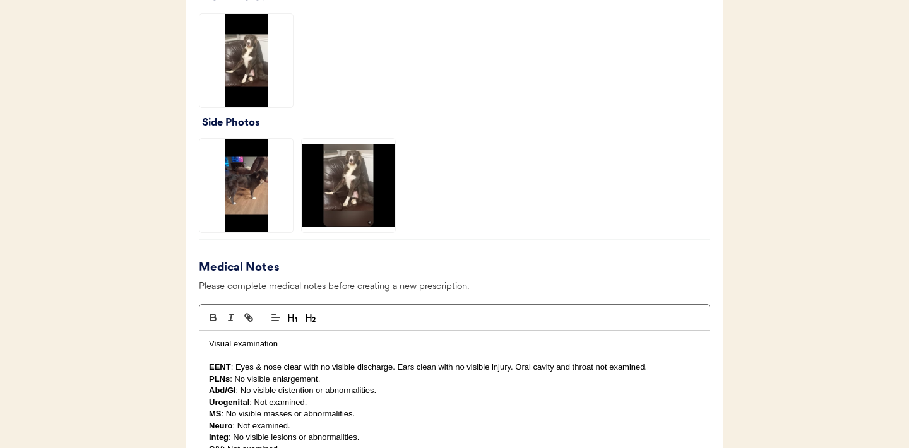
click at [249, 66] on img at bounding box center [245, 60] width 93 height 93
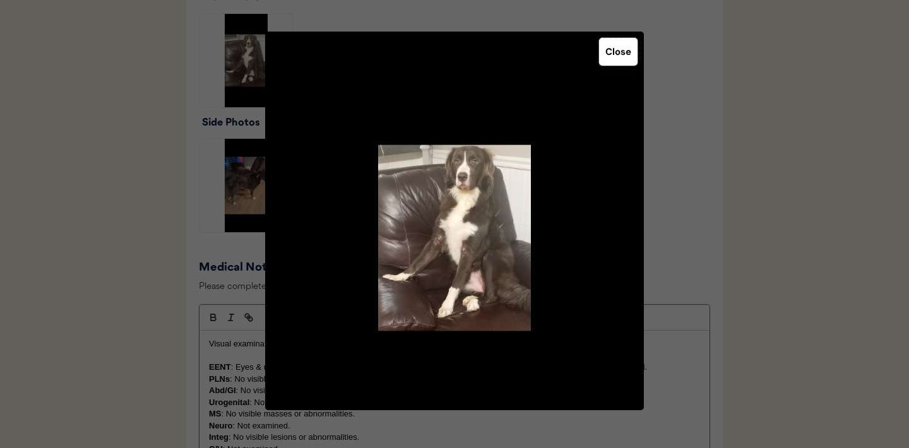
click at [621, 64] on button "Close" at bounding box center [618, 52] width 38 height 28
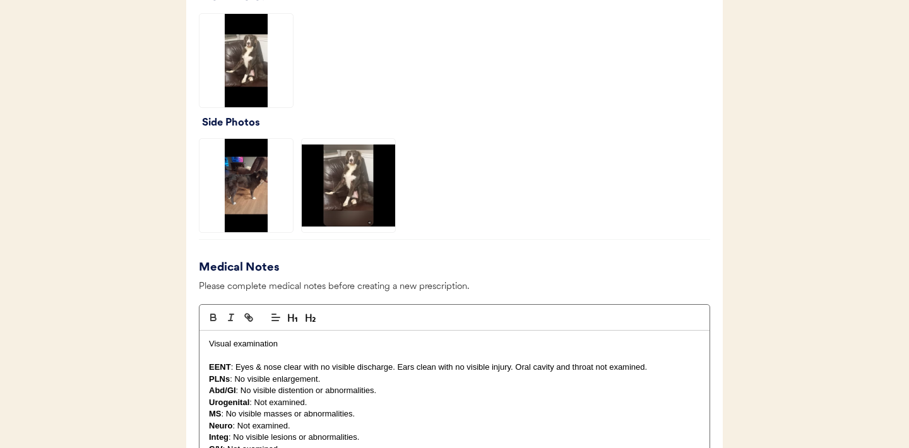
click at [360, 201] on img at bounding box center [348, 185] width 93 height 93
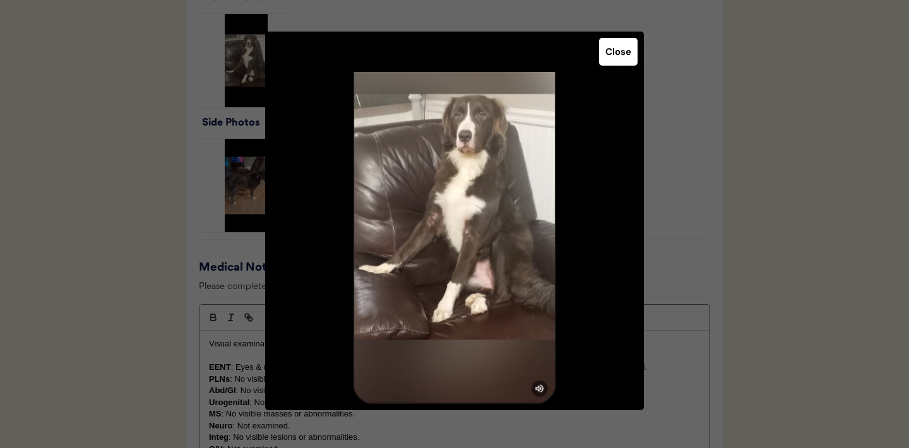
click at [622, 50] on button "Close" at bounding box center [618, 52] width 38 height 28
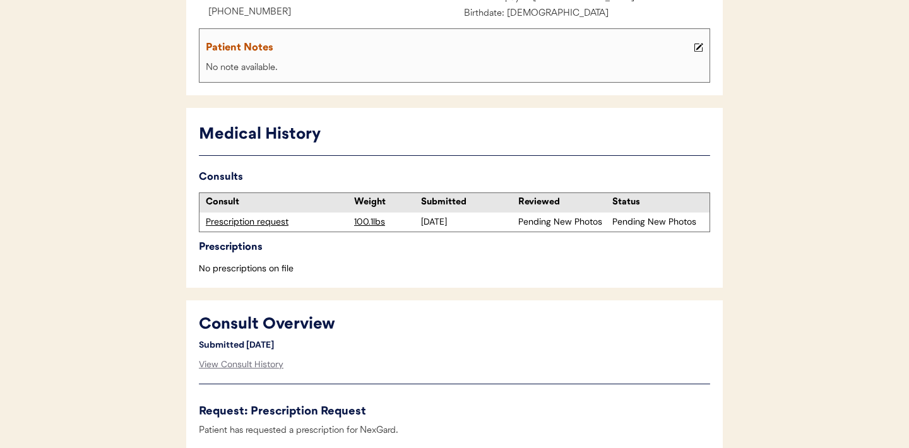
scroll to position [186, 0]
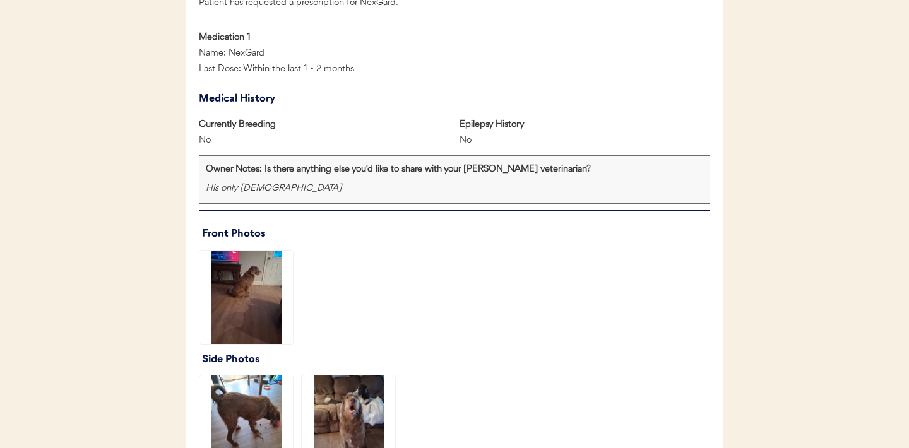
scroll to position [670, 0]
click at [239, 293] on img at bounding box center [245, 295] width 93 height 93
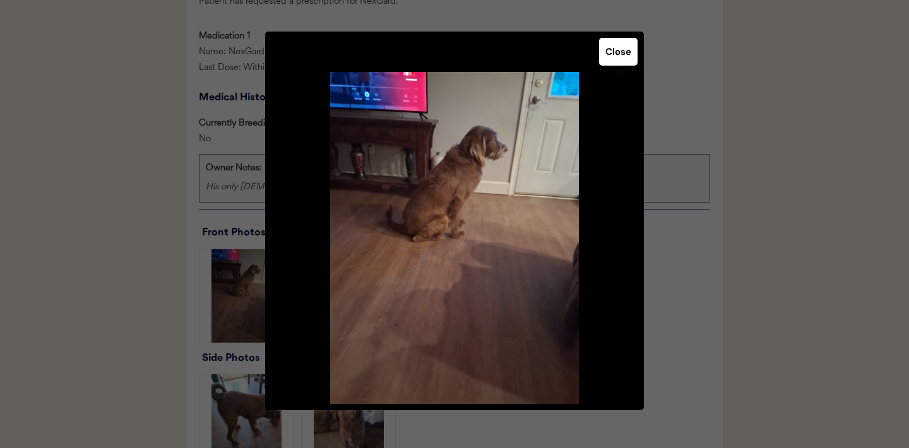
click at [626, 54] on button "Close" at bounding box center [618, 52] width 38 height 28
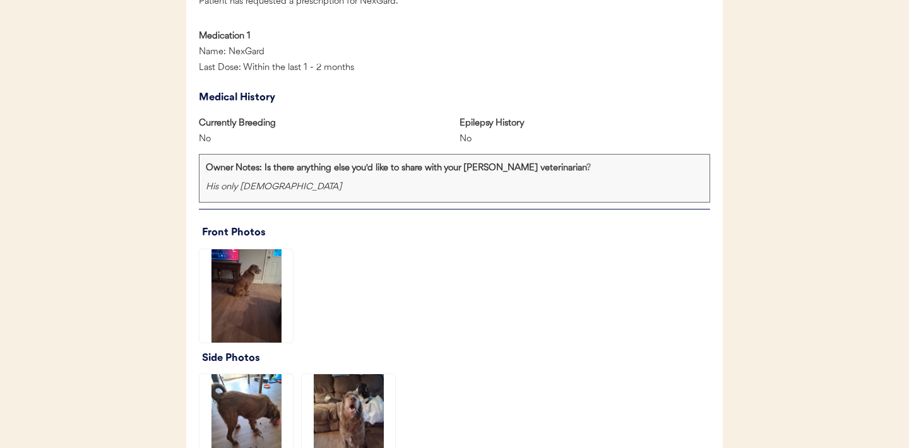
click at [343, 403] on img at bounding box center [348, 420] width 93 height 93
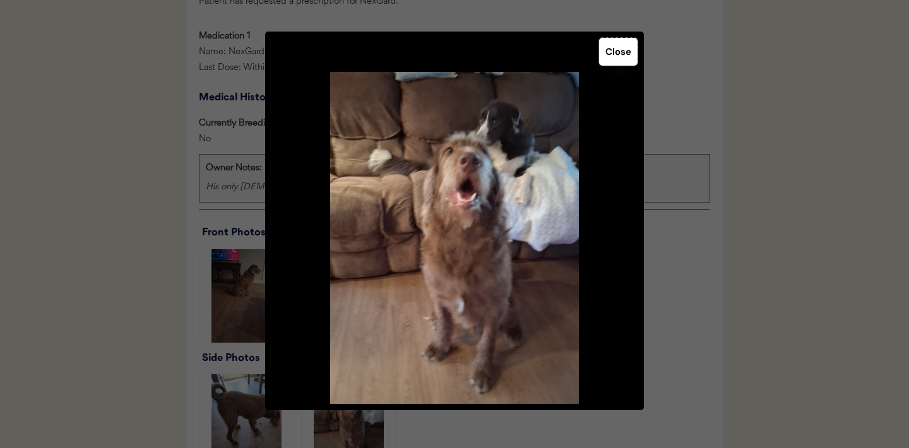
click at [616, 55] on button "Close" at bounding box center [618, 52] width 38 height 28
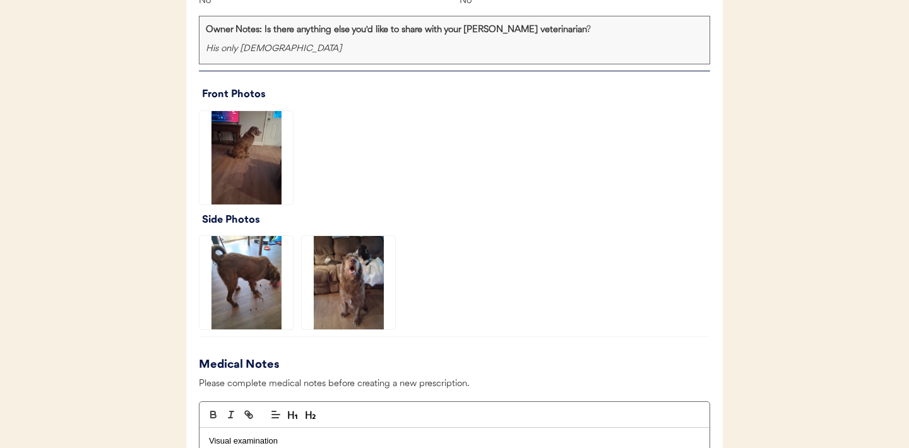
scroll to position [814, 0]
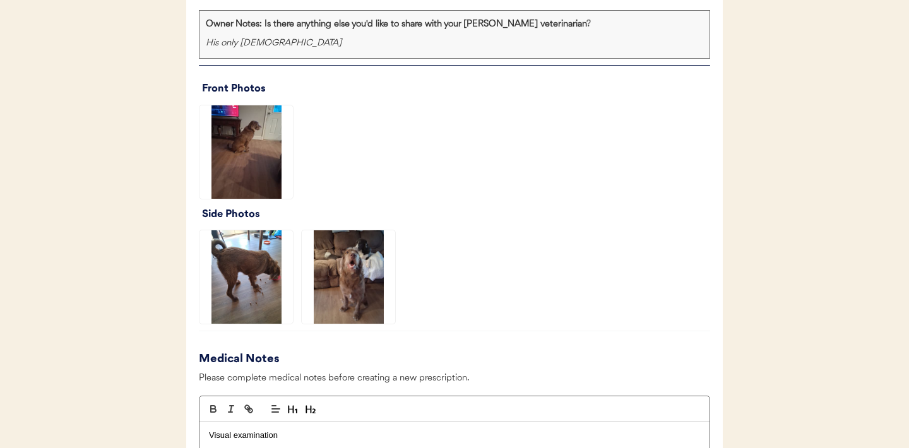
click at [264, 273] on img at bounding box center [245, 276] width 93 height 93
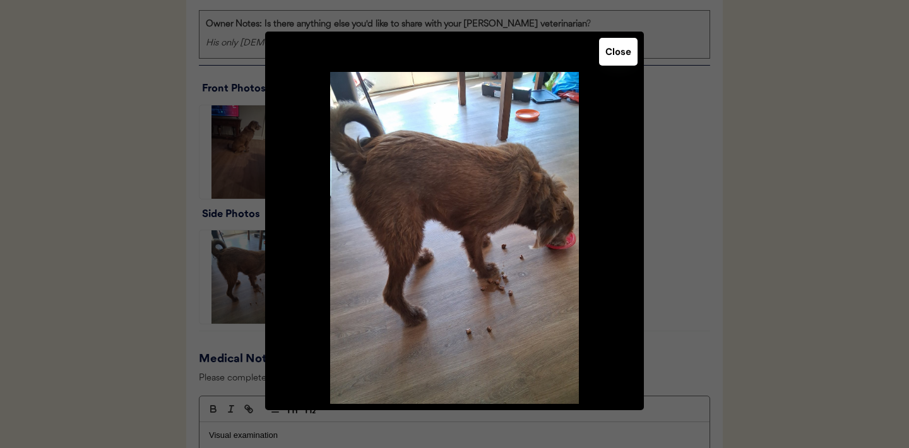
click at [622, 56] on button "Close" at bounding box center [618, 52] width 38 height 28
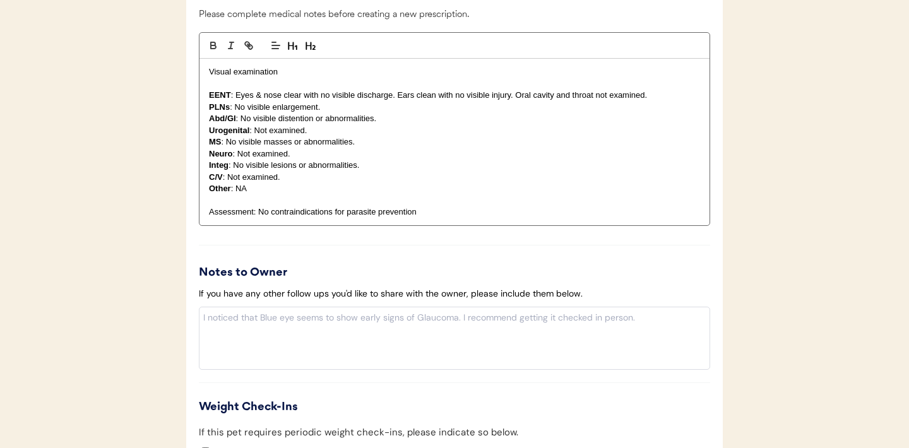
scroll to position [1391, 0]
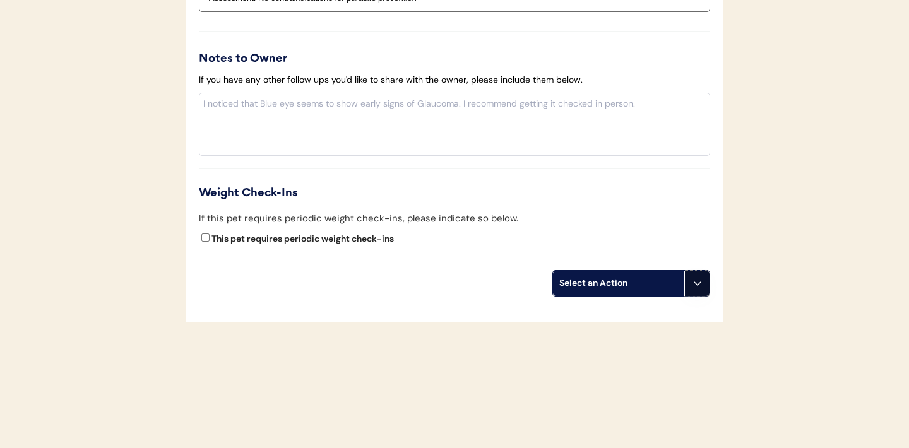
click at [690, 287] on button at bounding box center [696, 283] width 25 height 25
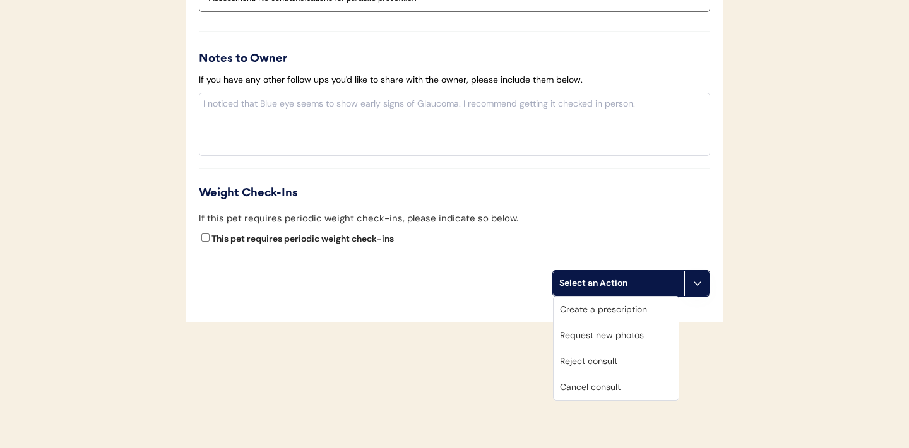
click at [601, 334] on div "Request new photos" at bounding box center [615, 335] width 125 height 26
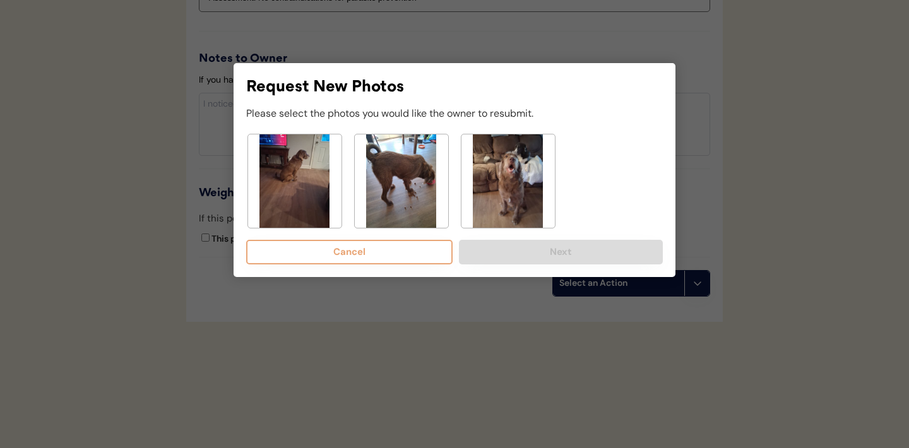
click at [302, 198] on img at bounding box center [294, 180] width 93 height 93
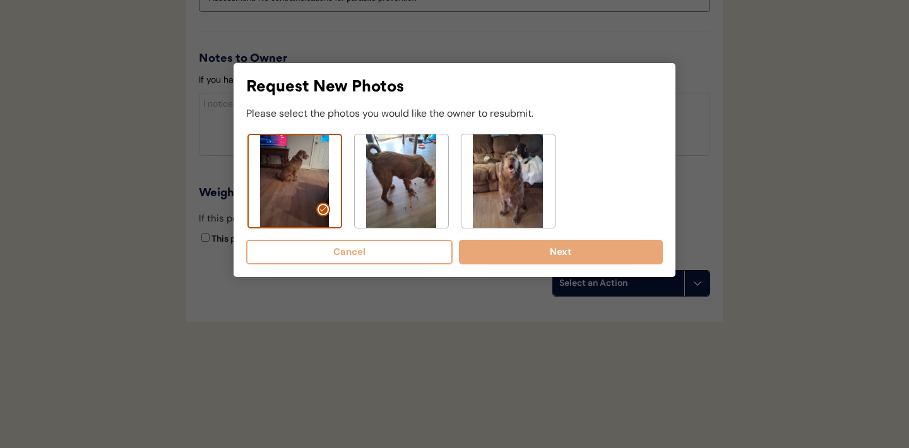
click at [509, 178] on img at bounding box center [507, 180] width 93 height 93
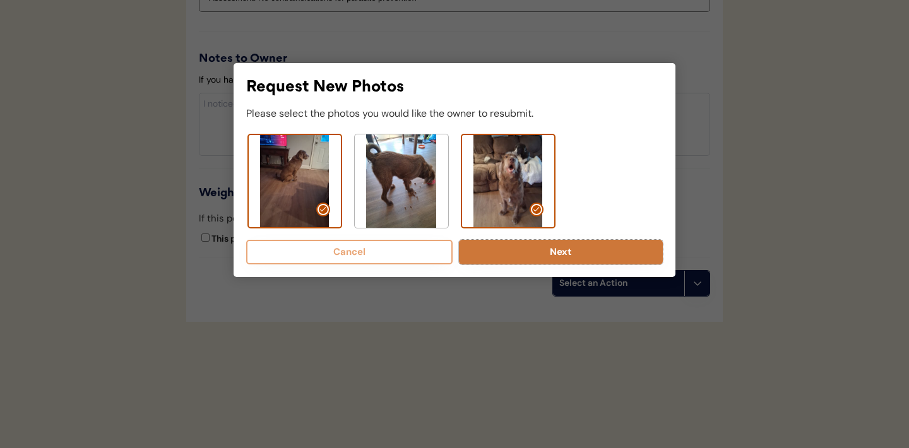
click at [507, 253] on button "Next" at bounding box center [561, 252] width 204 height 25
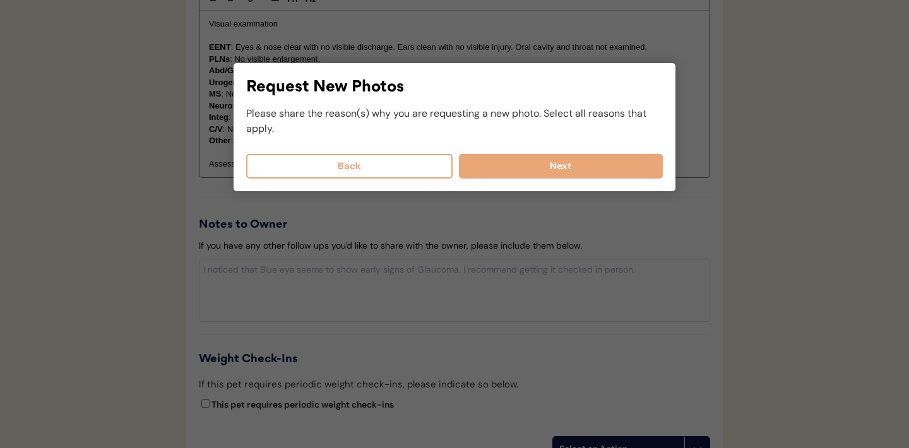
scroll to position [1220, 0]
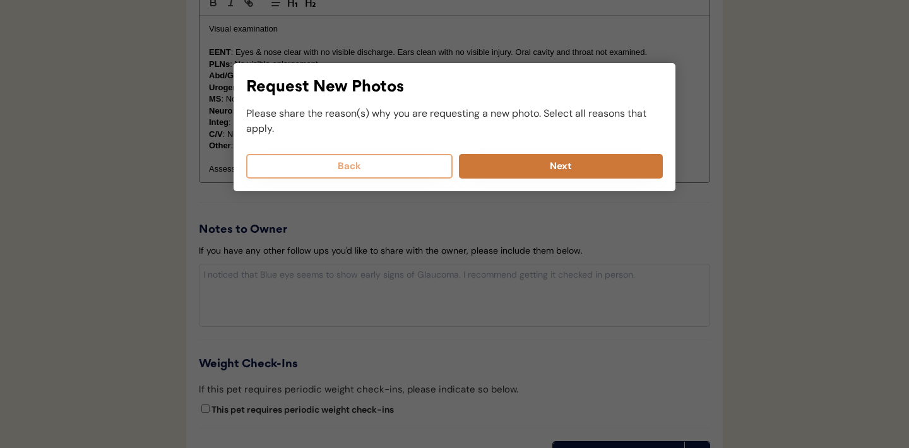
select select
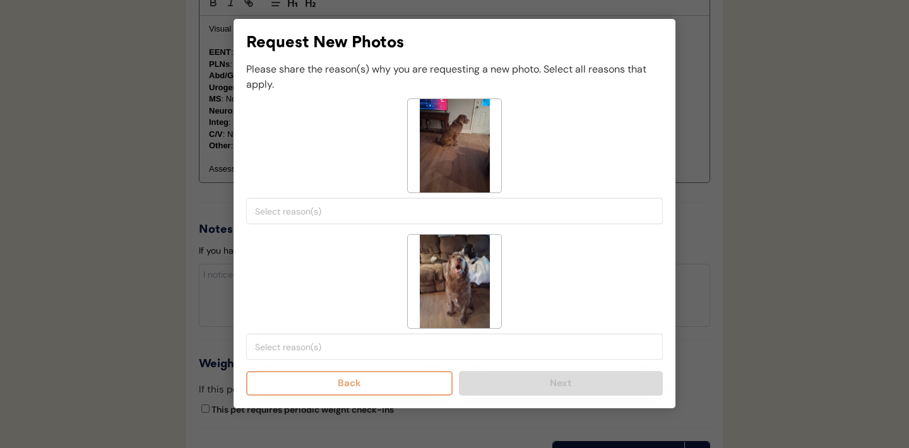
click at [396, 216] on input "search" at bounding box center [457, 211] width 405 height 11
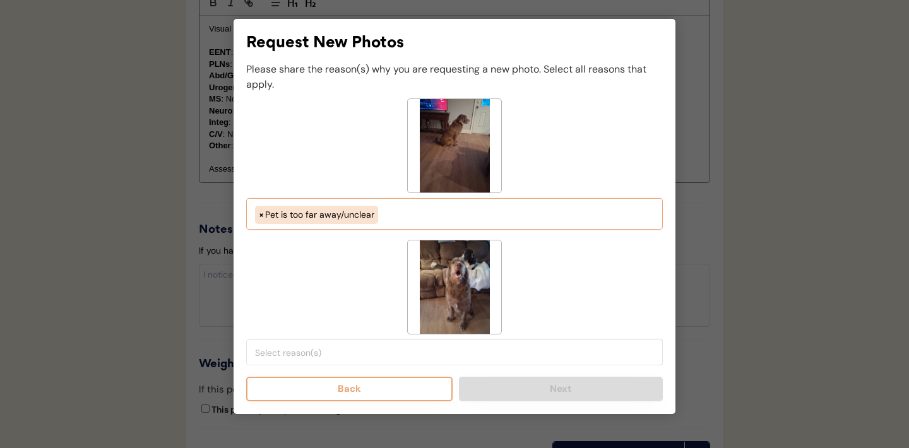
scroll to position [107, 0]
click at [409, 211] on ul "× Pet is too far away/unclear" at bounding box center [454, 213] width 405 height 21
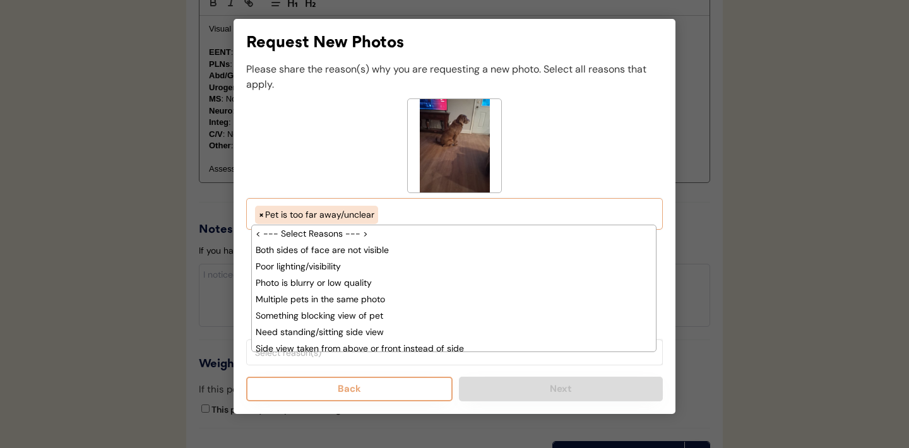
scroll to position [120, 0]
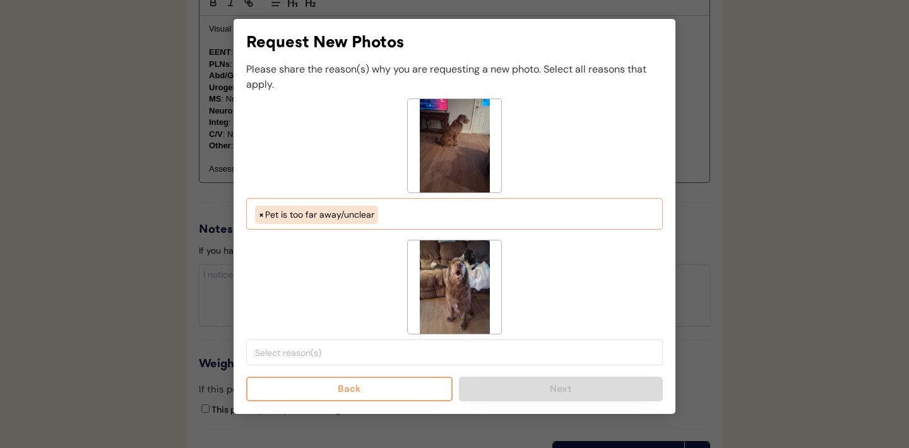
click at [418, 216] on ul "× Pet is too far away/unclear" at bounding box center [454, 213] width 405 height 21
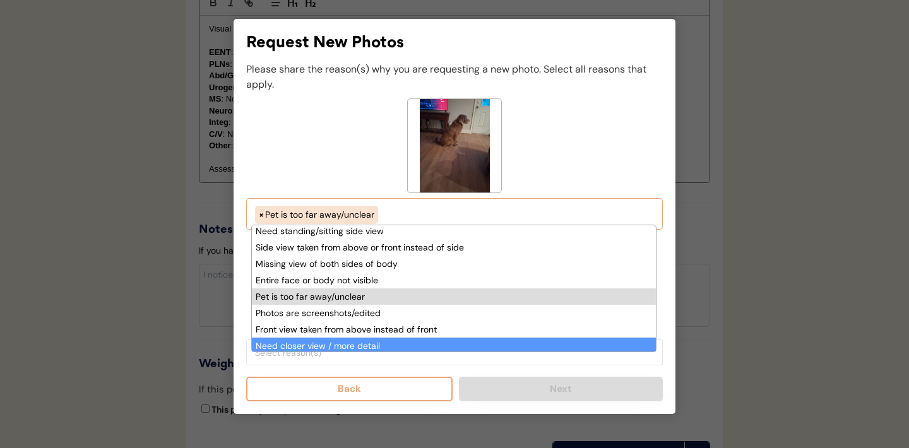
scroll to position [93, 0]
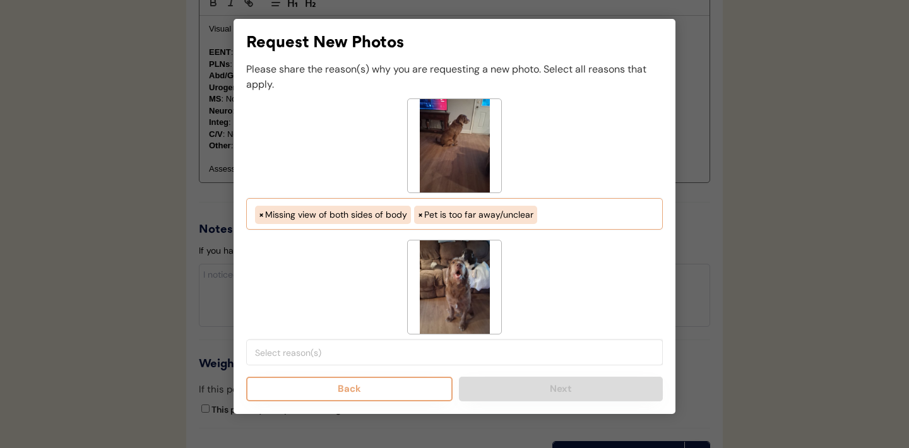
select select "missing_both_sides_of_face"
click at [403, 351] on input "search" at bounding box center [457, 352] width 405 height 11
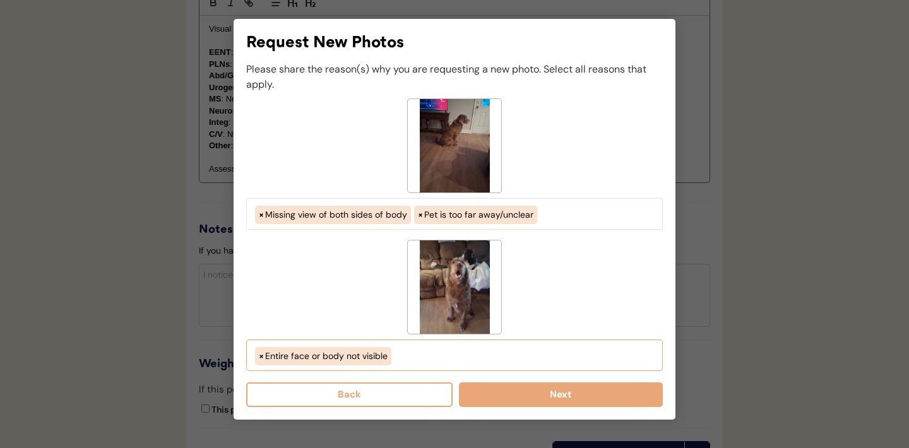
scroll to position [97, 0]
click at [427, 358] on ul "× Entire face or body not visible" at bounding box center [454, 354] width 405 height 21
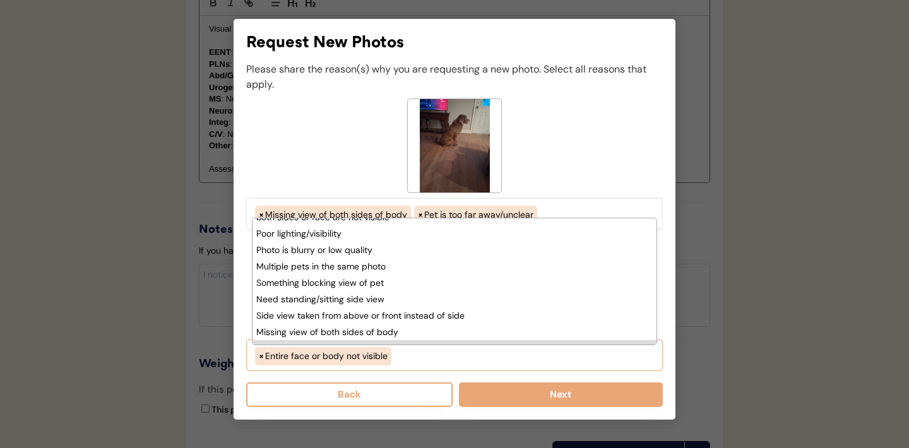
scroll to position [0, 0]
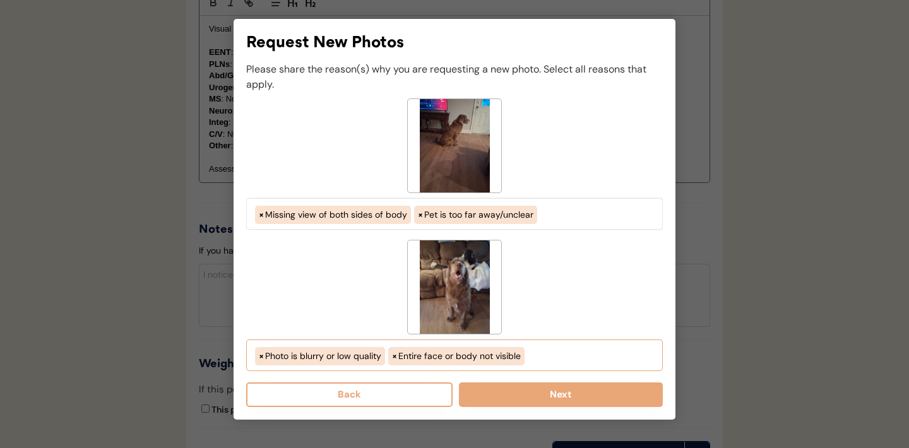
select select "photo_is_blurry"
click at [521, 391] on button "Next" at bounding box center [561, 394] width 204 height 25
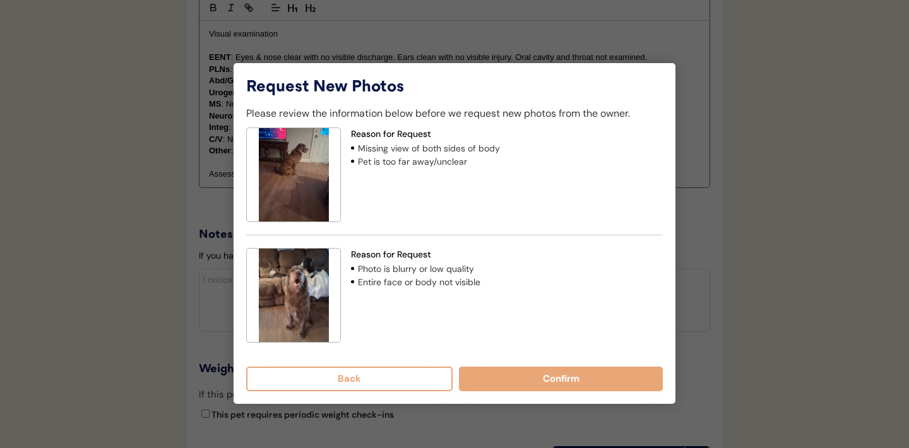
scroll to position [1192, 0]
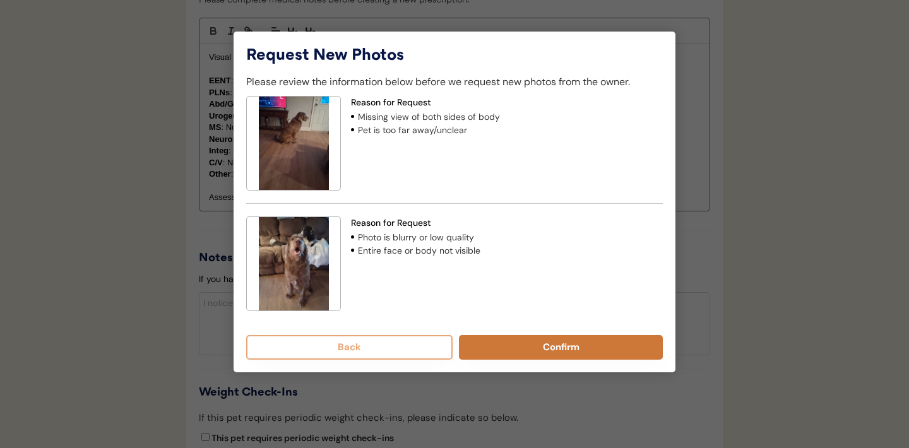
click at [536, 354] on button "Confirm" at bounding box center [561, 347] width 204 height 25
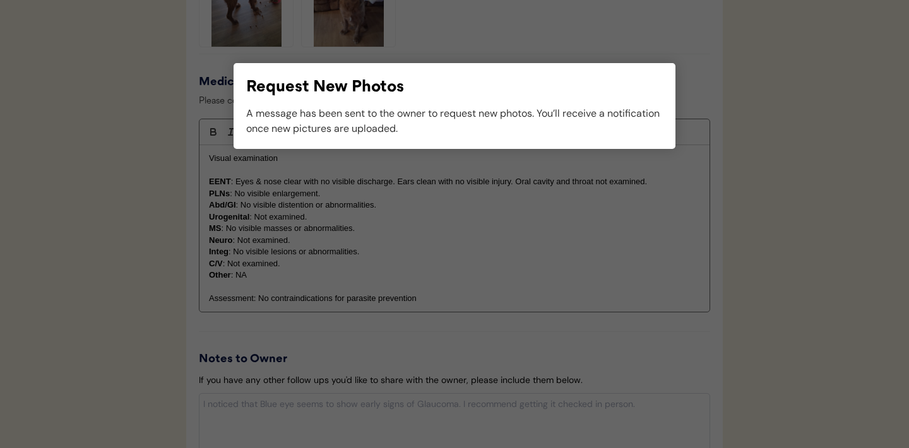
scroll to position [1141, 0]
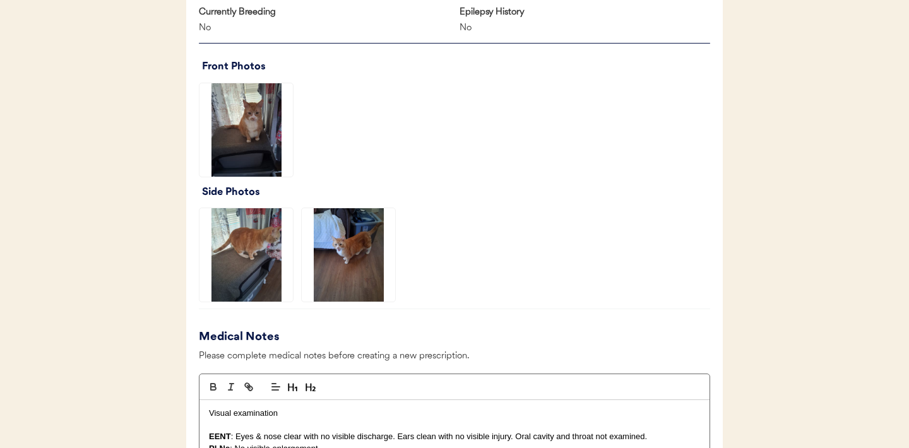
scroll to position [806, 0]
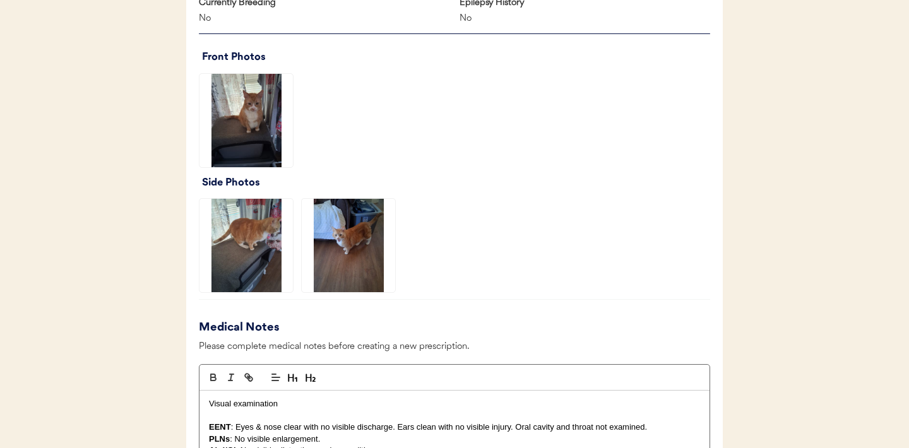
click at [254, 116] on img at bounding box center [245, 120] width 93 height 93
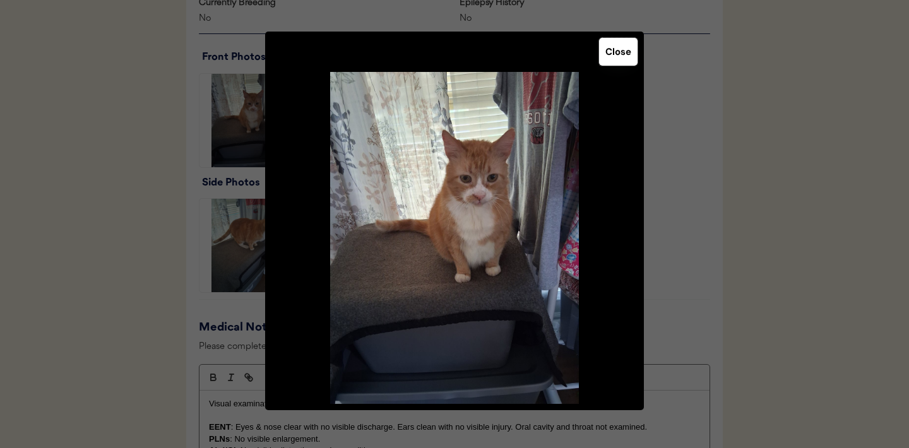
click at [604, 50] on button "Close" at bounding box center [618, 52] width 38 height 28
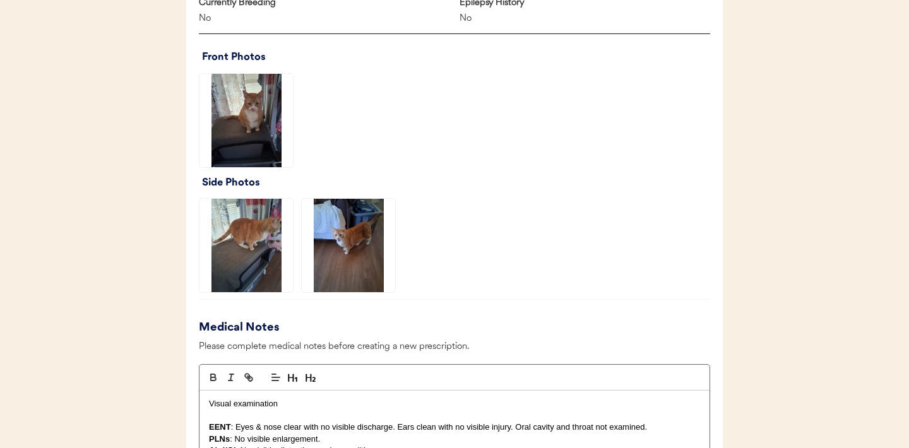
click at [244, 233] on img at bounding box center [245, 245] width 93 height 93
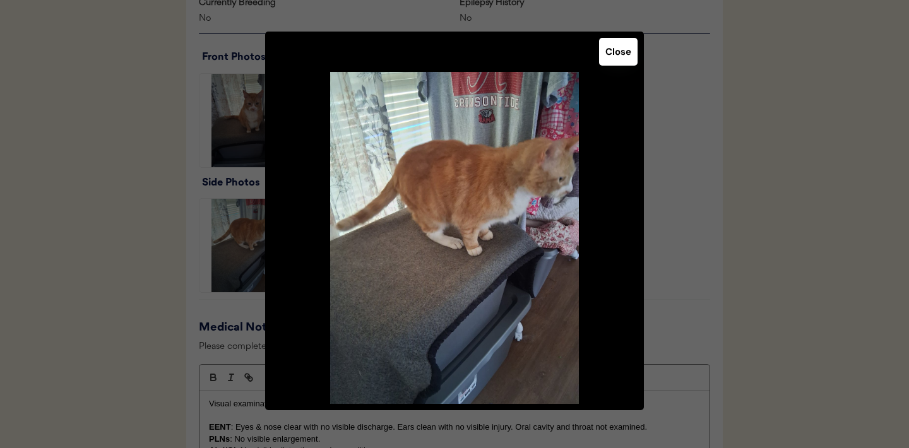
click at [615, 50] on button "Close" at bounding box center [618, 52] width 38 height 28
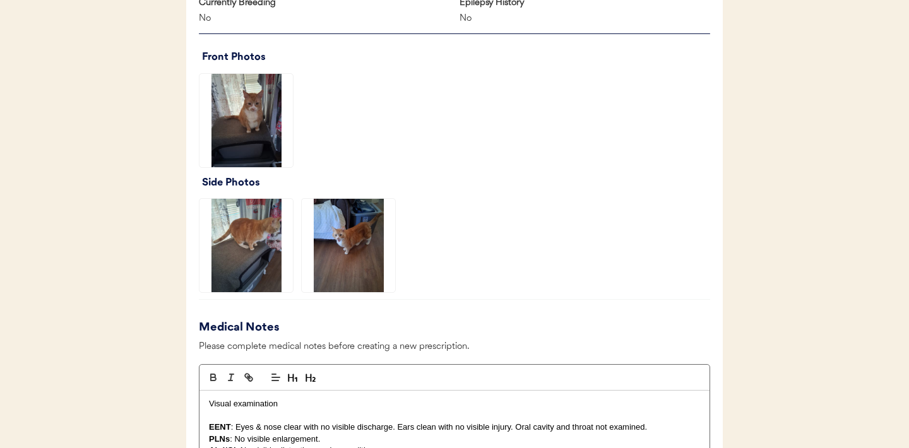
click at [353, 254] on img at bounding box center [348, 245] width 93 height 93
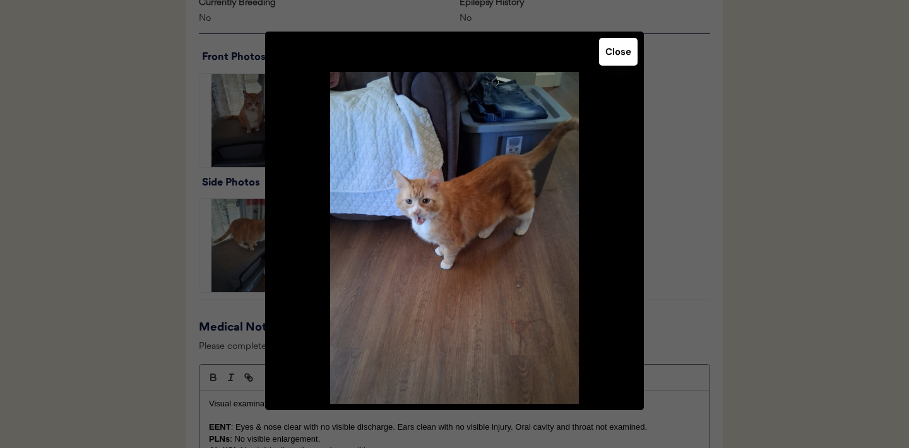
click at [623, 52] on button "Close" at bounding box center [618, 52] width 38 height 28
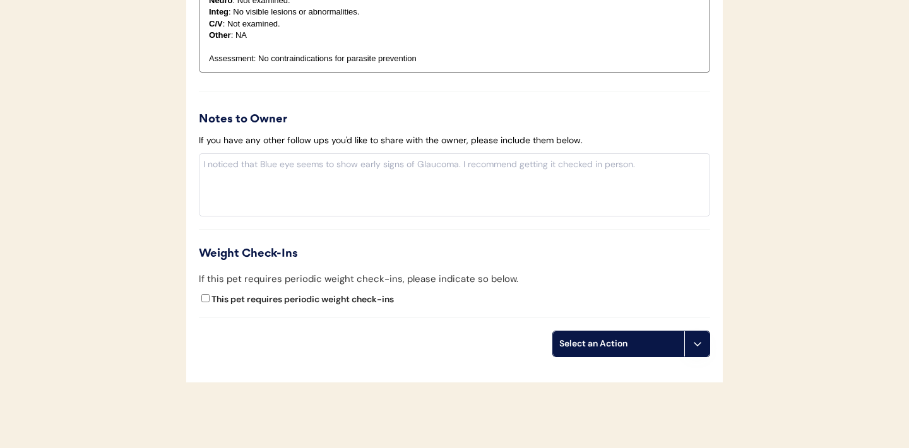
scroll to position [1352, 0]
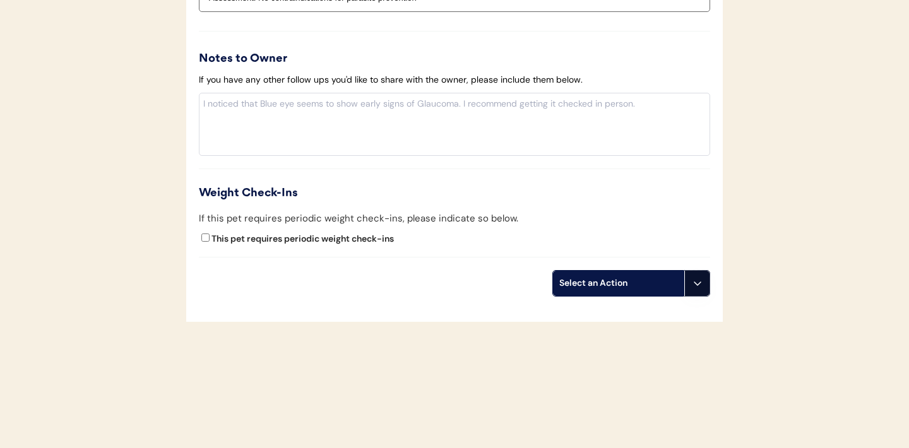
click at [692, 278] on icon at bounding box center [697, 283] width 10 height 10
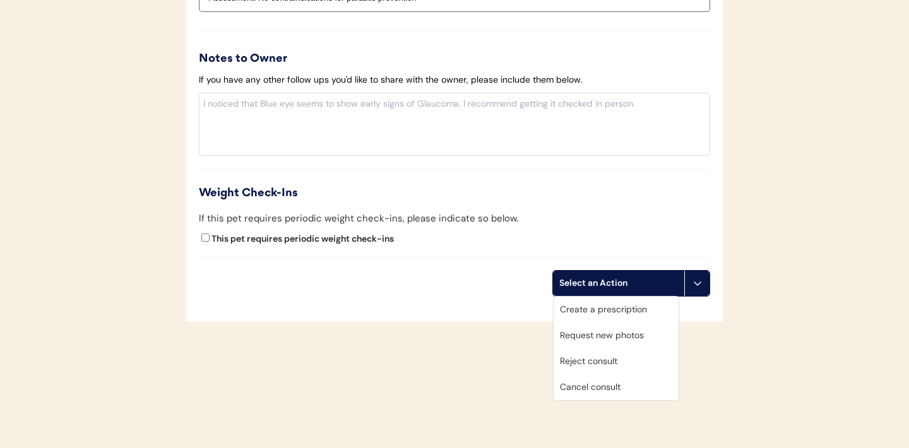
click at [613, 310] on div "Create a prescription" at bounding box center [615, 310] width 125 height 26
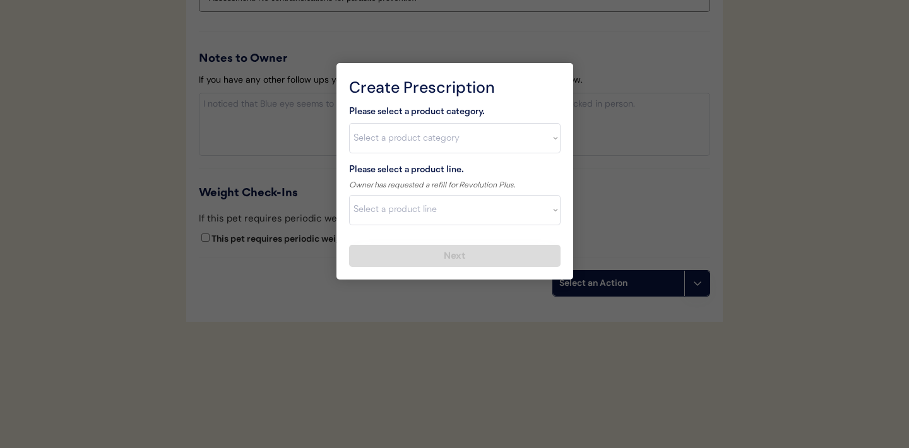
click at [550, 135] on select "Select a product category [MEDICAL_DATA] Antibiotics Anxiety Combo [MEDICAL_DAT…" at bounding box center [454, 138] width 211 height 30
select select ""combo_[MEDICAL_DATA]_prevention""
click at [537, 208] on select "Select a product line Bravecto Plus Topical for Cats Bravecto Plus Topical for …" at bounding box center [454, 210] width 211 height 30
select select ""Revolution Plus""
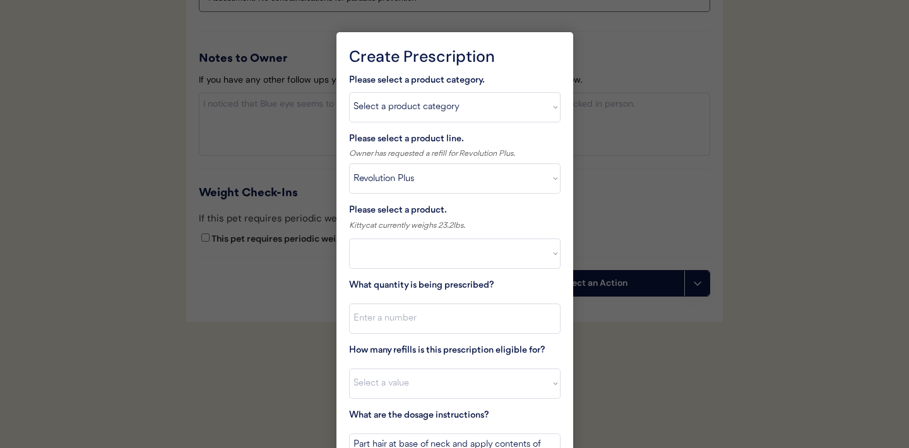
select select ""PLACEHOLDER_1427118222253""
click at [545, 254] on select "Select a product Revolution Plus, 2.8 - 5.5lbs Revolution Plus, 5.6 - 11lbs Rev…" at bounding box center [454, 254] width 211 height 30
click at [283, 156] on div at bounding box center [454, 224] width 909 height 448
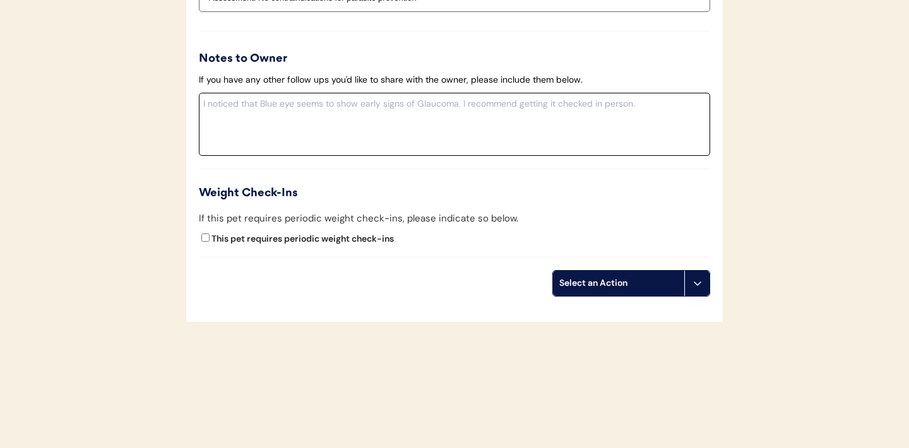
scroll to position [904, 0]
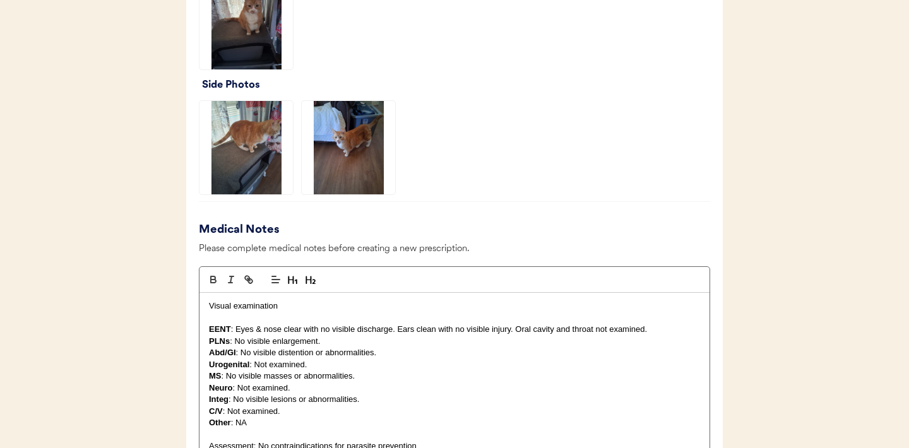
click at [249, 48] on img at bounding box center [245, 22] width 93 height 93
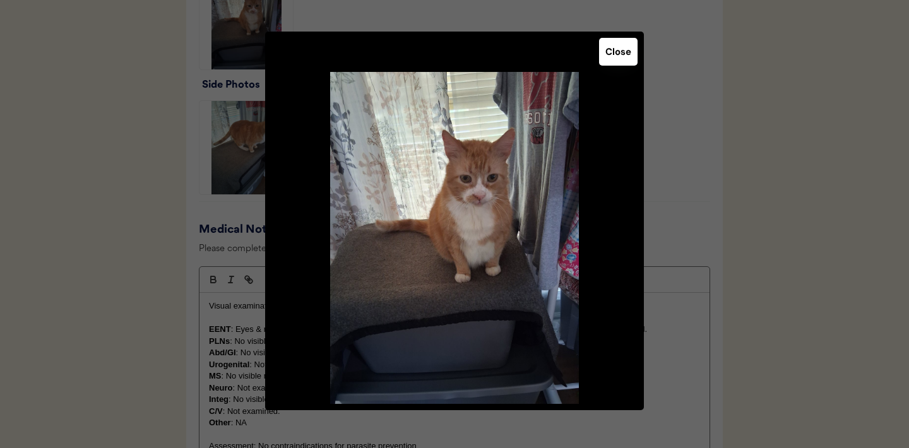
click at [615, 45] on button "Close" at bounding box center [618, 52] width 38 height 28
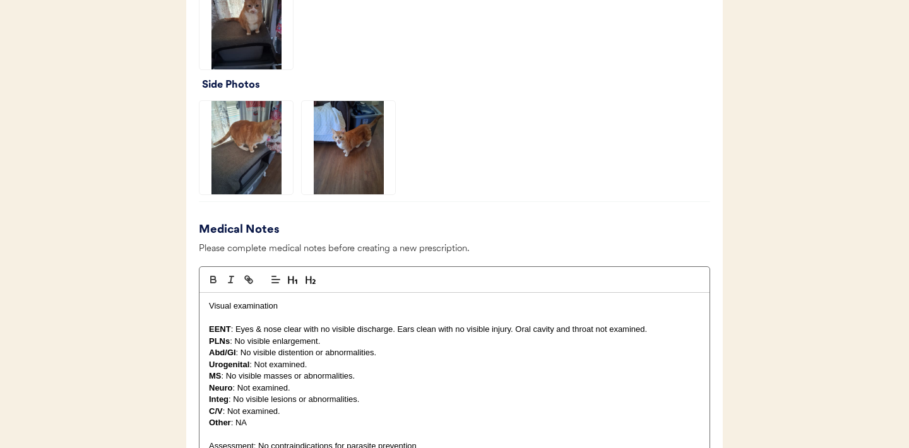
click at [326, 162] on img at bounding box center [348, 147] width 93 height 93
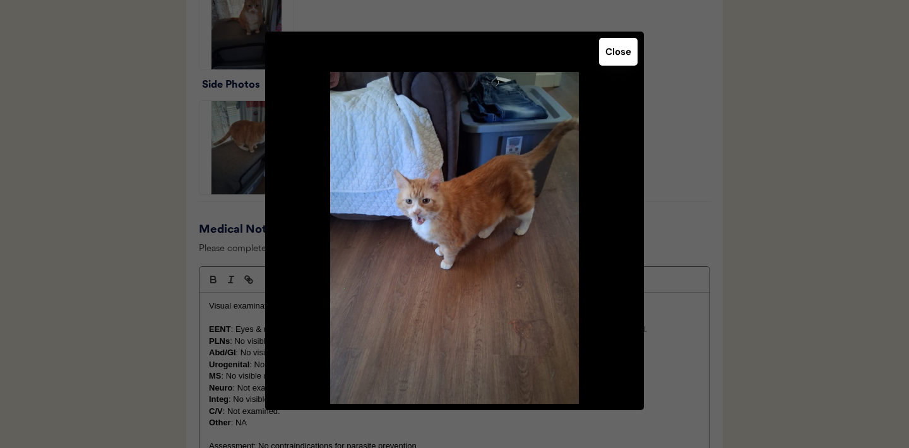
click at [624, 50] on button "Close" at bounding box center [618, 52] width 38 height 28
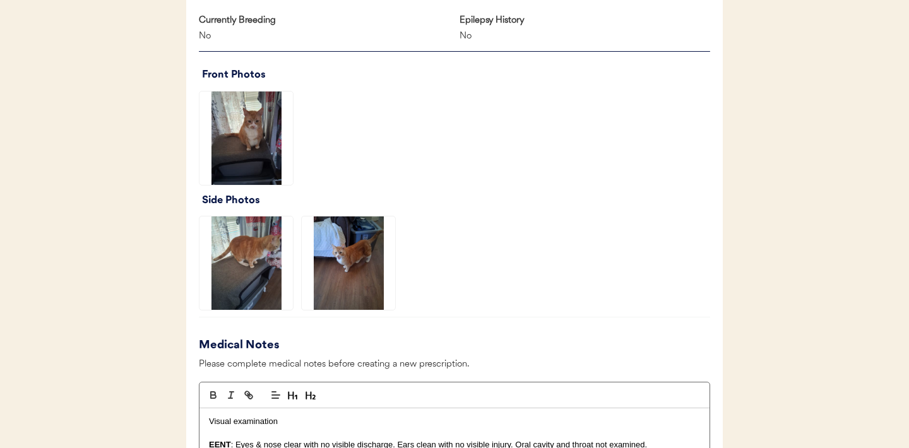
scroll to position [787, 0]
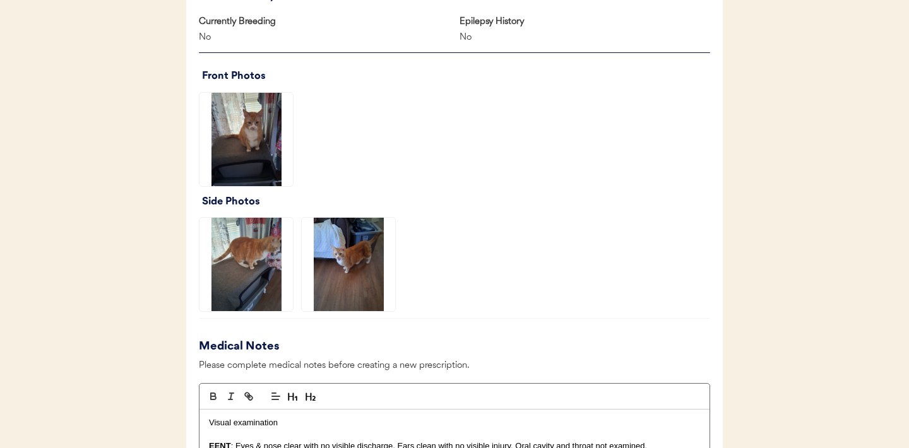
click at [219, 276] on img at bounding box center [245, 264] width 93 height 93
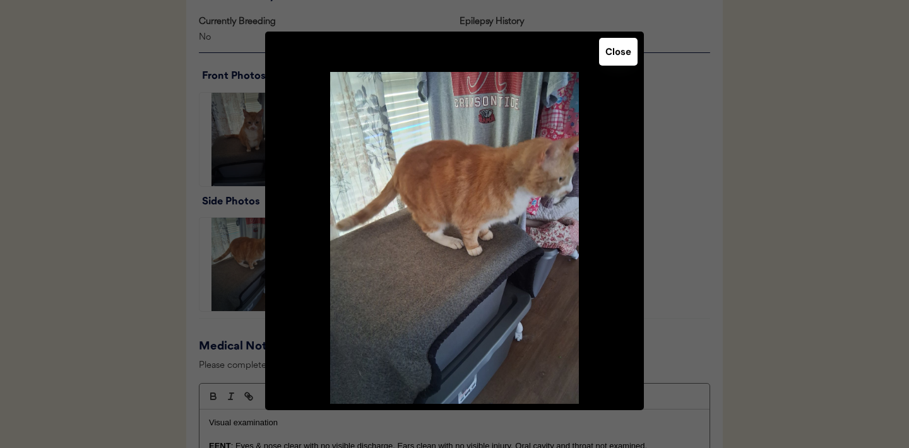
click at [619, 51] on button "Close" at bounding box center [618, 52] width 38 height 28
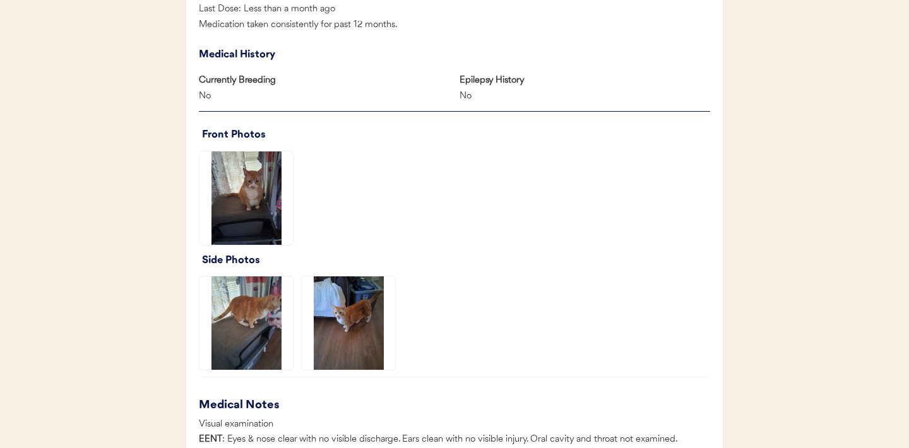
scroll to position [846, 0]
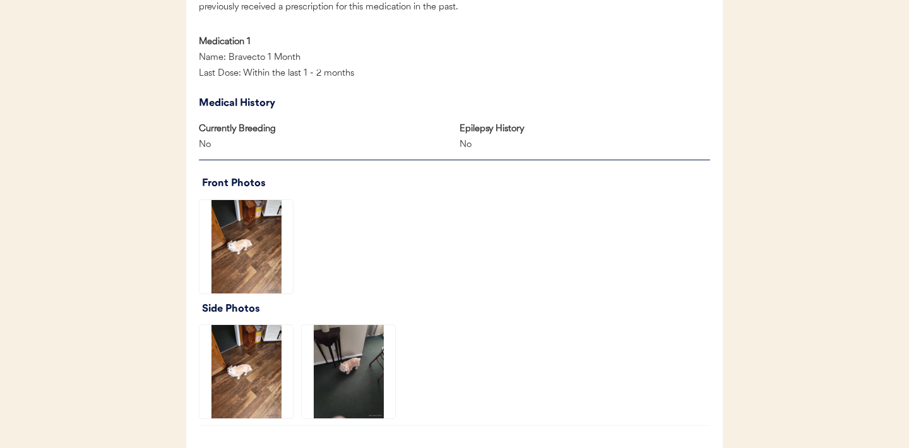
scroll to position [880, 0]
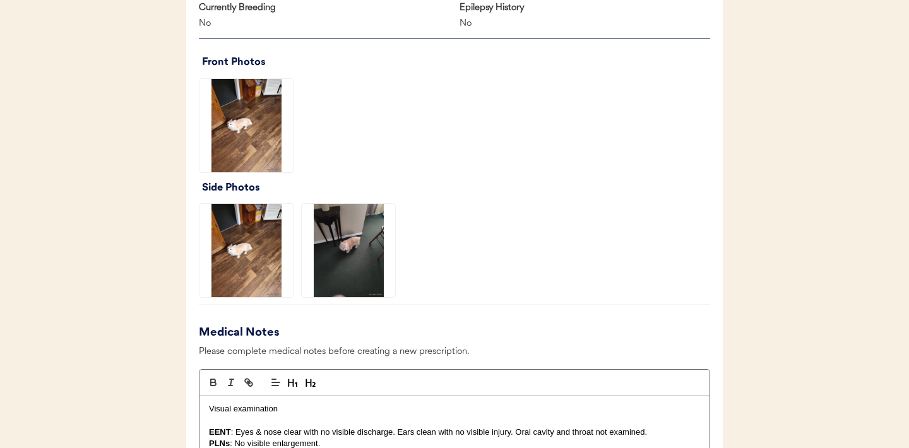
click at [259, 130] on img at bounding box center [245, 125] width 93 height 93
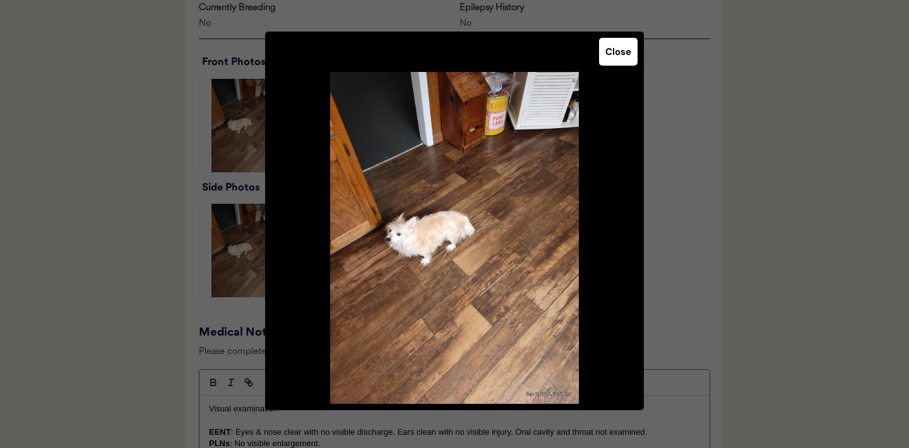
click at [622, 56] on button "Close" at bounding box center [618, 52] width 38 height 28
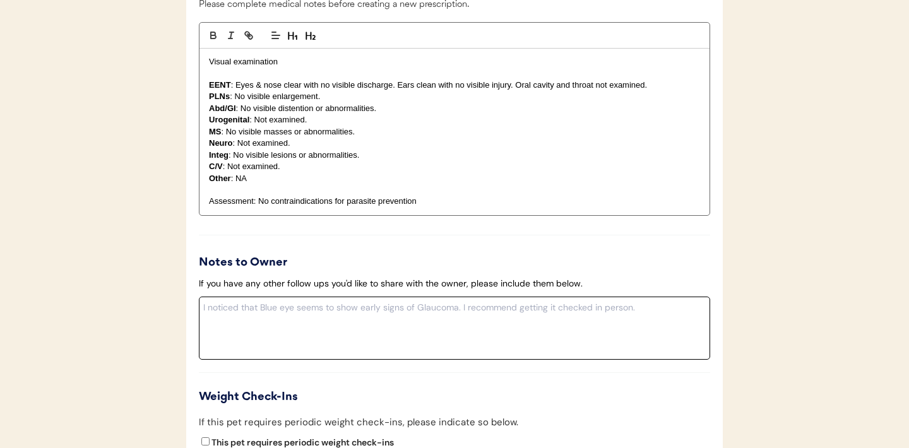
scroll to position [1319, 0]
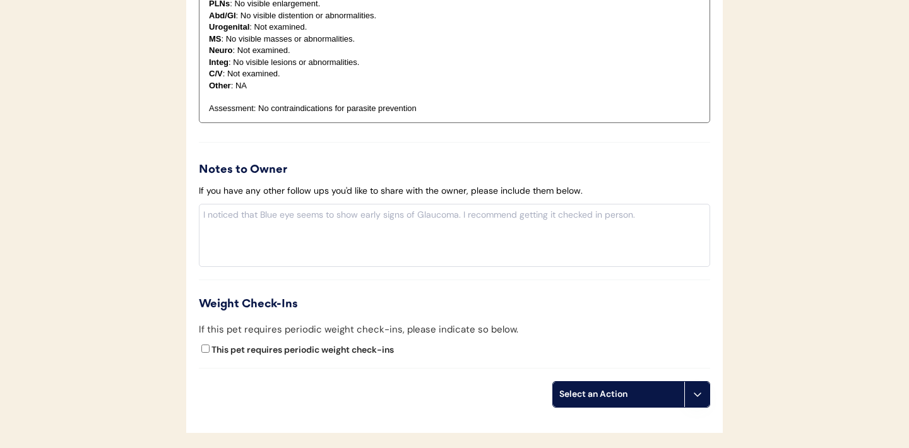
click at [697, 386] on button at bounding box center [696, 394] width 25 height 25
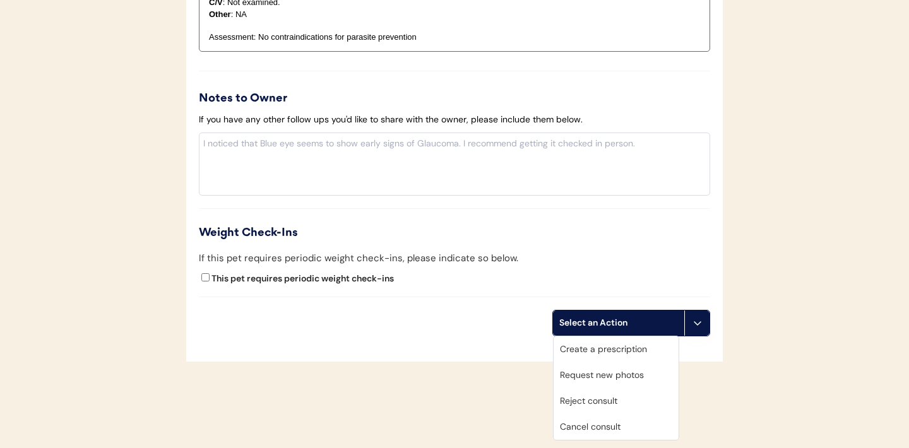
scroll to position [1391, 0]
click at [590, 377] on div "Request new photos" at bounding box center [615, 375] width 125 height 26
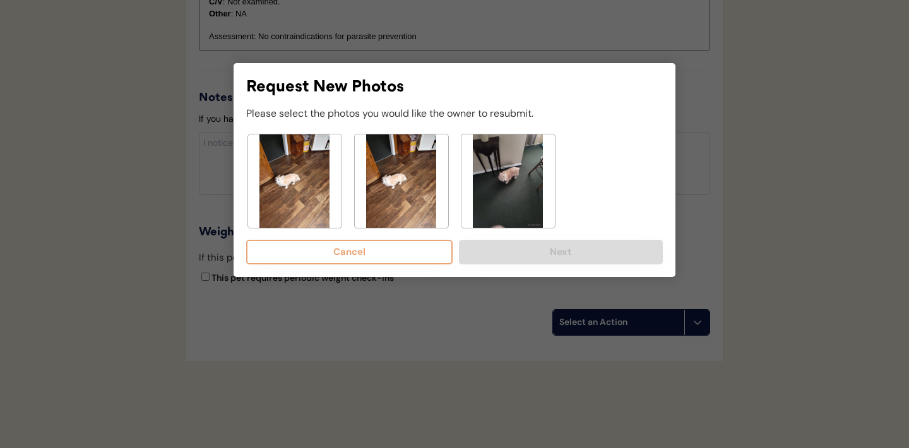
click at [298, 180] on img at bounding box center [294, 180] width 93 height 93
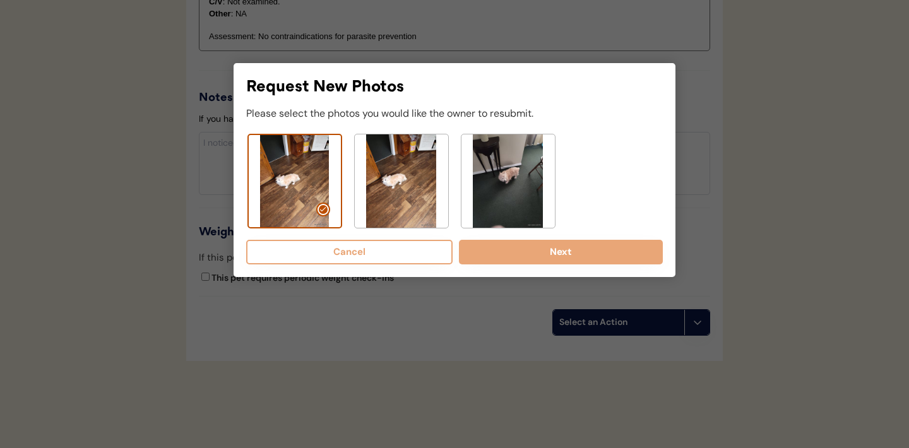
click at [406, 196] on img at bounding box center [401, 180] width 93 height 93
click at [488, 190] on img at bounding box center [507, 180] width 93 height 93
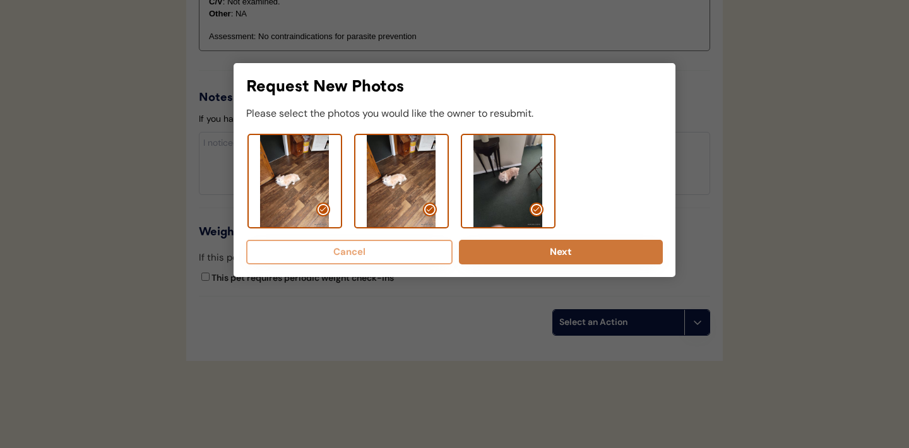
click at [536, 249] on button "Next" at bounding box center [561, 252] width 204 height 25
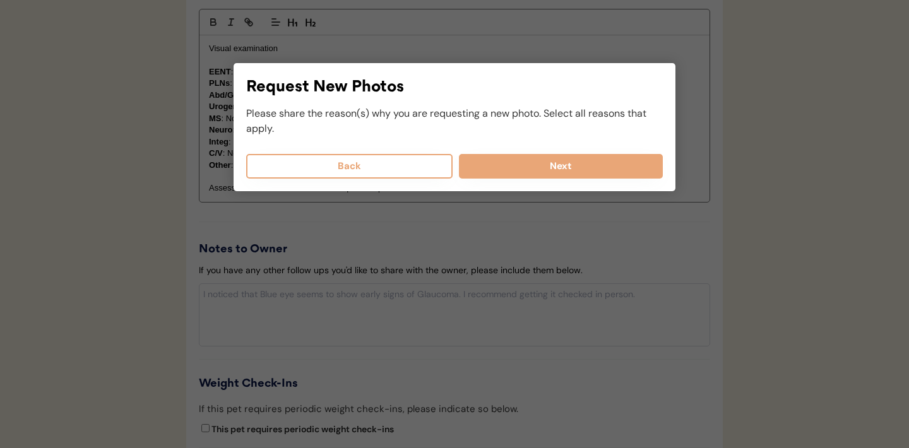
scroll to position [1220, 0]
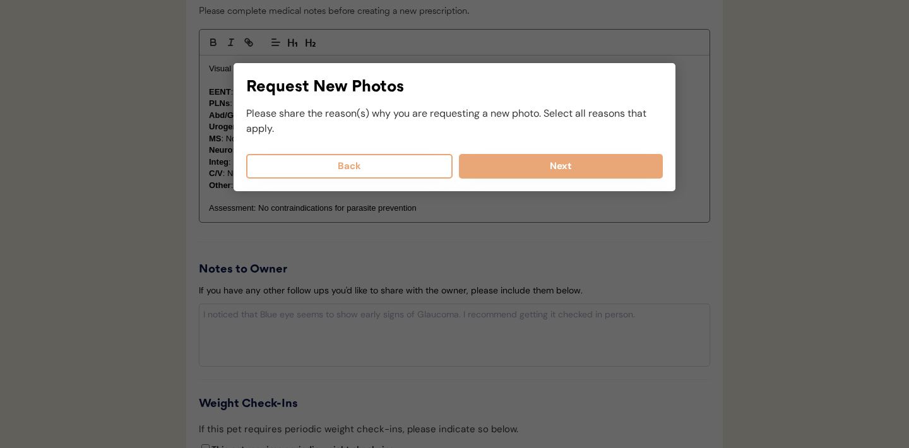
select select
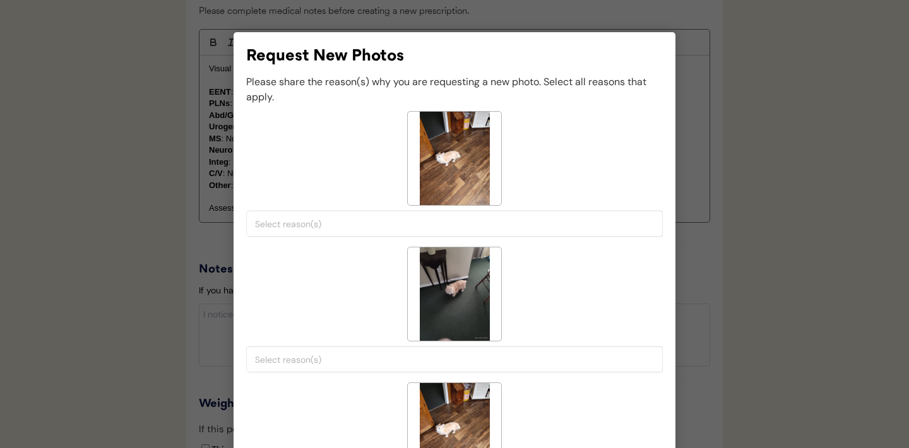
click at [373, 234] on div "< --- Select Reasons --- > Both sides of face are not visible Poor lighting/vis…" at bounding box center [454, 224] width 416 height 26
click at [367, 228] on input "search" at bounding box center [457, 223] width 405 height 11
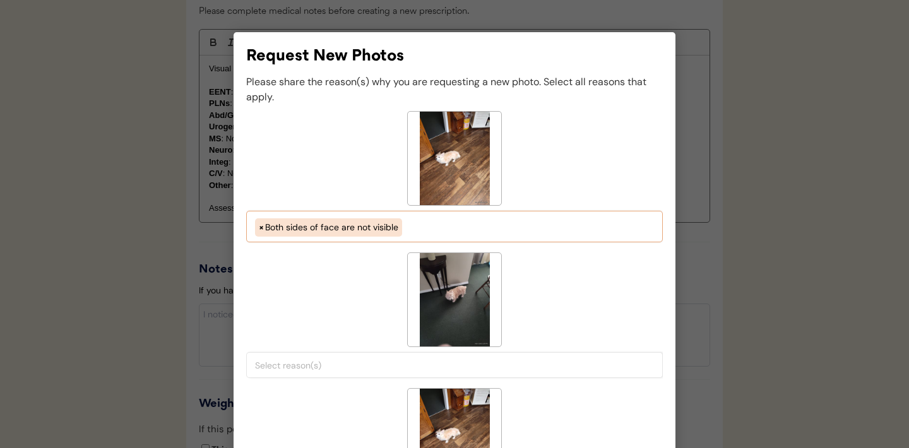
scroll to position [11, 0]
click at [428, 224] on ul "× Both sides of face are not visible" at bounding box center [454, 225] width 405 height 21
select select "both_sides_of_face_are_not_visible"
click at [401, 367] on input "search" at bounding box center [457, 365] width 405 height 11
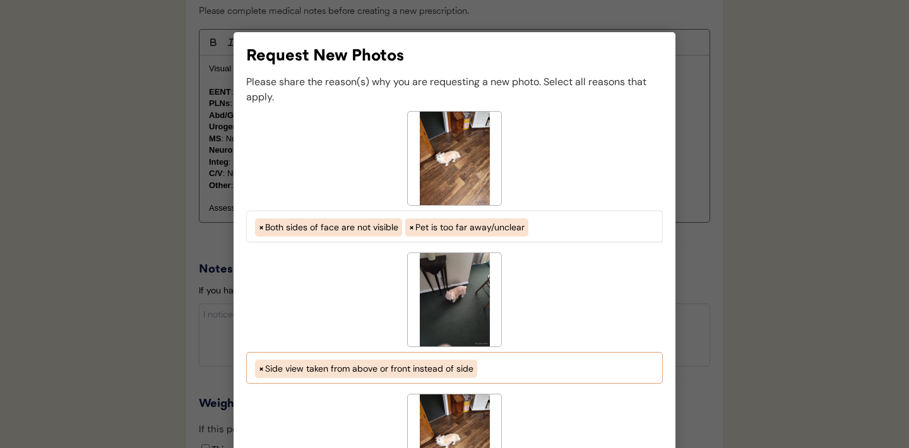
scroll to position [75, 0]
click at [497, 372] on ul "× Side view taken from above or front instead of side" at bounding box center [454, 367] width 405 height 21
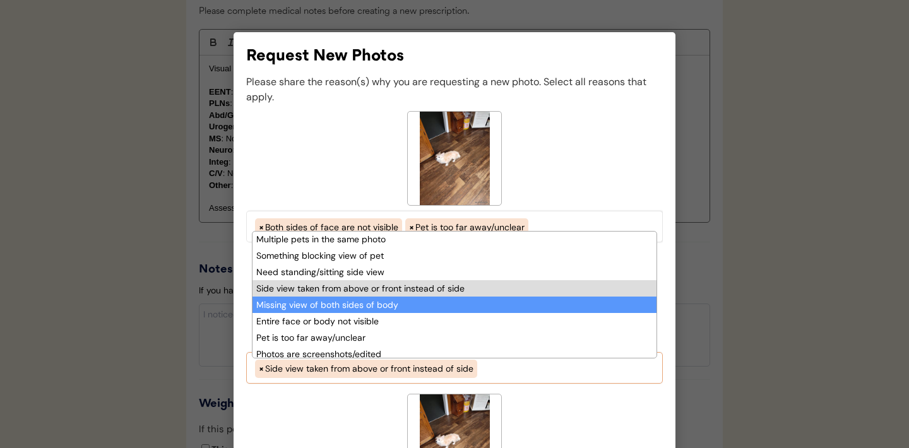
scroll to position [86, 0]
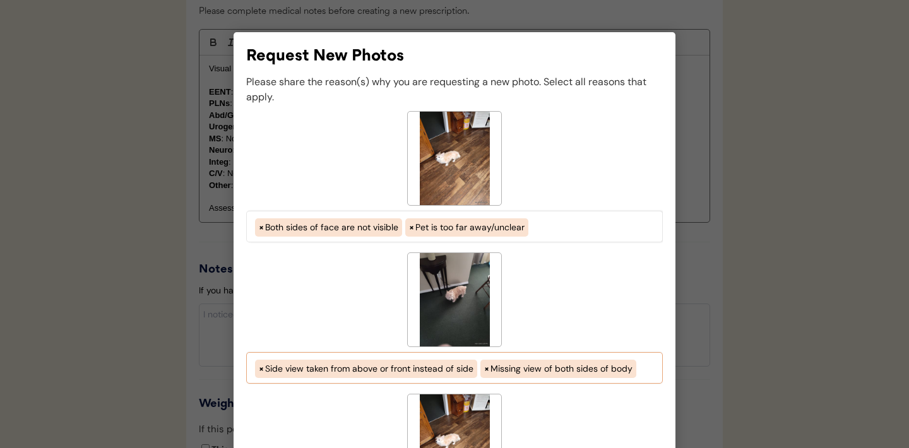
select select "side_view_taken_from_above_instead_of_side"
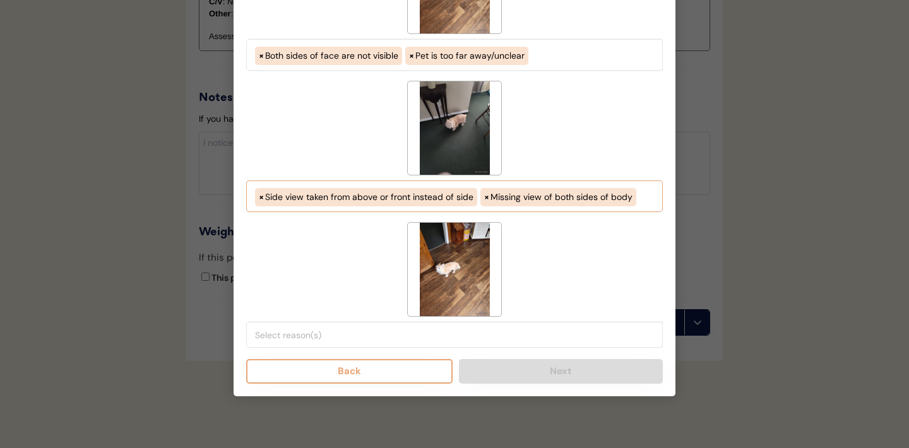
scroll to position [1395, 0]
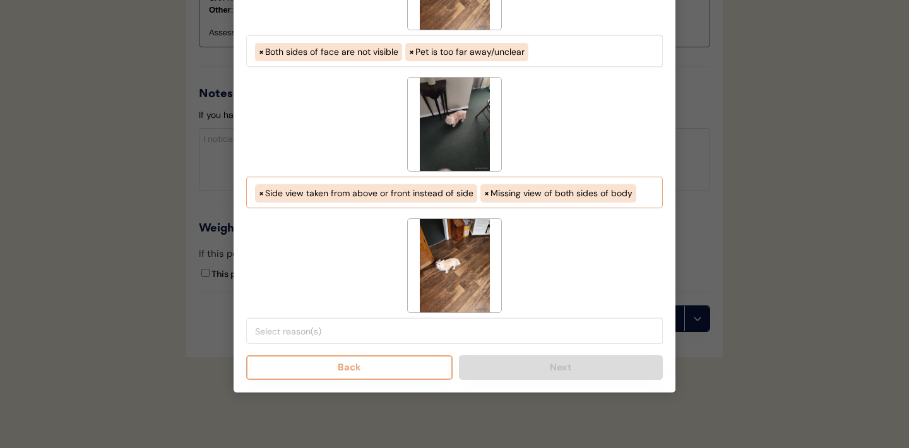
click at [355, 337] on input "search" at bounding box center [457, 331] width 405 height 11
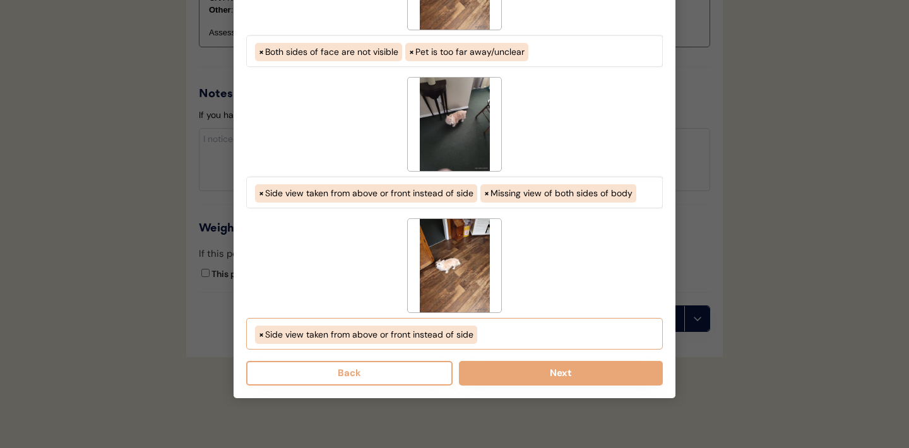
scroll to position [75, 0]
click at [489, 338] on ul "× Side view taken from above or front instead of side" at bounding box center [454, 332] width 405 height 21
click at [642, 340] on ul "× Side view taken from above or front instead of side × Missing view of both si…" at bounding box center [454, 332] width 405 height 21
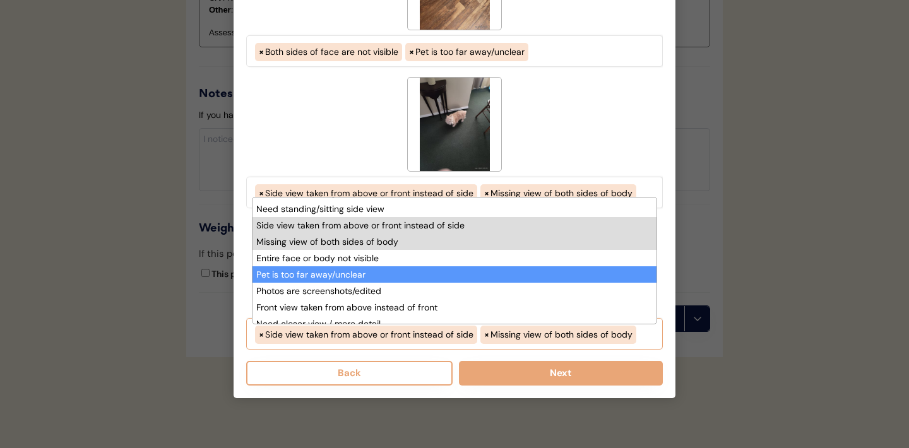
scroll to position [107, 0]
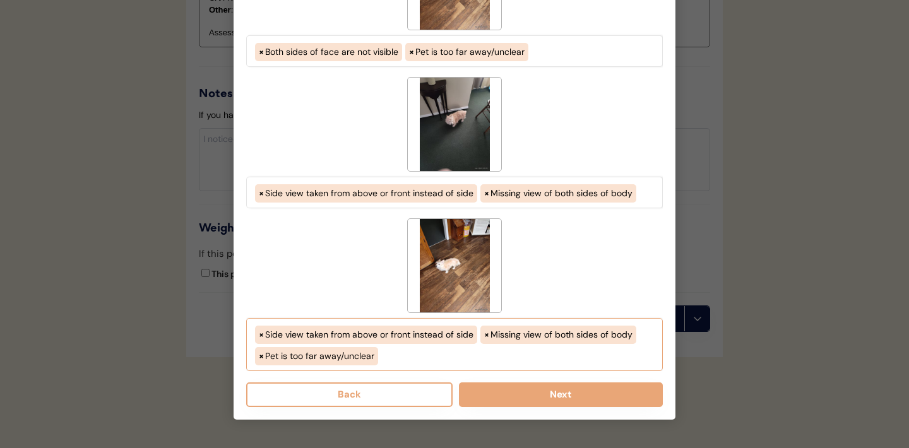
select select "side_view_taken_from_above_instead_of_side"
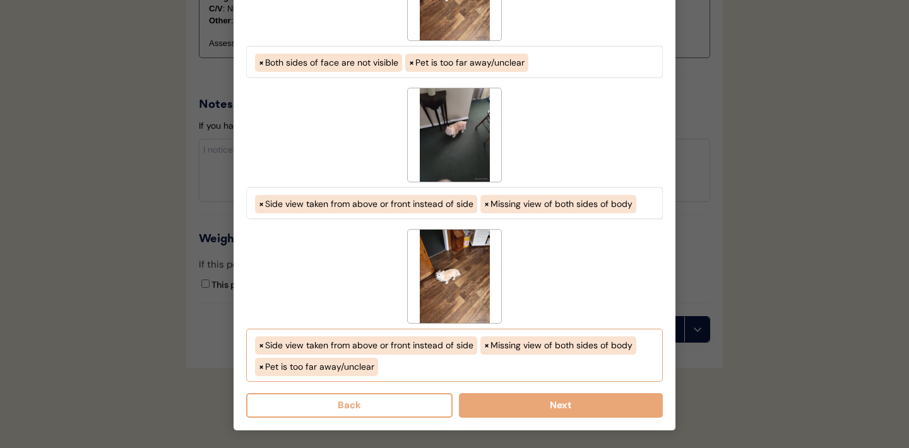
scroll to position [1430, 0]
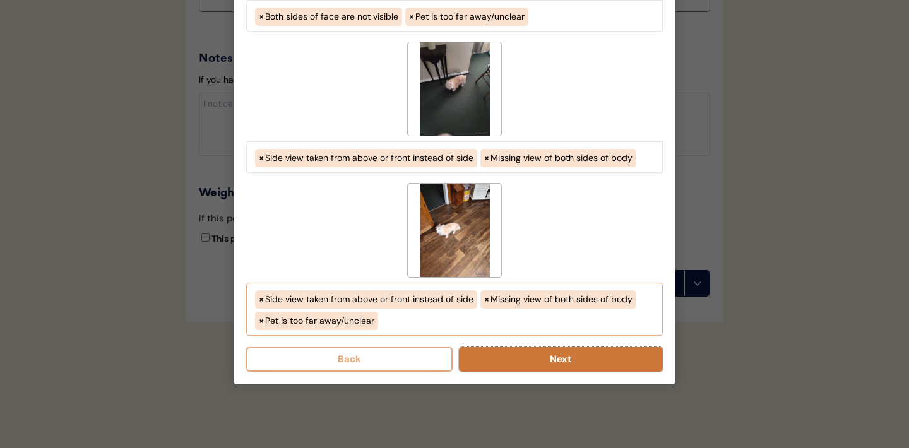
click at [543, 360] on button "Next" at bounding box center [561, 359] width 204 height 25
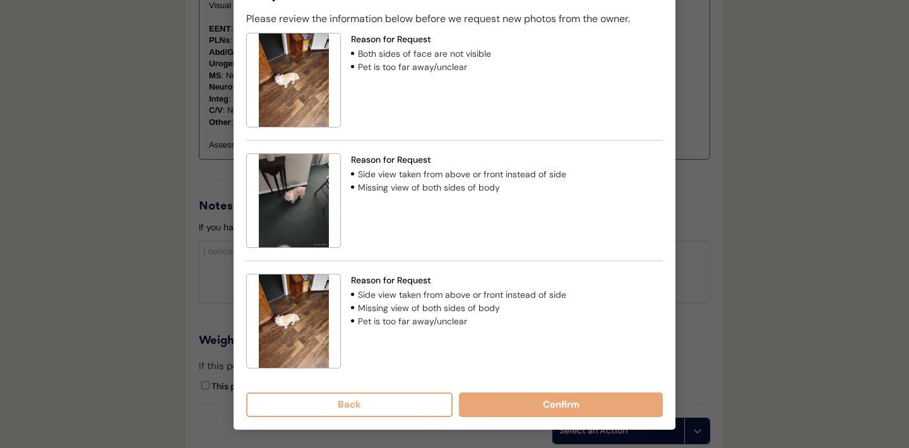
scroll to position [1297, 0]
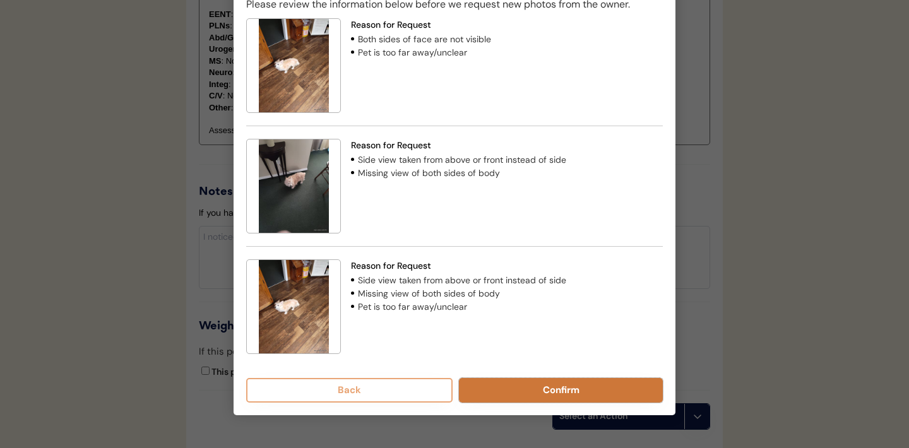
click at [546, 391] on button "Confirm" at bounding box center [561, 390] width 204 height 25
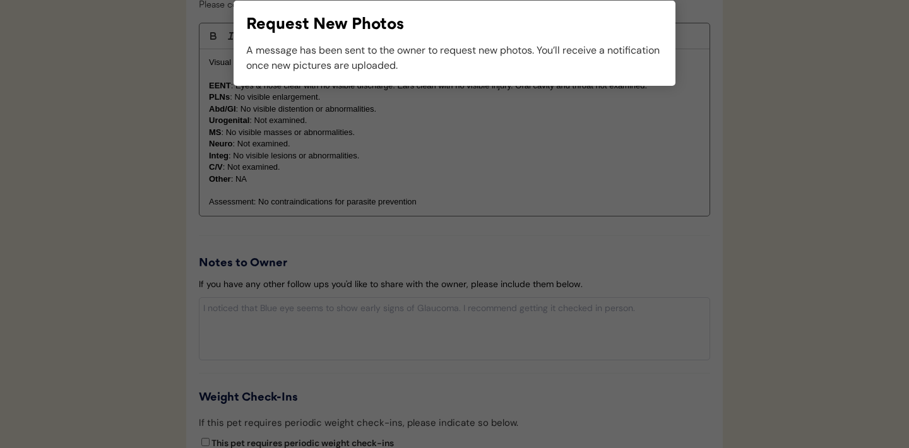
scroll to position [1277, 0]
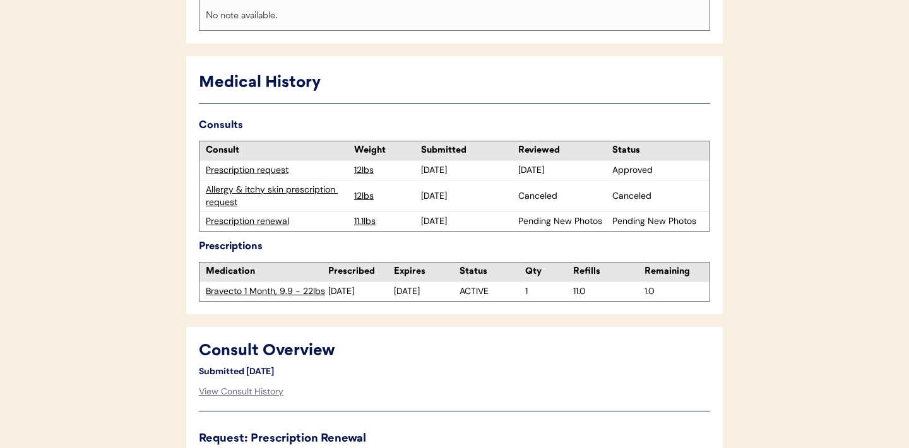
scroll to position [98, 0]
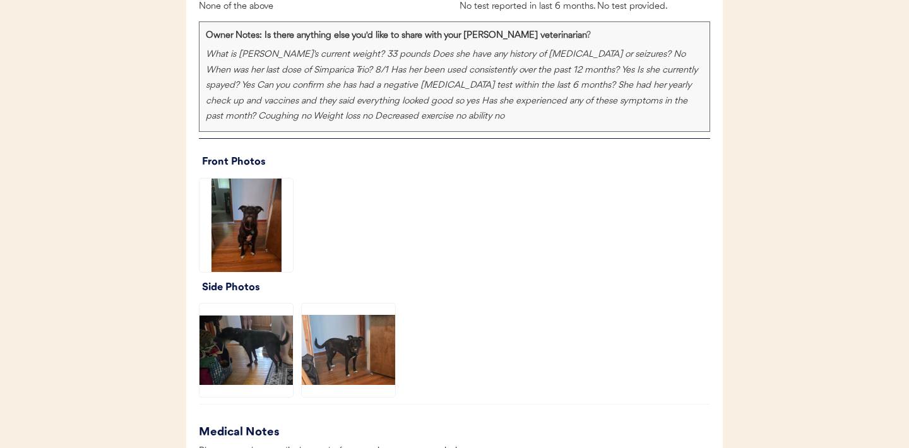
scroll to position [907, 0]
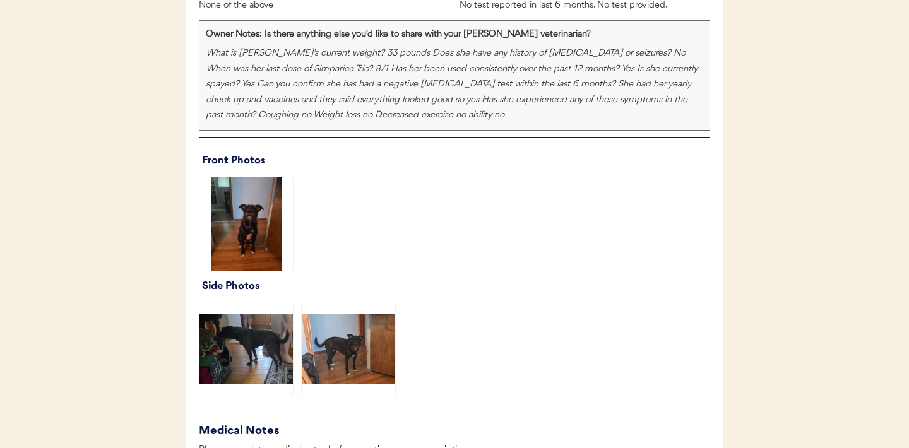
click at [242, 223] on img at bounding box center [245, 223] width 93 height 93
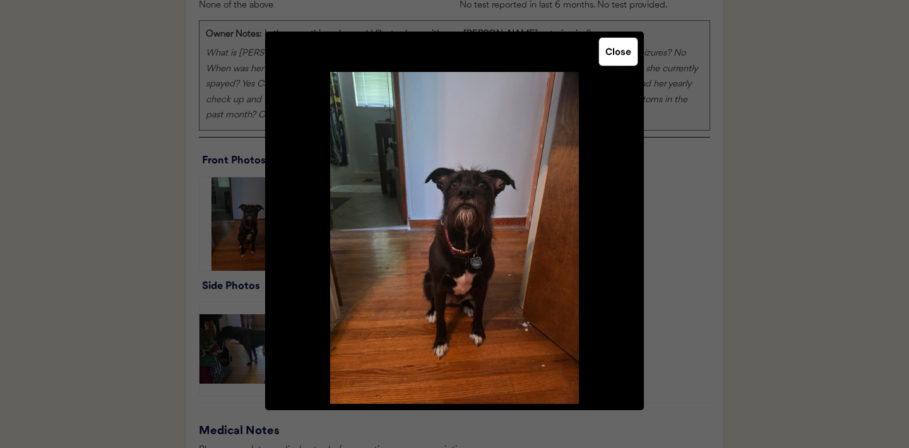
click at [614, 51] on button "Close" at bounding box center [618, 52] width 38 height 28
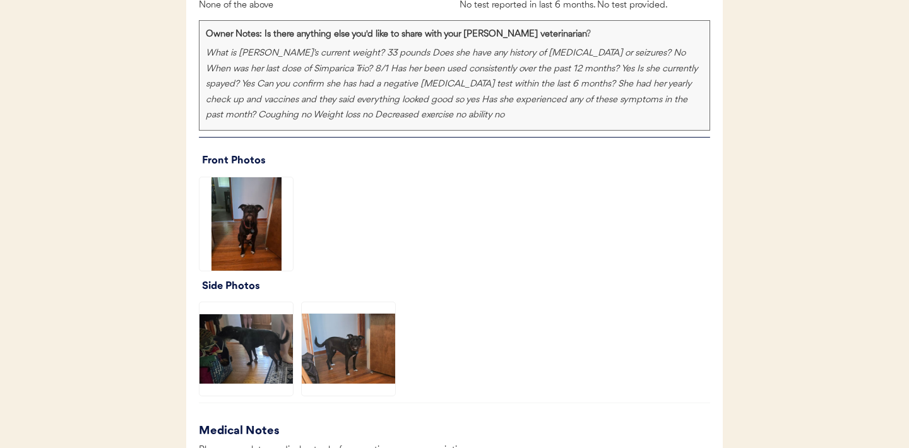
click at [251, 355] on img at bounding box center [245, 348] width 93 height 93
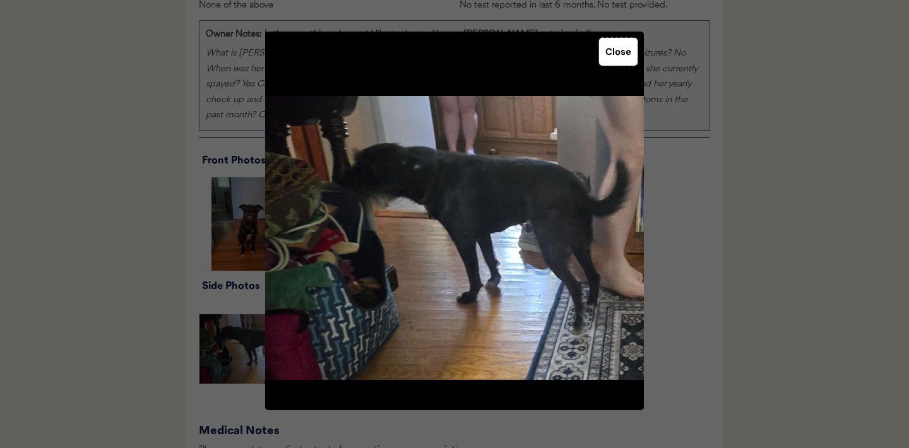
click at [616, 62] on button "Close" at bounding box center [618, 52] width 38 height 28
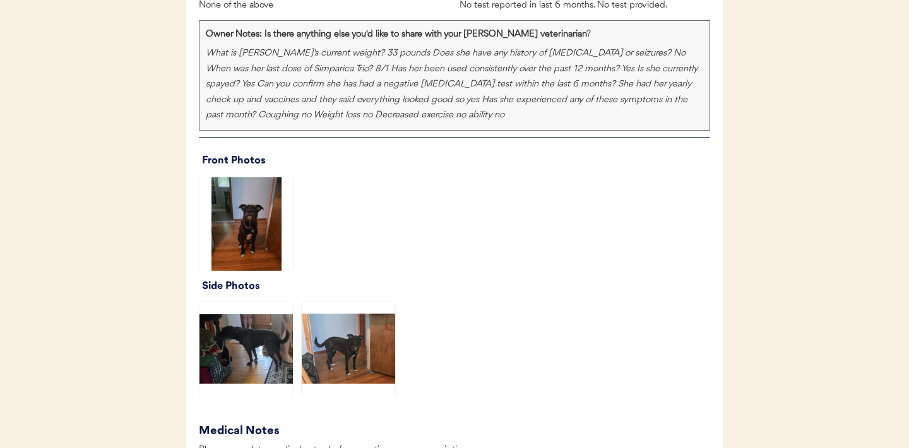
click at [346, 362] on img at bounding box center [348, 348] width 93 height 93
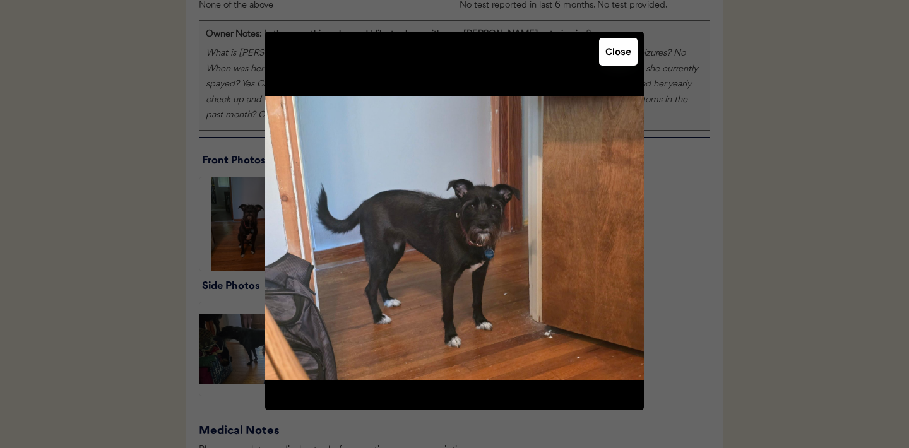
click at [619, 53] on button "Close" at bounding box center [618, 52] width 38 height 28
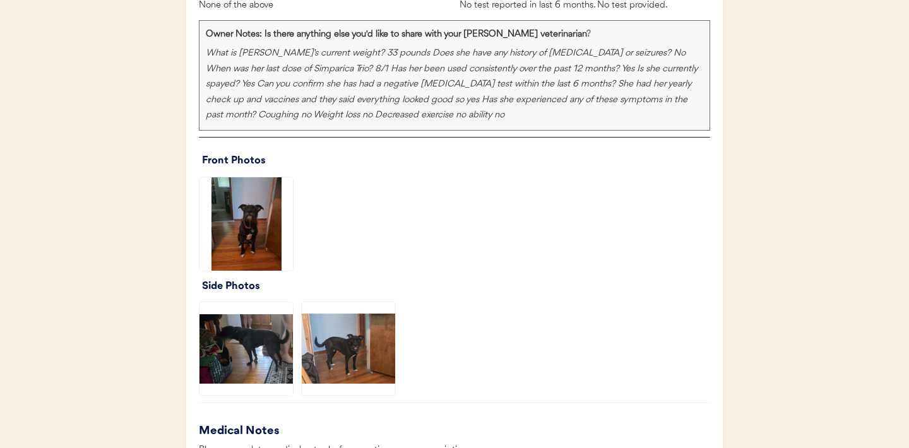
click at [250, 358] on img at bounding box center [245, 348] width 93 height 93
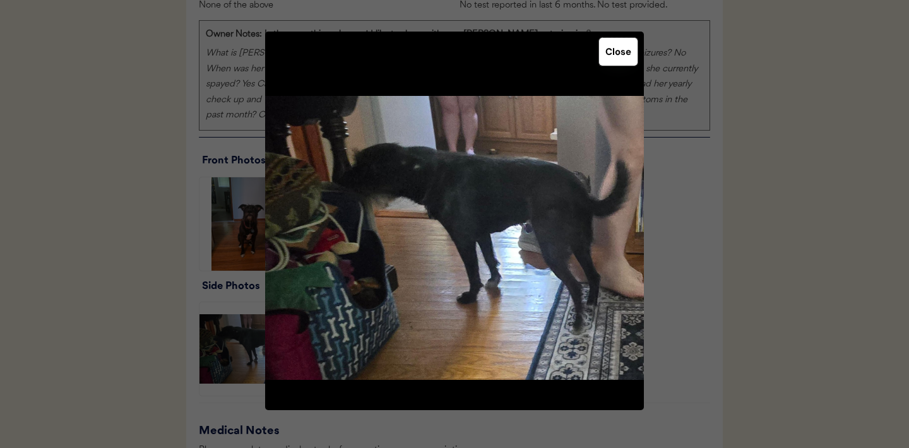
click at [620, 47] on button "Close" at bounding box center [618, 52] width 38 height 28
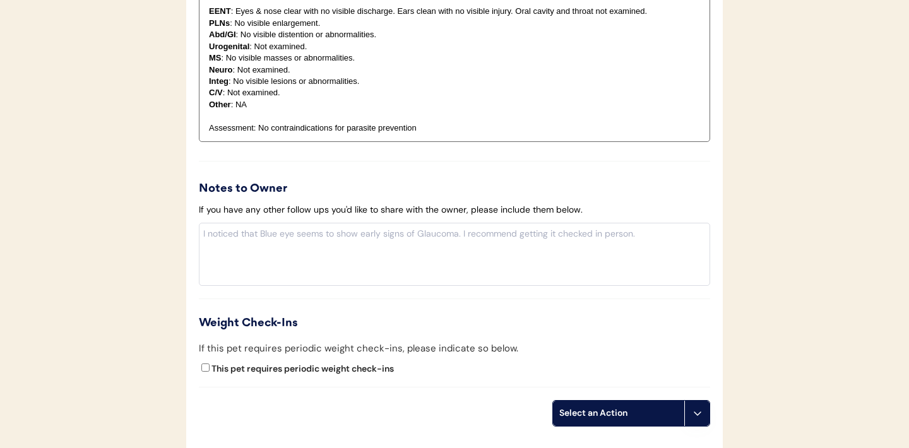
scroll to position [1429, 0]
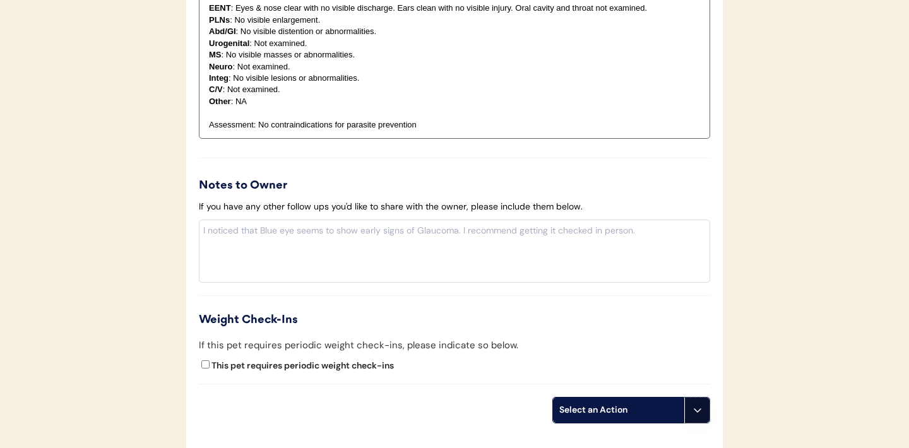
click at [701, 411] on icon at bounding box center [697, 410] width 10 height 10
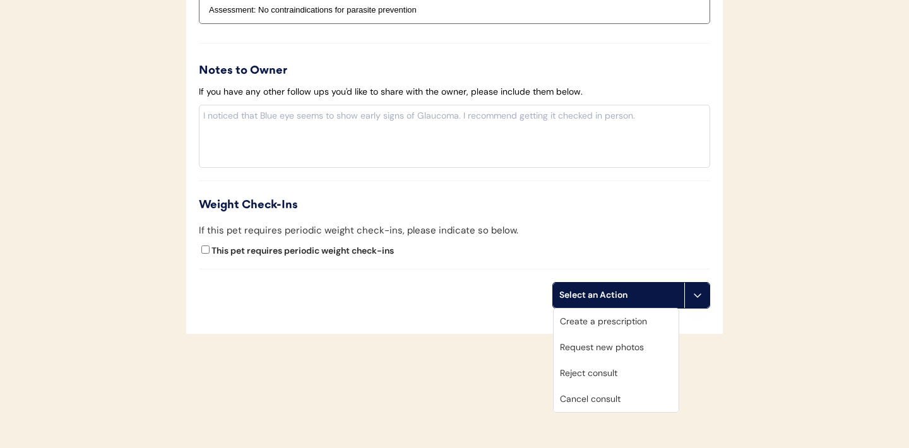
scroll to position [1554, 0]
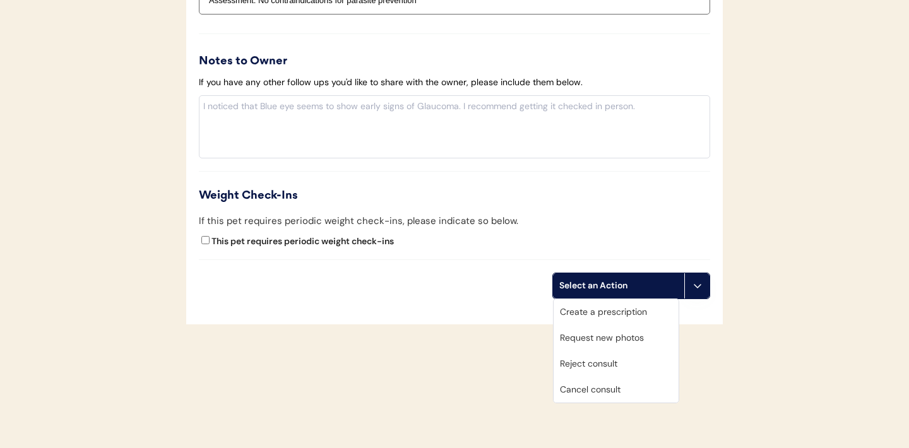
click at [603, 343] on div "Request new photos" at bounding box center [615, 338] width 125 height 26
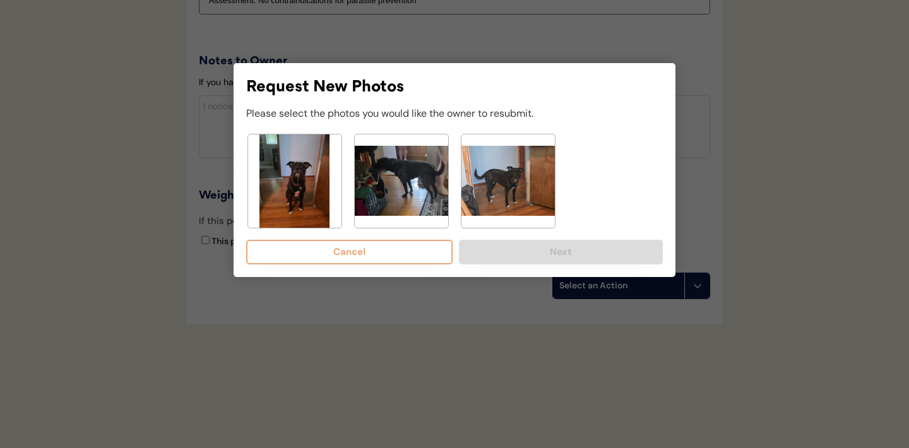
click at [406, 196] on img at bounding box center [401, 180] width 93 height 93
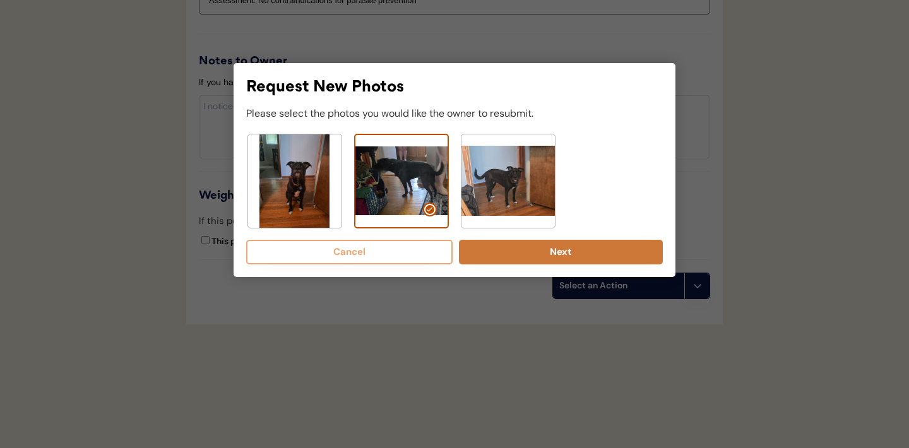
click at [510, 253] on button "Next" at bounding box center [561, 252] width 204 height 25
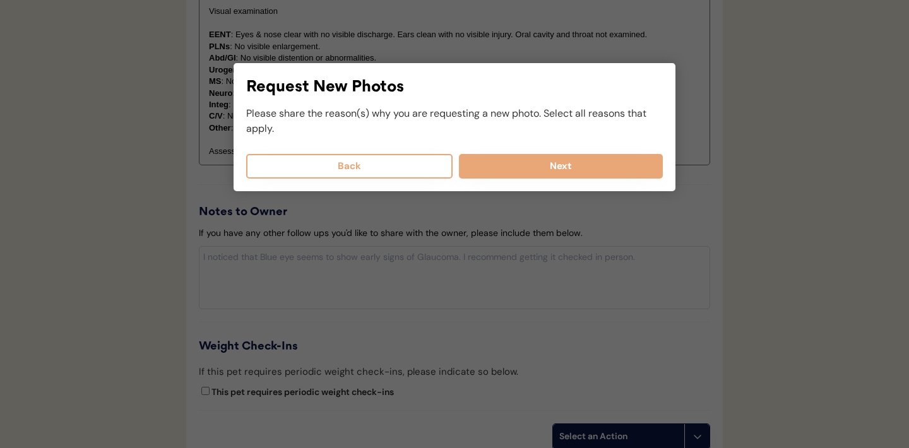
scroll to position [1382, 0]
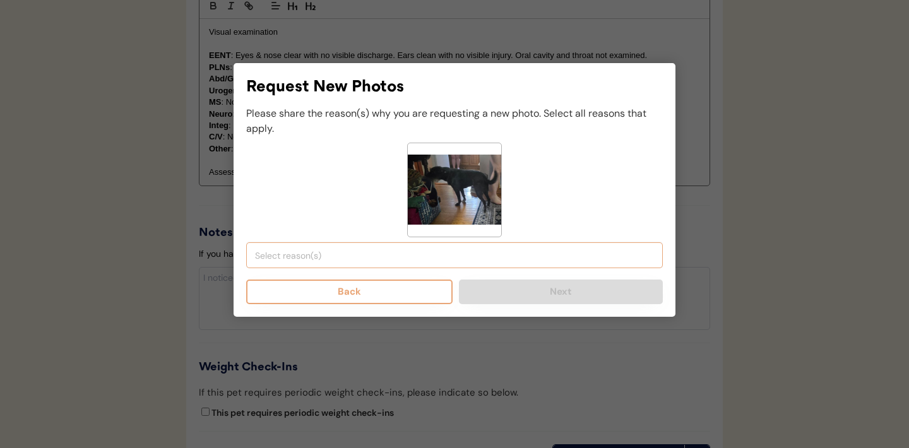
click at [370, 261] on li at bounding box center [454, 255] width 399 height 16
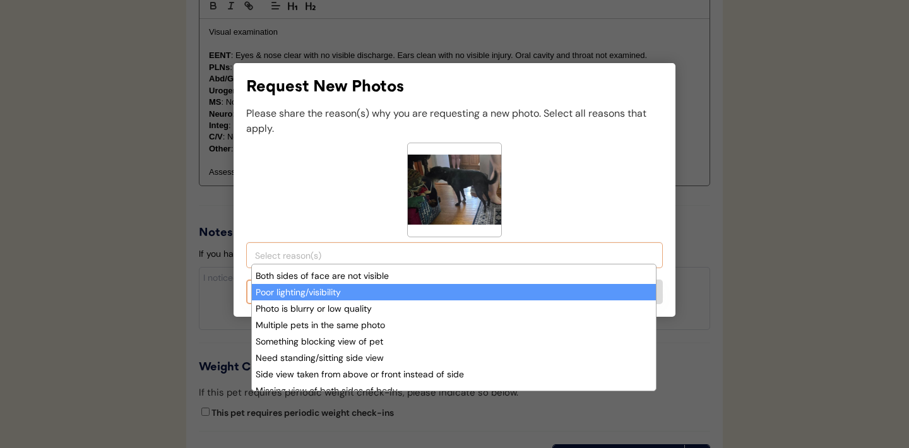
scroll to position [21, 0]
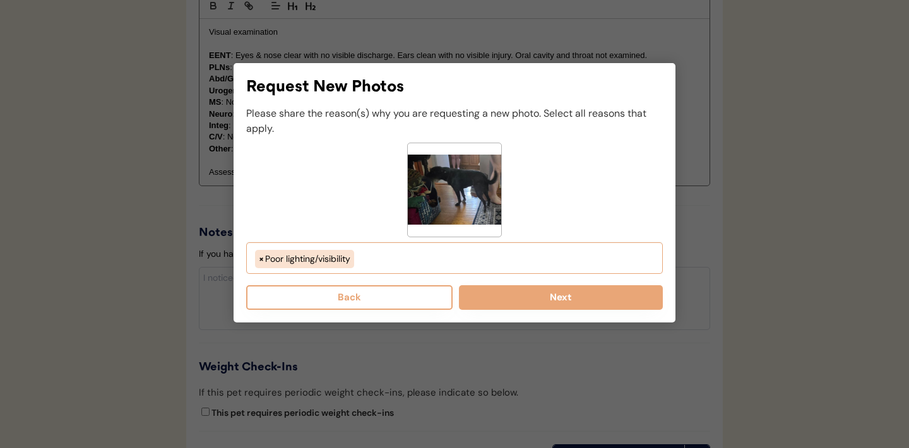
select select "porr_lighting"
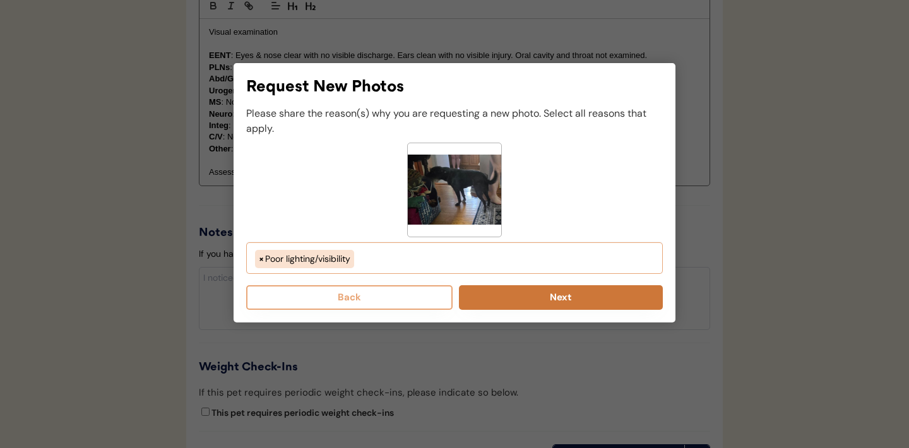
click at [544, 302] on button "Next" at bounding box center [561, 297] width 204 height 25
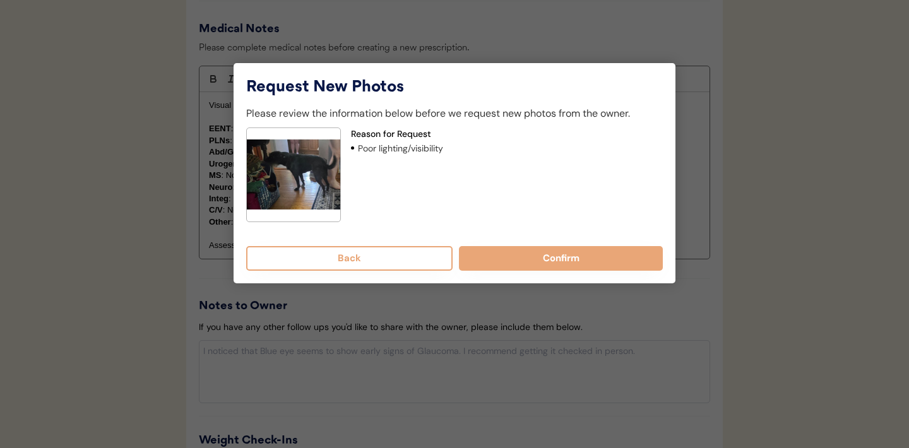
scroll to position [1256, 0]
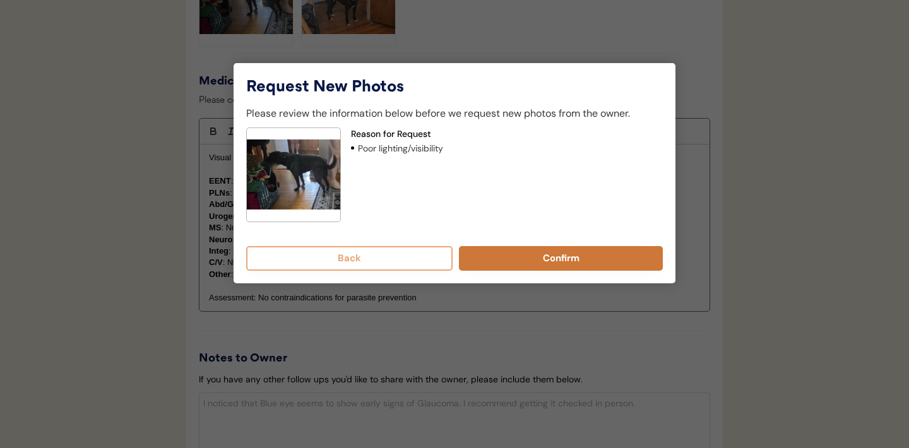
click at [539, 258] on button "Confirm" at bounding box center [561, 258] width 204 height 25
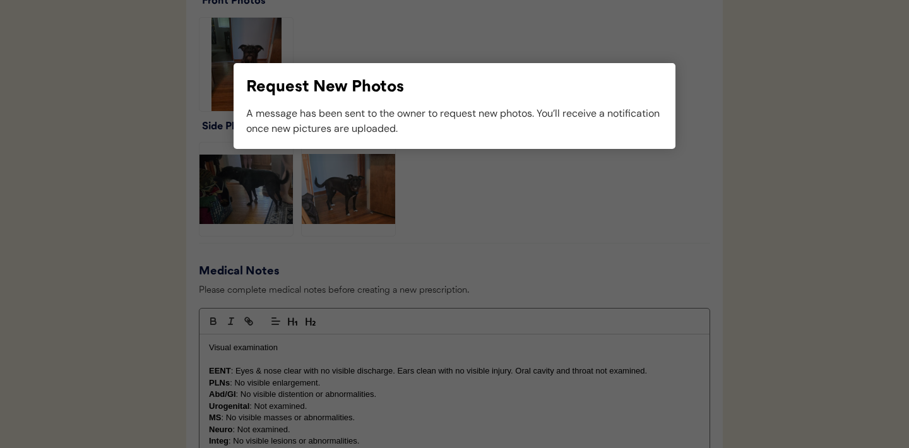
scroll to position [1117, 0]
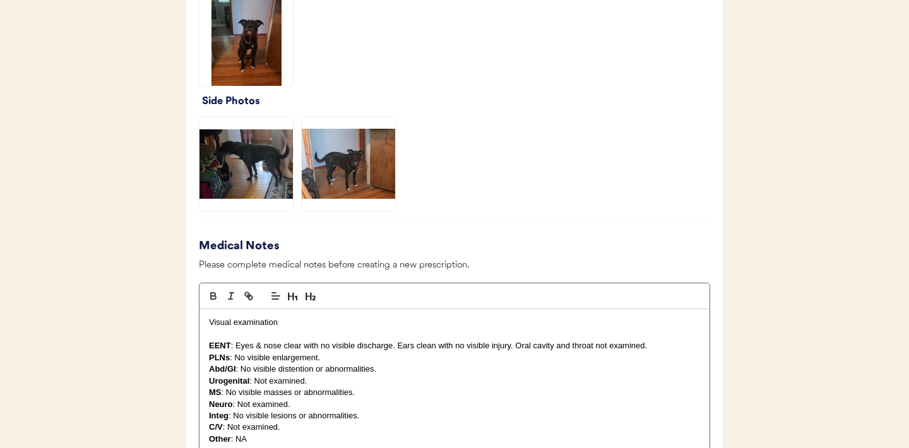
scroll to position [1109, 0]
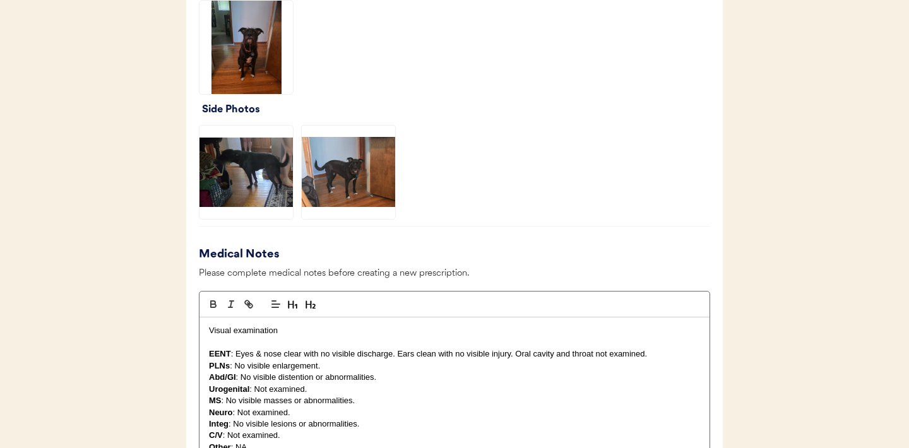
click at [377, 184] on img at bounding box center [348, 172] width 93 height 93
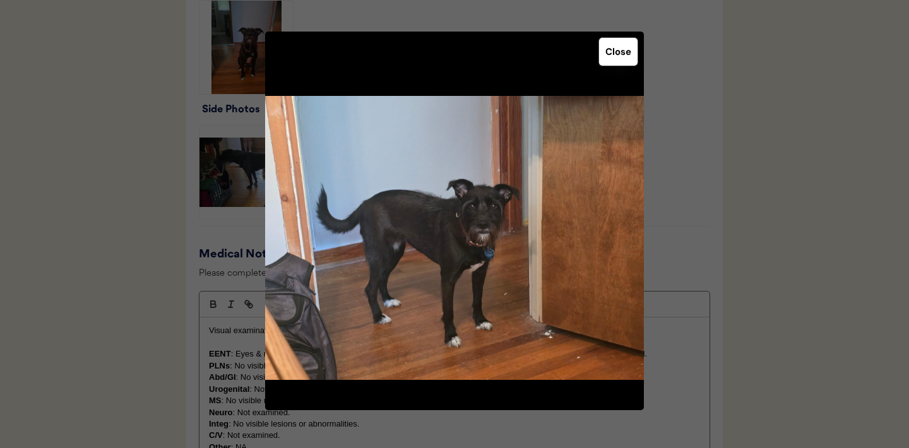
click at [615, 51] on button "Close" at bounding box center [618, 52] width 38 height 28
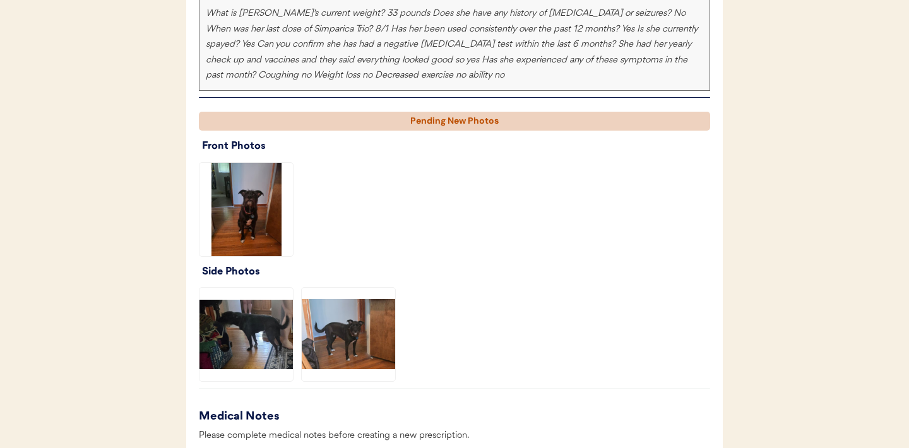
scroll to position [946, 0]
click at [266, 341] on img at bounding box center [245, 334] width 93 height 93
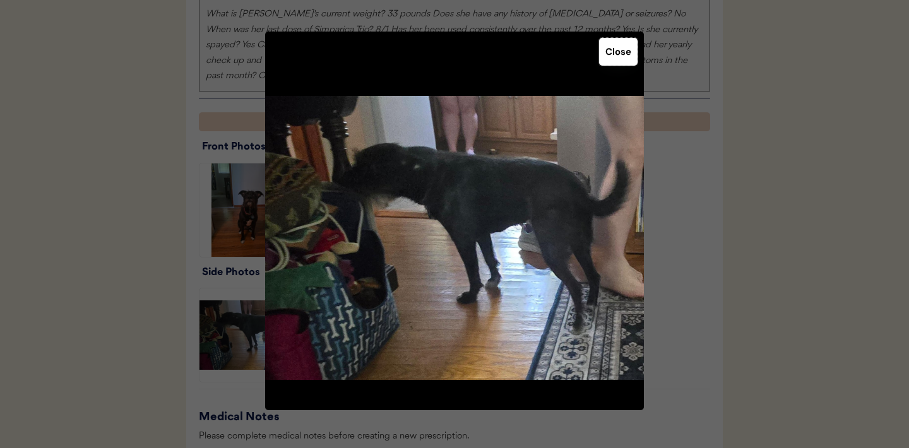
click at [615, 53] on button "Close" at bounding box center [618, 52] width 38 height 28
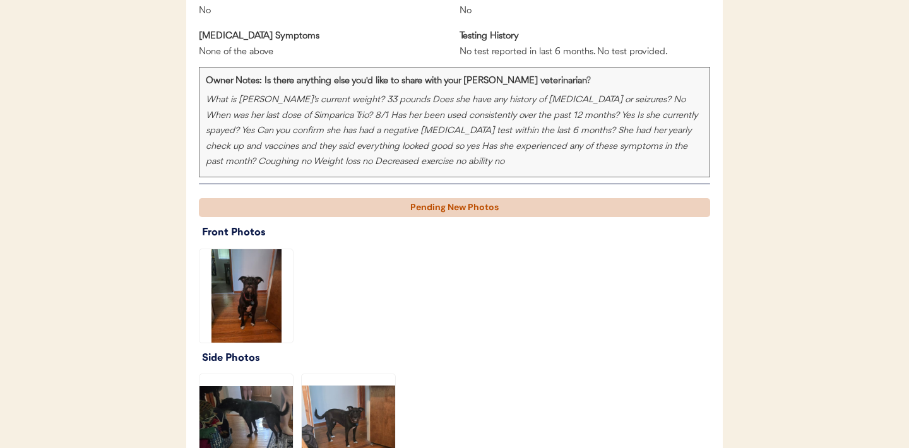
scroll to position [862, 0]
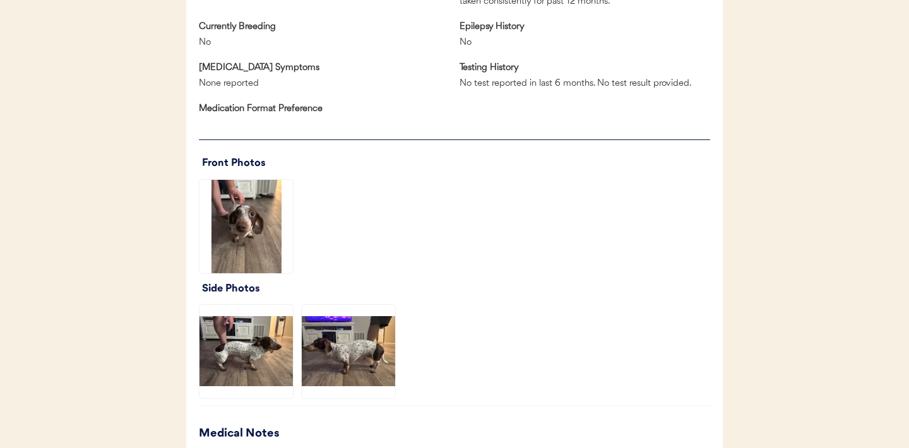
scroll to position [854, 0]
click at [252, 232] on img at bounding box center [245, 225] width 93 height 93
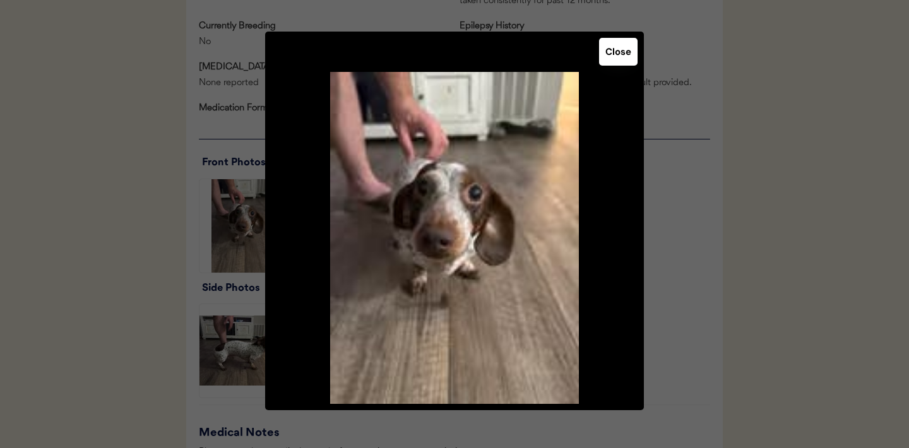
click at [616, 47] on button "Close" at bounding box center [618, 52] width 38 height 28
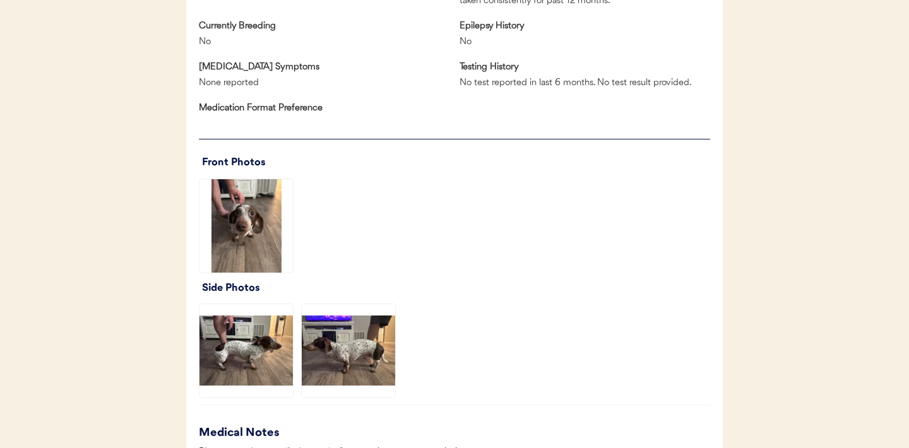
click at [330, 365] on img at bounding box center [348, 350] width 93 height 93
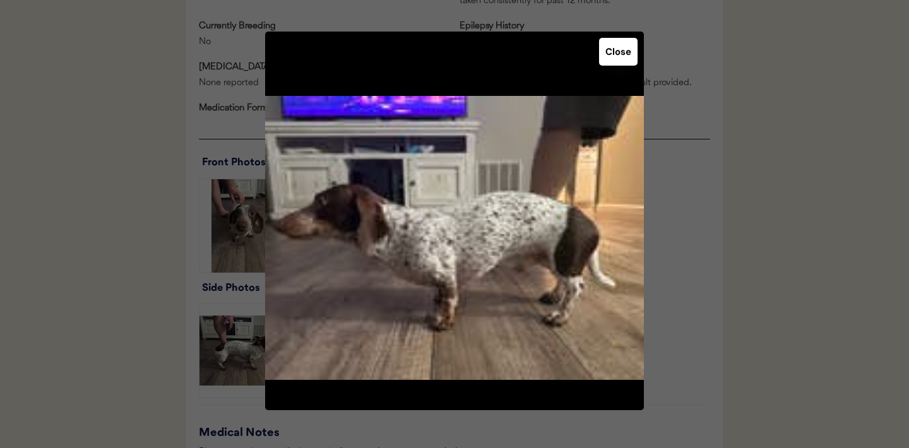
click at [623, 52] on button "Close" at bounding box center [618, 52] width 38 height 28
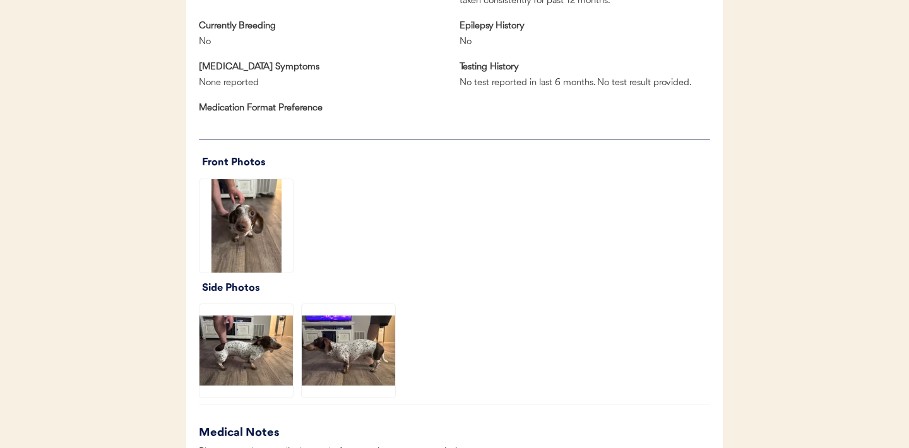
click at [251, 363] on img at bounding box center [245, 350] width 93 height 93
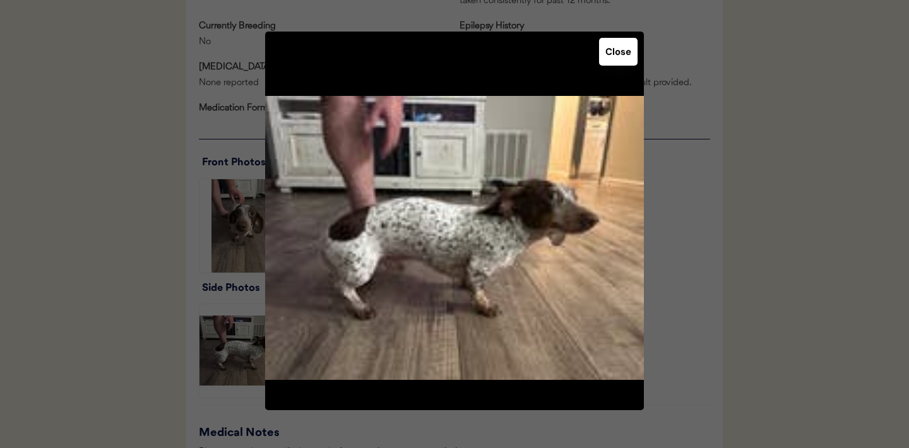
click at [617, 52] on button "Close" at bounding box center [618, 52] width 38 height 28
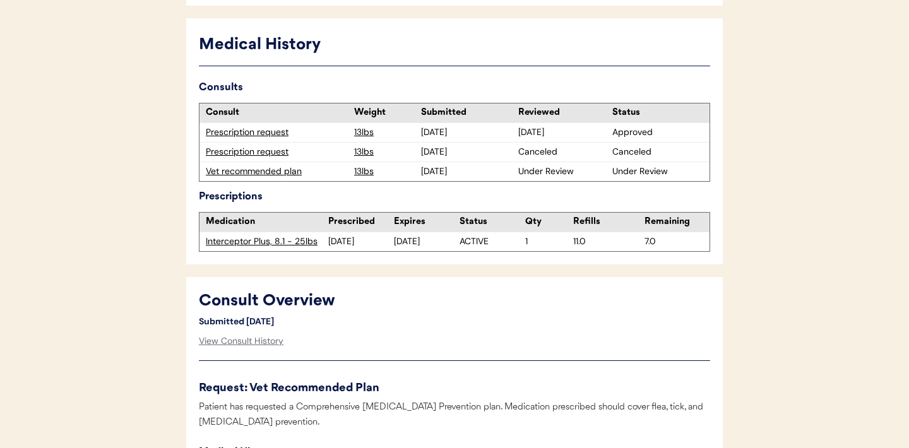
scroll to position [347, 0]
click at [255, 133] on div "Prescription request" at bounding box center [277, 132] width 142 height 13
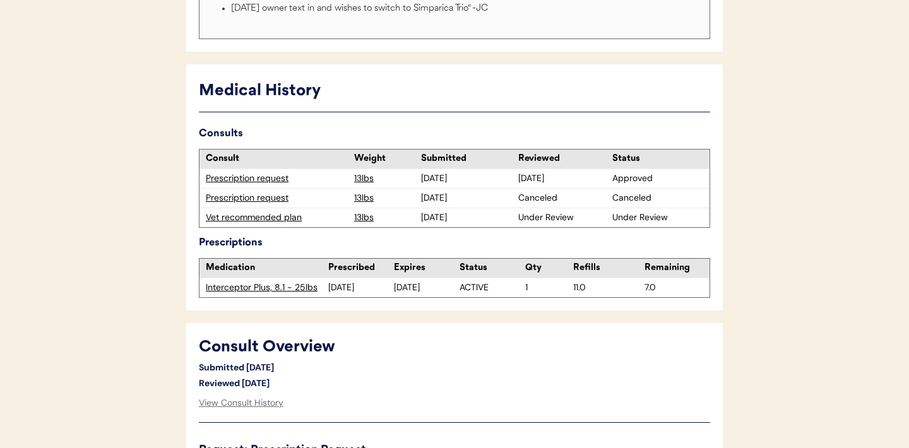
scroll to position [295, 0]
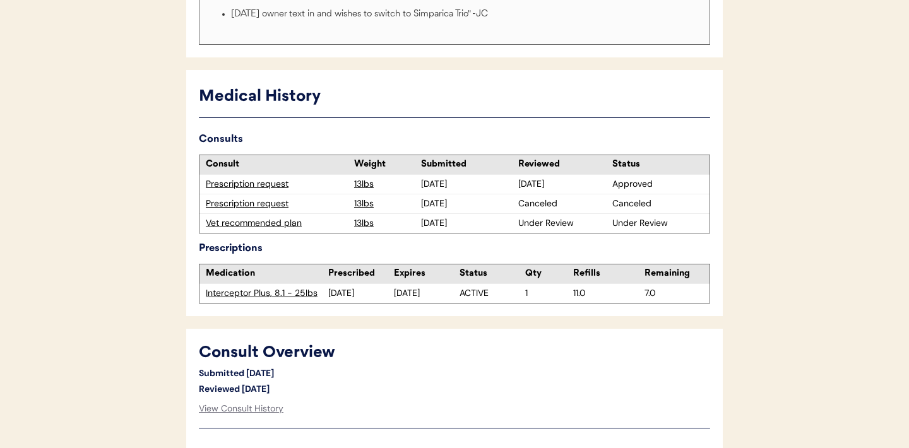
click at [271, 223] on div "Vet recommended plan" at bounding box center [277, 223] width 142 height 13
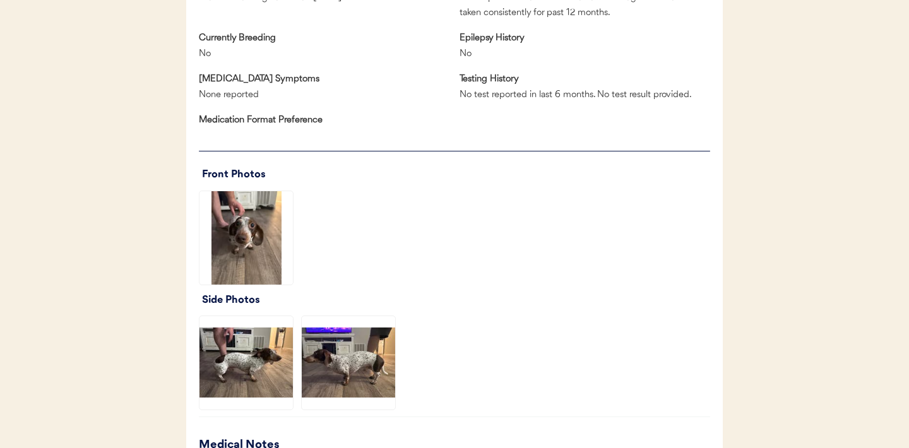
scroll to position [889, 0]
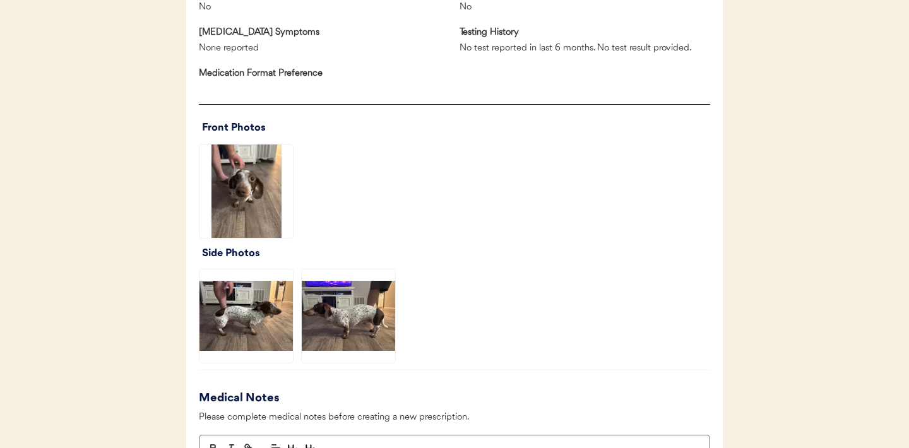
click at [268, 204] on img at bounding box center [245, 191] width 93 height 93
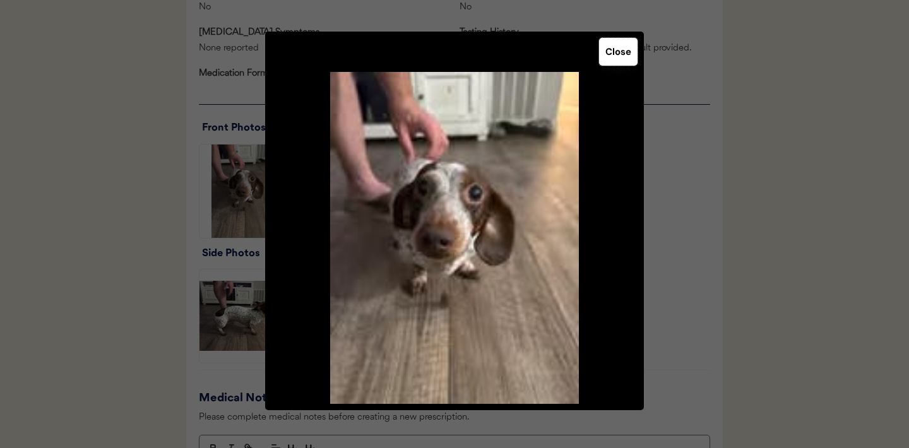
click at [616, 57] on button "Close" at bounding box center [618, 52] width 38 height 28
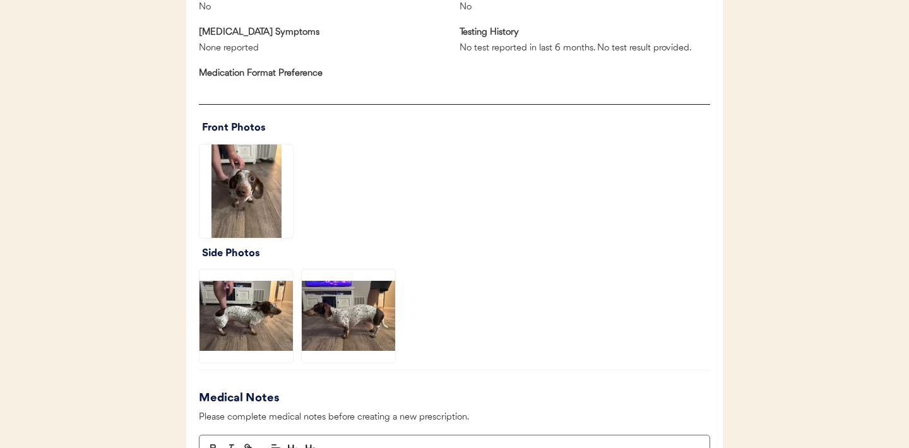
click at [239, 298] on img at bounding box center [245, 315] width 93 height 93
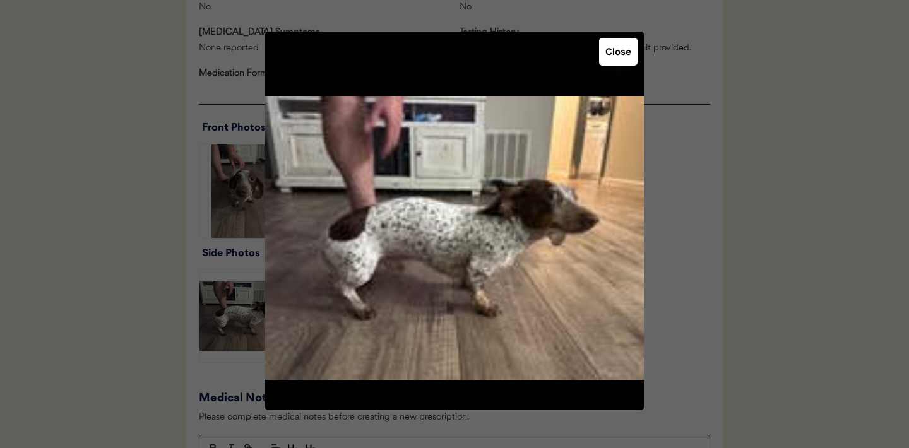
click at [616, 58] on button "Close" at bounding box center [618, 52] width 38 height 28
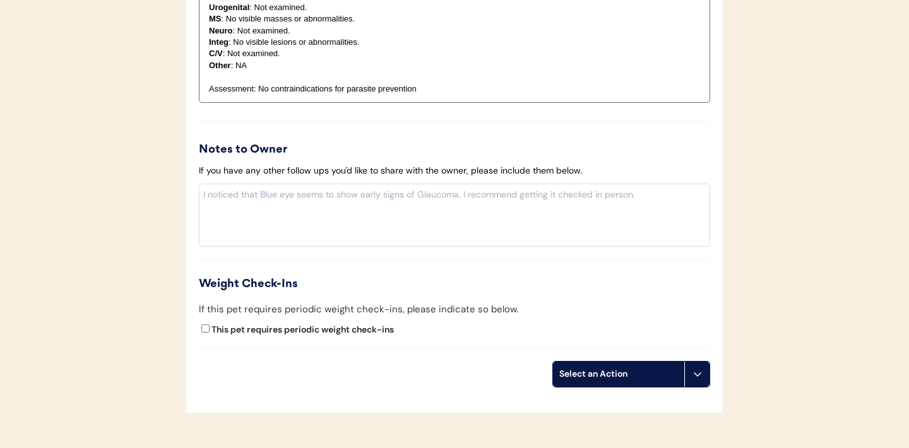
scroll to position [1444, 0]
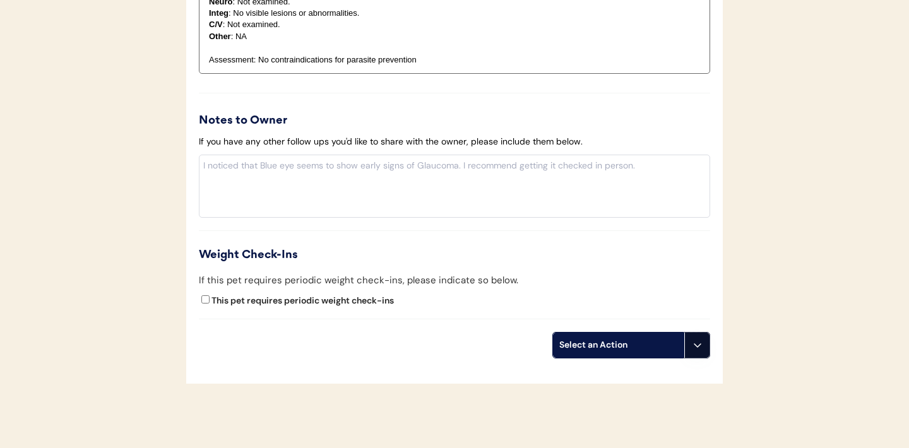
click at [693, 346] on icon at bounding box center [697, 345] width 10 height 10
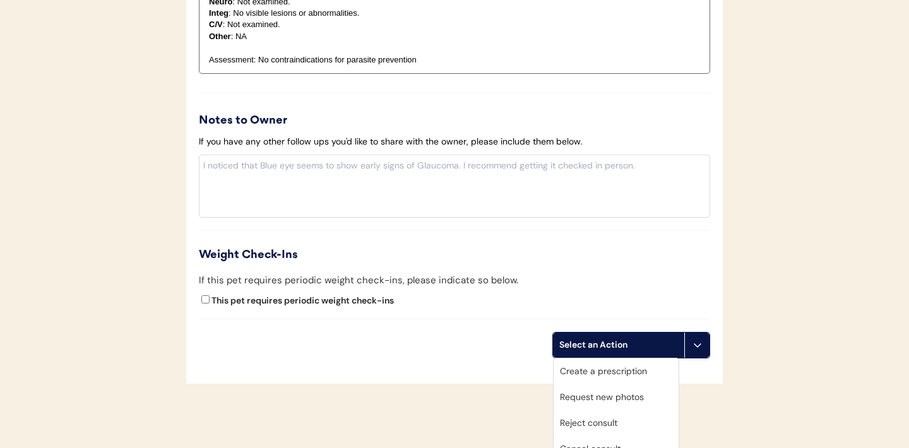
click at [610, 370] on div "Create a prescription" at bounding box center [615, 371] width 125 height 26
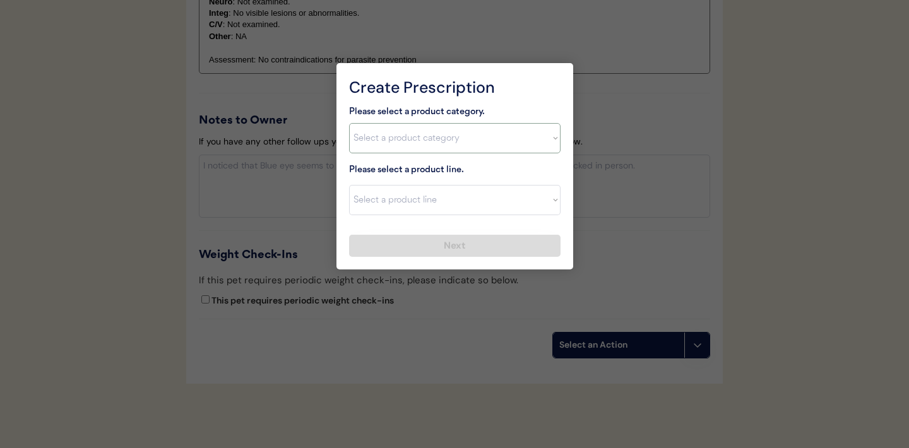
click at [539, 138] on select "Select a product category [MEDICAL_DATA] Antibiotics Anxiety Combo [MEDICAL_DAT…" at bounding box center [454, 138] width 211 height 30
select select ""combo_[MEDICAL_DATA]_prevention""
click at [546, 206] on select "Select a product line" at bounding box center [454, 200] width 211 height 30
click at [548, 153] on select "Select a product category [MEDICAL_DATA] Antibiotics Anxiety Combo [MEDICAL_DAT…" at bounding box center [454, 138] width 211 height 30
click at [550, 201] on select "Select a product line Advantage Multi for Dogs Credelio Quattro NexGard Plus Ne…" at bounding box center [454, 200] width 211 height 30
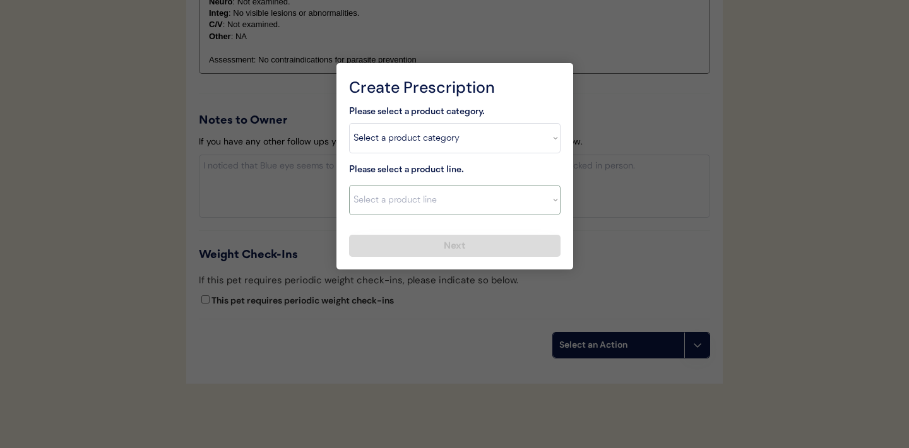
select select ""Simparica Trio""
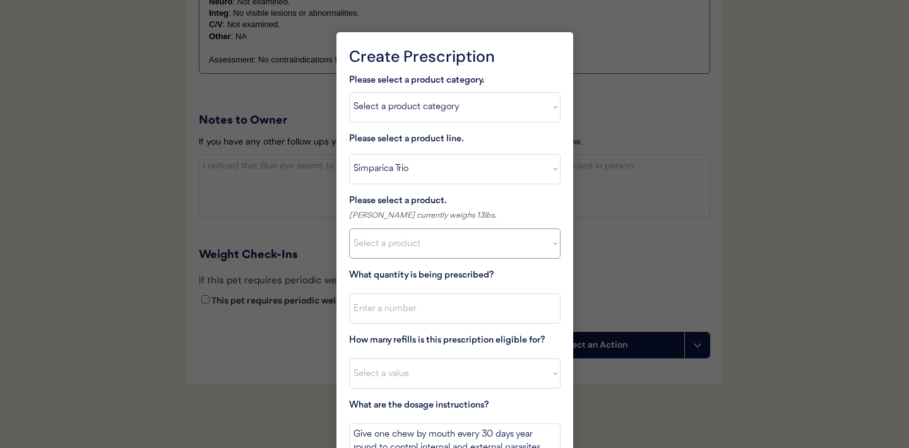
click at [543, 250] on select "Select a product Simparica Trio, 2.8 - 5.5lbs Simparica Trio, 5.6 - 11lbs Simpa…" at bounding box center [454, 243] width 211 height 30
select select ""1348695171700984260__LOOKUP__1704773707524x272401533562219200""
click at [449, 310] on input "input" at bounding box center [454, 308] width 211 height 30
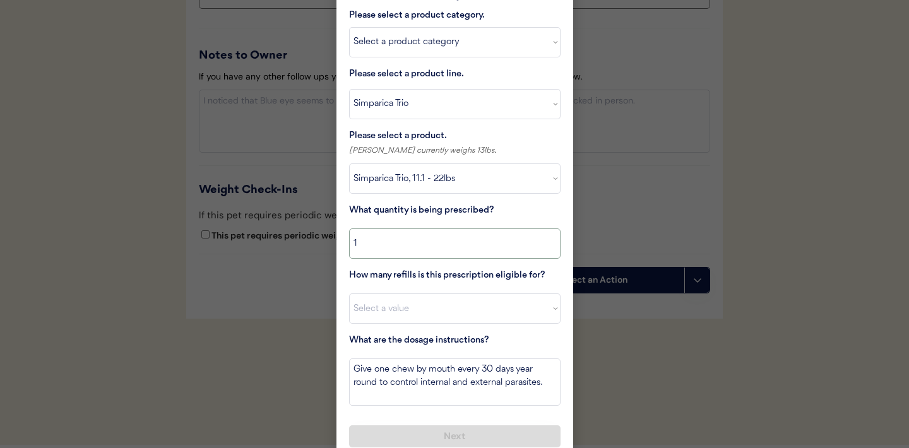
scroll to position [1521, 0]
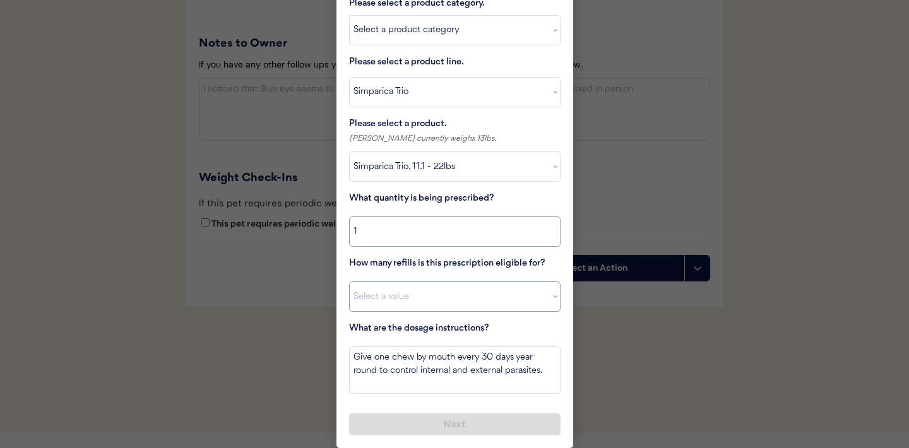
type input "1"
click at [469, 298] on select "Select a value 0 1 2 3 4 5 6 7 8 9 10 11" at bounding box center [454, 296] width 211 height 30
select select "11"
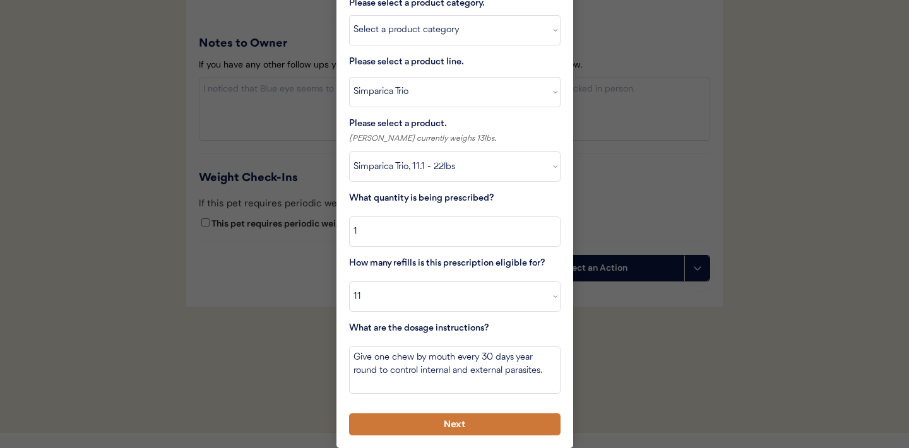
click at [415, 424] on button "Next" at bounding box center [454, 424] width 211 height 22
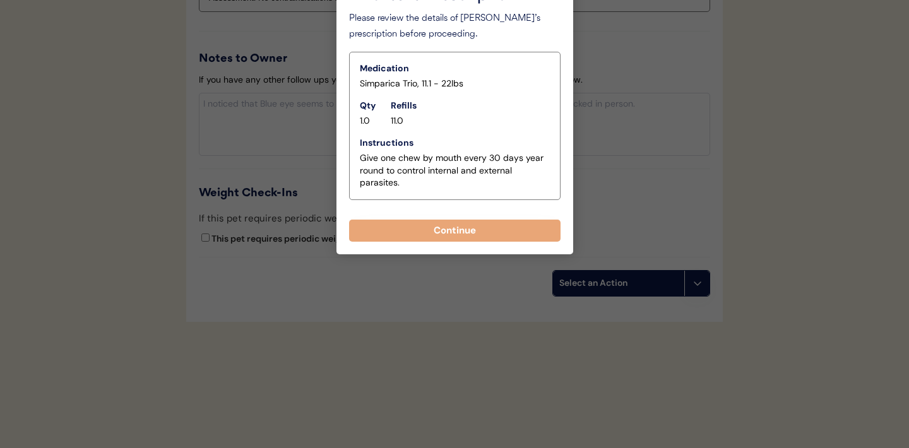
scroll to position [1506, 0]
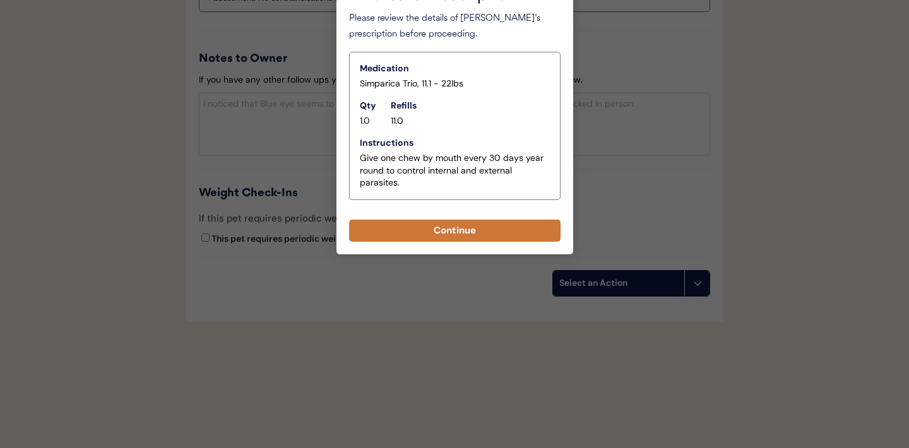
click at [462, 232] on button "Continue" at bounding box center [454, 231] width 211 height 22
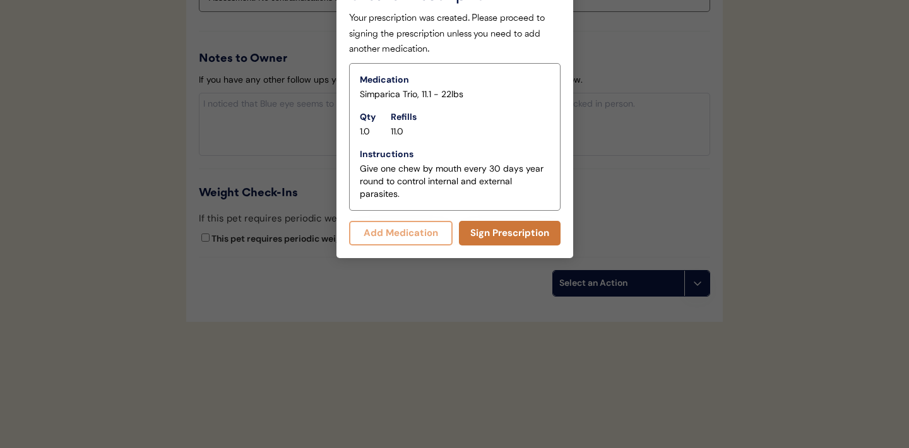
click at [489, 233] on button "Sign Prescription" at bounding box center [510, 233] width 102 height 25
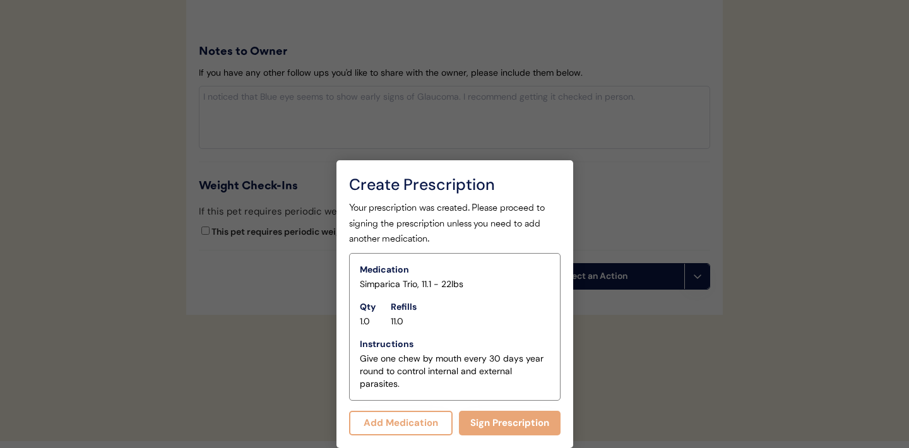
scroll to position [1494, 0]
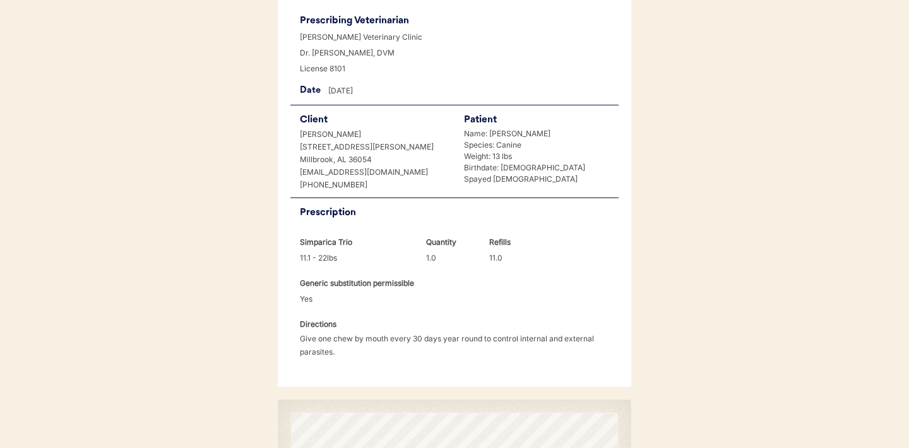
scroll to position [324, 0]
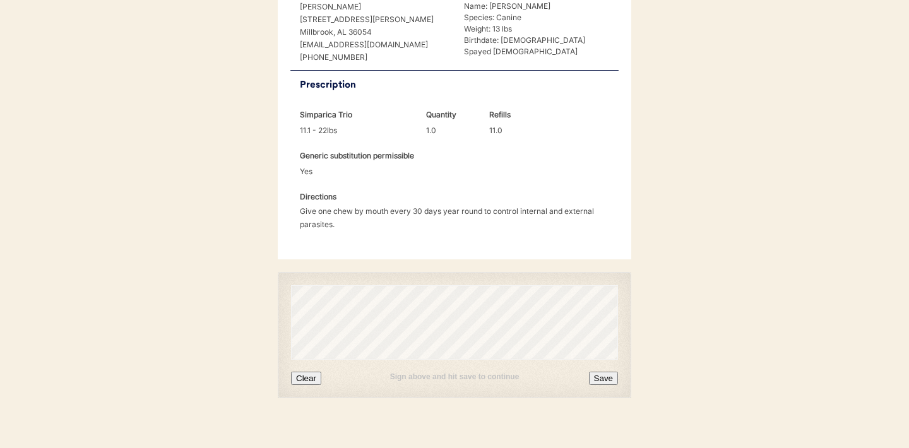
click at [305, 372] on button "Clear" at bounding box center [306, 378] width 30 height 13
click at [302, 372] on button "Clear" at bounding box center [306, 378] width 30 height 13
click at [313, 372] on button "Clear" at bounding box center [306, 378] width 30 height 13
click at [599, 372] on button "Save" at bounding box center [603, 378] width 29 height 13
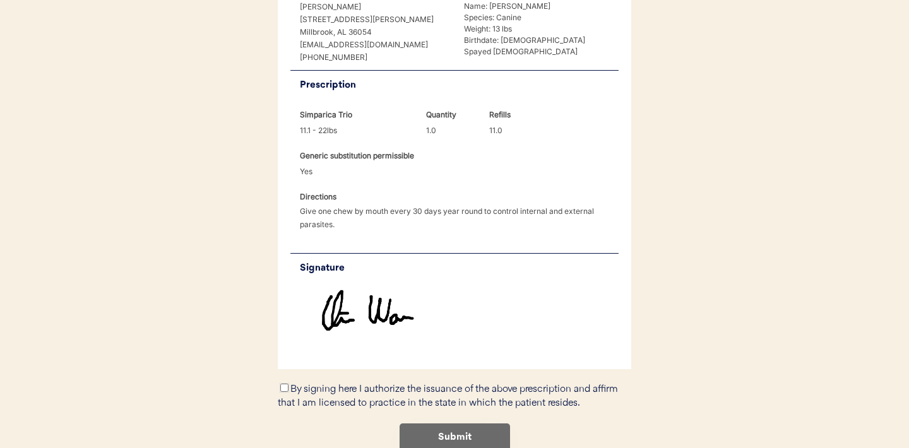
click at [283, 384] on input "By signing here I authorize the issuance of the above prescription and affirm t…" at bounding box center [284, 388] width 8 height 8
checkbox input "true"
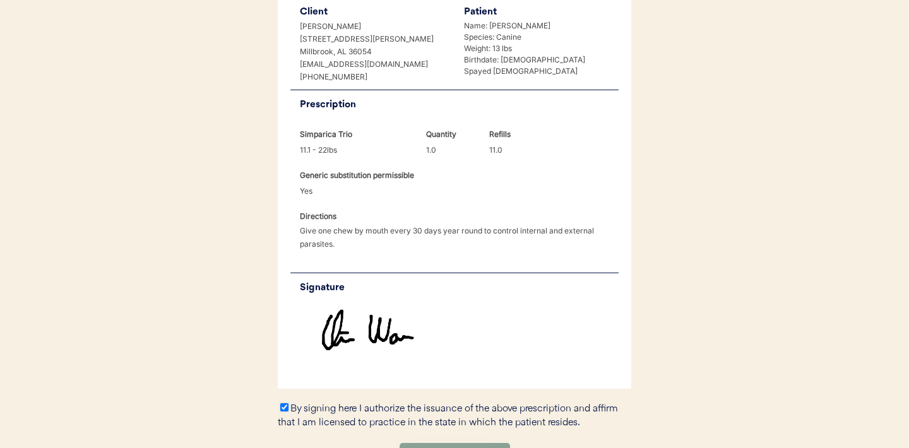
scroll to position [378, 0]
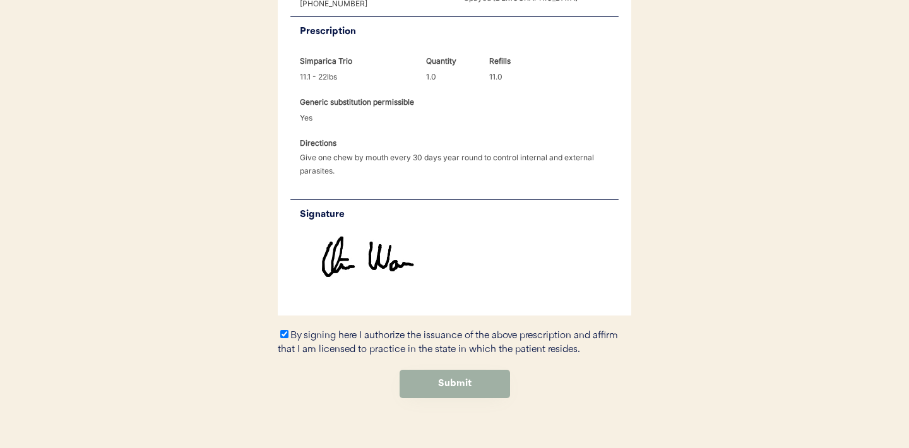
click at [483, 370] on button "Submit" at bounding box center [454, 384] width 110 height 28
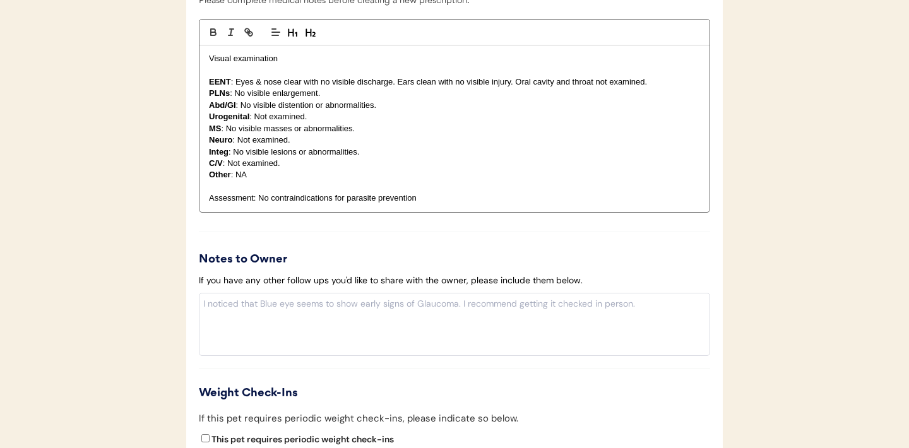
scroll to position [1368, 0]
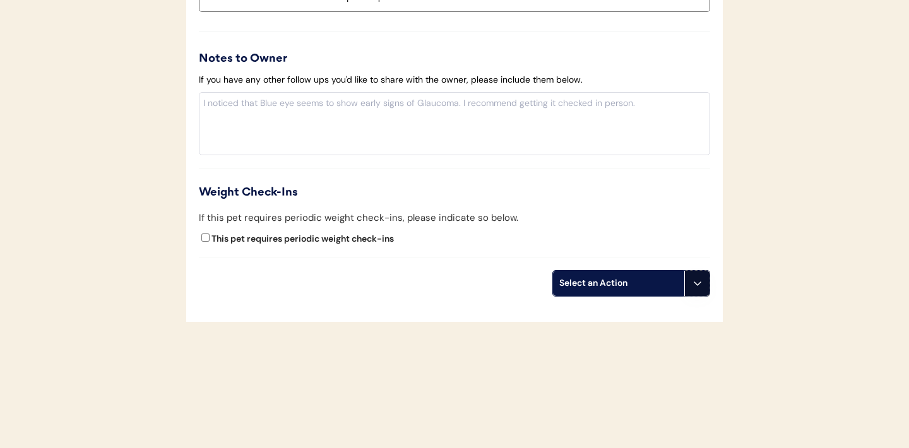
click at [701, 281] on icon at bounding box center [697, 283] width 10 height 10
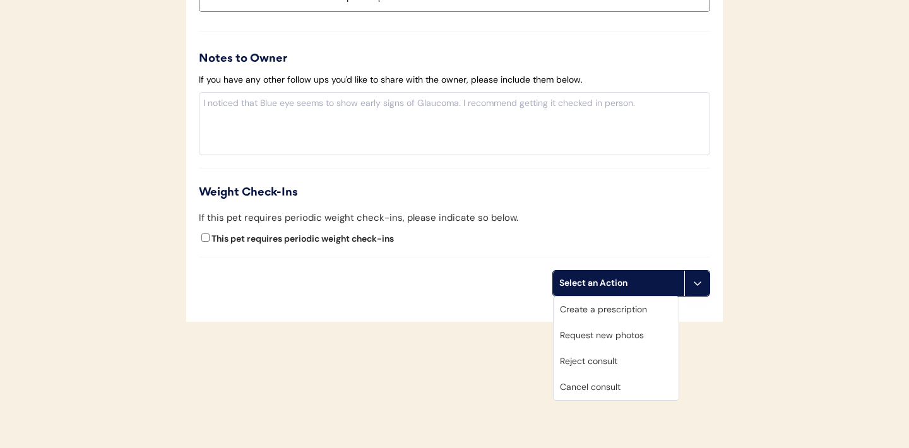
click at [612, 310] on div "Create a prescription" at bounding box center [615, 310] width 125 height 26
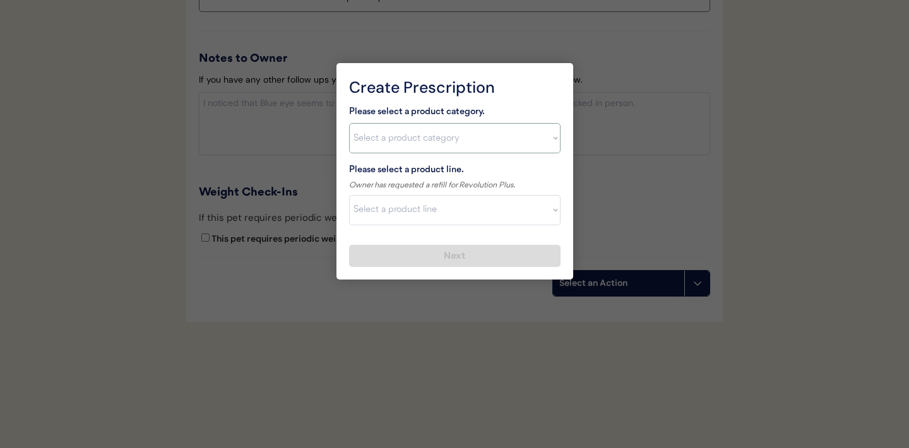
click at [553, 143] on select "Select a product category [MEDICAL_DATA] Antibiotics Anxiety Combo [MEDICAL_DAT…" at bounding box center [454, 138] width 211 height 30
select select ""combo_[MEDICAL_DATA]_prevention""
click at [546, 215] on select "Select a product line Bravecto Plus Topical for Cats Bravecto Plus Topical for …" at bounding box center [454, 210] width 211 height 30
select select ""Revolution Plus""
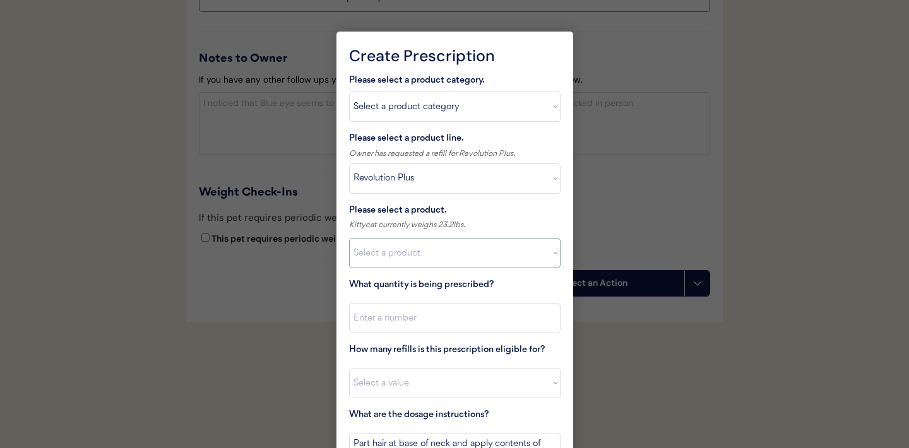
click at [550, 252] on select "Select a product Revolution Plus, 2.8 - 5.5lbs Revolution Plus, 5.6 - 11lbs Rev…" at bounding box center [454, 253] width 211 height 30
select select ""1348695171700984260__LOOKUP__1704773707524x970943268671722500""
click at [461, 322] on input "input" at bounding box center [454, 318] width 211 height 30
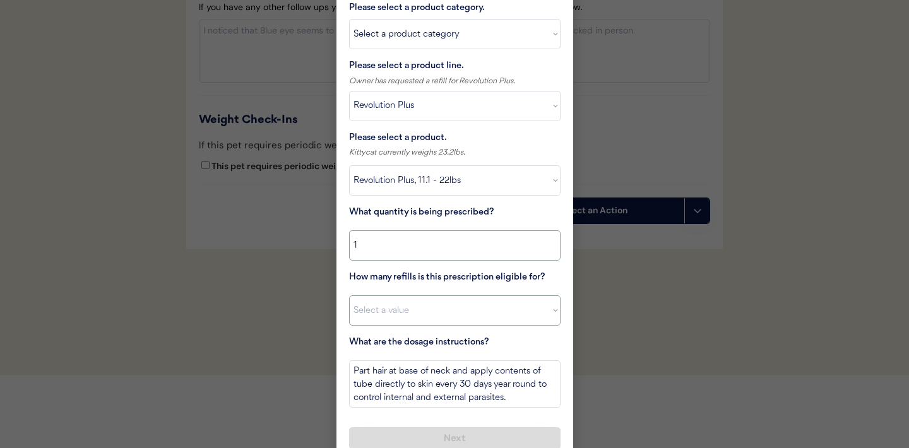
type input "1"
click at [461, 324] on select "Select a value 0 1 2 3 4 5 6 7 8 9 10 11" at bounding box center [454, 310] width 211 height 30
select select "11"
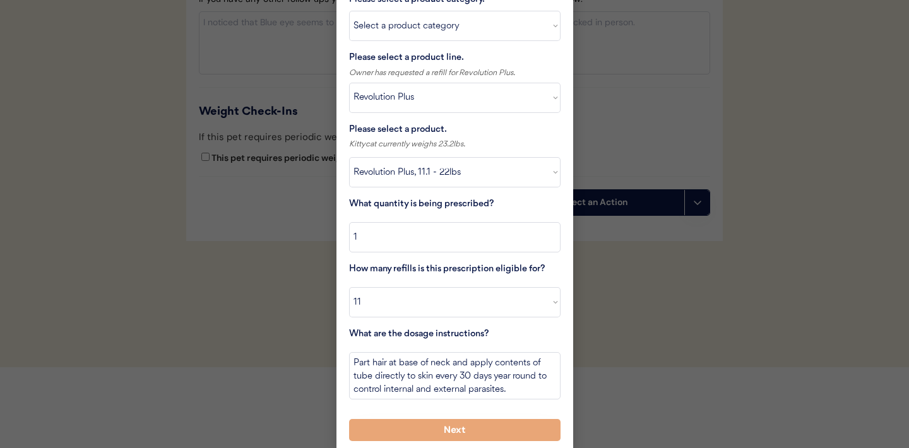
scroll to position [1454, 0]
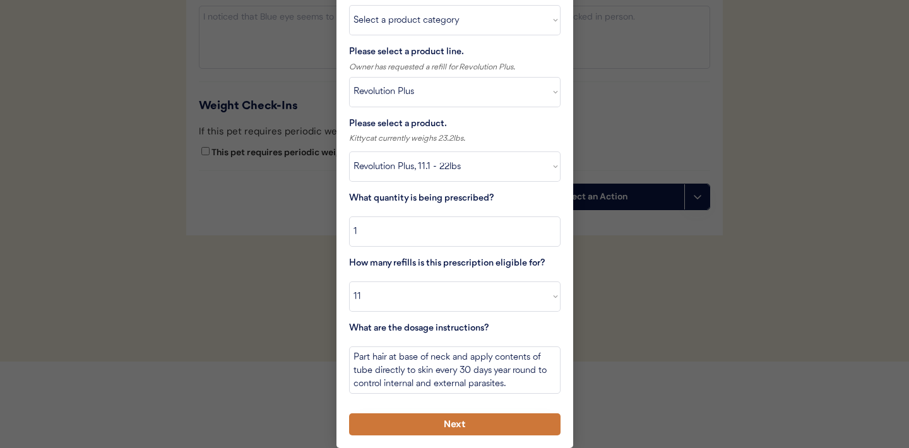
click at [418, 420] on button "Next" at bounding box center [454, 424] width 211 height 22
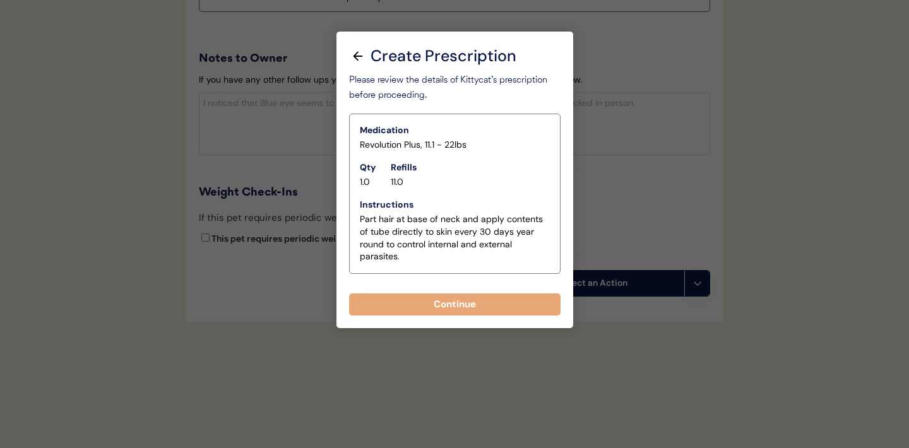
scroll to position [1368, 0]
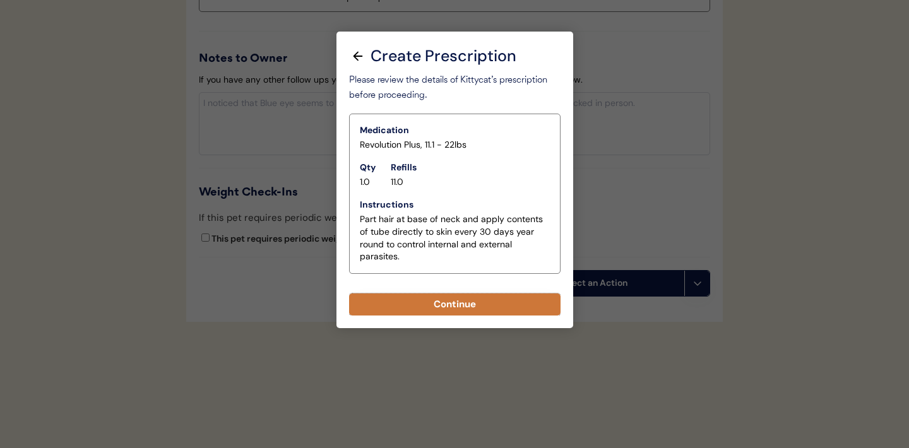
click at [446, 307] on button "Continue" at bounding box center [454, 304] width 211 height 22
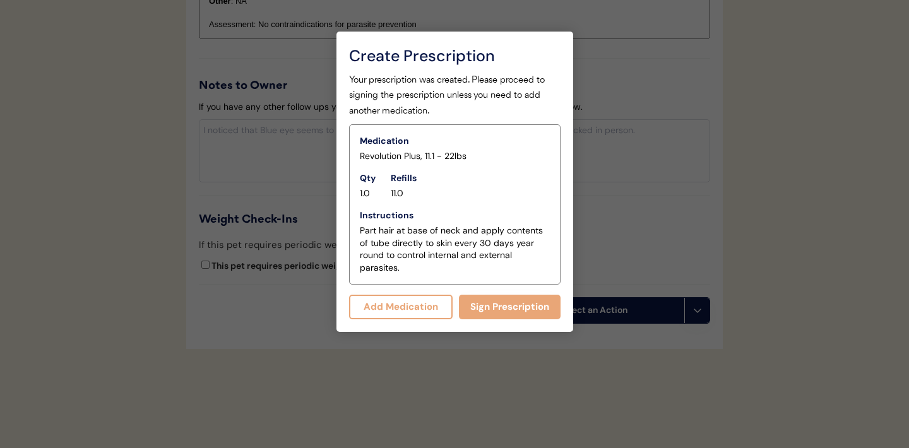
scroll to position [1395, 0]
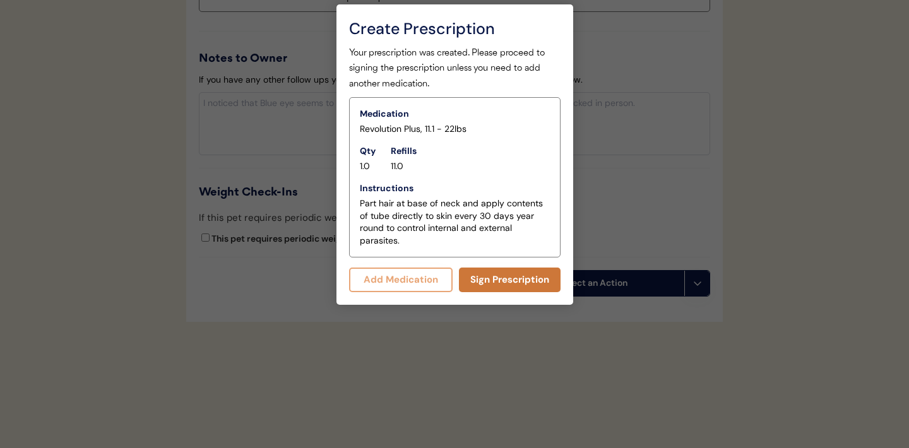
click at [500, 282] on button "Sign Prescription" at bounding box center [510, 280] width 102 height 25
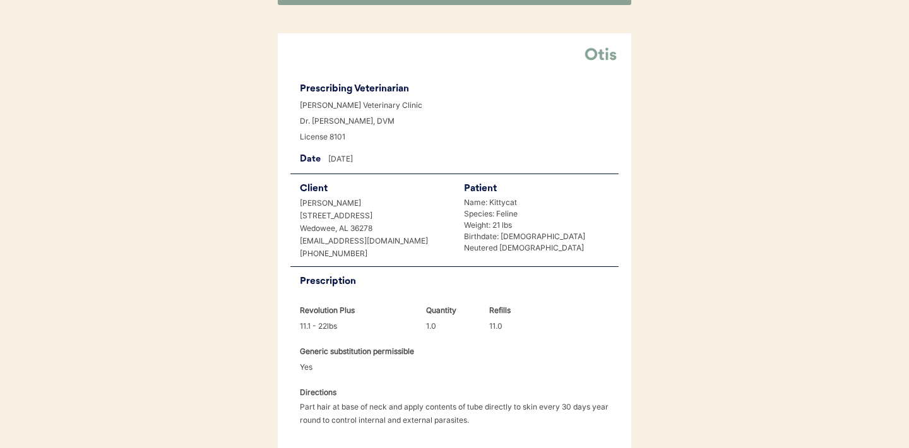
scroll to position [324, 0]
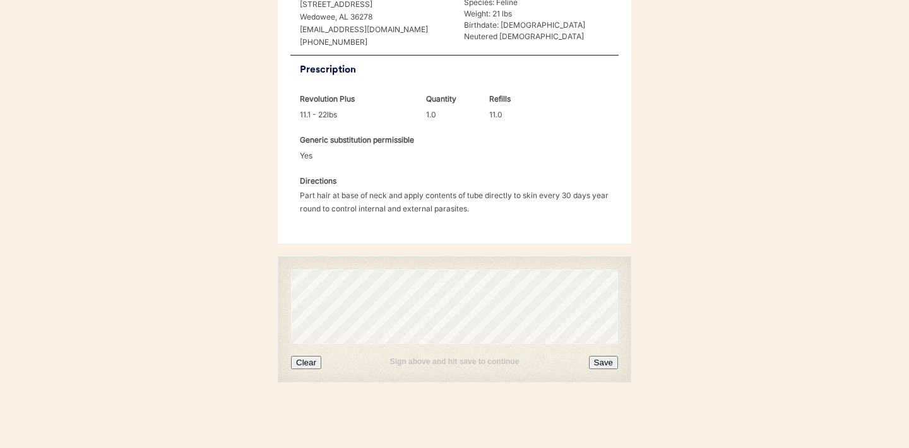
click at [306, 362] on button "Clear" at bounding box center [306, 362] width 30 height 13
click at [308, 360] on button "Clear" at bounding box center [306, 362] width 30 height 13
click at [603, 361] on button "Save" at bounding box center [603, 362] width 29 height 13
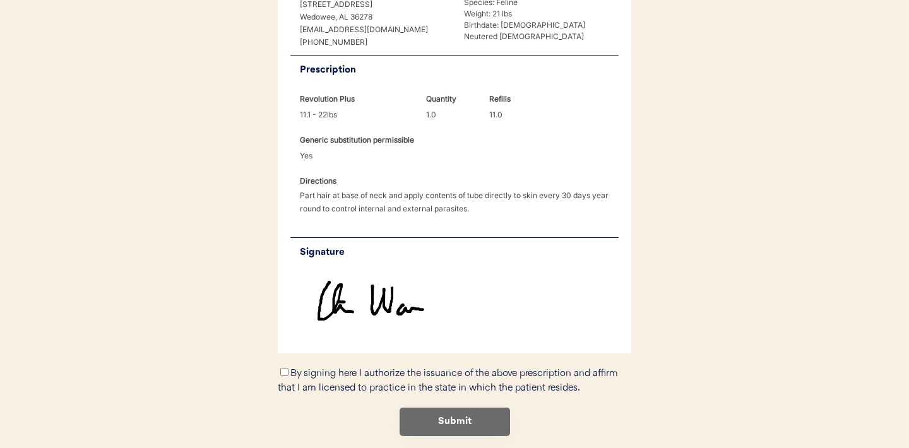
scroll to position [325, 0]
click at [283, 372] on input "By signing here I authorize the issuance of the above prescription and affirm t…" at bounding box center [284, 371] width 8 height 8
checkbox input "true"
click at [448, 421] on button "Submit" at bounding box center [454, 421] width 110 height 28
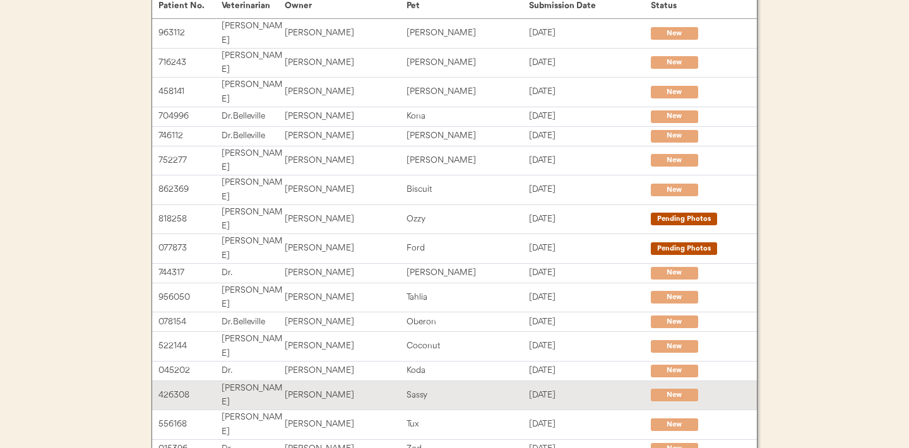
scroll to position [127, 0]
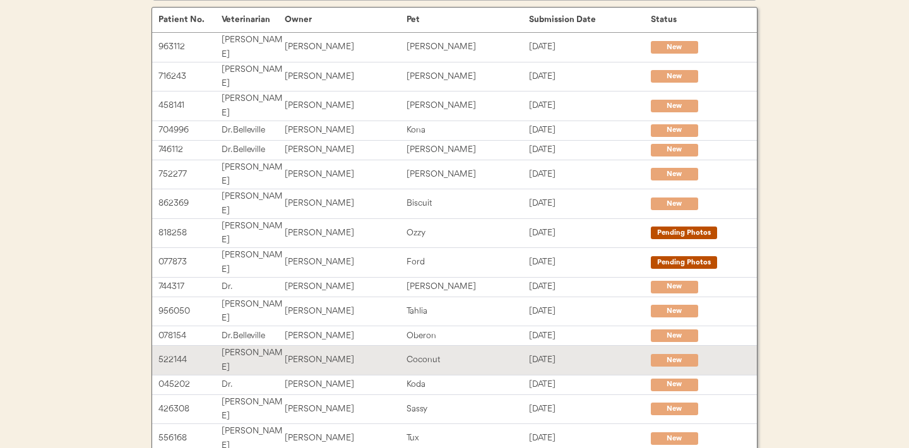
scroll to position [261, 0]
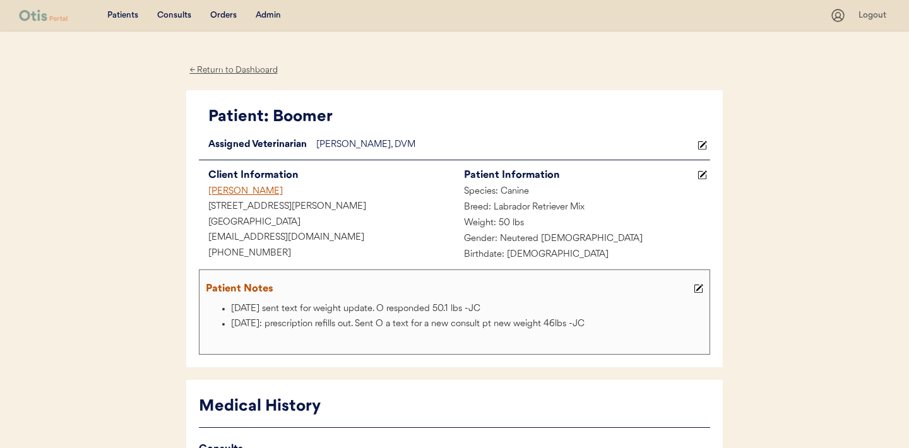
click at [169, 15] on div "Consults" at bounding box center [174, 15] width 34 height 13
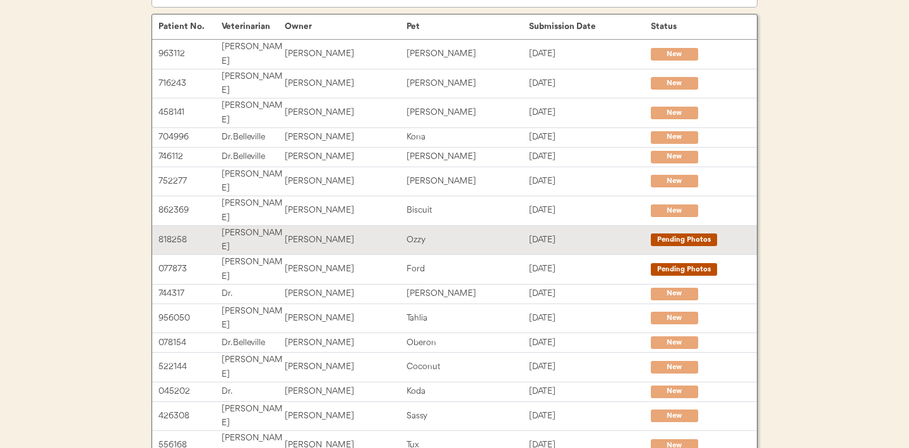
scroll to position [261, 0]
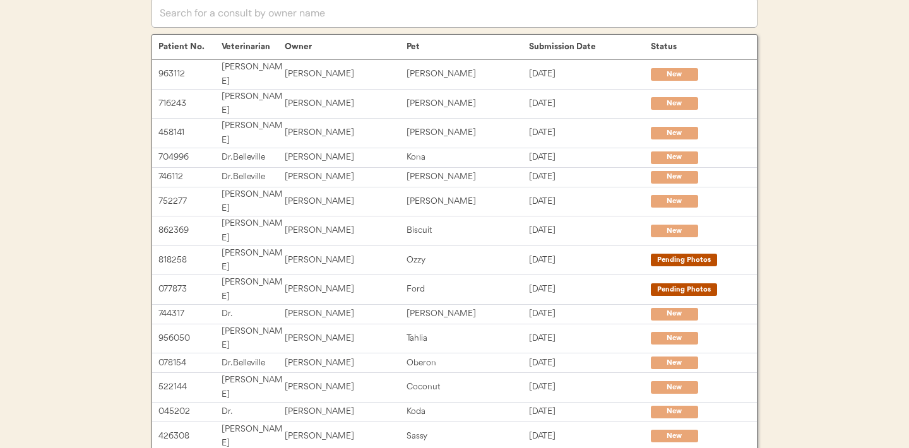
scroll to position [0, 0]
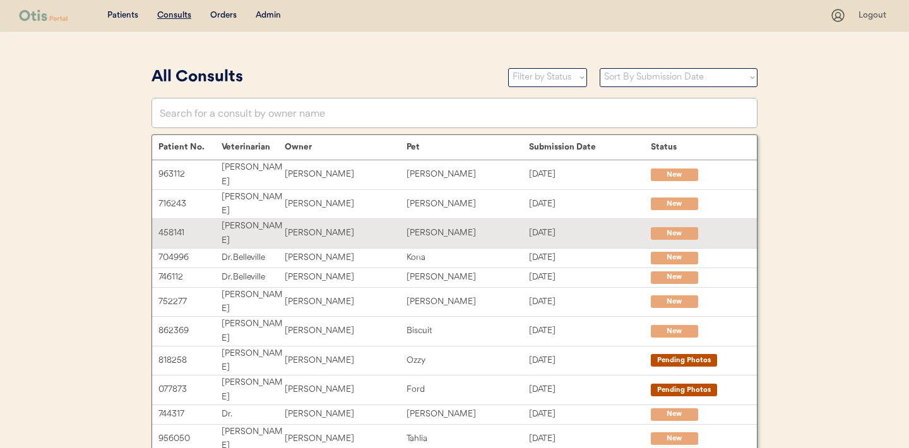
click at [422, 226] on div "[PERSON_NAME]" at bounding box center [467, 233] width 122 height 15
